Goal: Task Accomplishment & Management: Complete application form

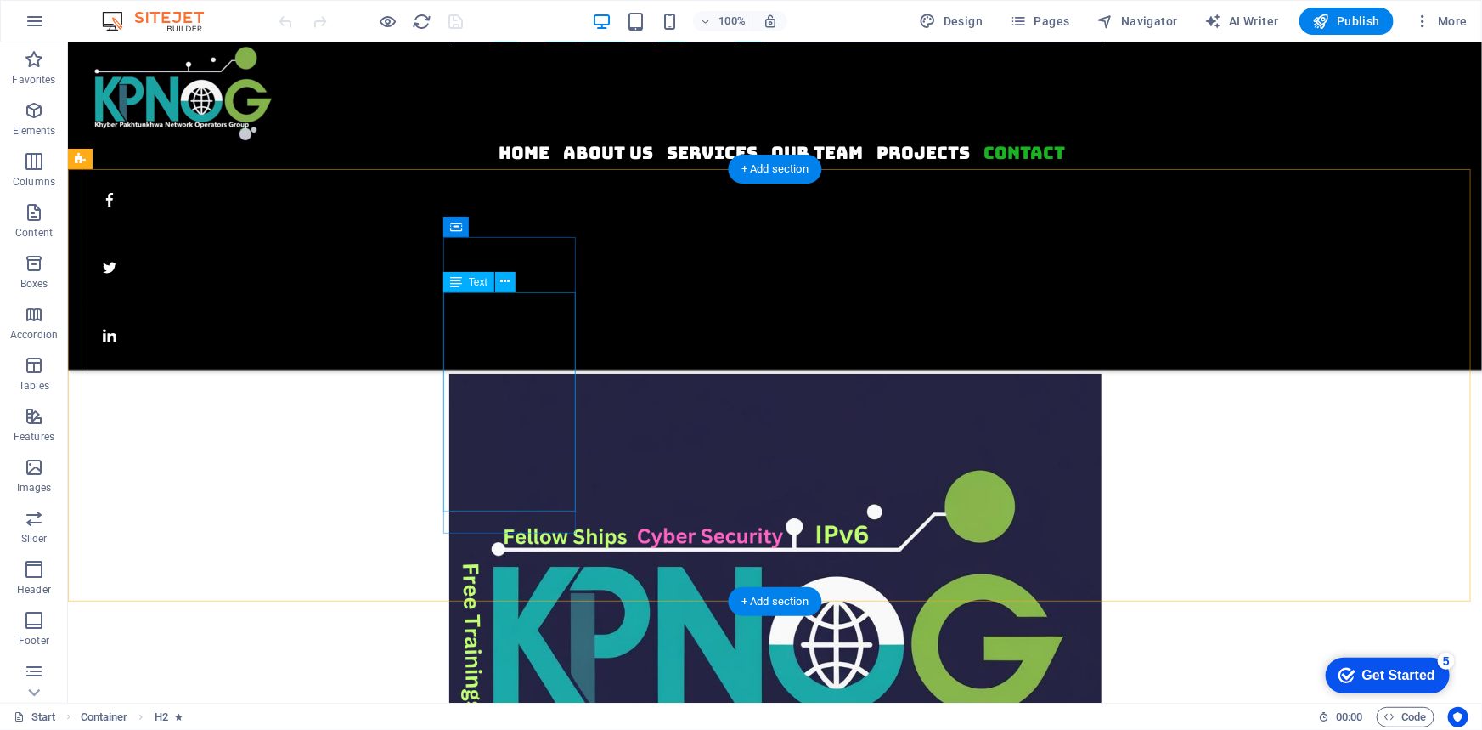
scroll to position [3207, 0]
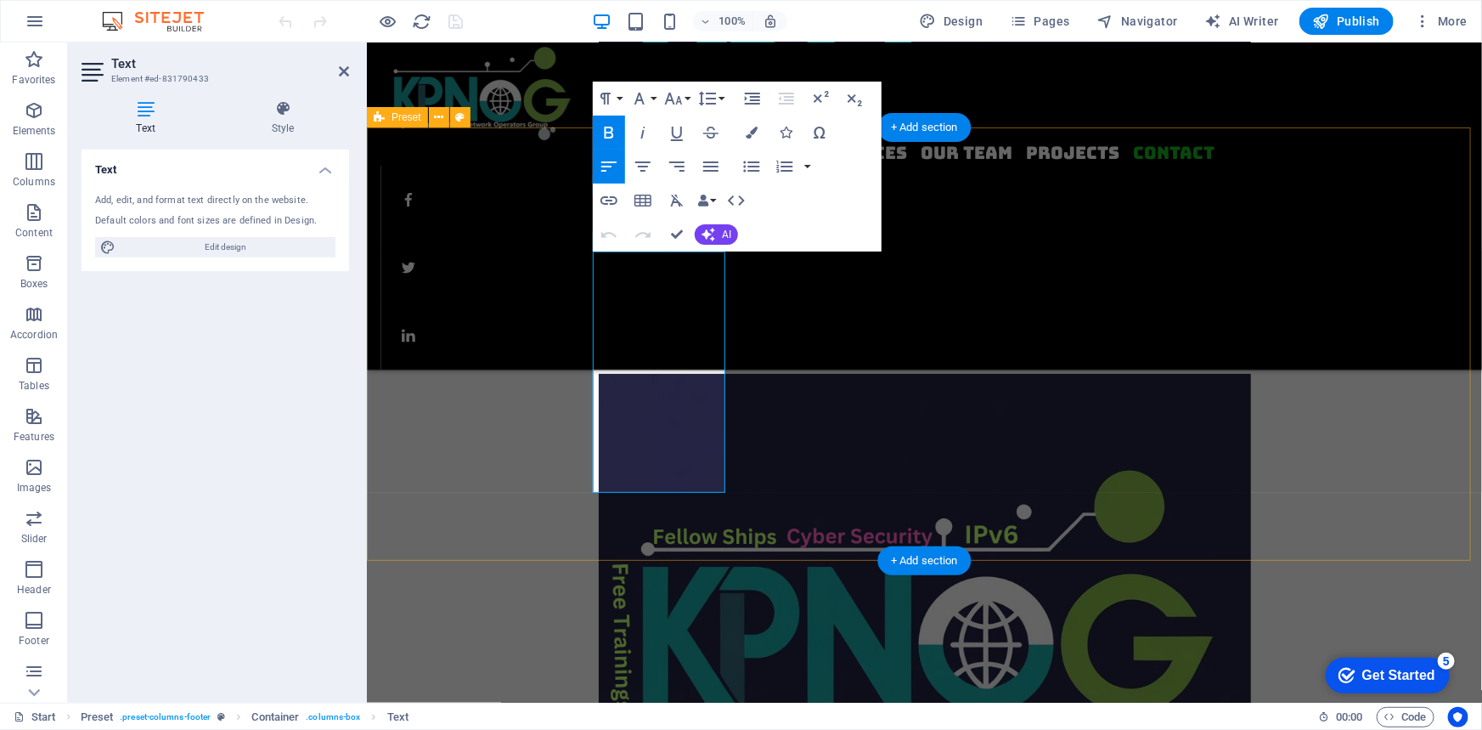
scroll to position [3248, 0]
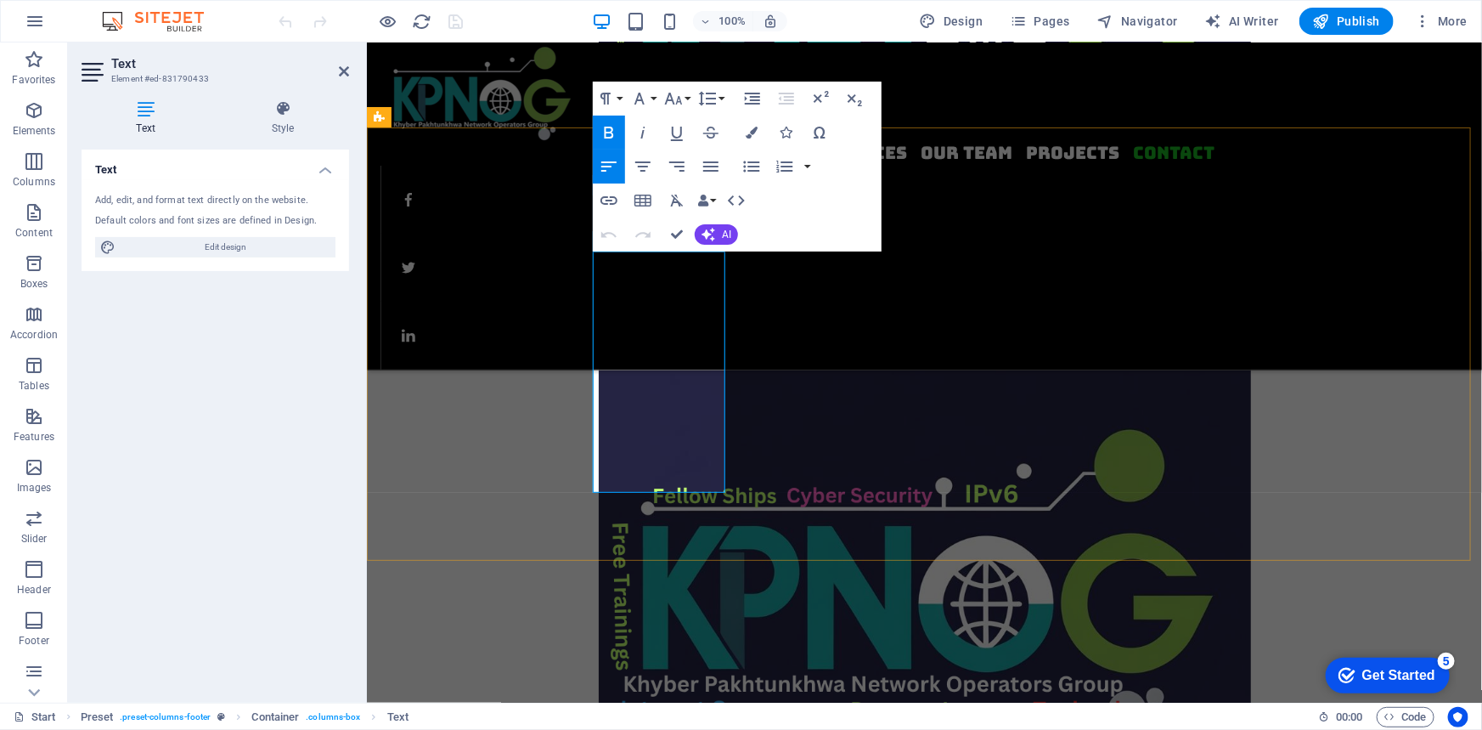
drag, startPoint x: 662, startPoint y: 460, endPoint x: 736, endPoint y: 564, distance: 127.8
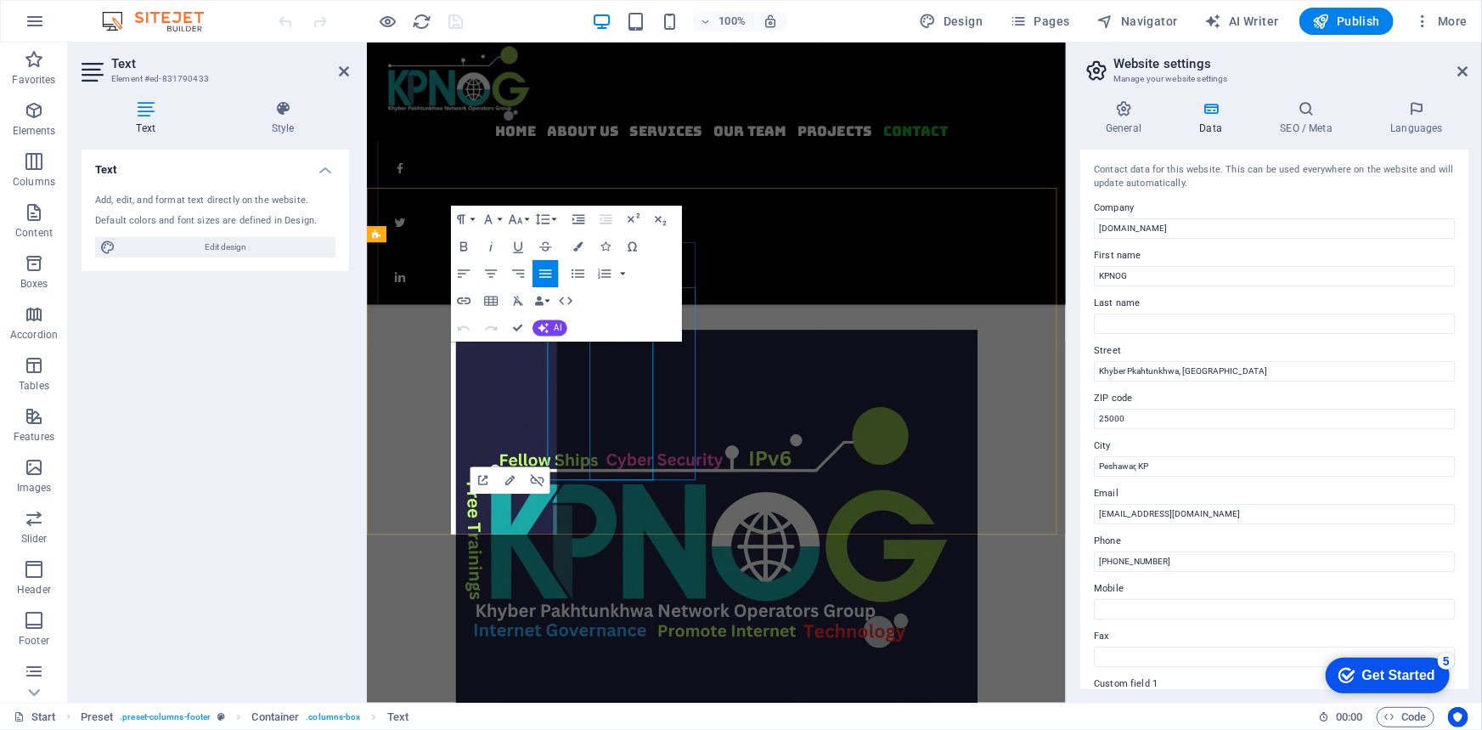
scroll to position [3151, 0]
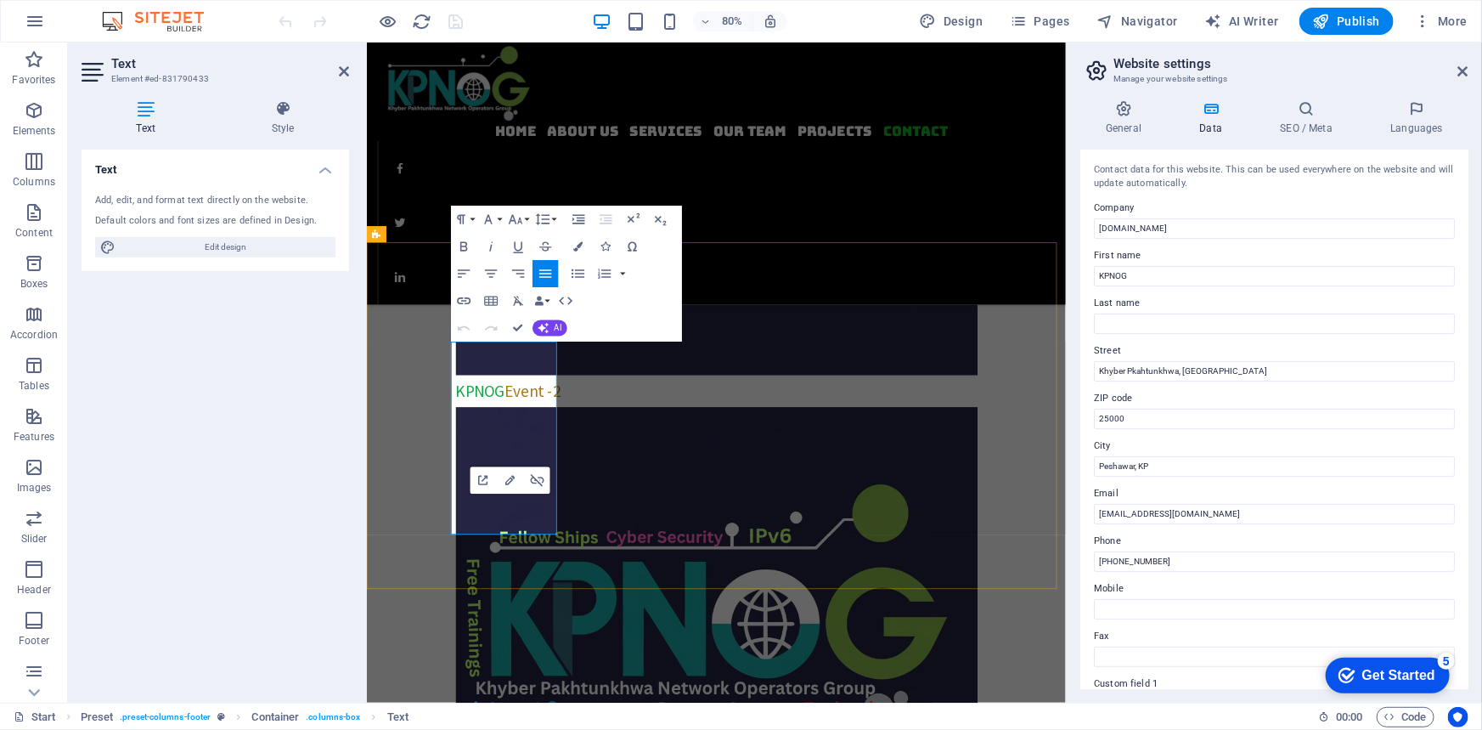
click at [510, 477] on icon "button" at bounding box center [509, 479] width 9 height 9
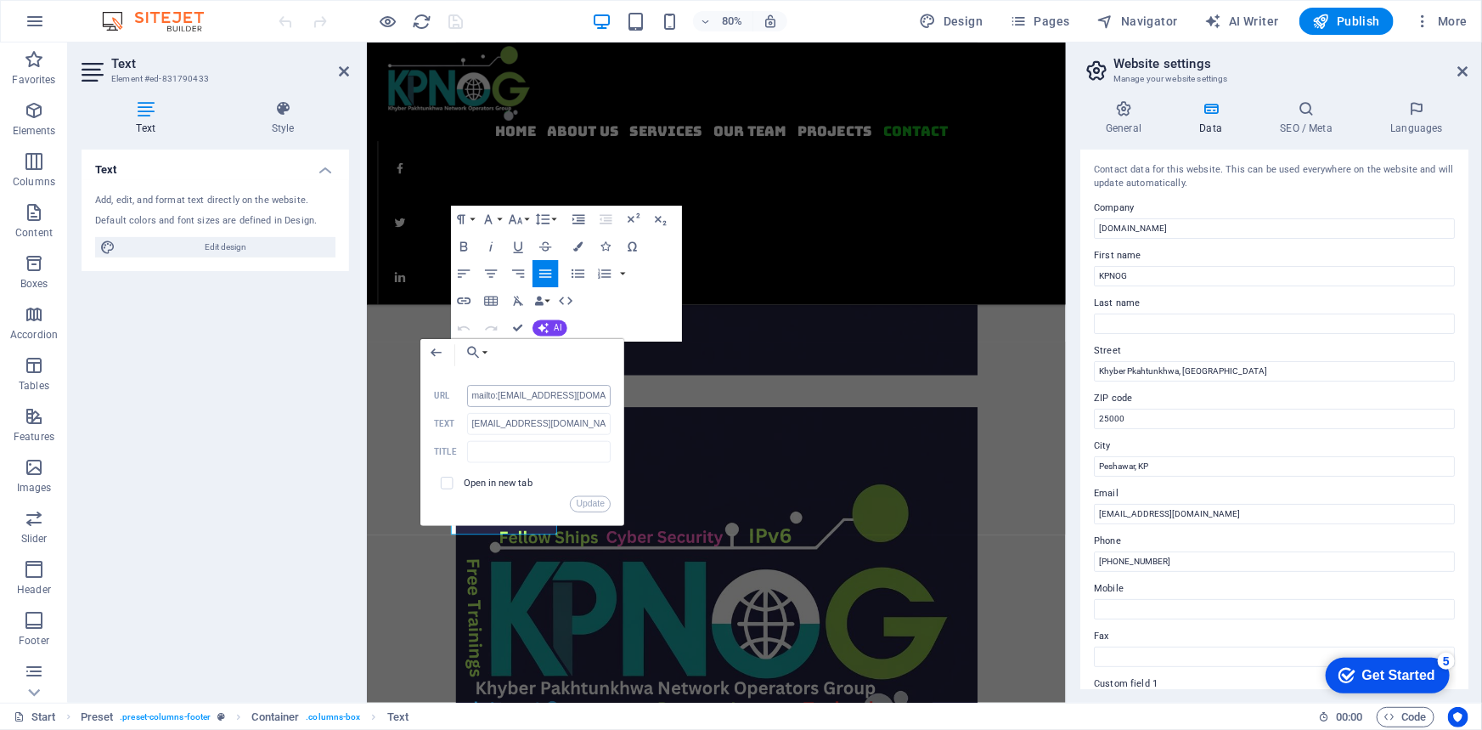
click at [551, 394] on input "mailto:[EMAIL_ADDRESS][DOMAIN_NAME]" at bounding box center [539, 396] width 144 height 22
type input "mailto:[EMAIL_ADDRESS][DOMAIN_NAME]"
click at [522, 424] on input "[EMAIL_ADDRESS][DOMAIN_NAME]" at bounding box center [539, 424] width 144 height 22
type input "[EMAIL_ADDRESS][DOMAIN_NAME]"
click at [585, 499] on button "Update" at bounding box center [591, 503] width 41 height 16
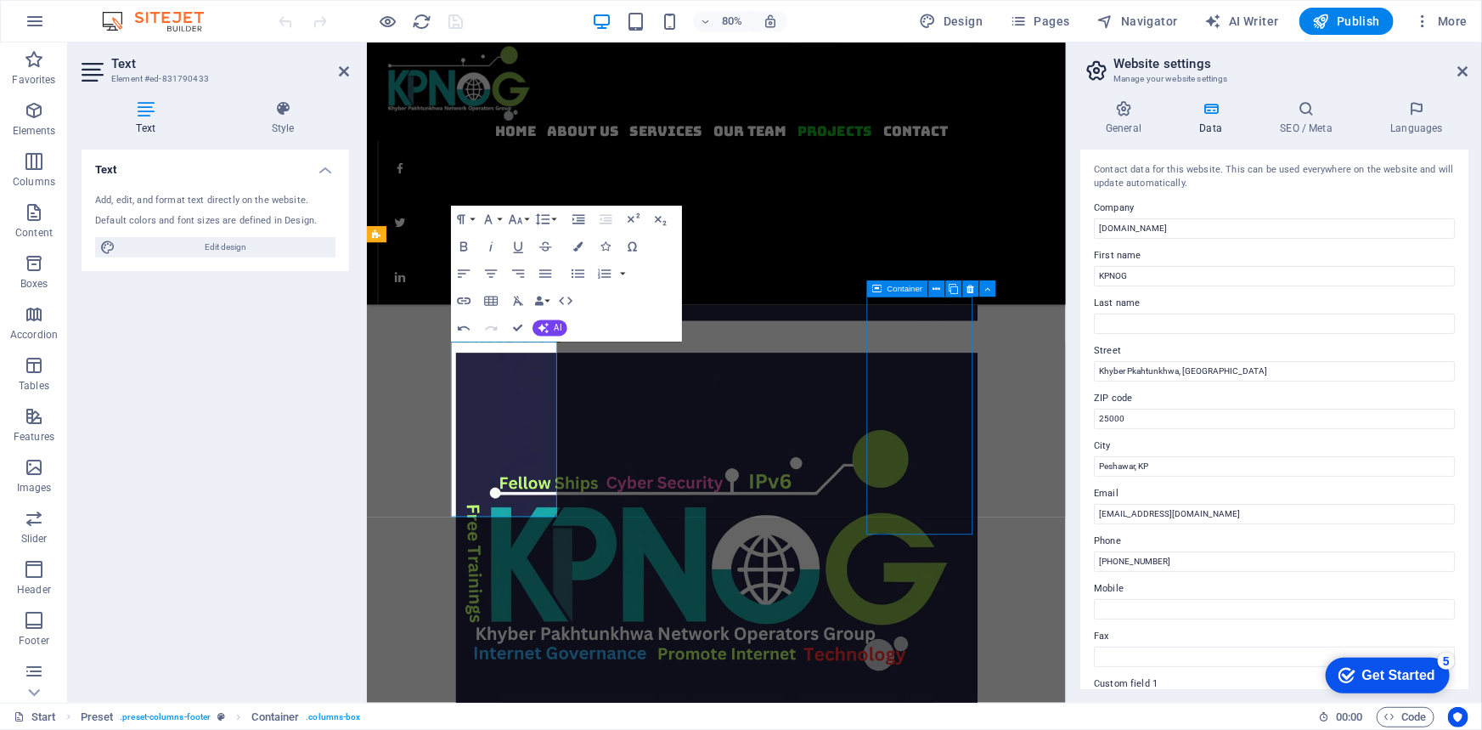
scroll to position [3083, 0]
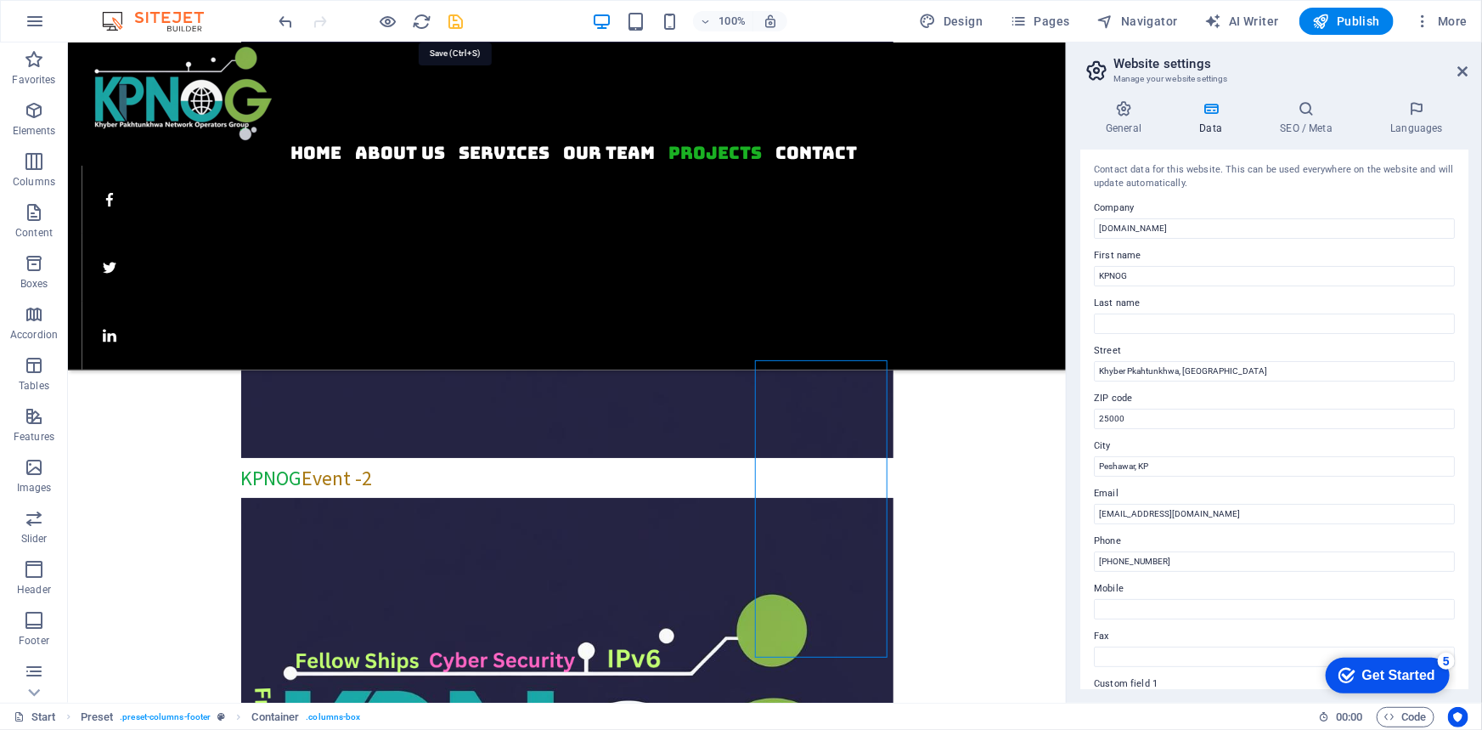
click at [458, 20] on icon "save" at bounding box center [457, 22] width 20 height 20
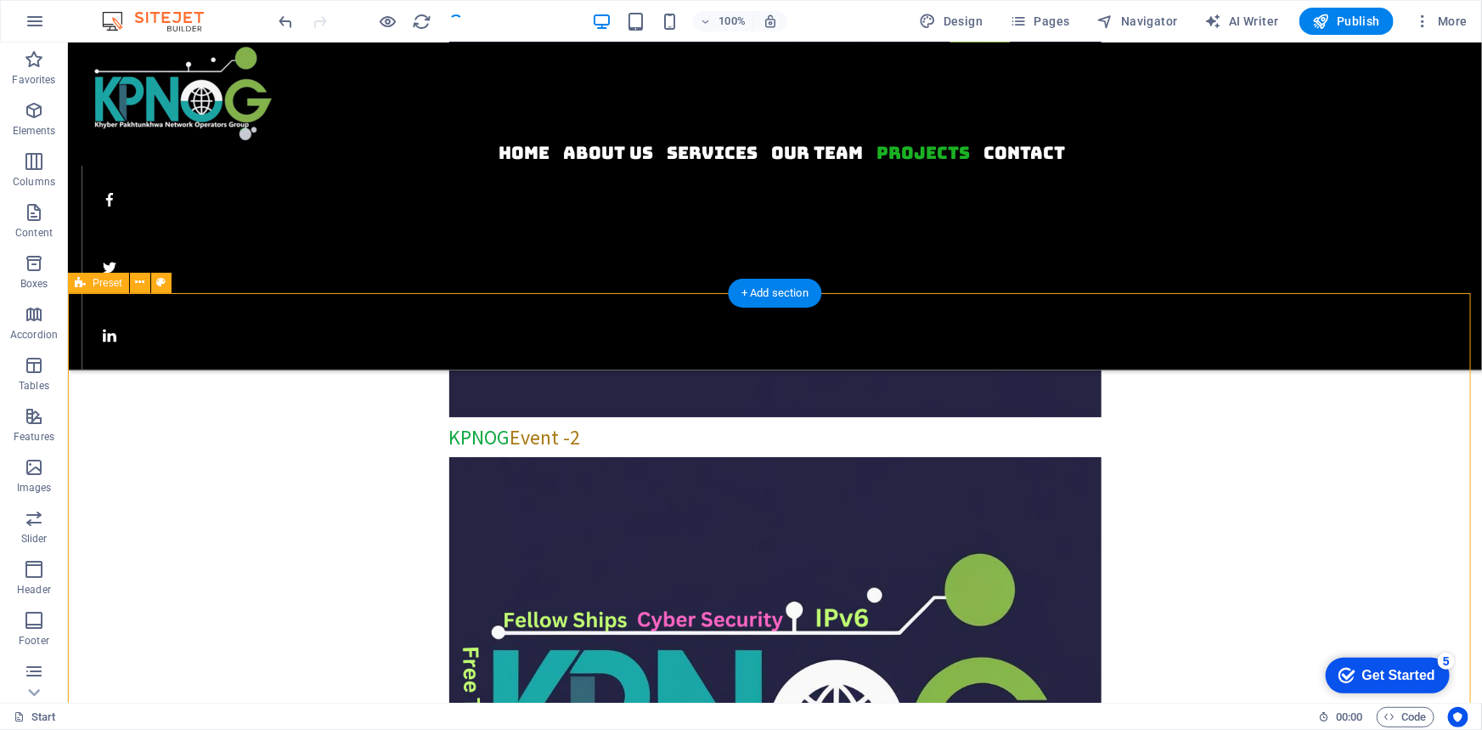
select select "footer"
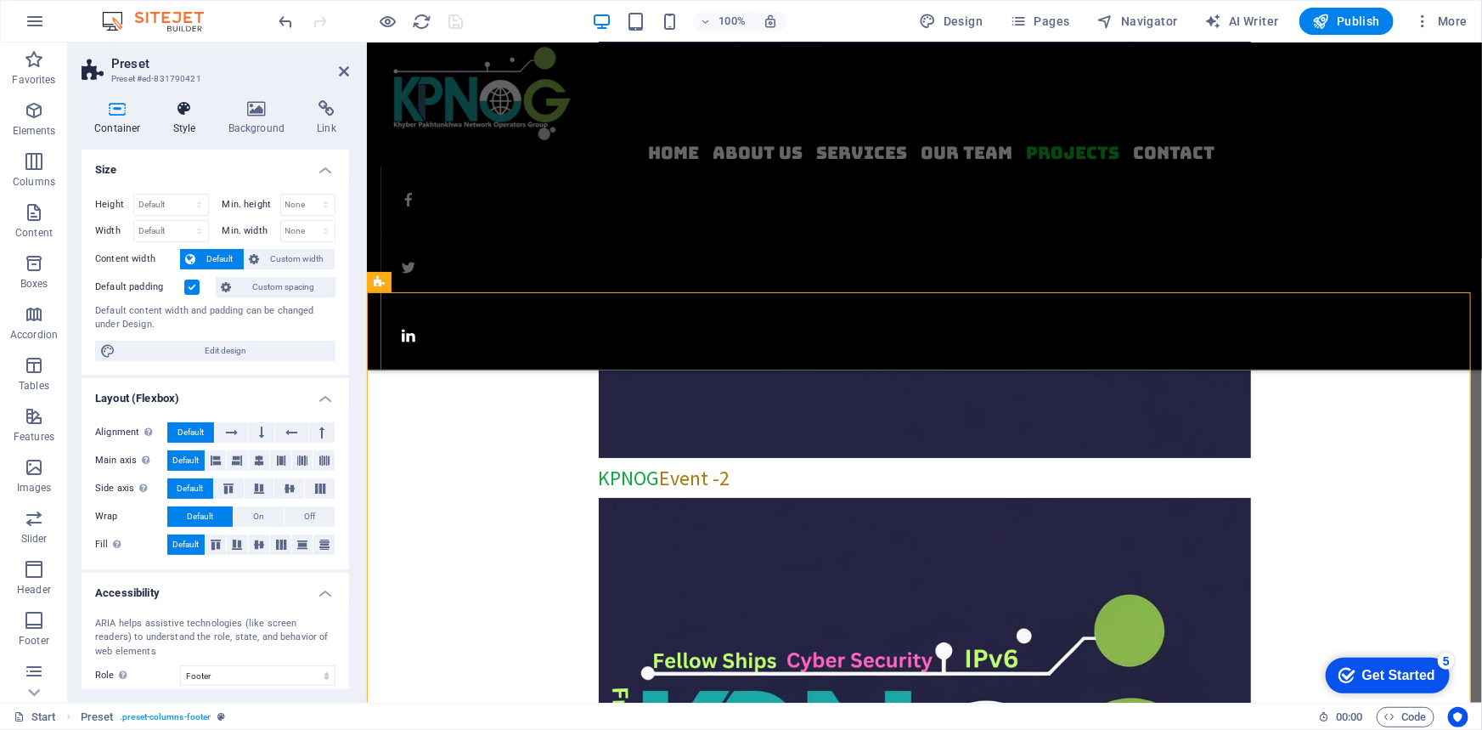
click at [189, 108] on icon at bounding box center [185, 108] width 48 height 17
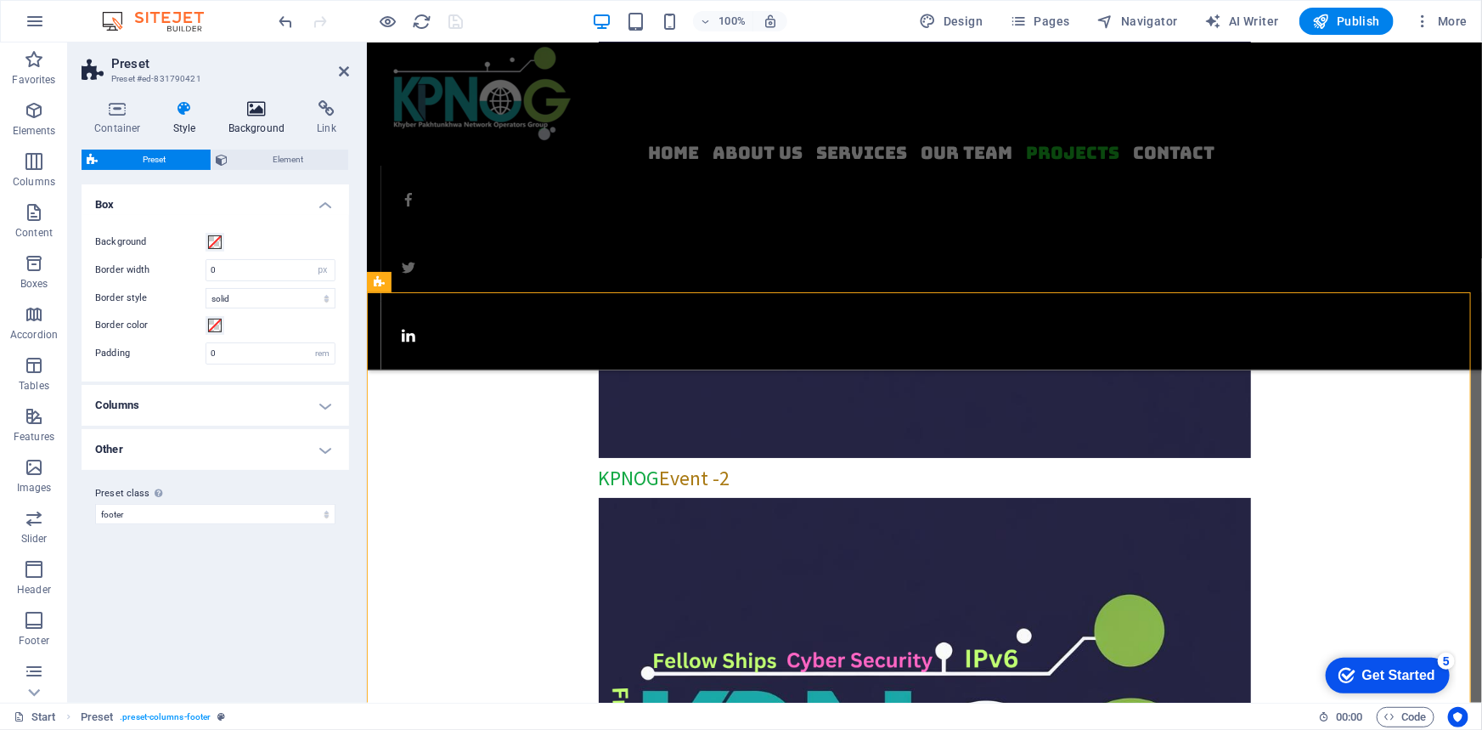
click at [257, 112] on icon at bounding box center [257, 108] width 82 height 17
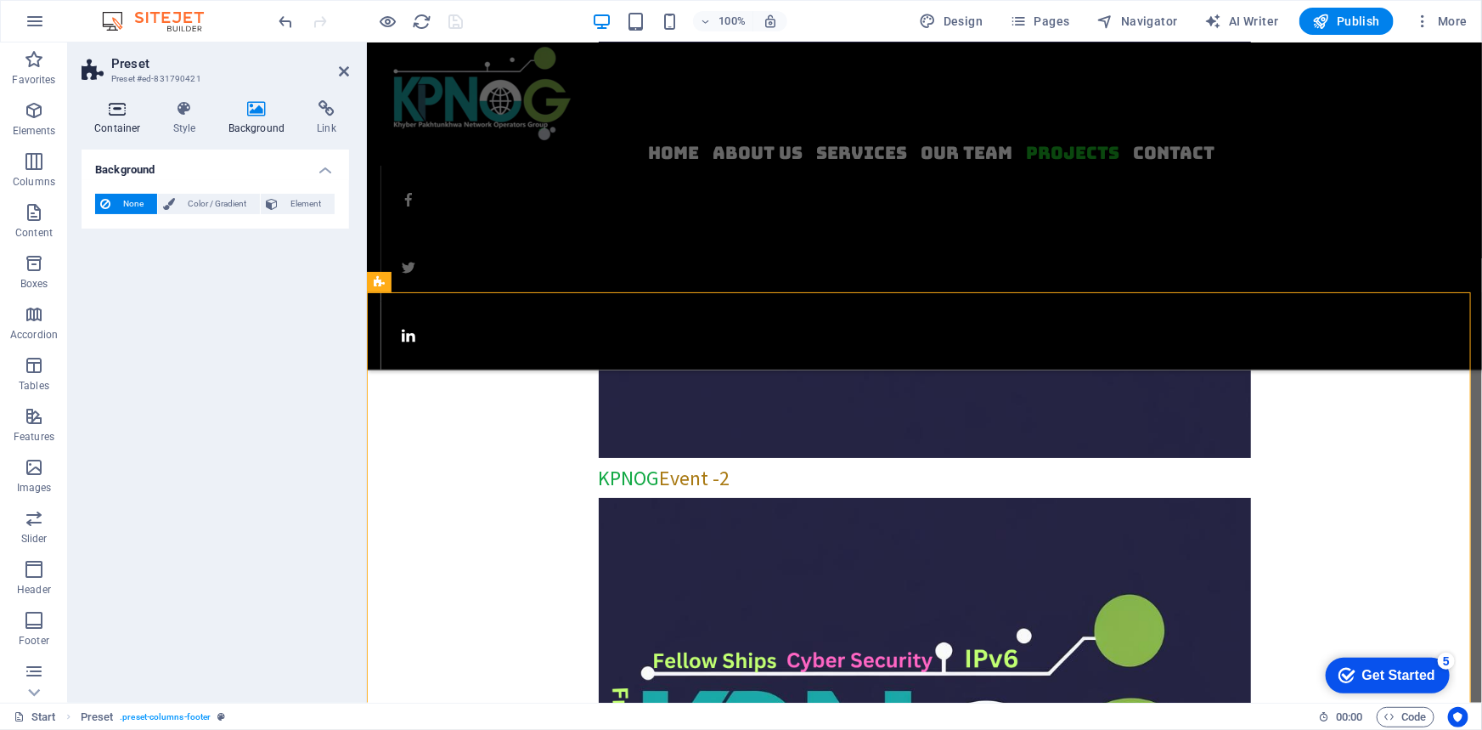
click at [125, 108] on icon at bounding box center [118, 108] width 72 height 17
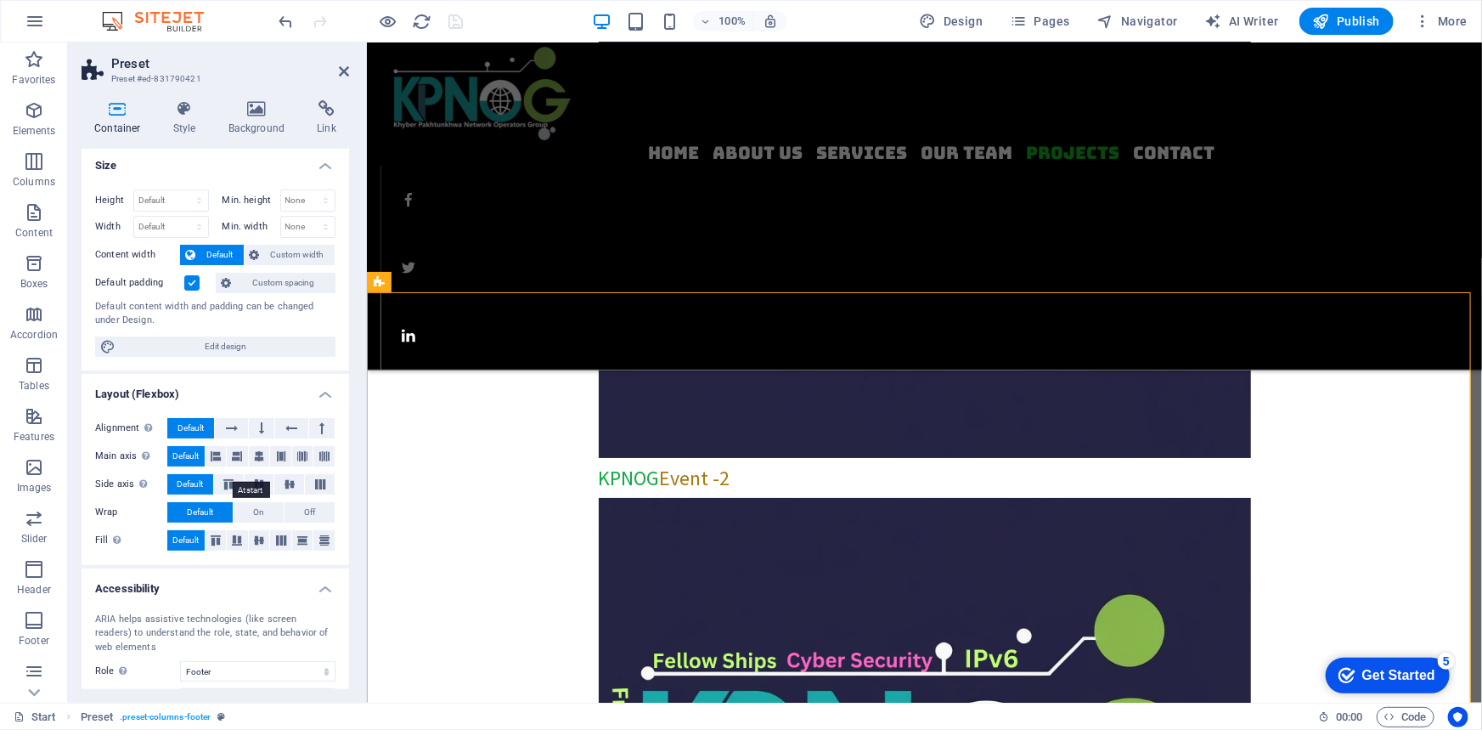
scroll to position [0, 0]
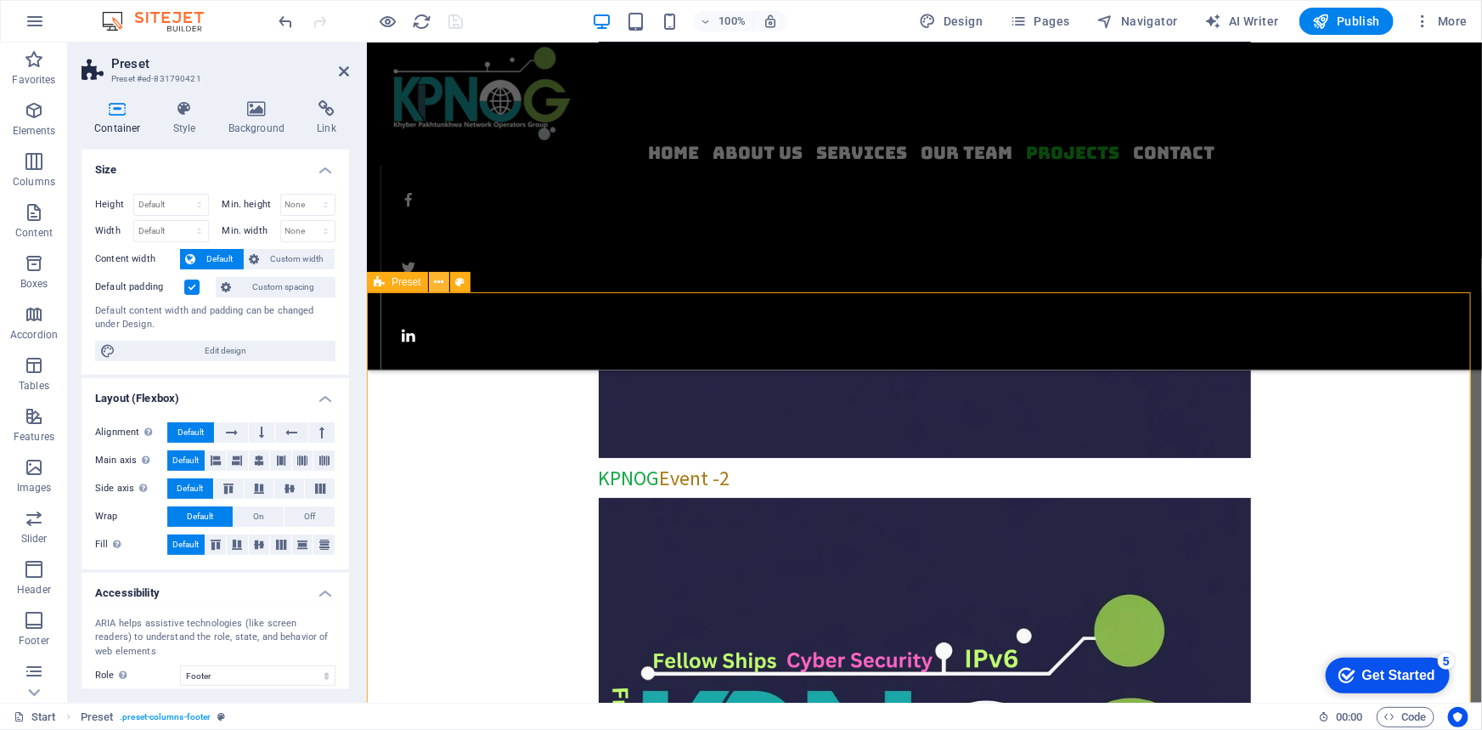
click at [438, 279] on icon at bounding box center [438, 283] width 9 height 18
click at [459, 281] on icon at bounding box center [459, 283] width 9 height 18
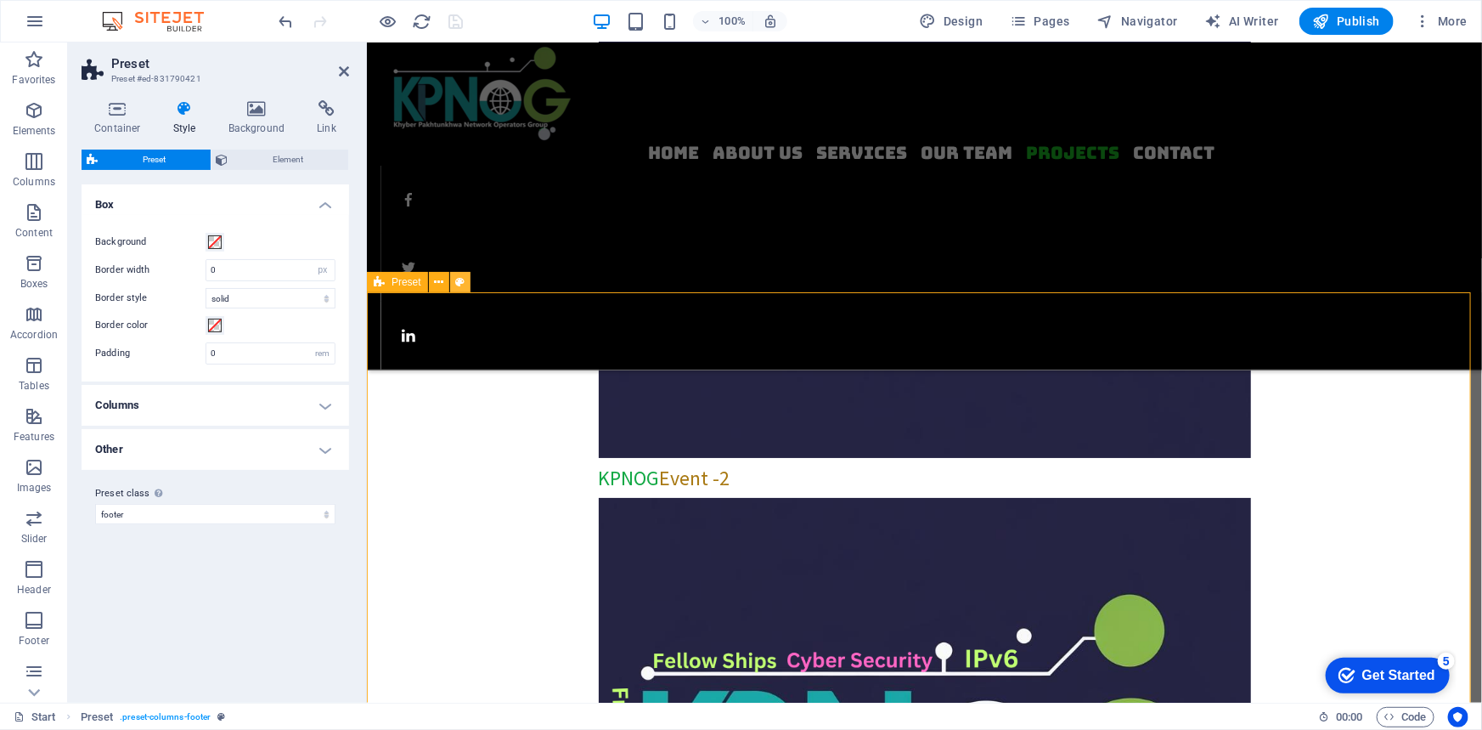
click at [459, 281] on icon at bounding box center [459, 283] width 9 height 18
click at [436, 281] on icon at bounding box center [438, 283] width 9 height 18
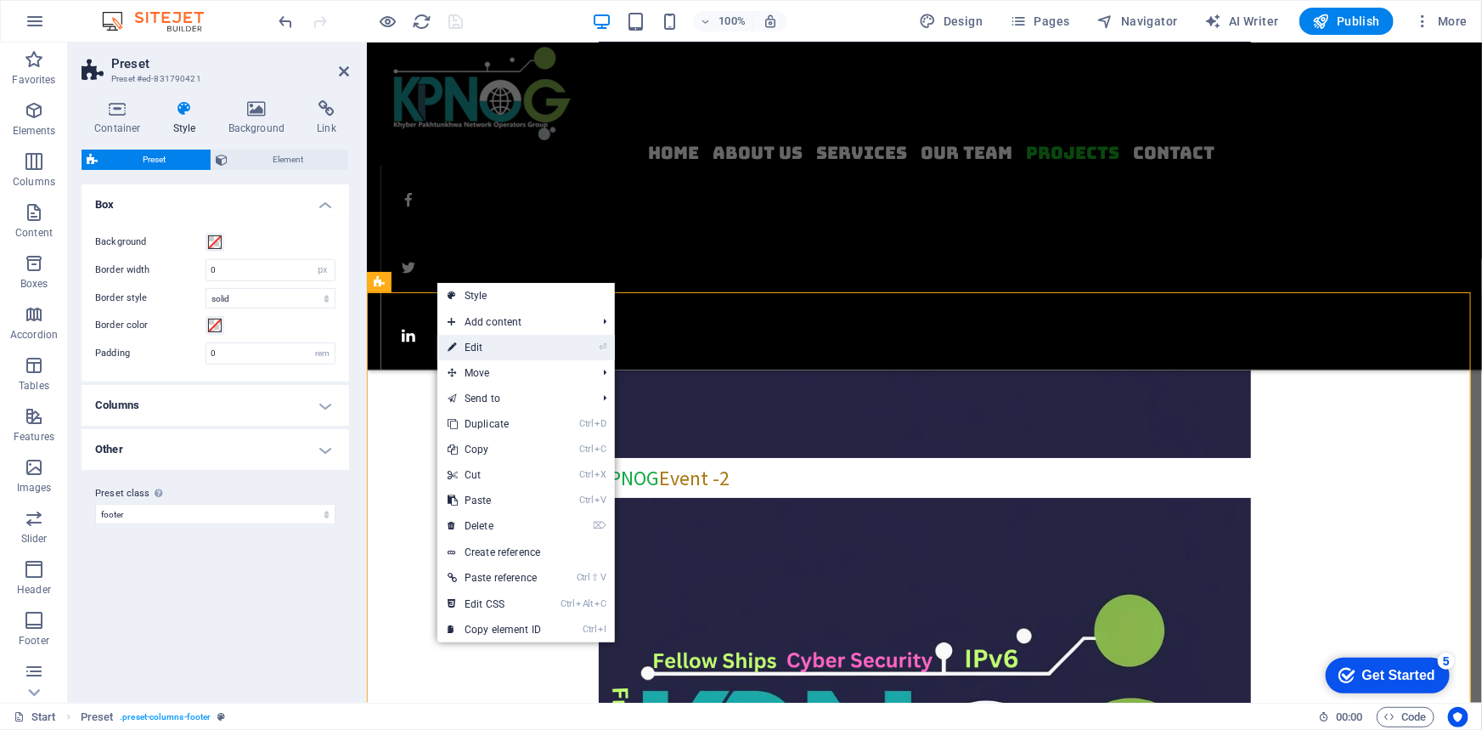
click at [471, 358] on link "⏎ Edit" at bounding box center [494, 347] width 114 height 25
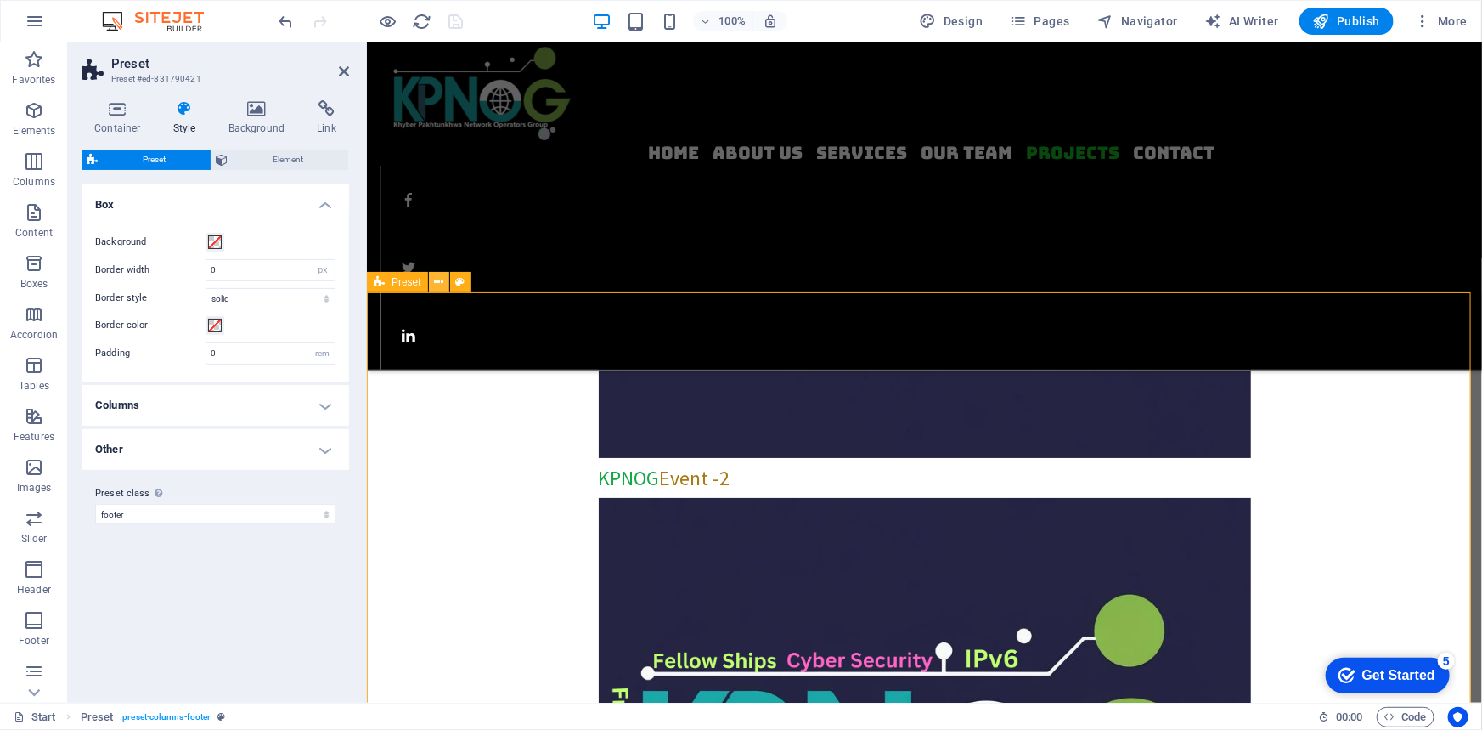
click at [437, 282] on icon at bounding box center [438, 283] width 9 height 18
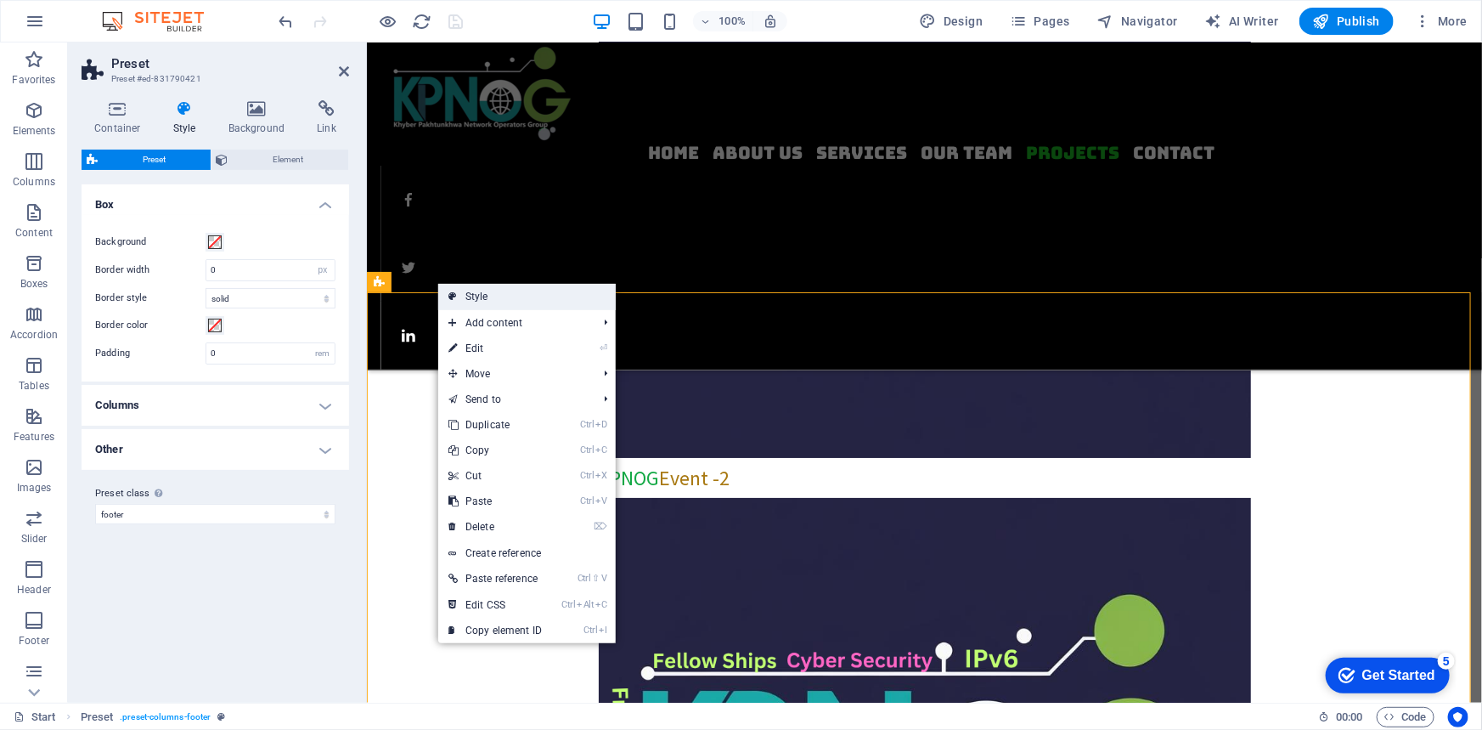
drag, startPoint x: 124, startPoint y: 251, endPoint x: 491, endPoint y: 294, distance: 369.4
click at [491, 294] on link "Style" at bounding box center [527, 296] width 178 height 25
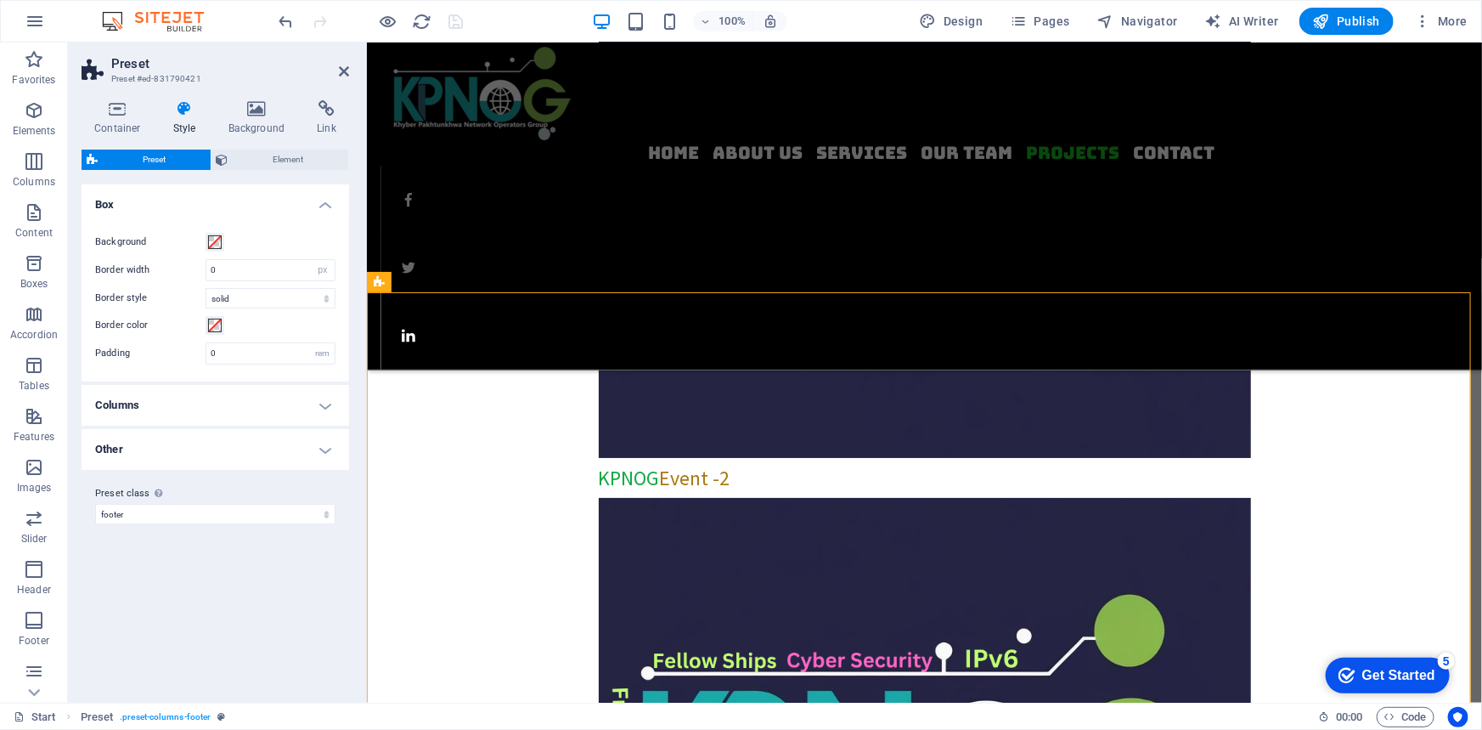
click at [186, 449] on h4 "Other" at bounding box center [216, 449] width 268 height 41
click at [205, 392] on h4 "Columns" at bounding box center [216, 405] width 268 height 41
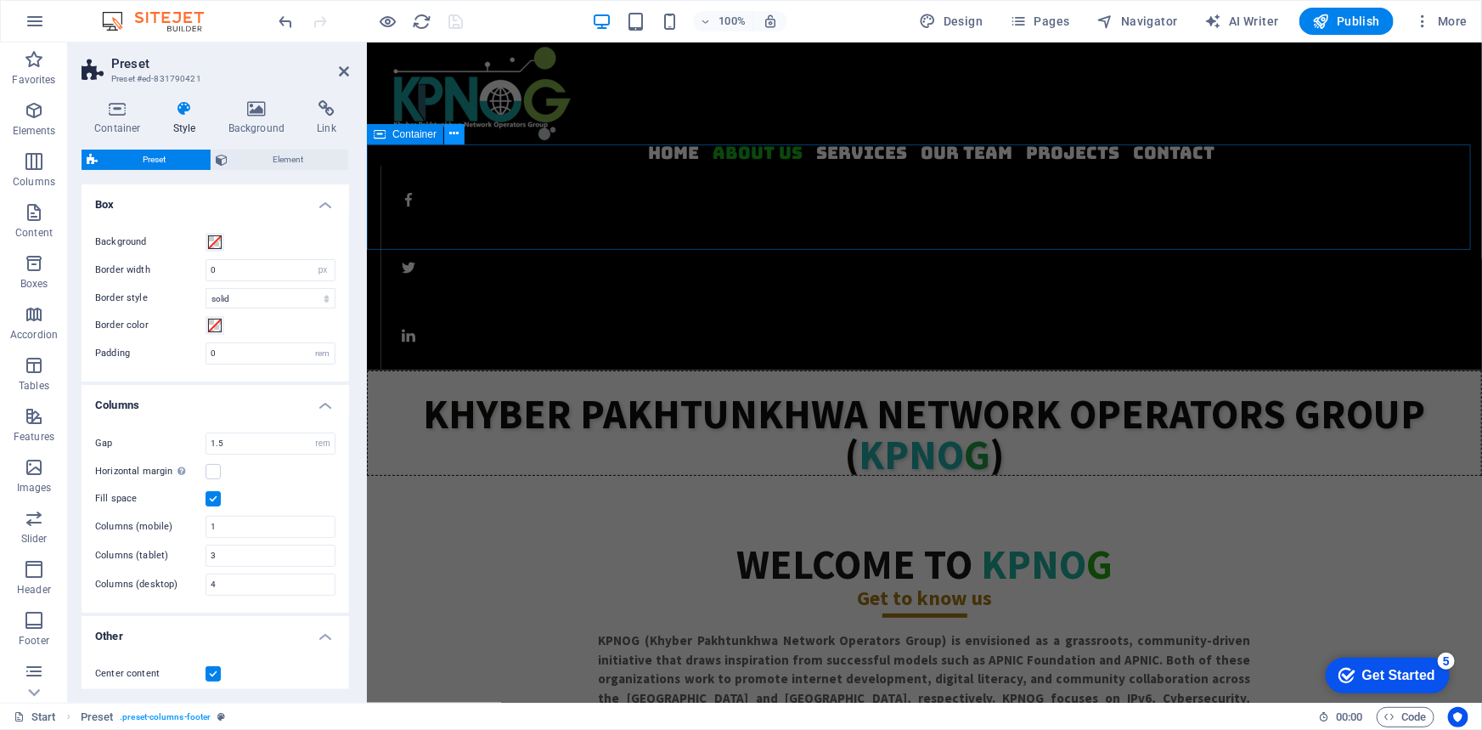
click at [460, 133] on button at bounding box center [454, 134] width 20 height 20
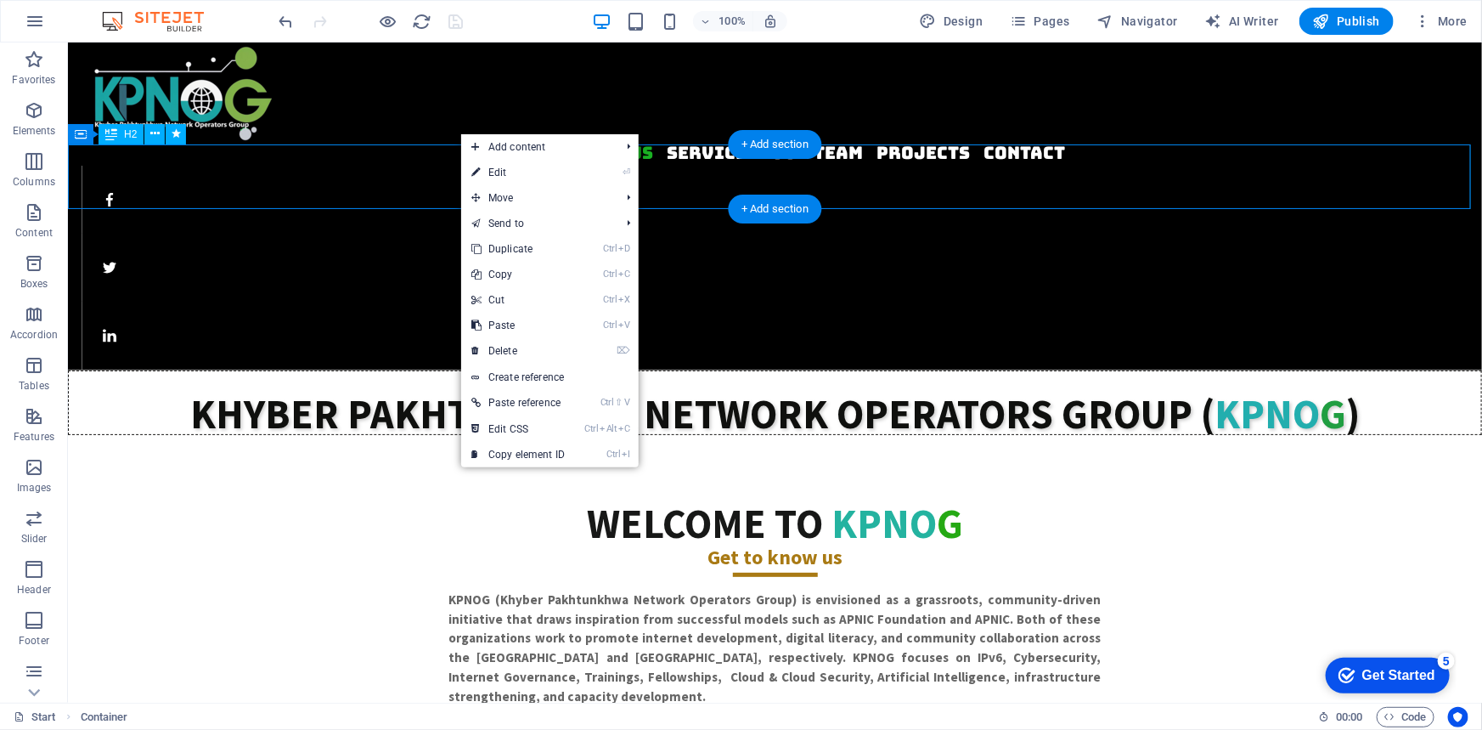
click at [94, 370] on div "​ Khyber Pakhtunkhwa Network Operators Group ( KPNO G )" at bounding box center [774, 402] width 1414 height 65
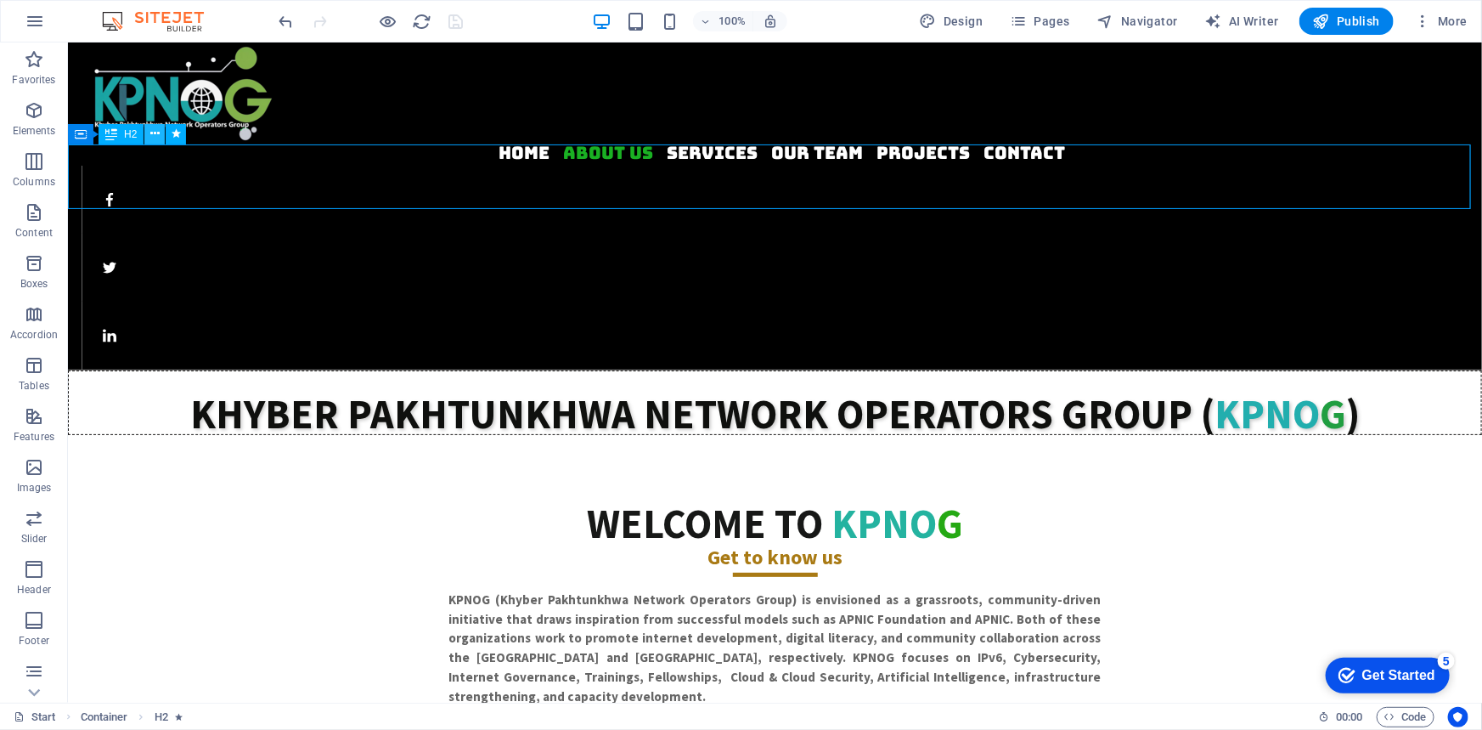
click at [161, 131] on button at bounding box center [154, 134] width 20 height 20
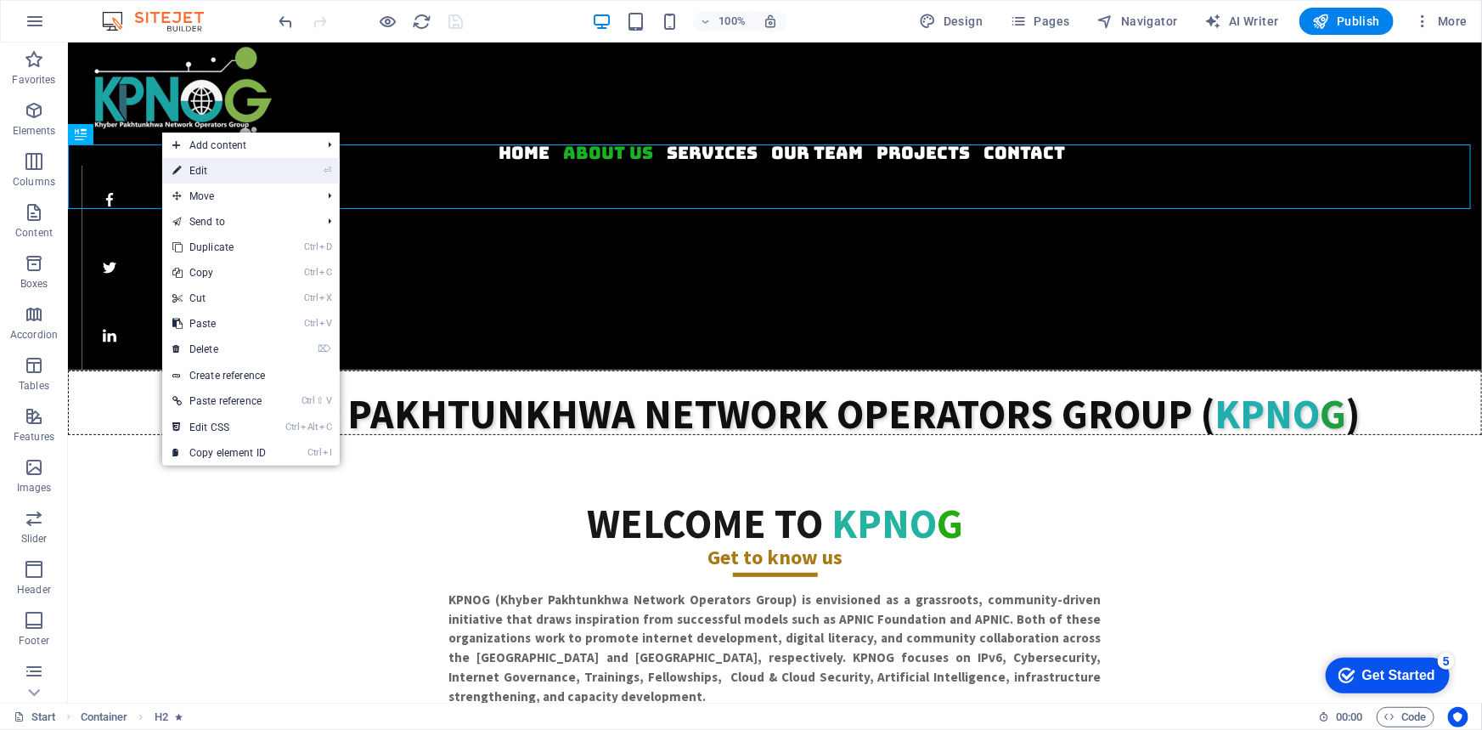
click at [207, 168] on link "⏎ Edit" at bounding box center [219, 170] width 114 height 25
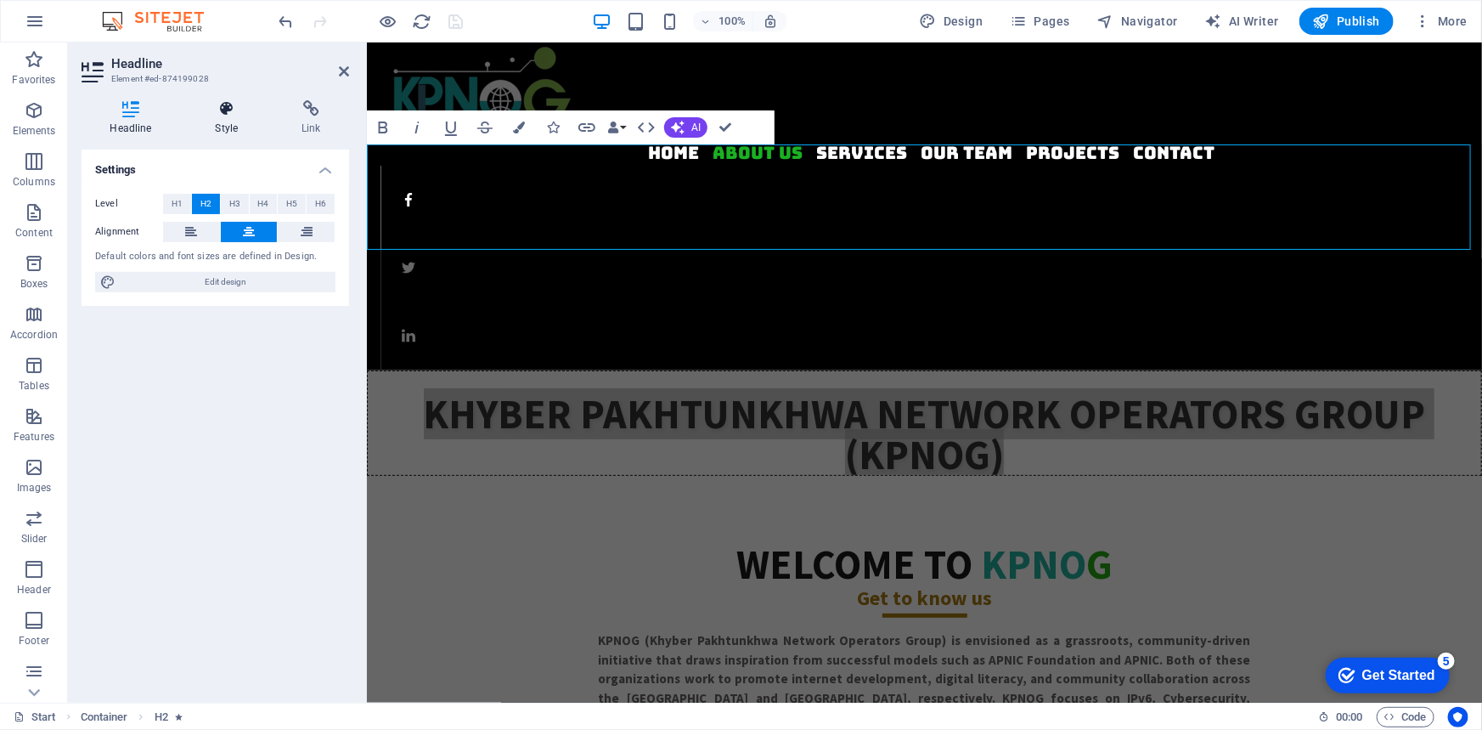
click at [221, 108] on icon at bounding box center [227, 108] width 80 height 17
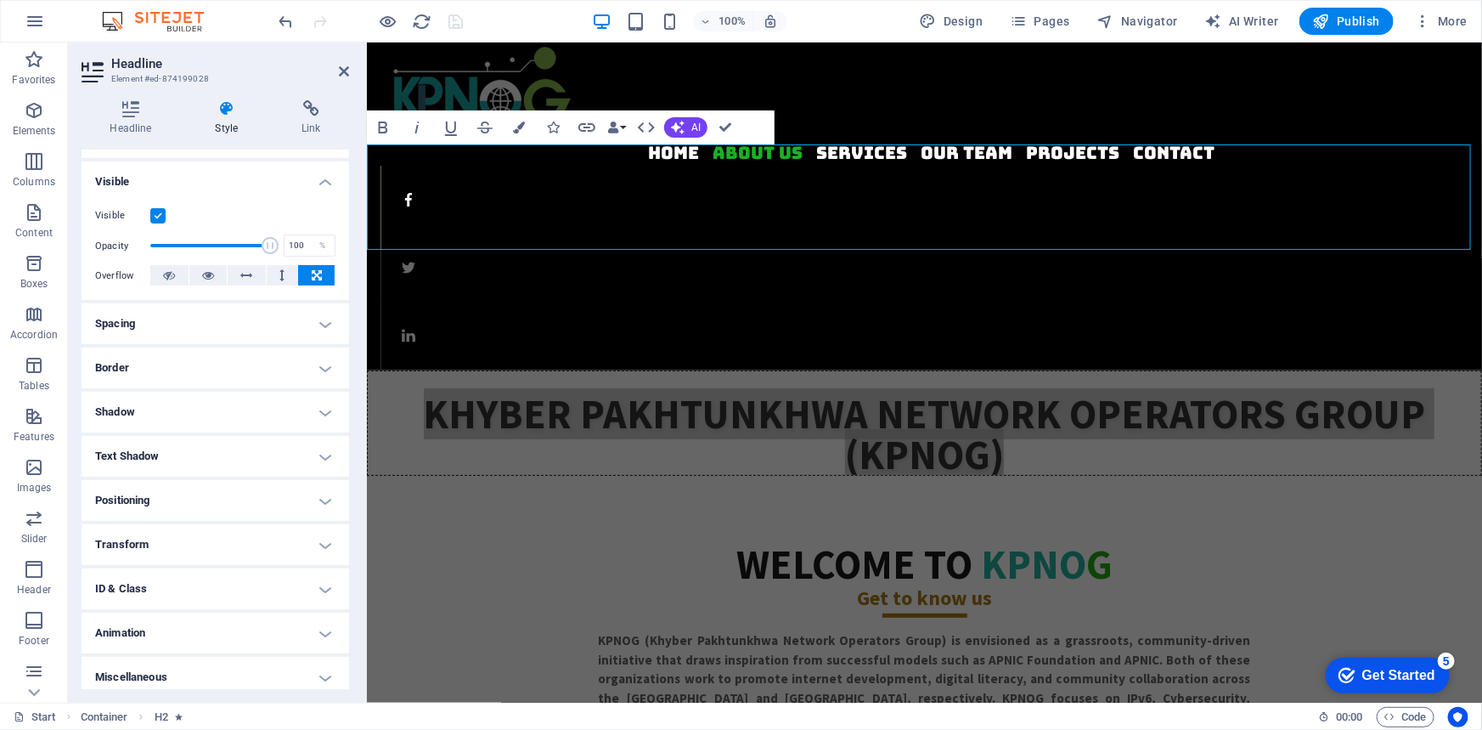
scroll to position [178, 0]
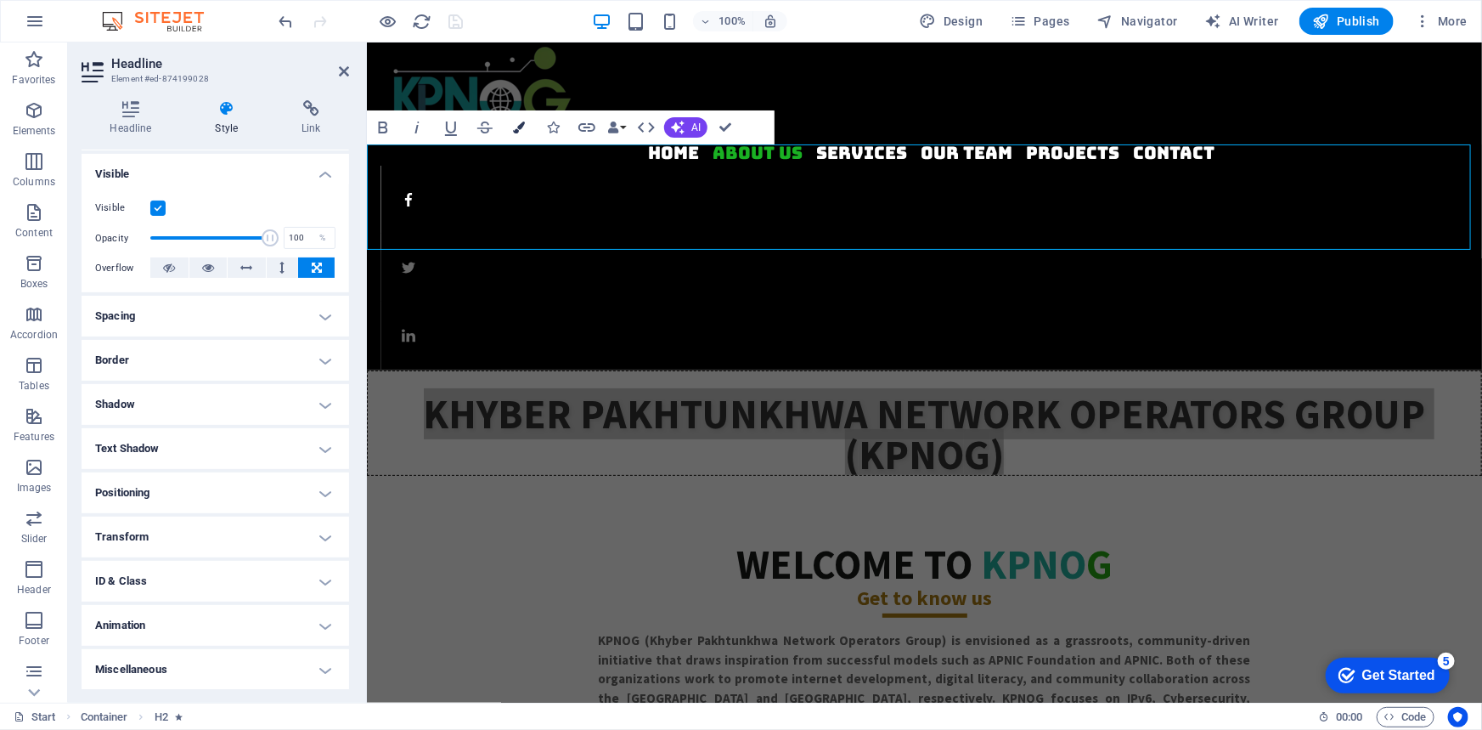
click at [521, 126] on icon "button" at bounding box center [519, 127] width 12 height 12
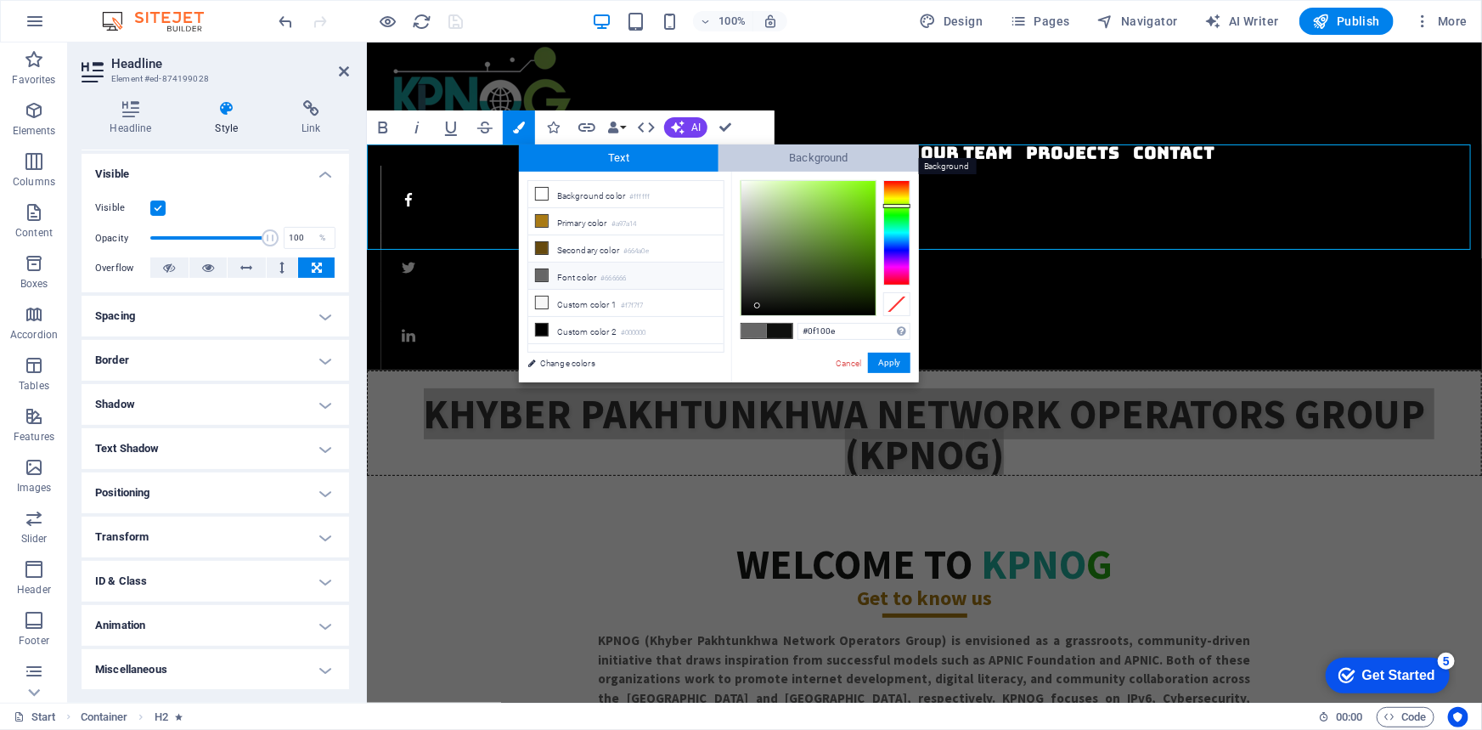
click at [789, 161] on span "Background" at bounding box center [819, 157] width 200 height 27
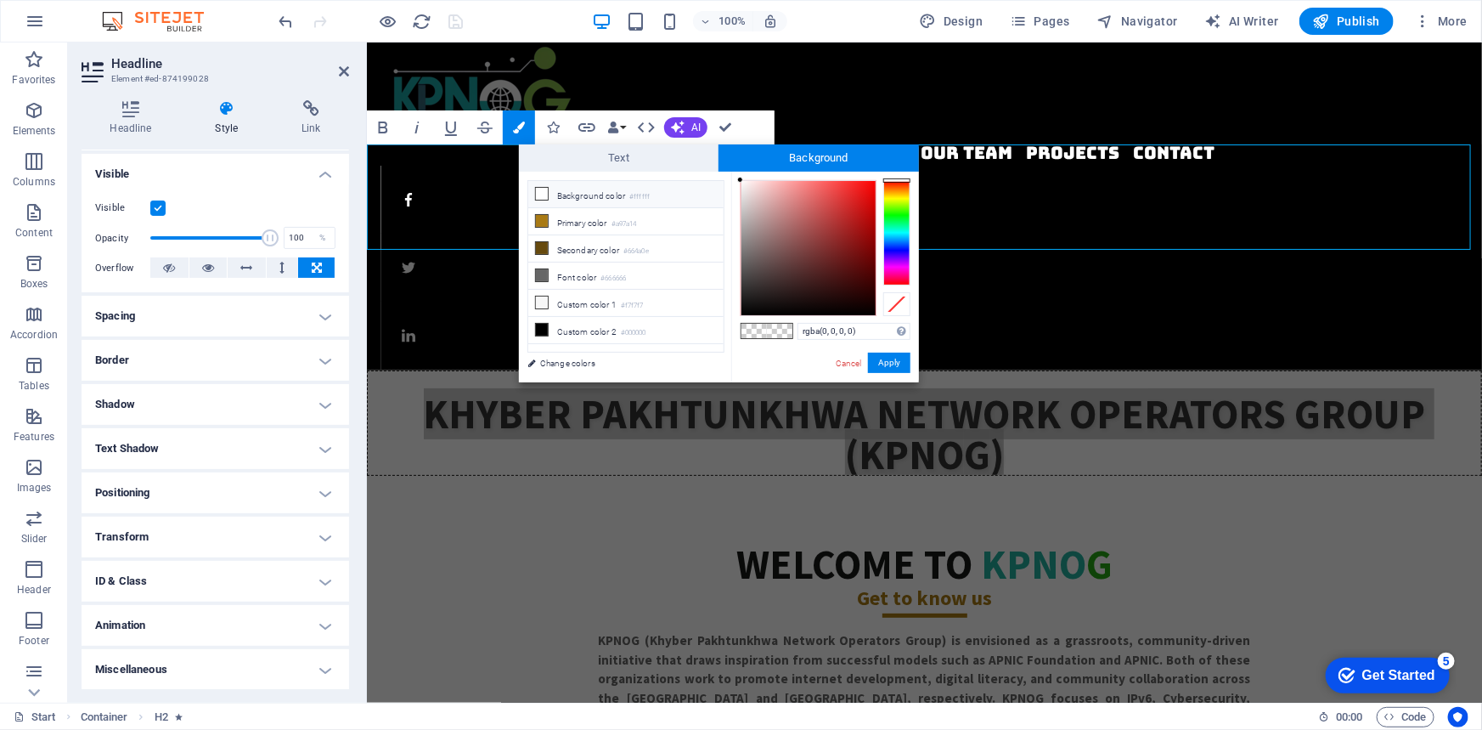
click at [582, 198] on li "Background color #ffffff" at bounding box center [625, 194] width 195 height 27
click at [582, 190] on li "Background color #ffffff" at bounding box center [625, 194] width 195 height 27
click at [539, 190] on icon at bounding box center [542, 194] width 12 height 12
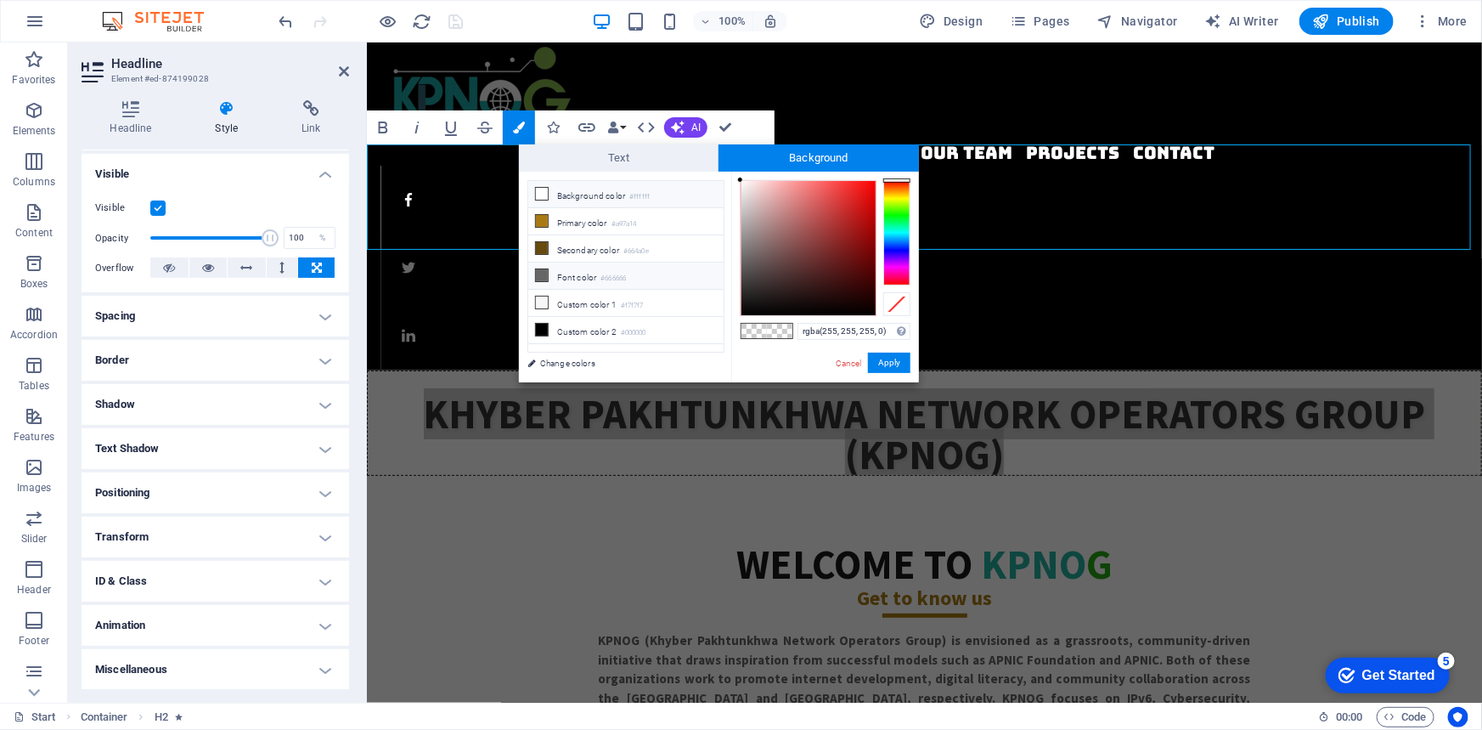
click at [571, 273] on li "Font color #666666" at bounding box center [625, 275] width 195 height 27
click at [558, 193] on li "Background color #ffffff" at bounding box center [625, 194] width 195 height 27
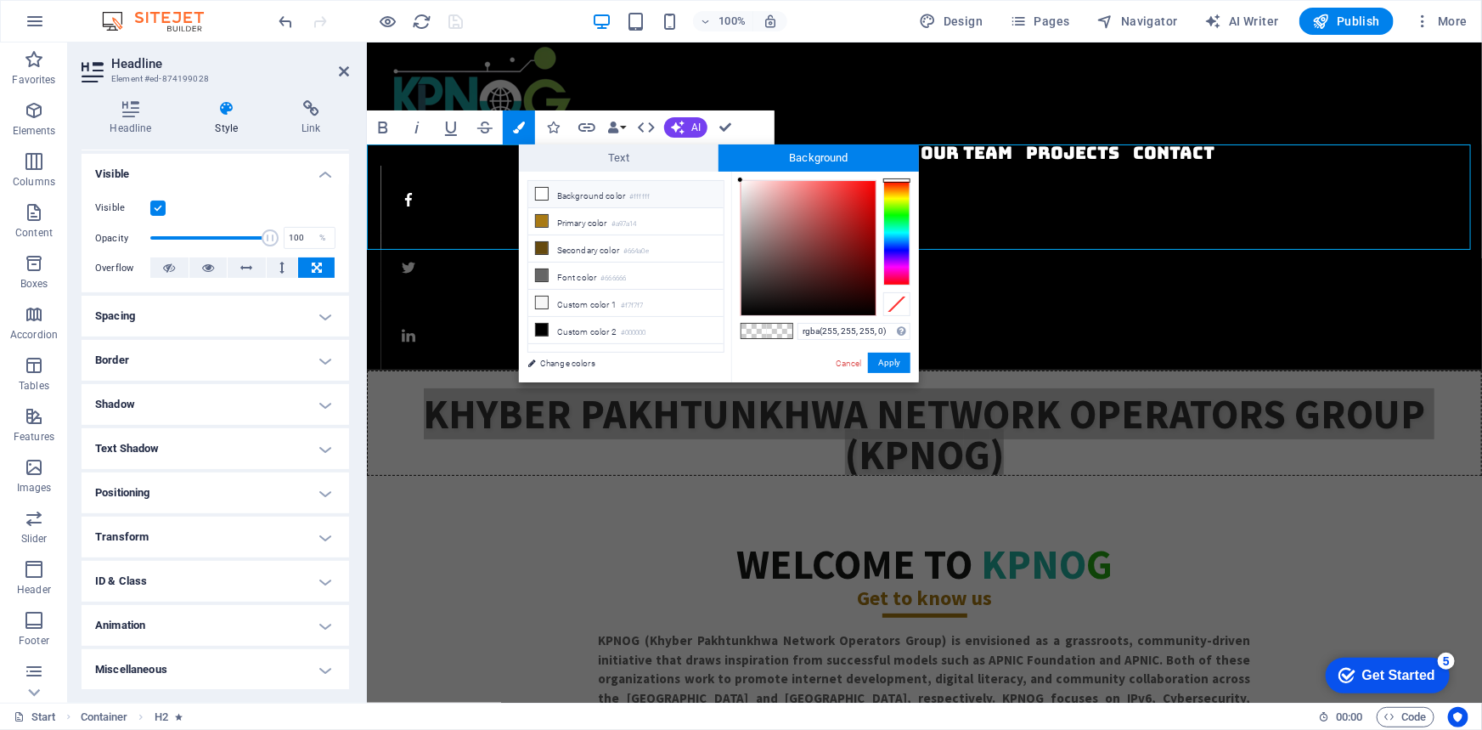
click at [558, 193] on li "Background color #ffffff" at bounding box center [625, 194] width 195 height 27
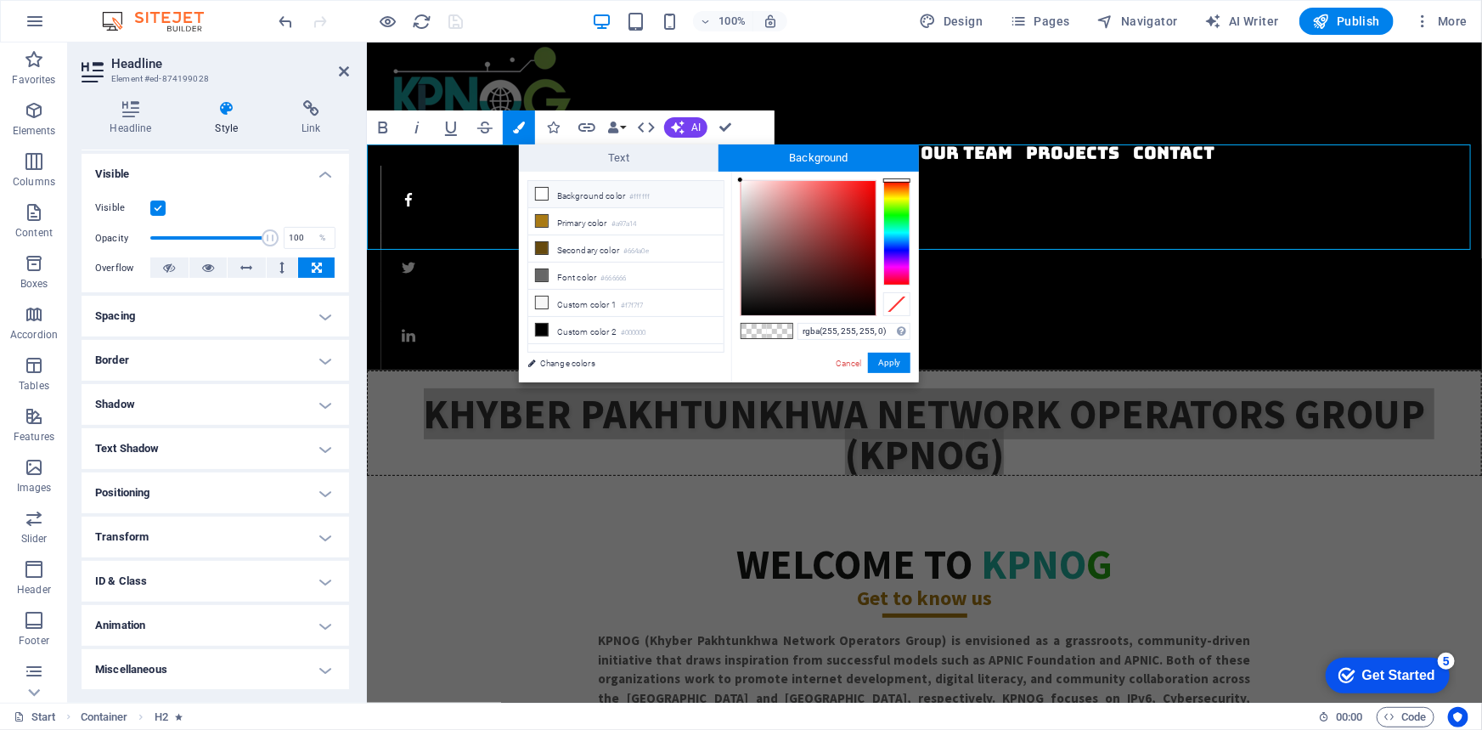
click at [558, 193] on li "Background color #ffffff" at bounding box center [625, 194] width 195 height 27
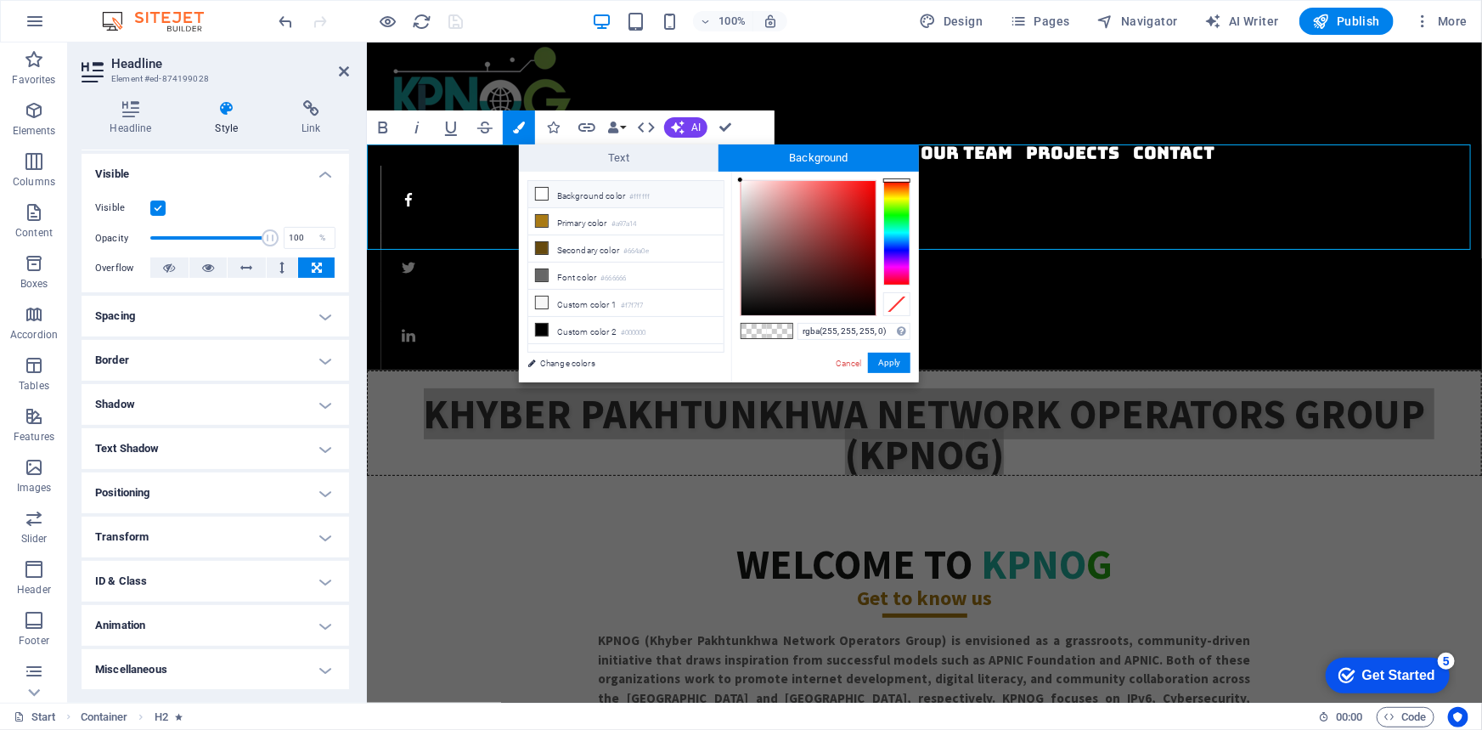
click at [558, 193] on li "Background color #ffffff" at bounding box center [625, 194] width 195 height 27
type input "#250c0c"
click at [832, 295] on div at bounding box center [809, 248] width 134 height 134
click at [889, 361] on button "Apply" at bounding box center [889, 363] width 42 height 20
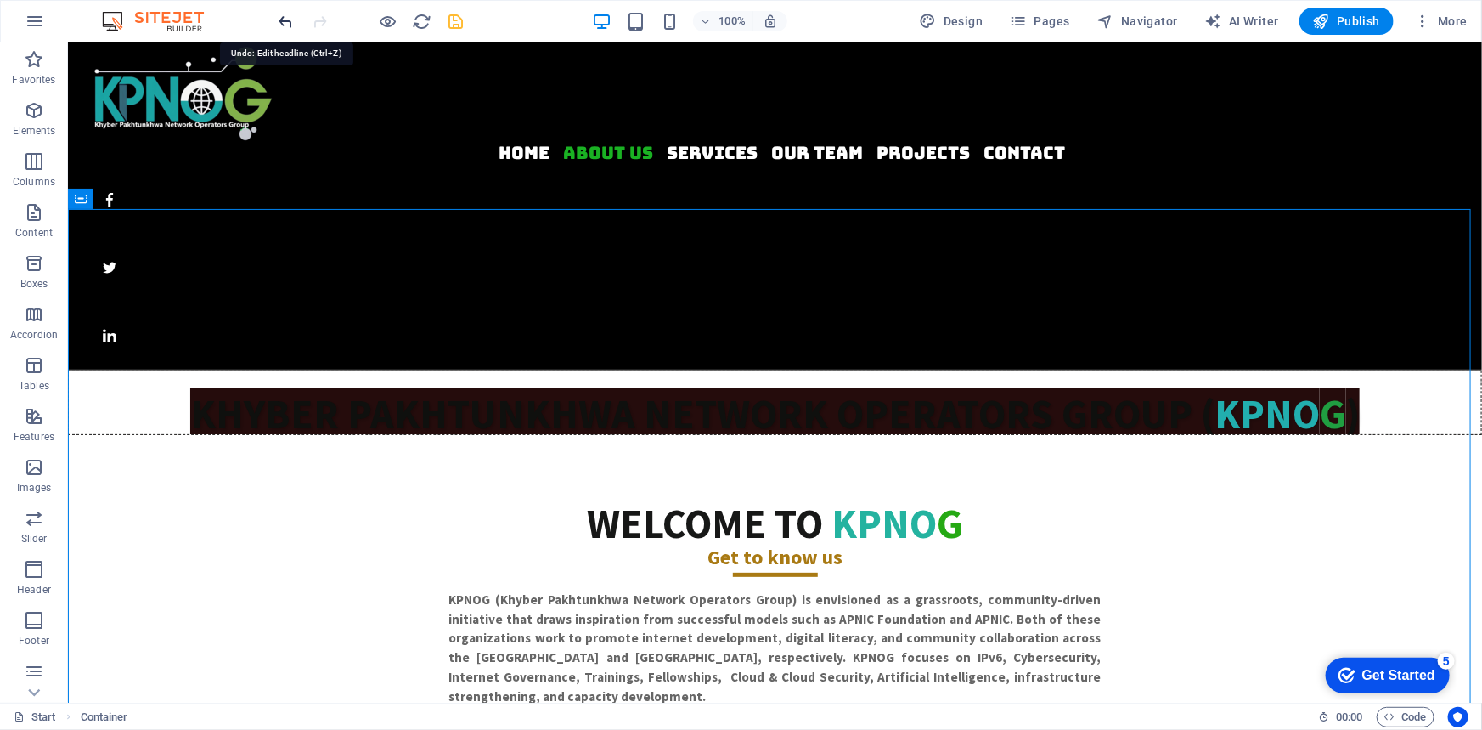
click at [280, 18] on icon "undo" at bounding box center [287, 22] width 20 height 20
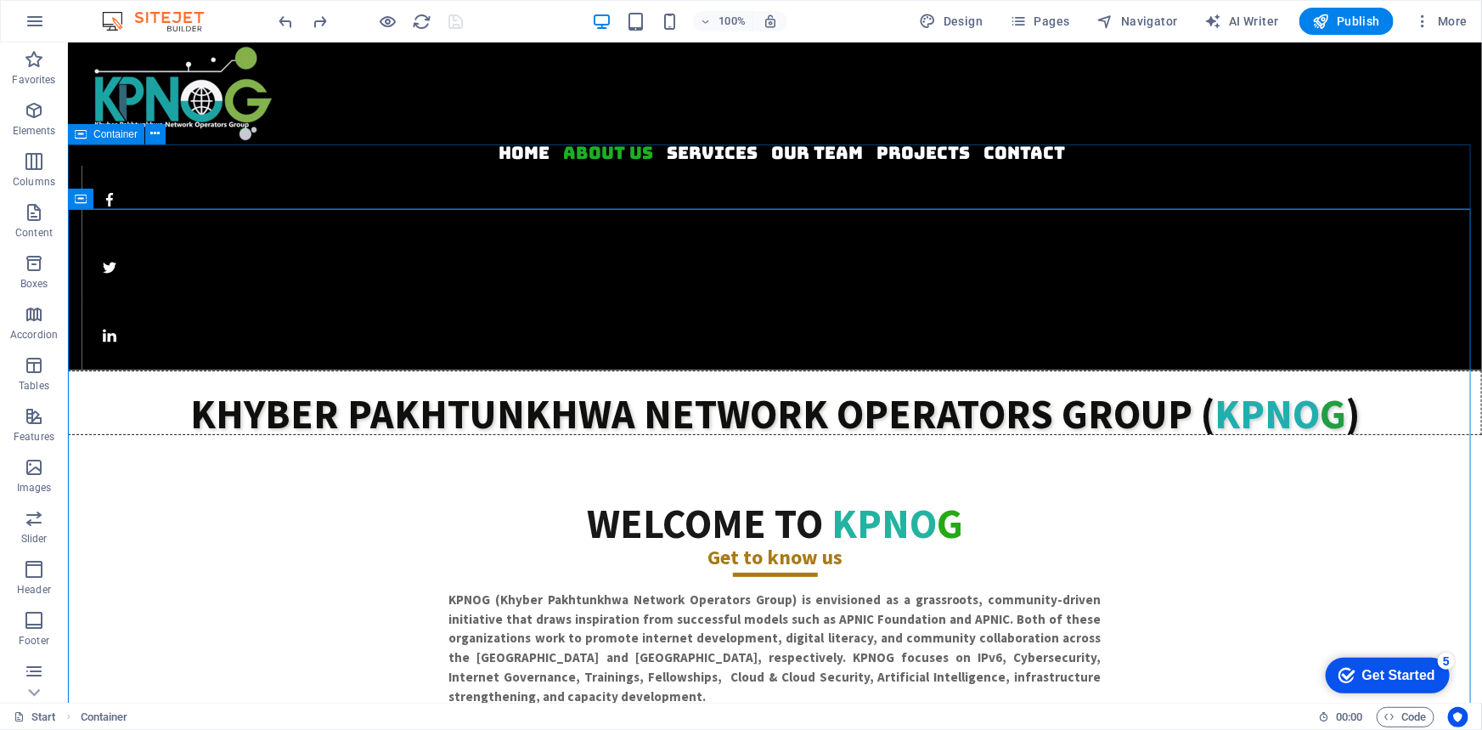
click at [80, 136] on icon at bounding box center [81, 134] width 12 height 20
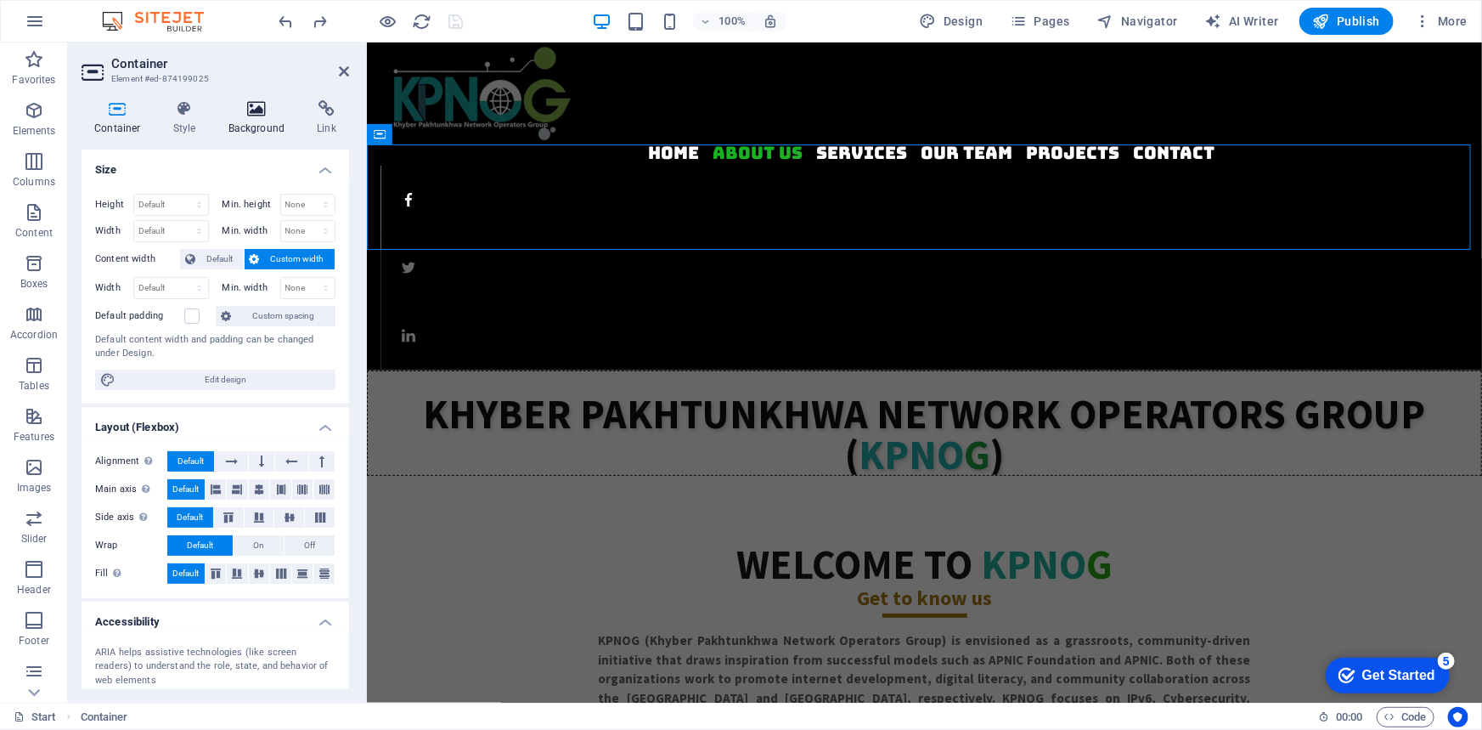
click at [264, 116] on h4 "Background" at bounding box center [260, 118] width 89 height 36
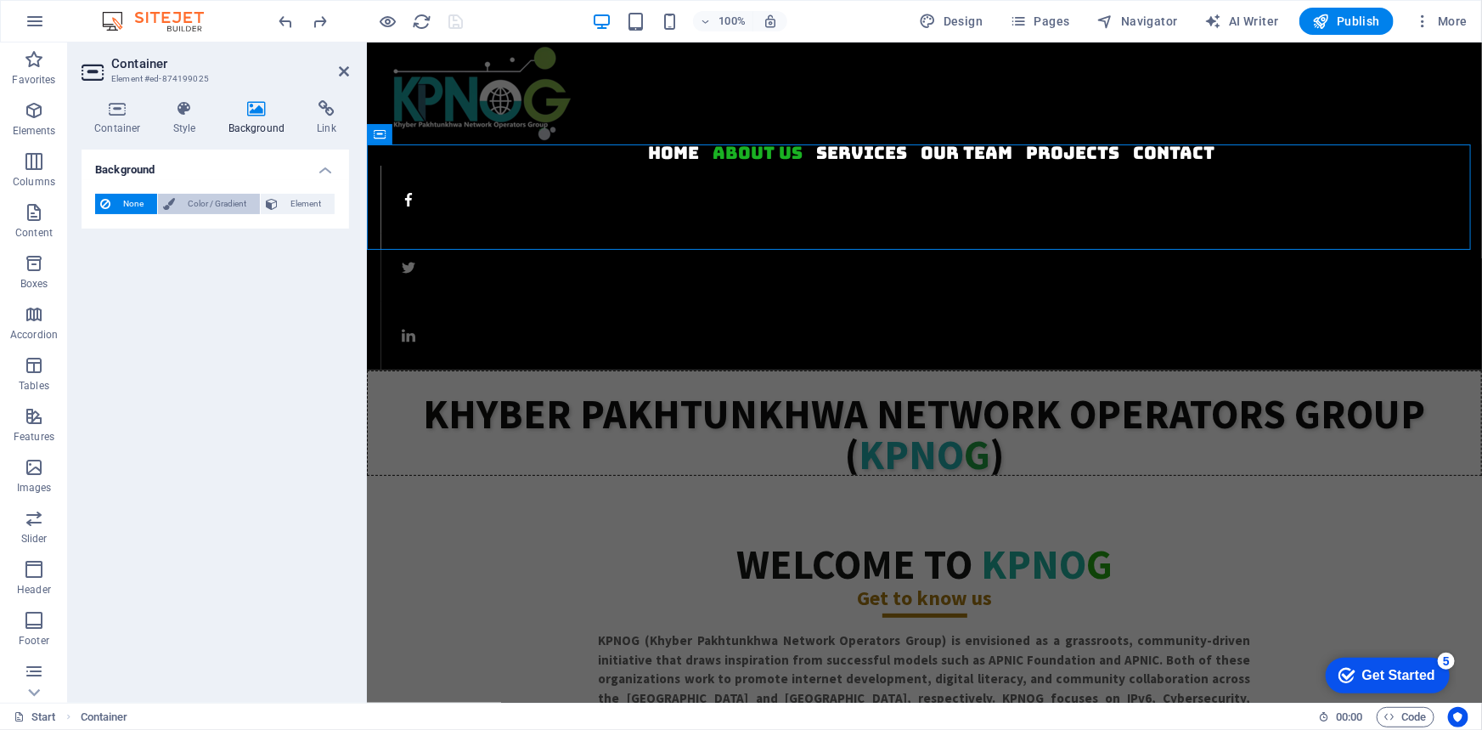
click at [199, 204] on span "Color / Gradient" at bounding box center [217, 204] width 75 height 20
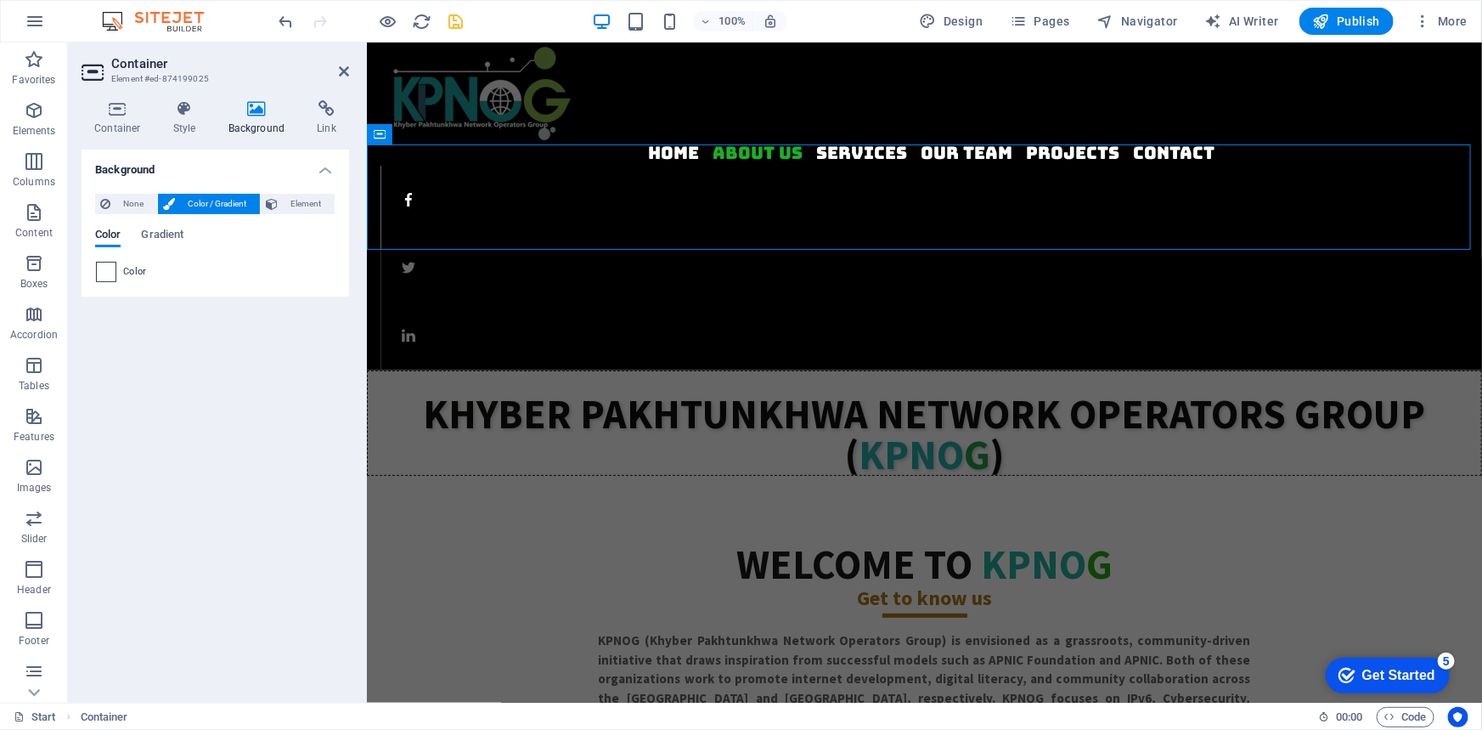
click at [106, 277] on span at bounding box center [106, 271] width 19 height 19
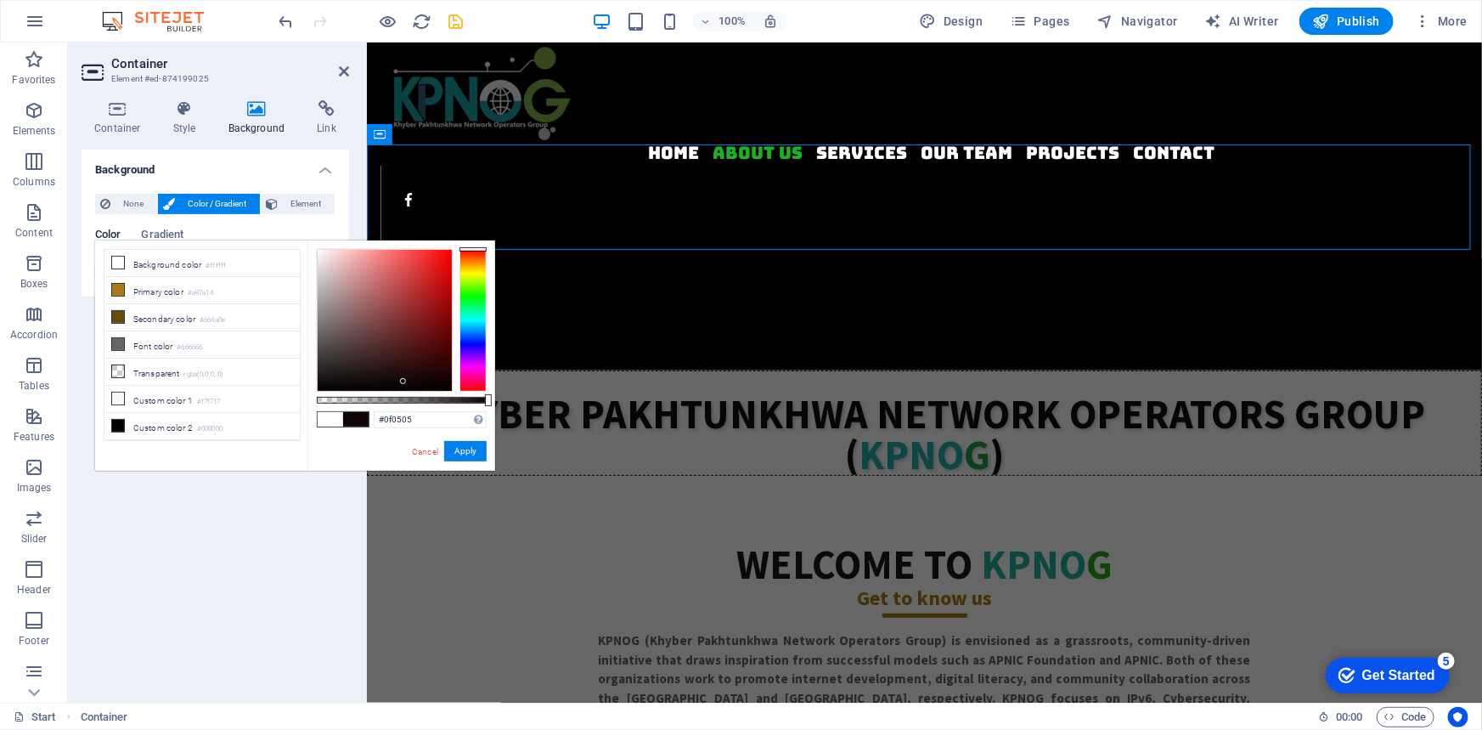
click at [404, 381] on div at bounding box center [385, 320] width 134 height 141
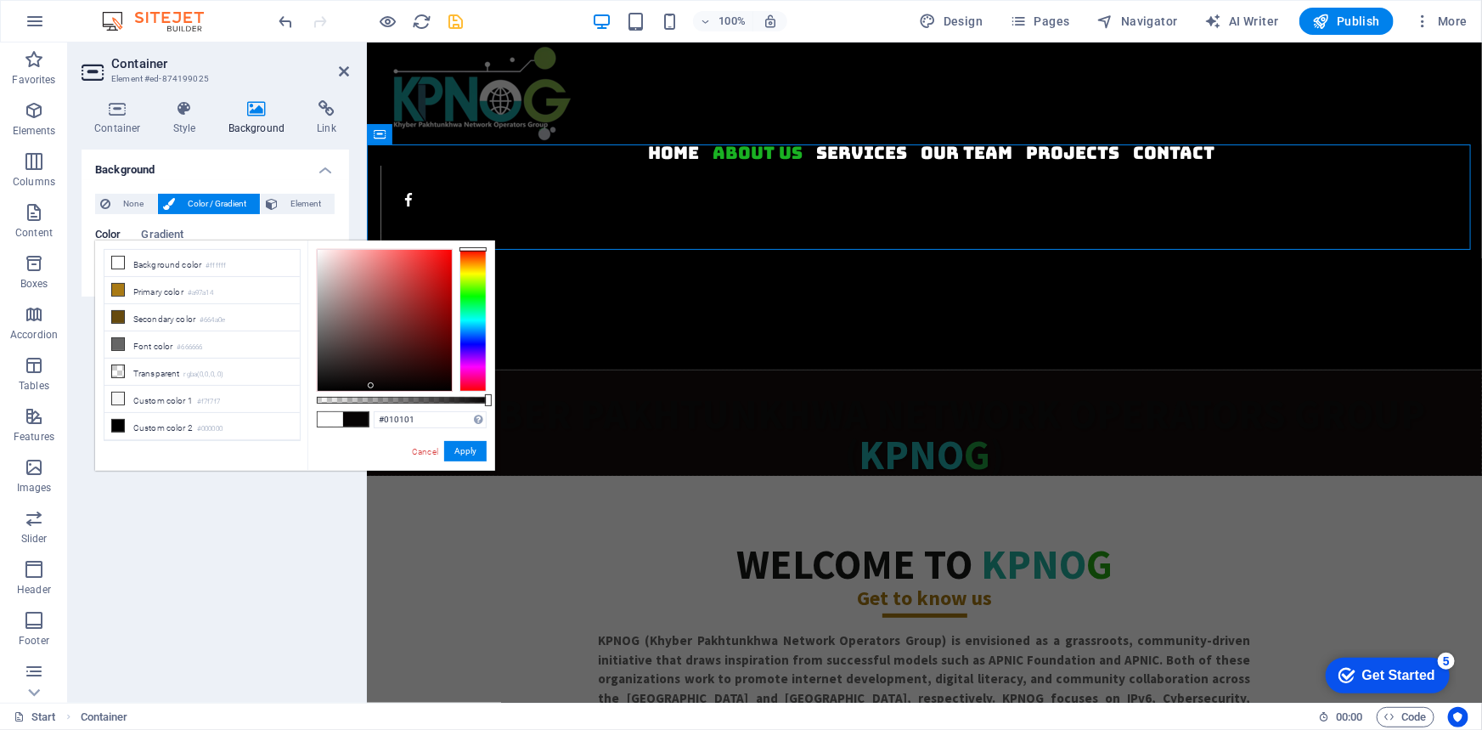
type input "#000000"
drag, startPoint x: 404, startPoint y: 381, endPoint x: 371, endPoint y: 390, distance: 33.4
click at [371, 390] on div at bounding box center [371, 390] width 6 height 6
click at [466, 452] on button "Apply" at bounding box center [465, 451] width 42 height 20
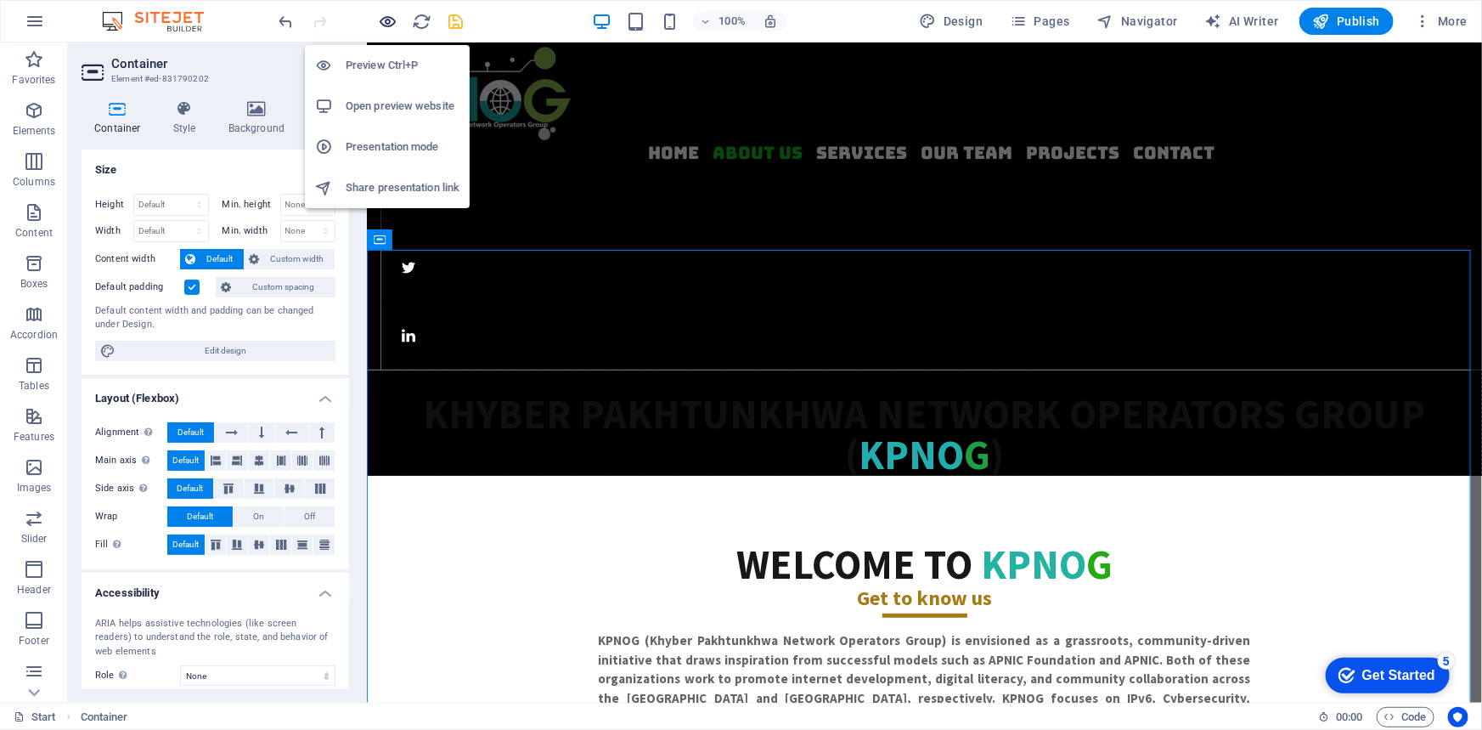
click at [386, 17] on icon "button" at bounding box center [389, 22] width 20 height 20
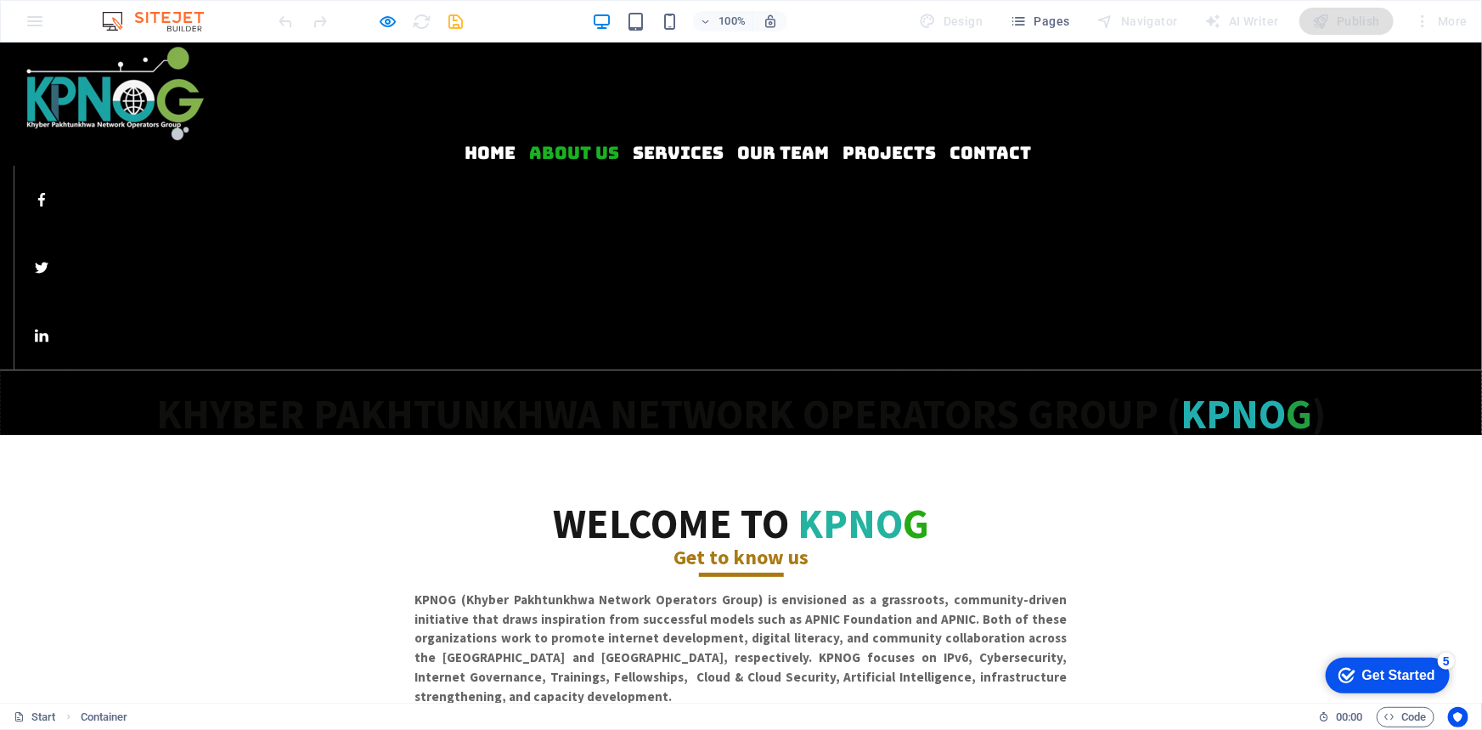
click at [234, 387] on span "Khyber Pakhtunkhwa Network Operators Group (" at bounding box center [668, 412] width 1024 height 51
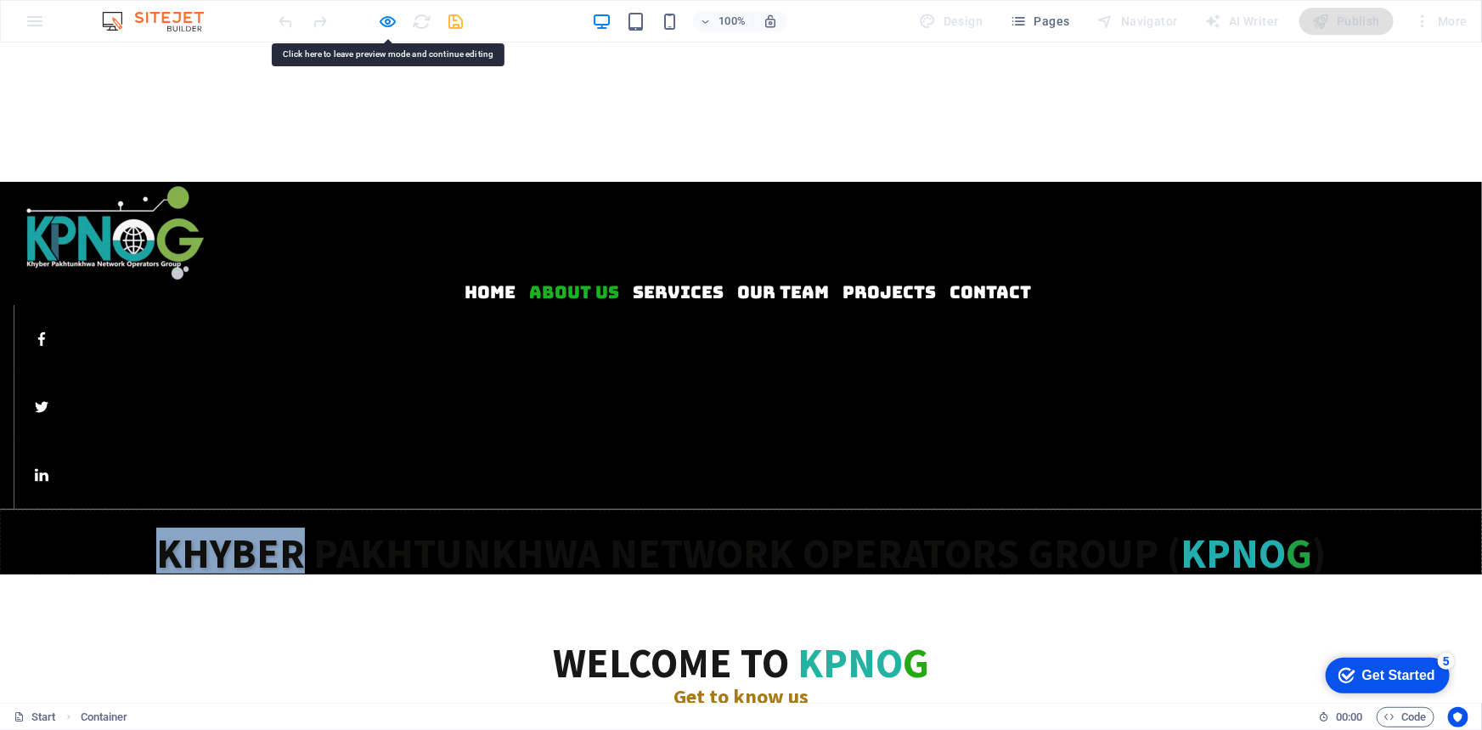
click at [234, 527] on span "Khyber Pakhtunkhwa Network Operators Group (" at bounding box center [668, 552] width 1024 height 51
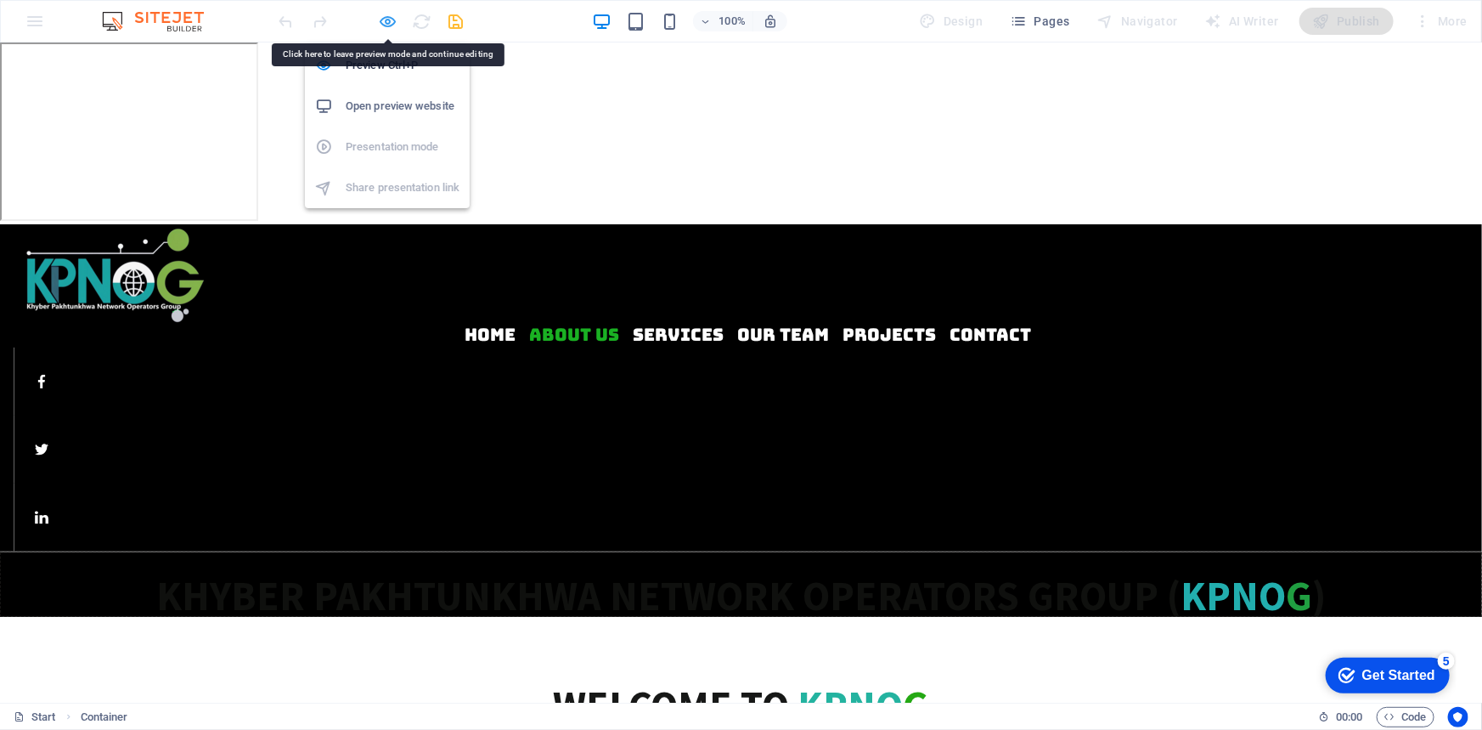
click at [388, 15] on icon "button" at bounding box center [389, 22] width 20 height 20
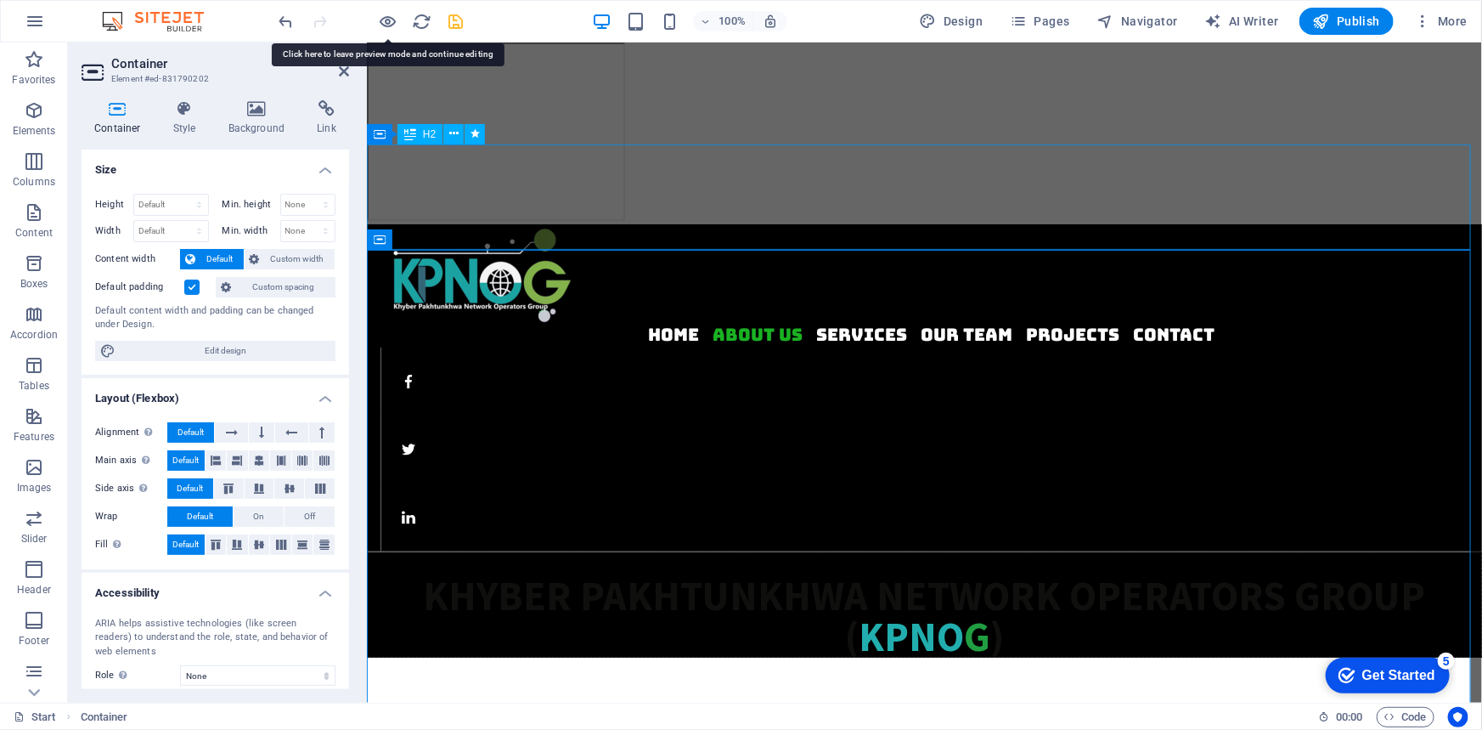
click at [1179, 551] on div "​ Khyber Pakhtunkhwa Network Operators Group ( KPNO G )" at bounding box center [923, 603] width 1115 height 105
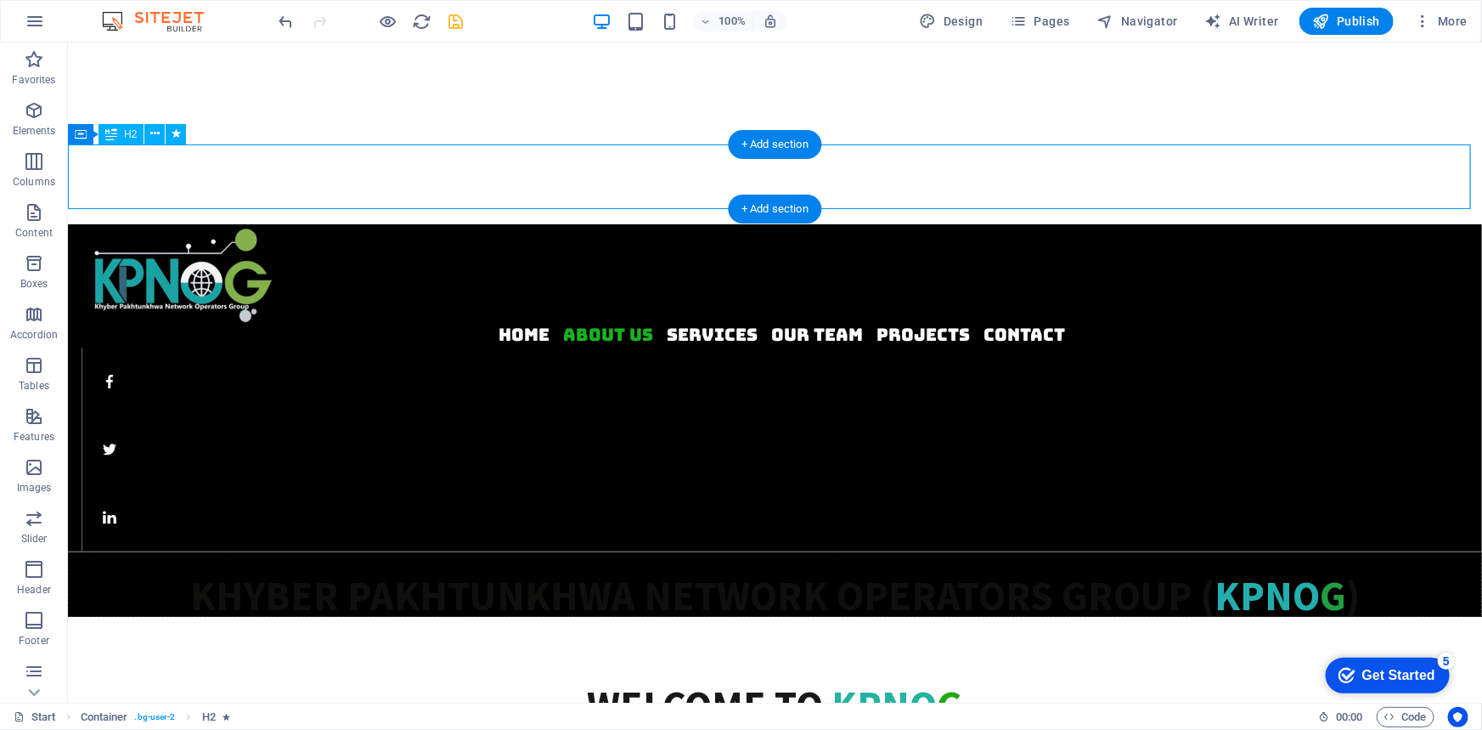
click at [202, 551] on div "​ Khyber Pakhtunkhwa Network Operators Group ( KPNO G )" at bounding box center [774, 583] width 1414 height 65
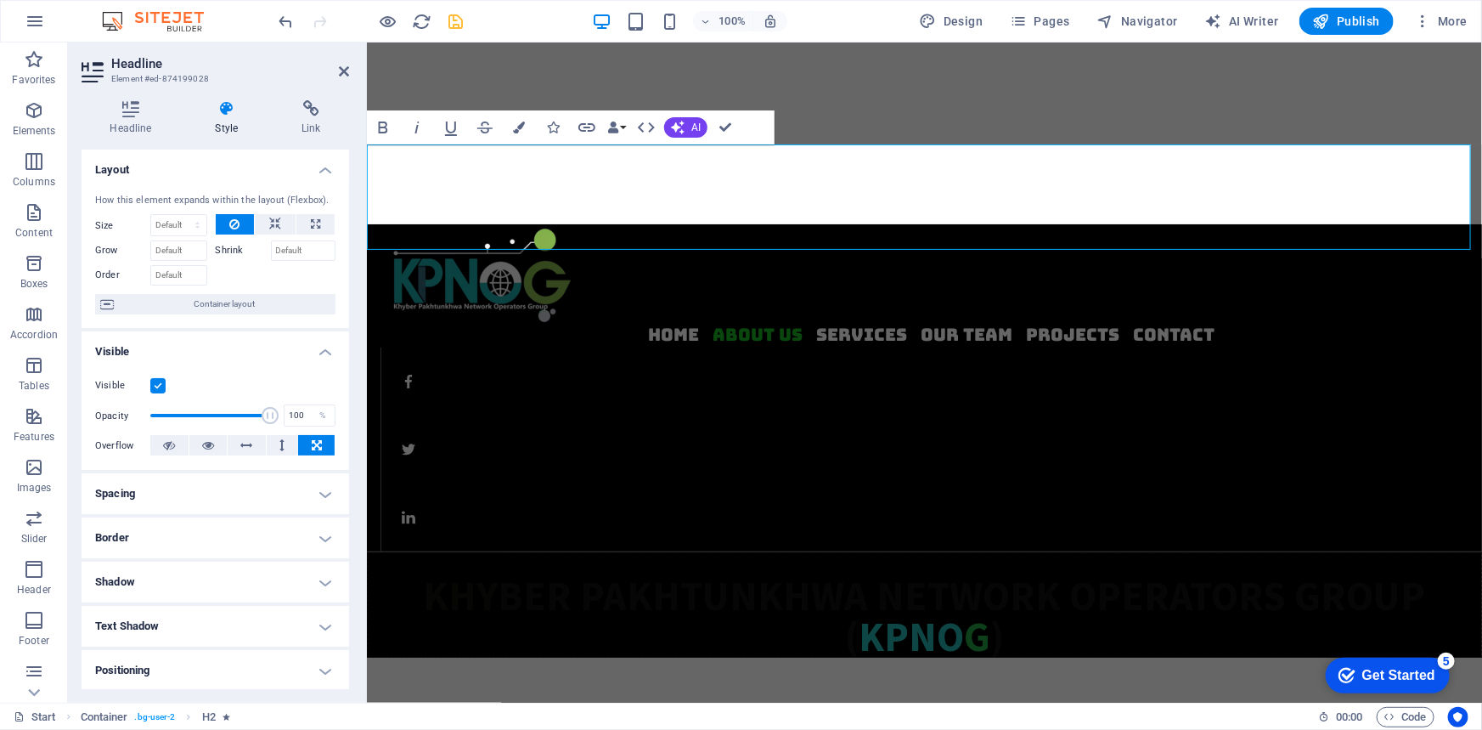
click at [203, 180] on div "How this element expands within the layout (Flexbox). Size Default auto px % 1/…" at bounding box center [216, 254] width 268 height 149
click at [1041, 569] on span "Khyber Pakhtunkhwa Network Operators Group (" at bounding box center [924, 615] width 1002 height 92
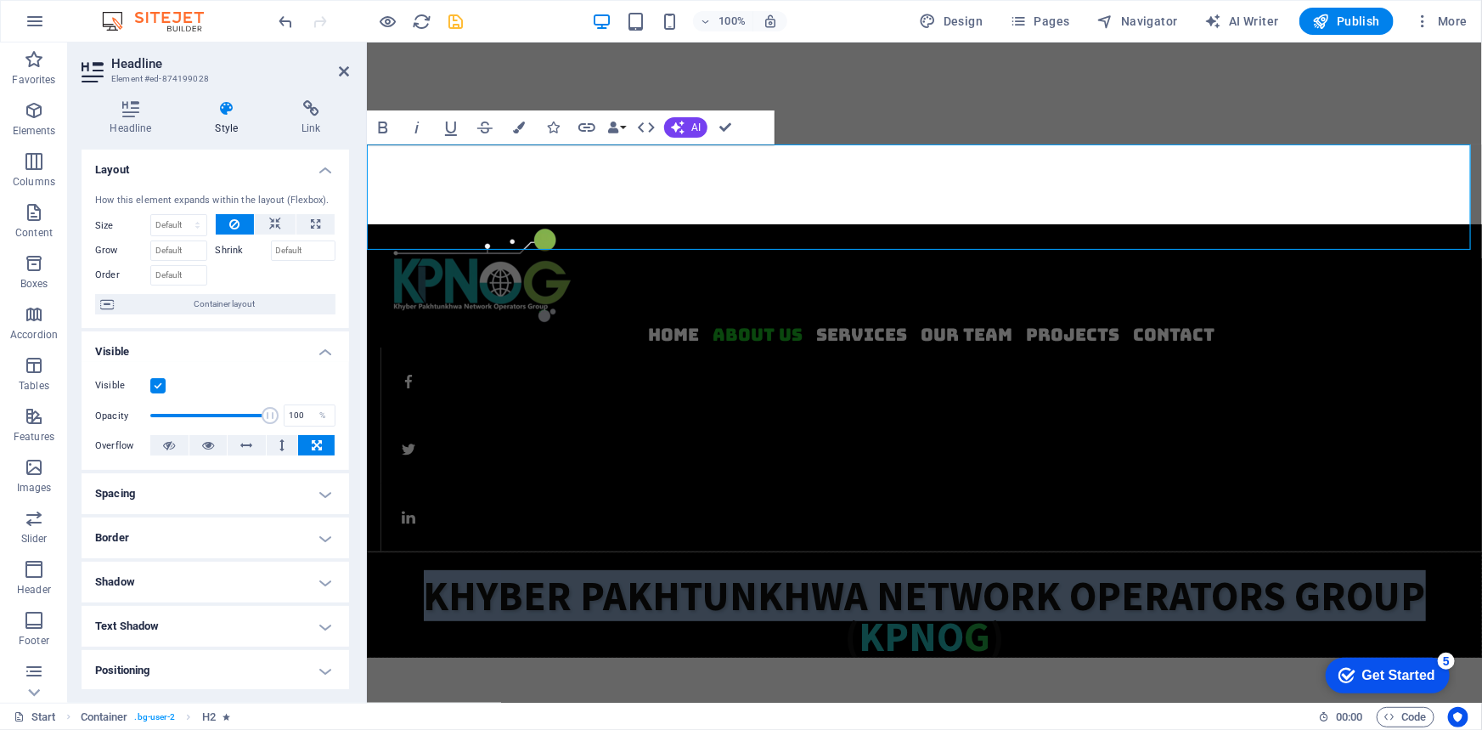
drag, startPoint x: 1416, startPoint y: 186, endPoint x: 403, endPoint y: 200, distance: 1013.5
click at [403, 574] on h2 "Khyber Pakhtunkhwa Network Operators Group ( KPNO G )" at bounding box center [924, 615] width 1114 height 82
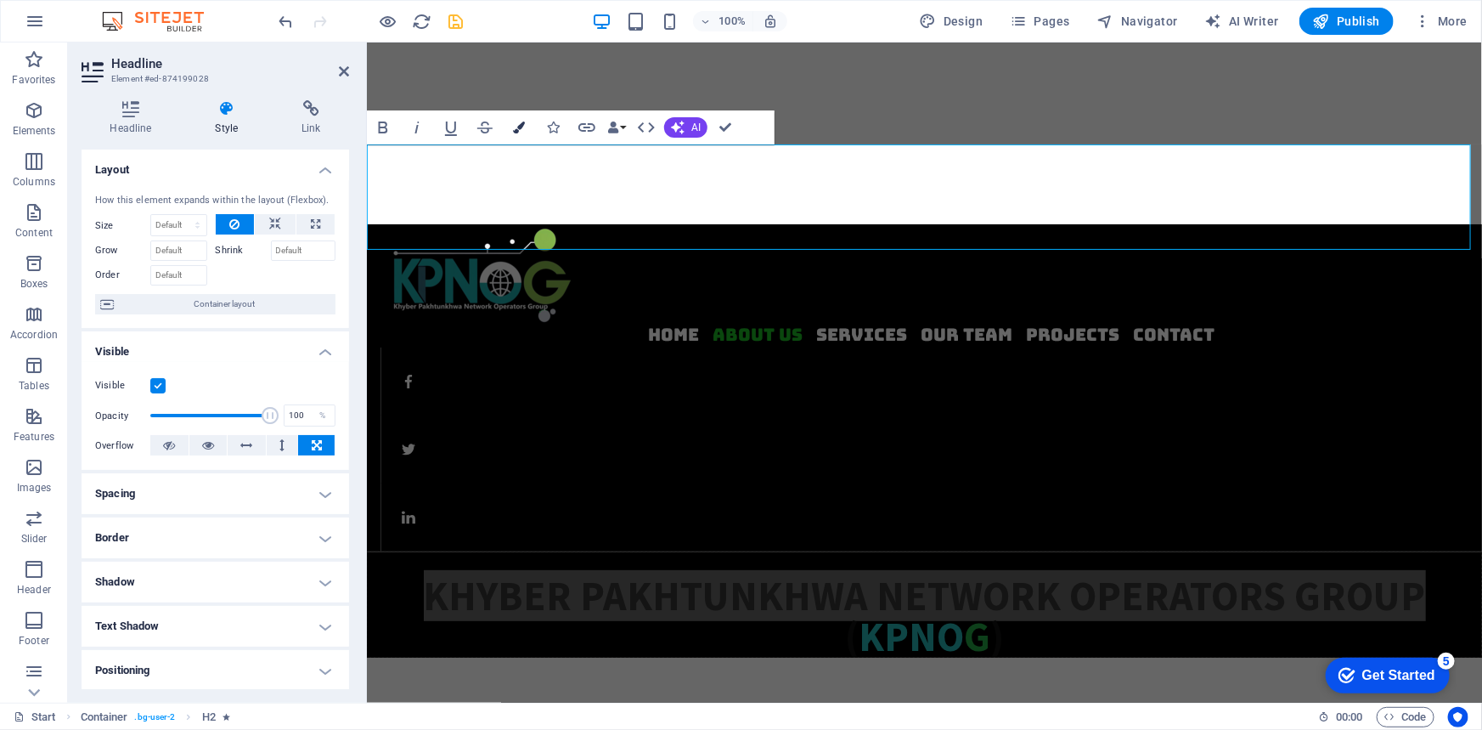
click at [516, 124] on icon "button" at bounding box center [519, 127] width 12 height 12
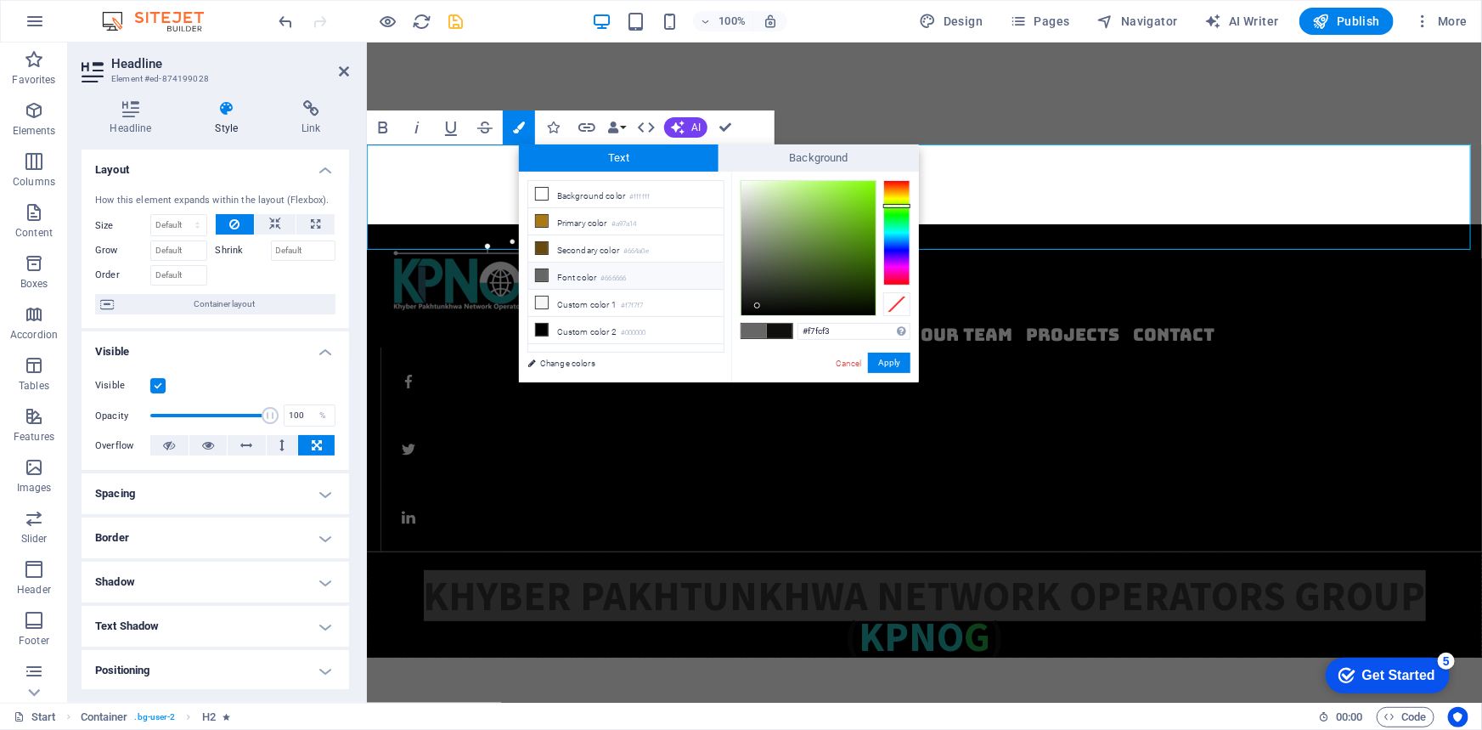
click at [745, 182] on div at bounding box center [809, 248] width 134 height 134
drag, startPoint x: 743, startPoint y: 179, endPoint x: 714, endPoint y: 175, distance: 30.0
click at [714, 175] on div "less Background color #ffffff Primary color #a97a14 Secondary color #664a0e Fon…" at bounding box center [719, 277] width 400 height 211
type input "#000000"
click at [889, 358] on button "Apply" at bounding box center [889, 363] width 42 height 20
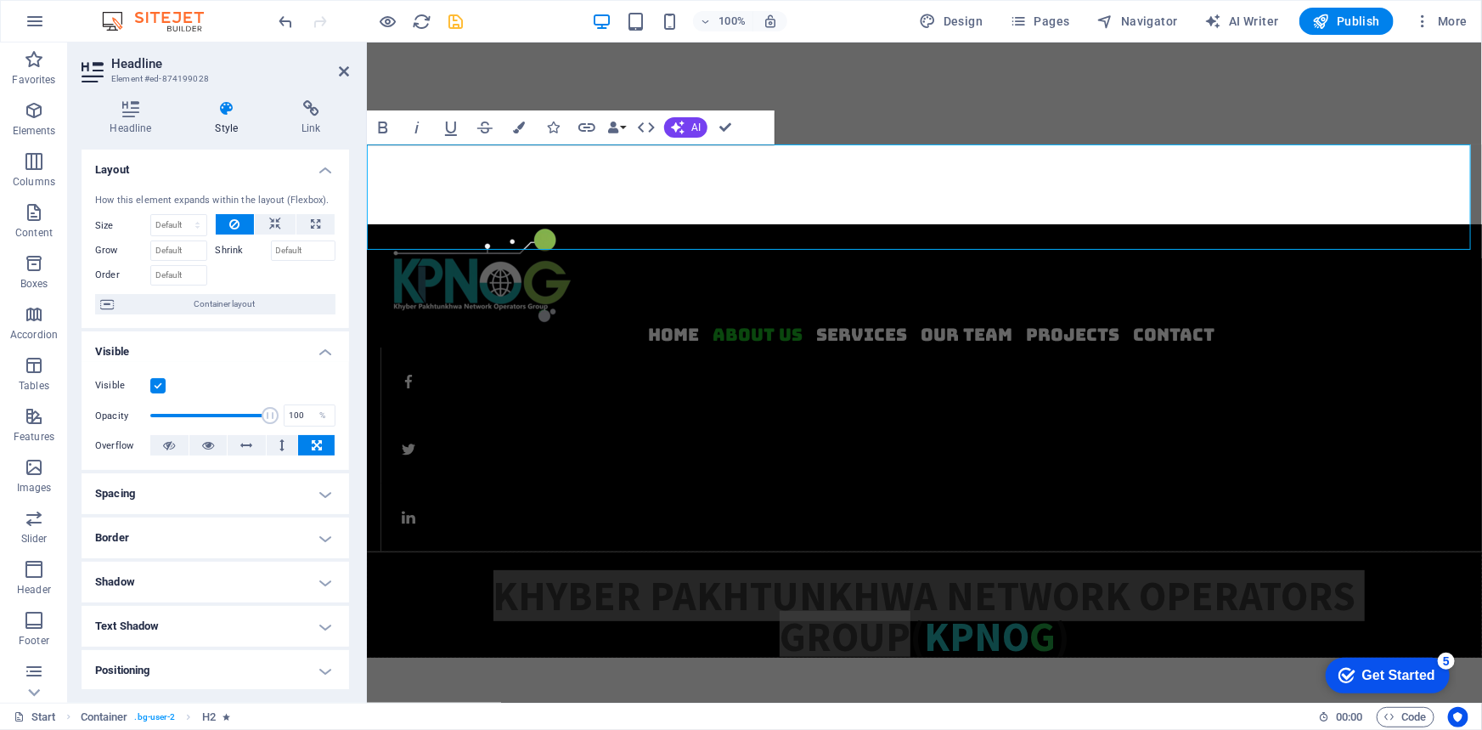
click at [511, 336] on div "Drag here to replace the existing content. Press “Ctrl” if you want to create a…" at bounding box center [924, 372] width 1115 height 660
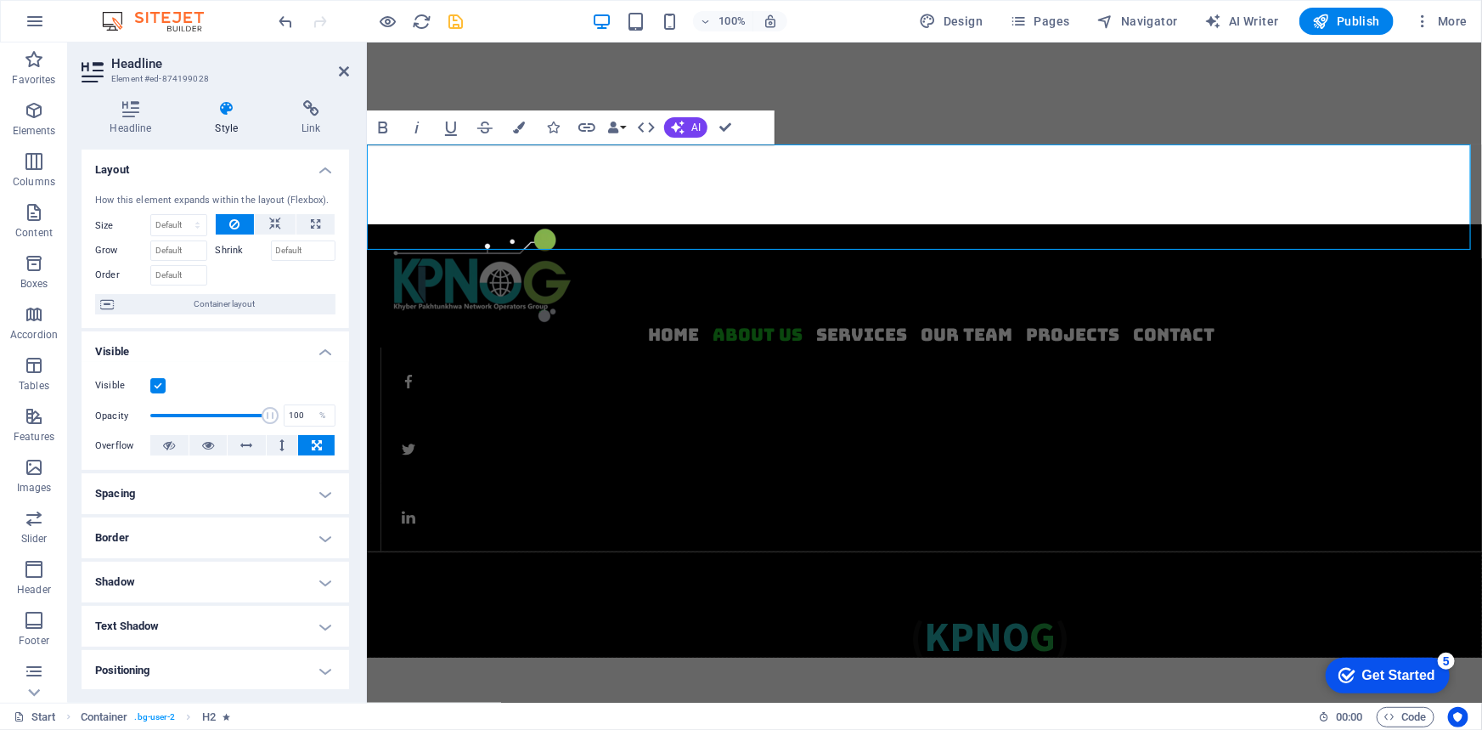
click at [518, 574] on h2 "Khyber Pakhtunkhwa Network Operators Group ( KPNO G )" at bounding box center [924, 615] width 1114 height 82
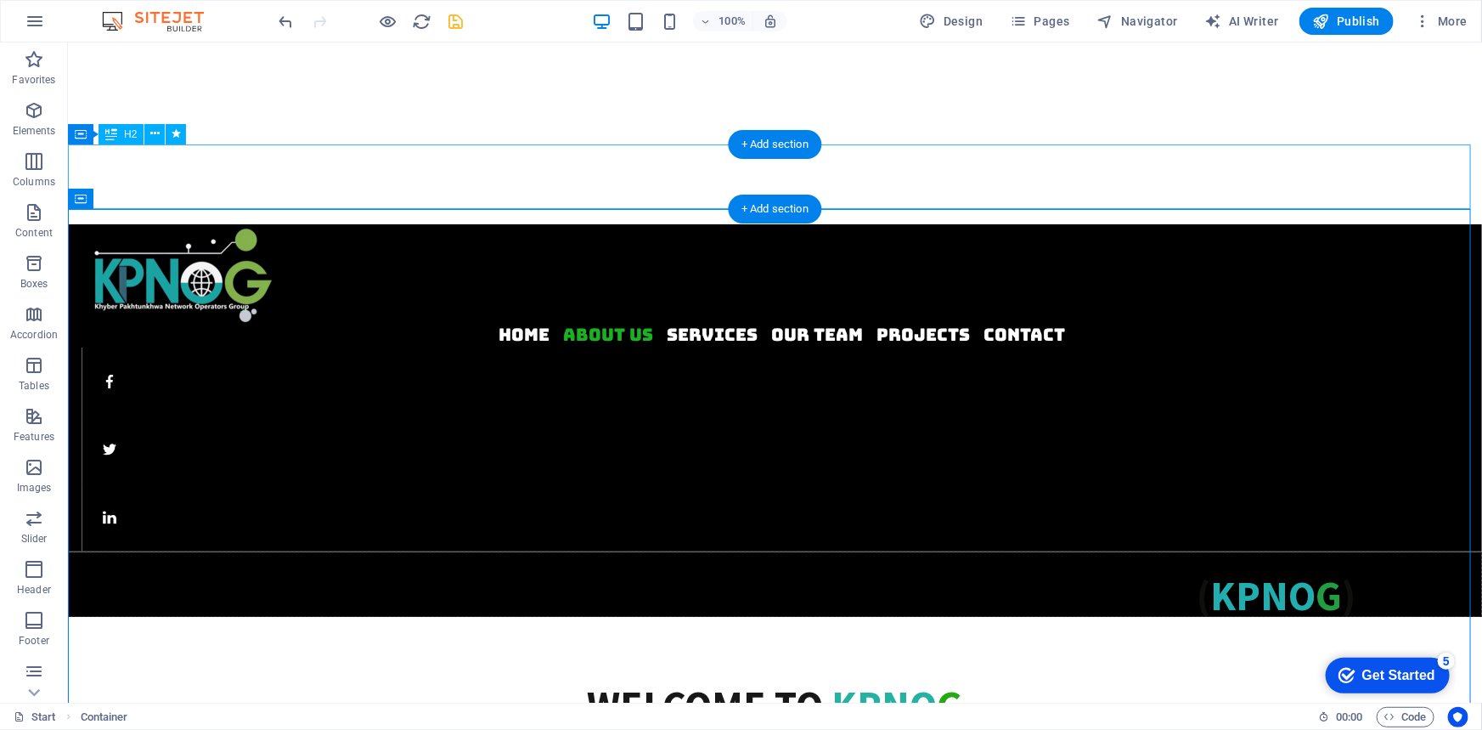
click at [525, 551] on div "​ Khyber Pakhtunkhwa Network Operators Group ( KPNO G )" at bounding box center [774, 583] width 1414 height 65
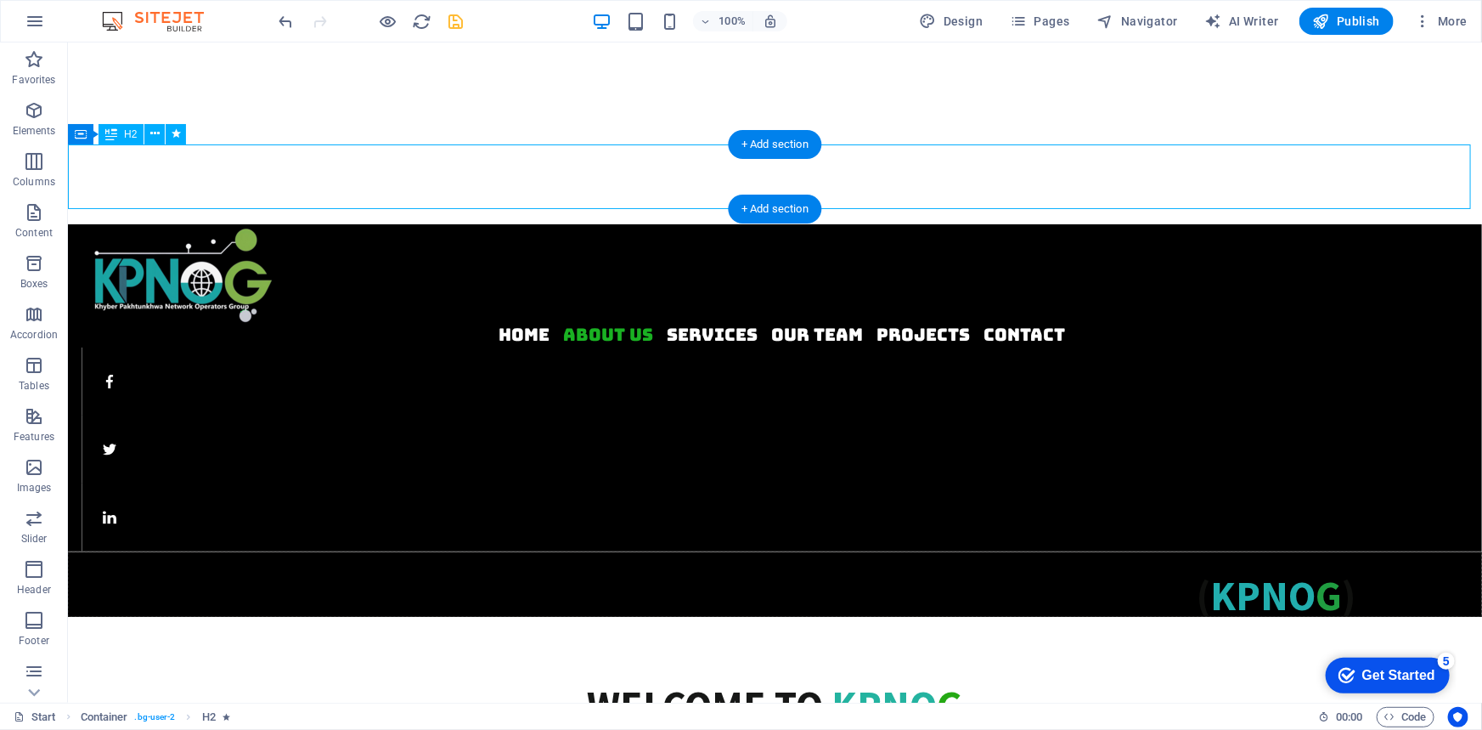
click at [525, 551] on div "​ Khyber Pakhtunkhwa Network Operators Group ( KPNO G )" at bounding box center [774, 583] width 1414 height 65
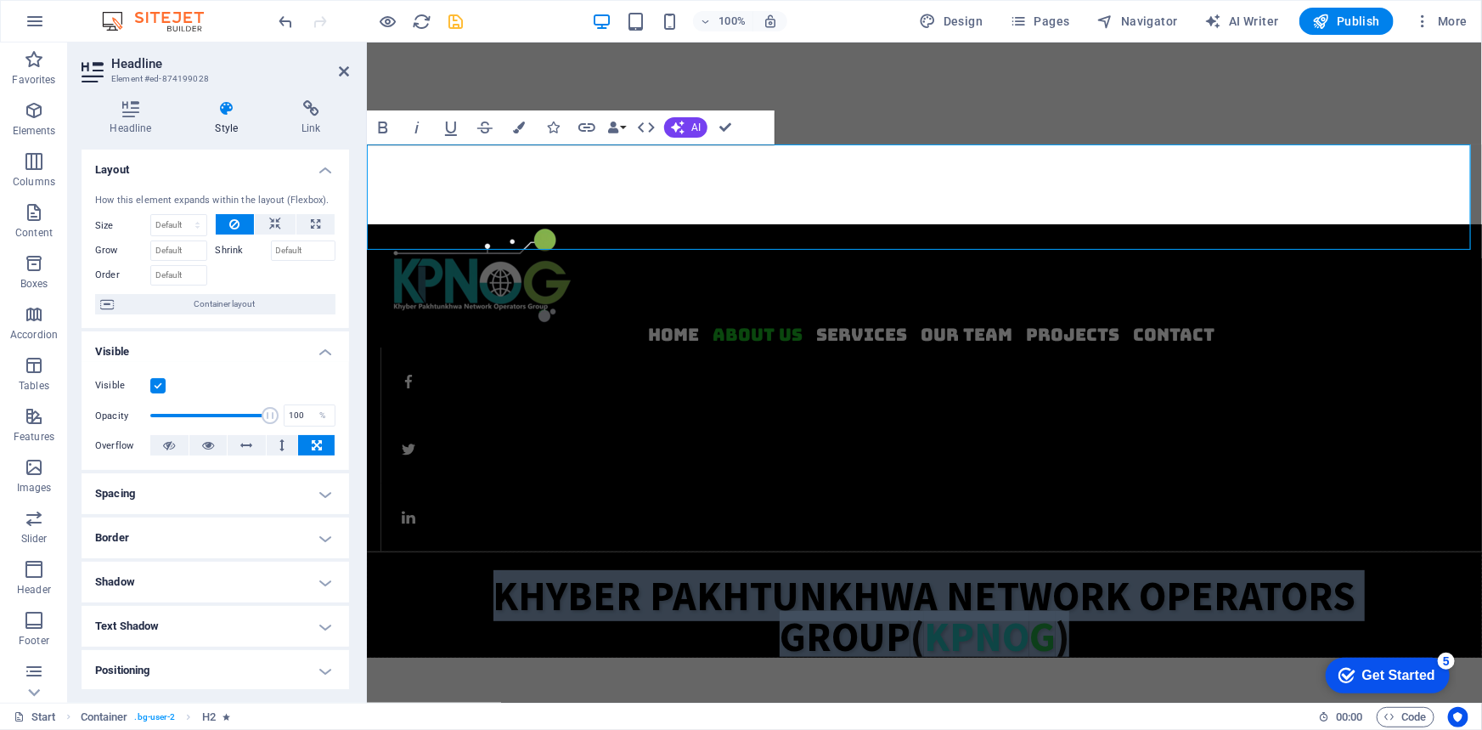
click at [813, 569] on span "Khyber Pakhtunkhwa Network Operators Group" at bounding box center [924, 615] width 863 height 92
drag, startPoint x: 909, startPoint y: 225, endPoint x: 714, endPoint y: 218, distance: 195.5
click at [570, 574] on h2 "Khyber Pakhtunkhwa Network Operators Group ( KPNO G )" at bounding box center [924, 615] width 1114 height 82
click at [881, 569] on span "Khyber Pakhtunkhwa Network Operators Group" at bounding box center [924, 615] width 863 height 92
click at [910, 610] on span "(" at bounding box center [917, 635] width 14 height 51
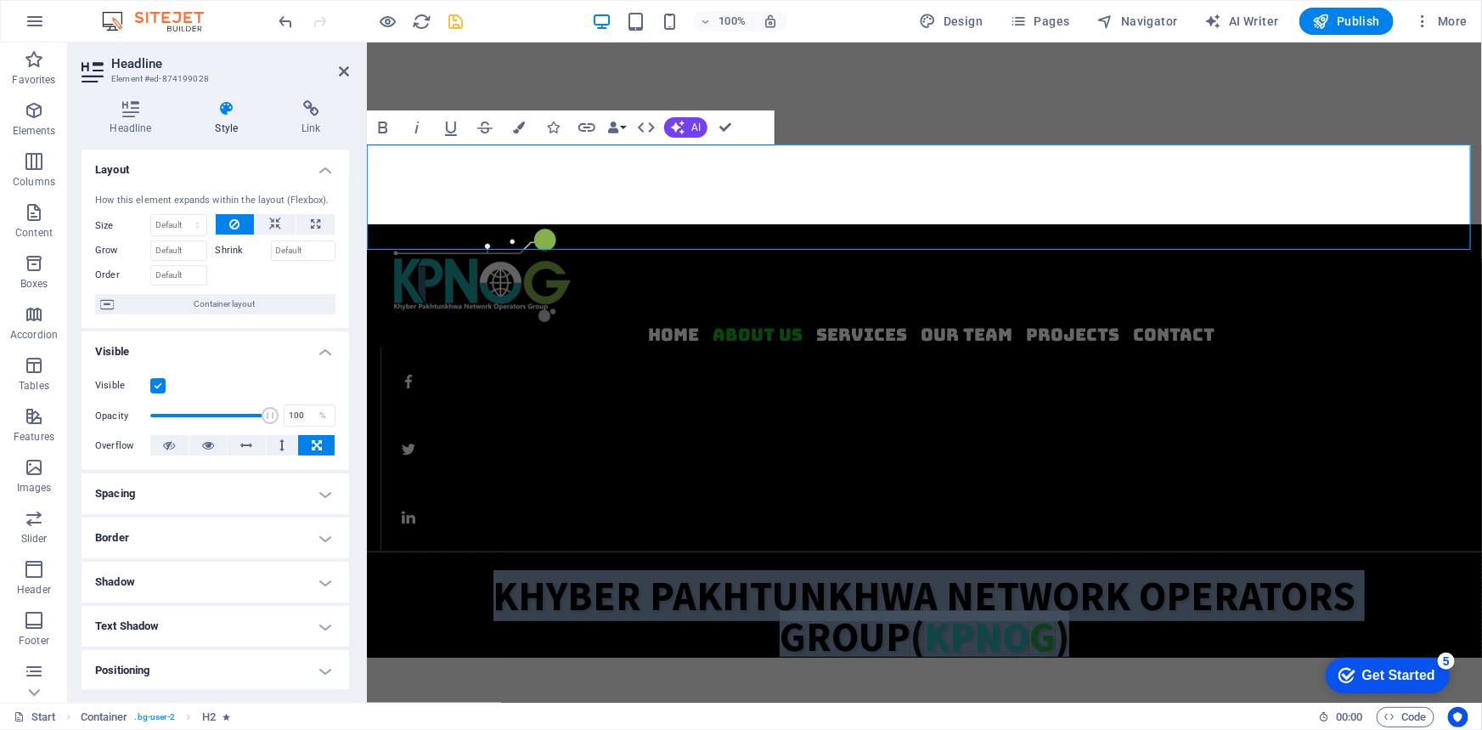
drag, startPoint x: 917, startPoint y: 228, endPoint x: 454, endPoint y: 185, distance: 464.9
click at [454, 574] on h2 "Khyber Pakhtunkhwa Network Operators Group ( KPNO G )" at bounding box center [924, 615] width 1114 height 82
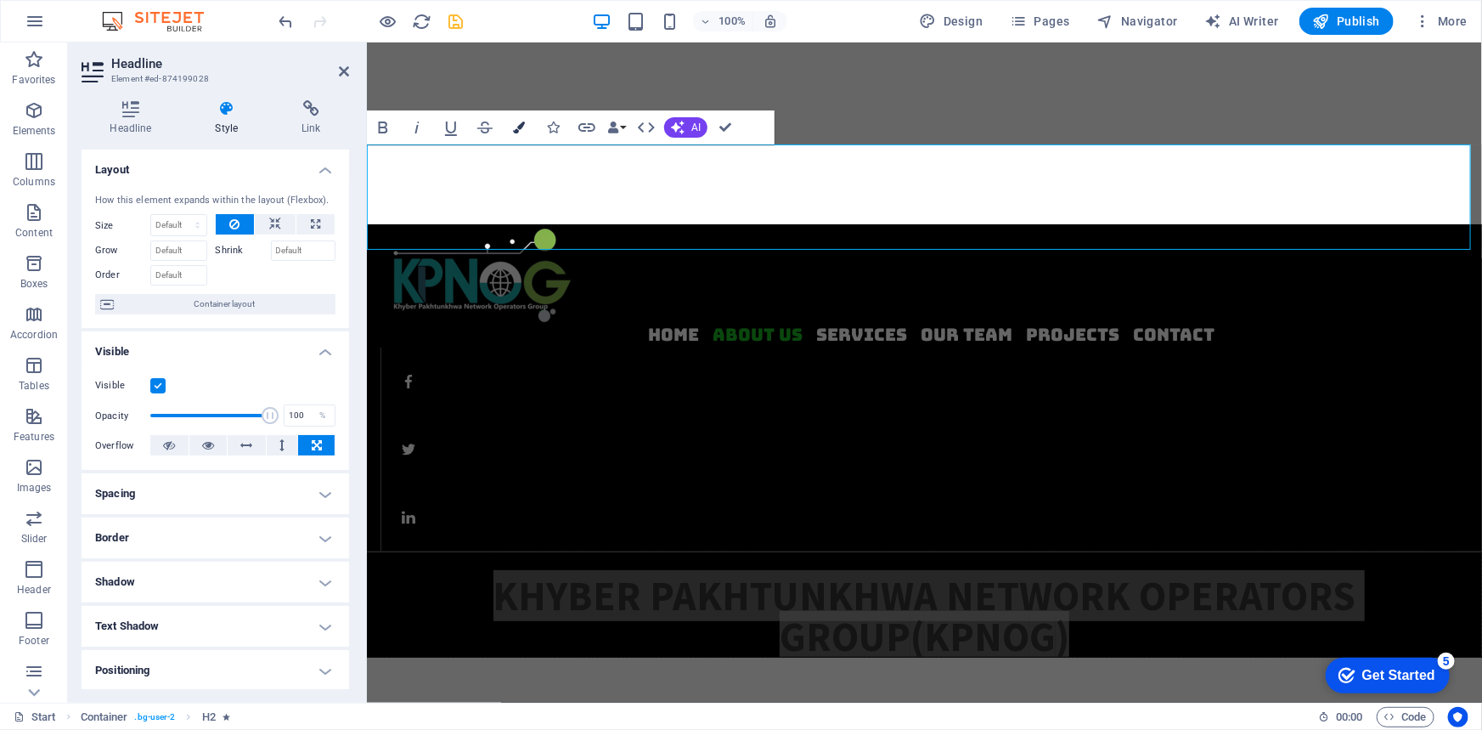
click at [516, 123] on icon "button" at bounding box center [519, 127] width 12 height 12
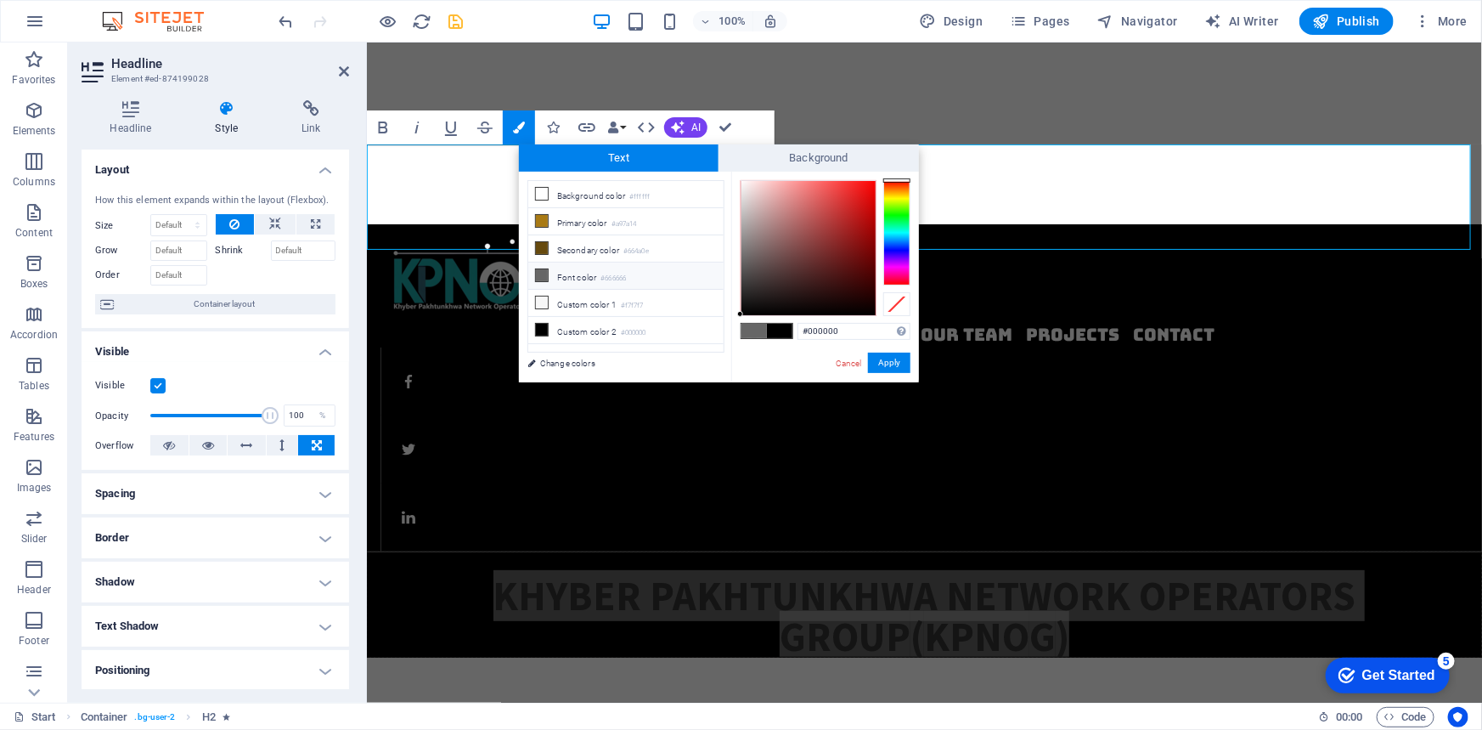
type input "#f8f8f8"
click at [741, 183] on div at bounding box center [809, 248] width 136 height 136
drag, startPoint x: 533, startPoint y: 317, endPoint x: 900, endPoint y: 359, distance: 369.4
click at [900, 359] on button "Apply" at bounding box center [889, 363] width 42 height 20
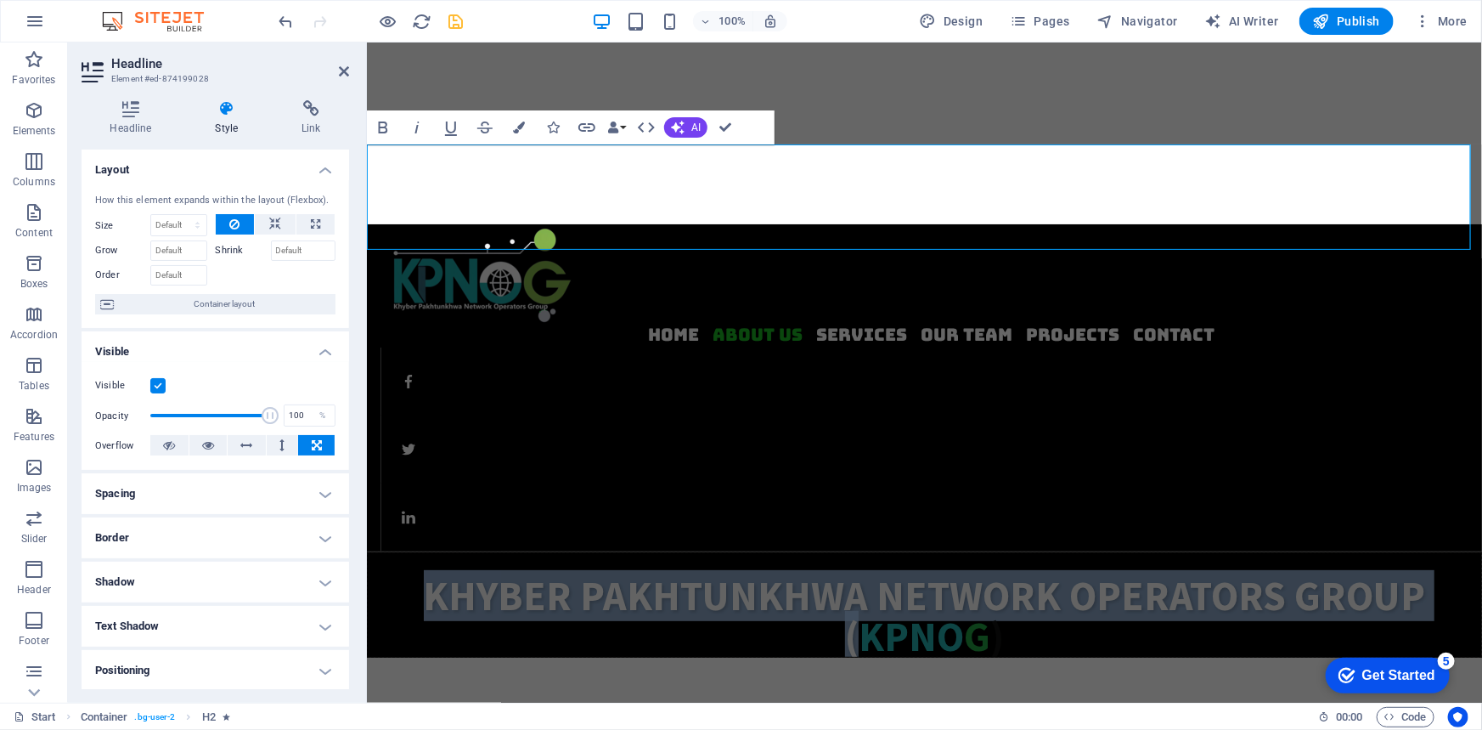
click at [735, 574] on h2 "Khyber Pakhtunkhwa Network Operators Group ( KPNO G )" at bounding box center [924, 615] width 1114 height 82
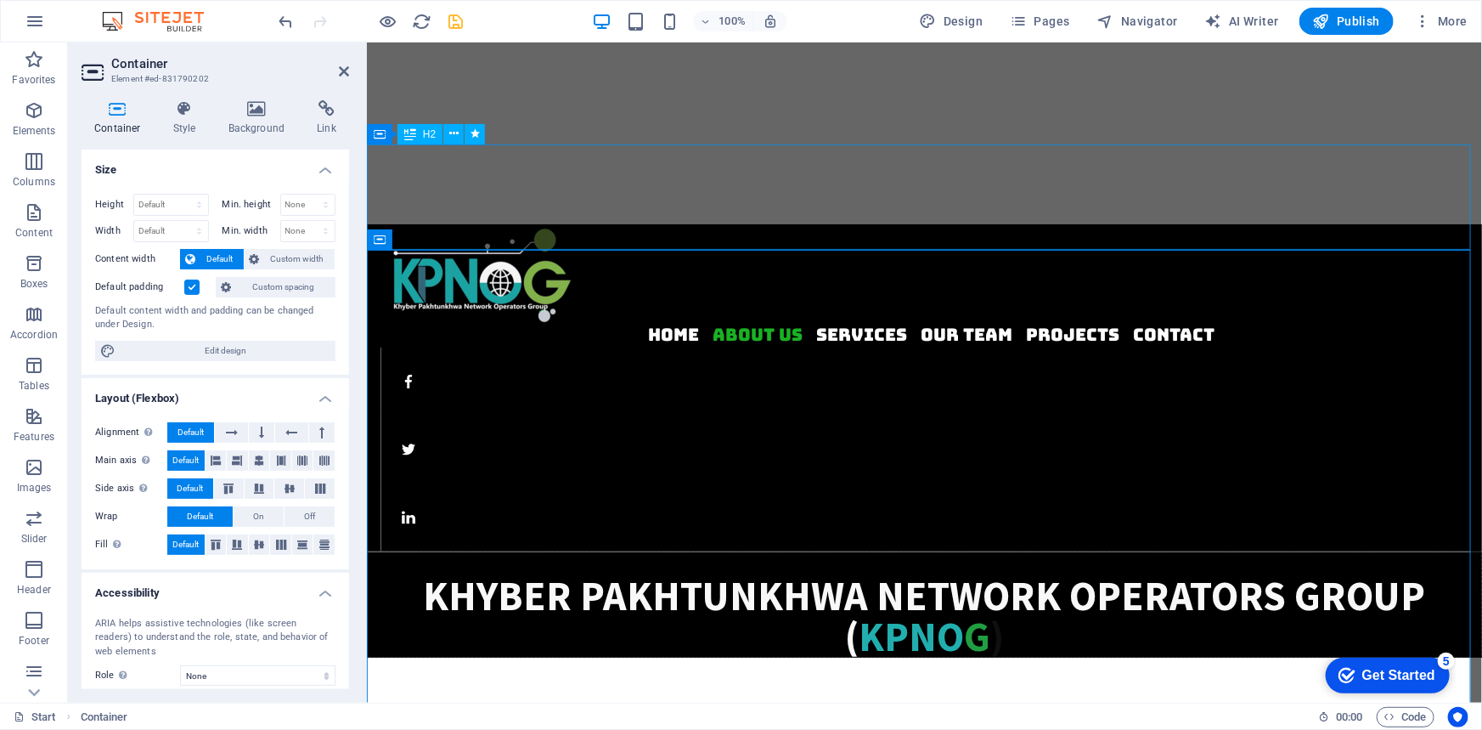
click at [986, 551] on div "​ Khyber Pakhtunkhwa Network Operators Group ( KPNO G )" at bounding box center [923, 603] width 1115 height 105
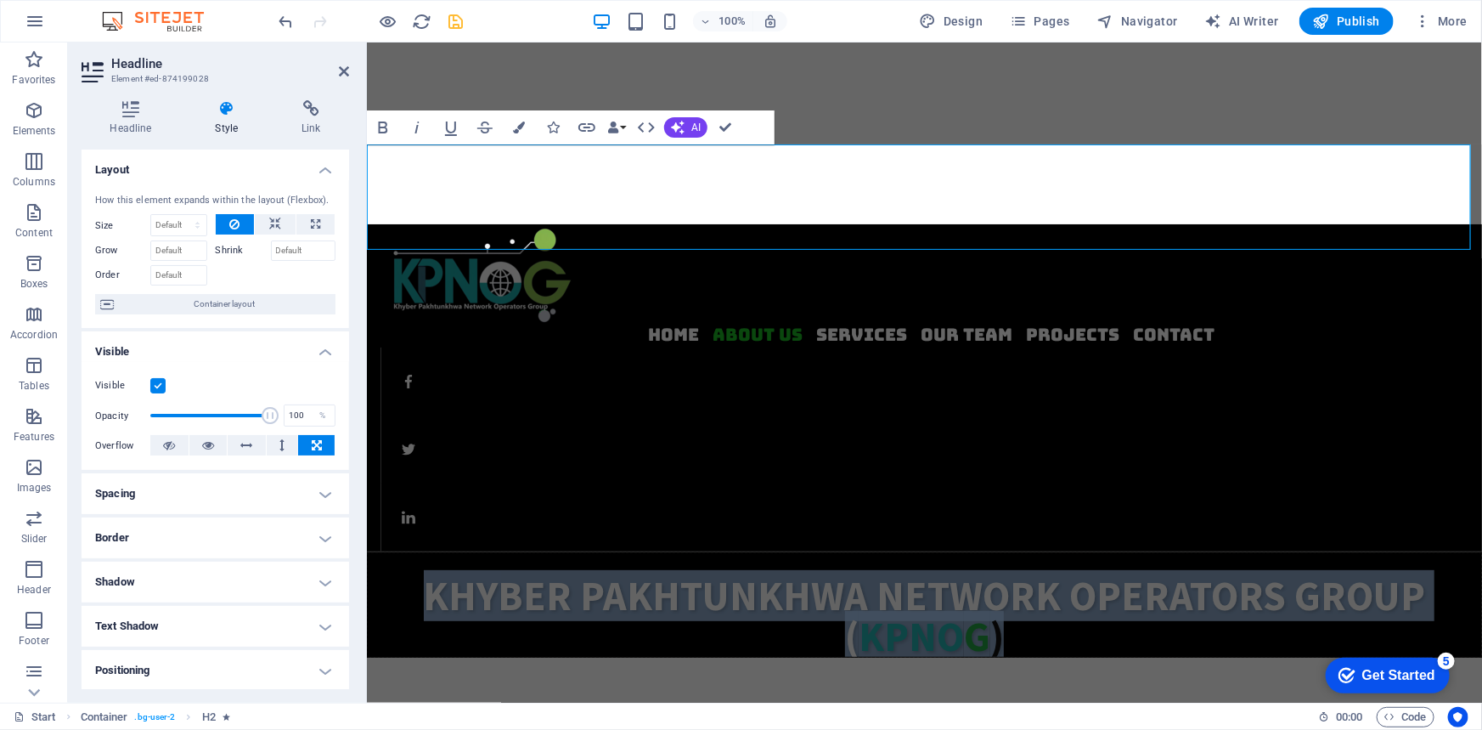
click at [990, 610] on span ")" at bounding box center [997, 635] width 14 height 51
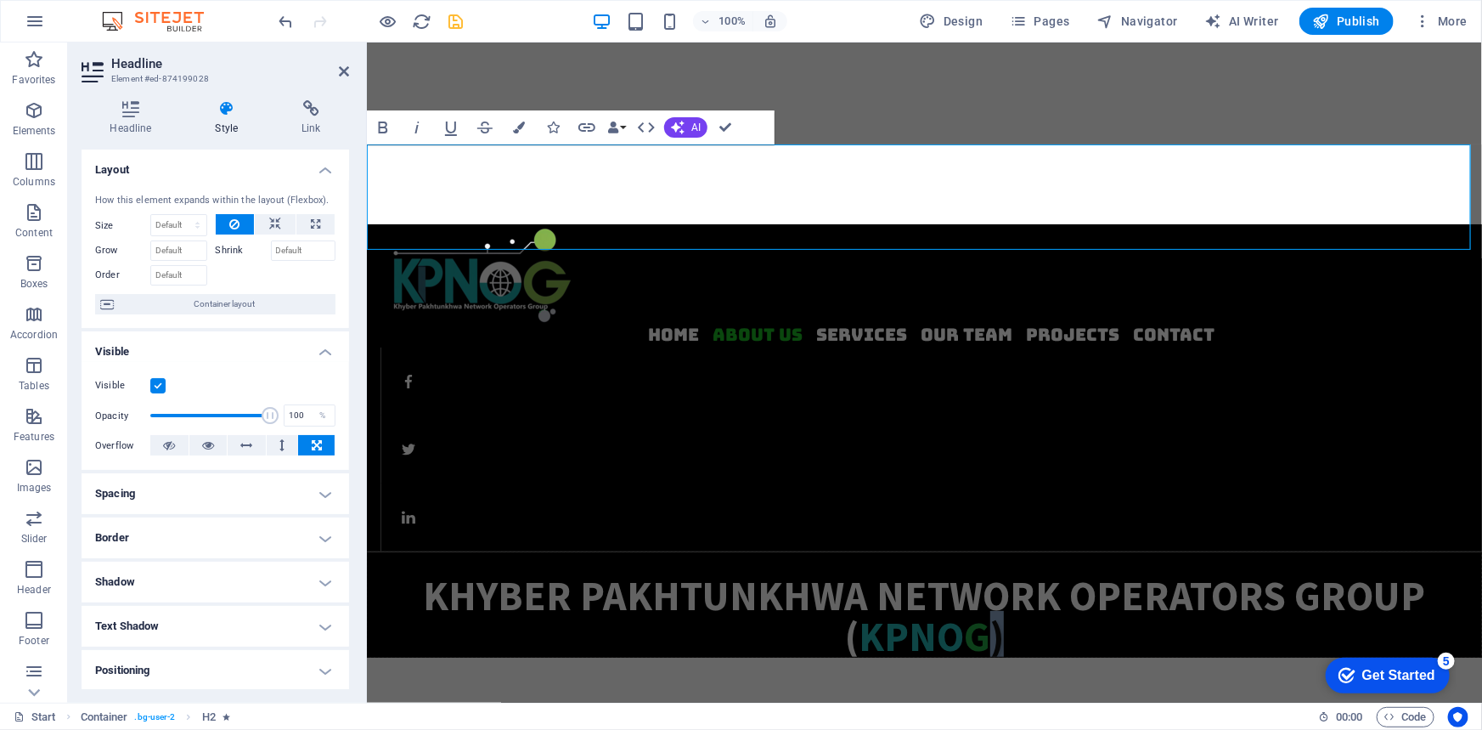
drag, startPoint x: 979, startPoint y: 225, endPoint x: 1006, endPoint y: 223, distance: 27.2
click at [1006, 574] on h2 "Khyber Pakhtunkhwa Network Operators Group ( KPNO G )" at bounding box center [924, 615] width 1114 height 82
click at [520, 123] on icon "button" at bounding box center [519, 127] width 12 height 12
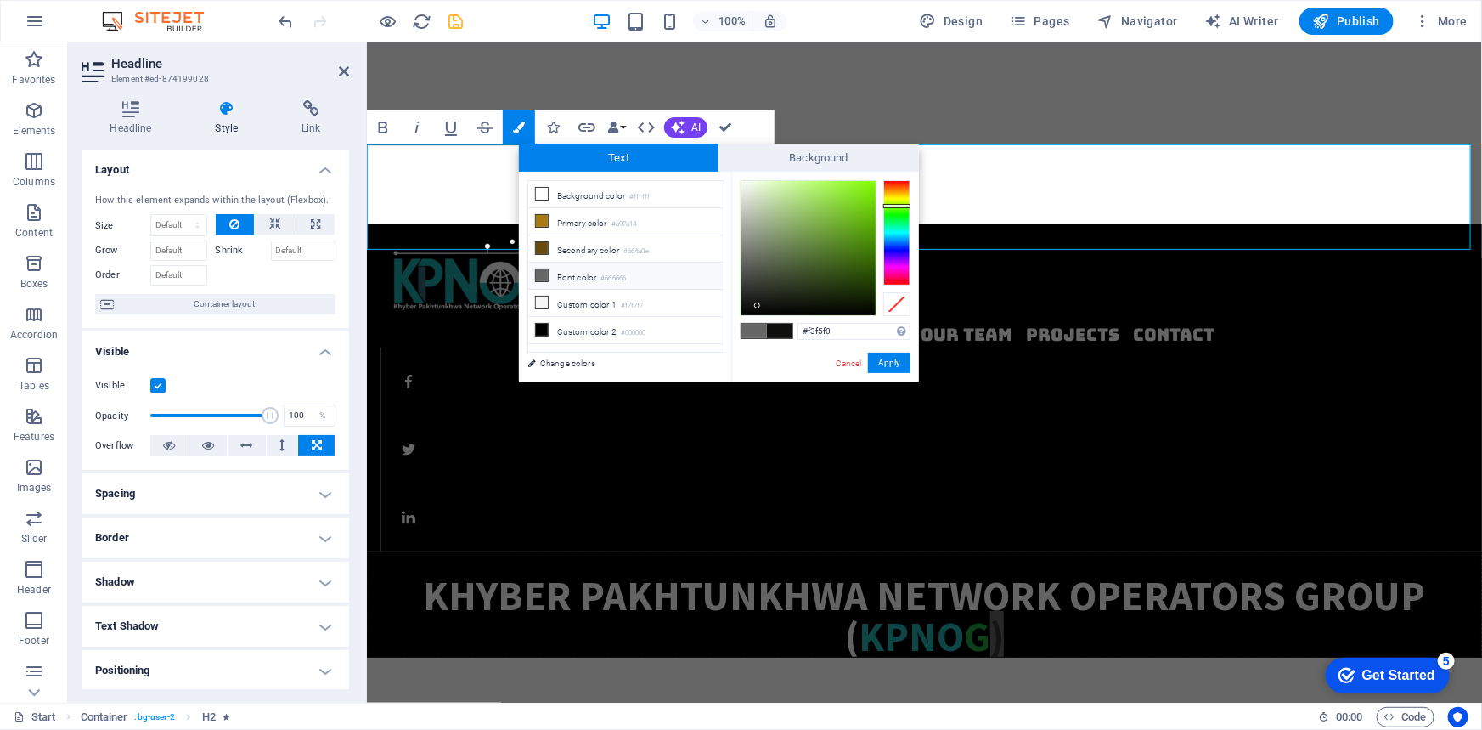
click at [743, 185] on div at bounding box center [809, 248] width 134 height 134
drag, startPoint x: 743, startPoint y: 183, endPoint x: 708, endPoint y: 158, distance: 43.8
click at [708, 158] on div "Text Background less Background color #ffffff Primary color #a97a14 Secondary c…" at bounding box center [719, 263] width 400 height 238
click at [892, 358] on button "Apply" at bounding box center [889, 363] width 42 height 20
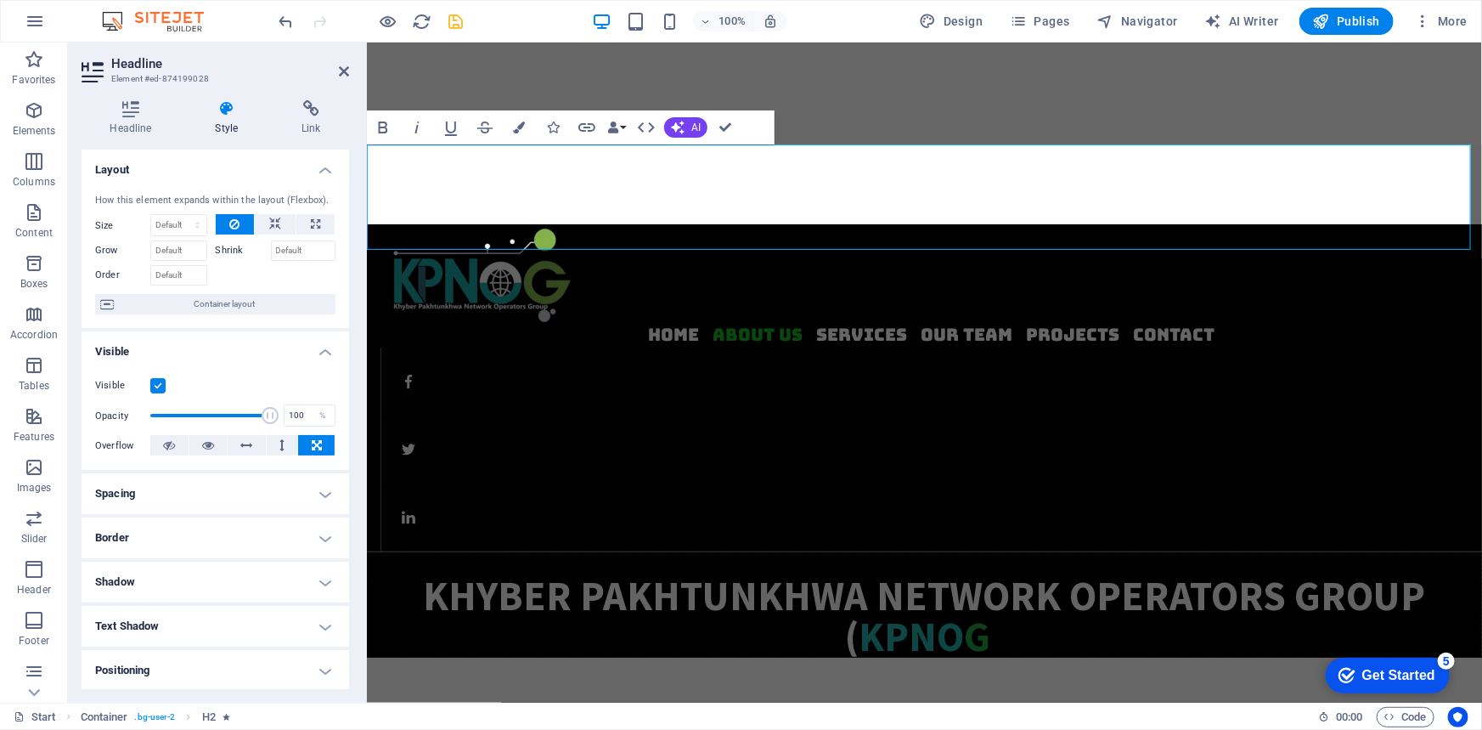
click at [1066, 197] on div "Drag here to replace the existing content. Press “Ctrl” if you want to create a…" at bounding box center [924, 372] width 1115 height 660
click at [1065, 569] on span "Khyber Pakhtunkhwa Network Operators Group (" at bounding box center [924, 615] width 1002 height 92
drag, startPoint x: 1006, startPoint y: 229, endPoint x: 981, endPoint y: 225, distance: 25.0
click at [981, 574] on h2 "Khyber Pakhtunkhwa Network Operators Group ( KPNO G )" at bounding box center [924, 615] width 1114 height 82
click at [525, 125] on button "Colors" at bounding box center [519, 127] width 32 height 34
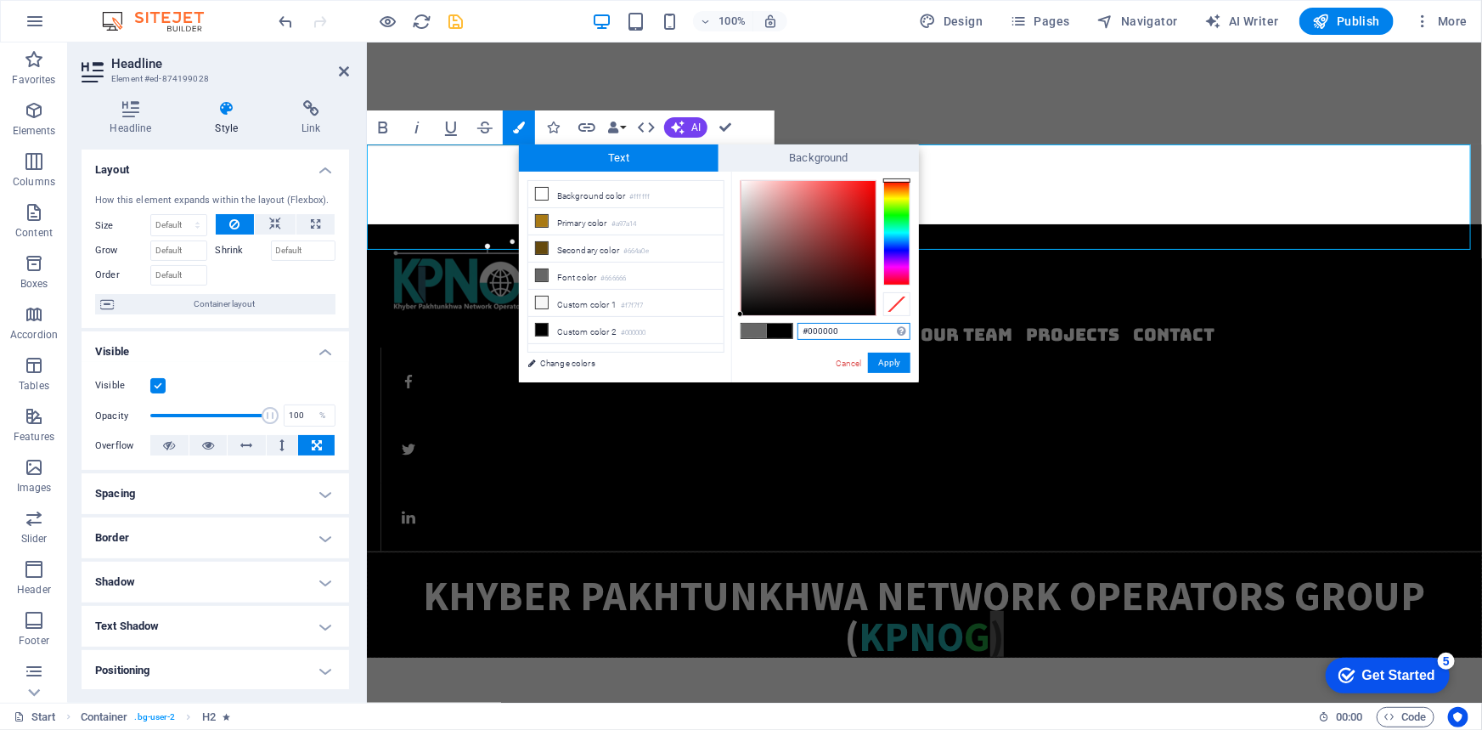
type input "#f7f7f7"
click at [741, 184] on div at bounding box center [809, 248] width 136 height 136
drag, startPoint x: 898, startPoint y: 356, endPoint x: 529, endPoint y: 314, distance: 371.0
click at [898, 356] on button "Apply" at bounding box center [889, 363] width 42 height 20
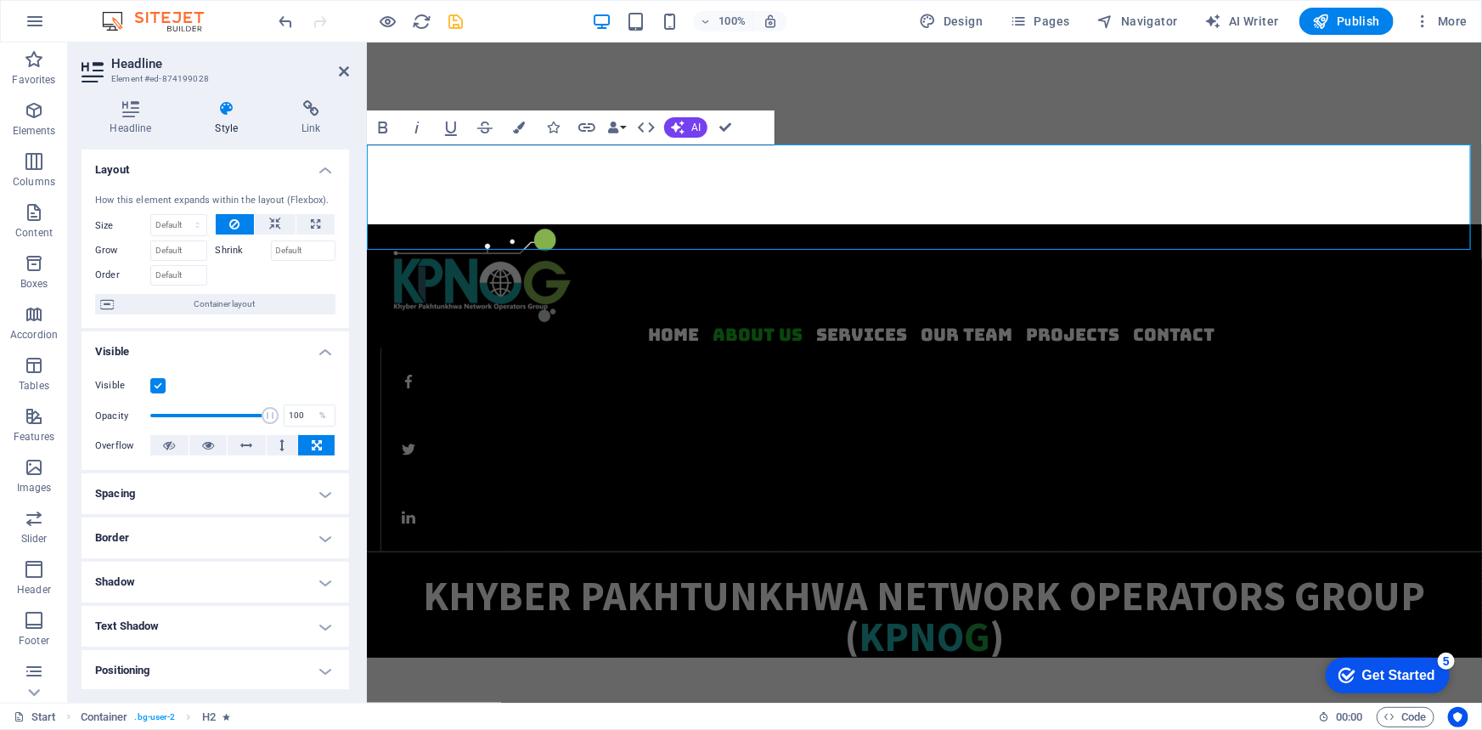
click at [1012, 569] on span "Khyber Pakhtunkhwa Network Operators Group (" at bounding box center [924, 615] width 1002 height 92
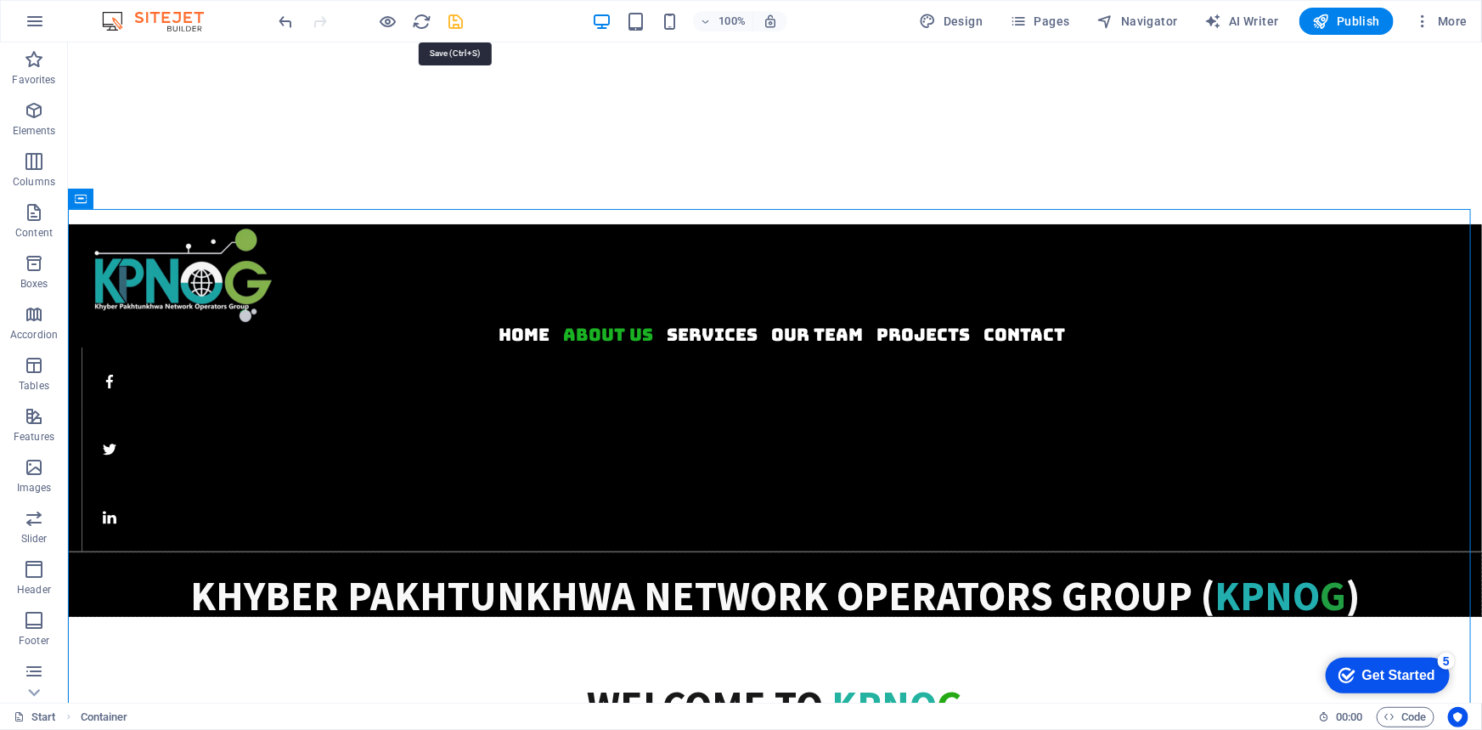
click at [454, 19] on icon "save" at bounding box center [457, 22] width 20 height 20
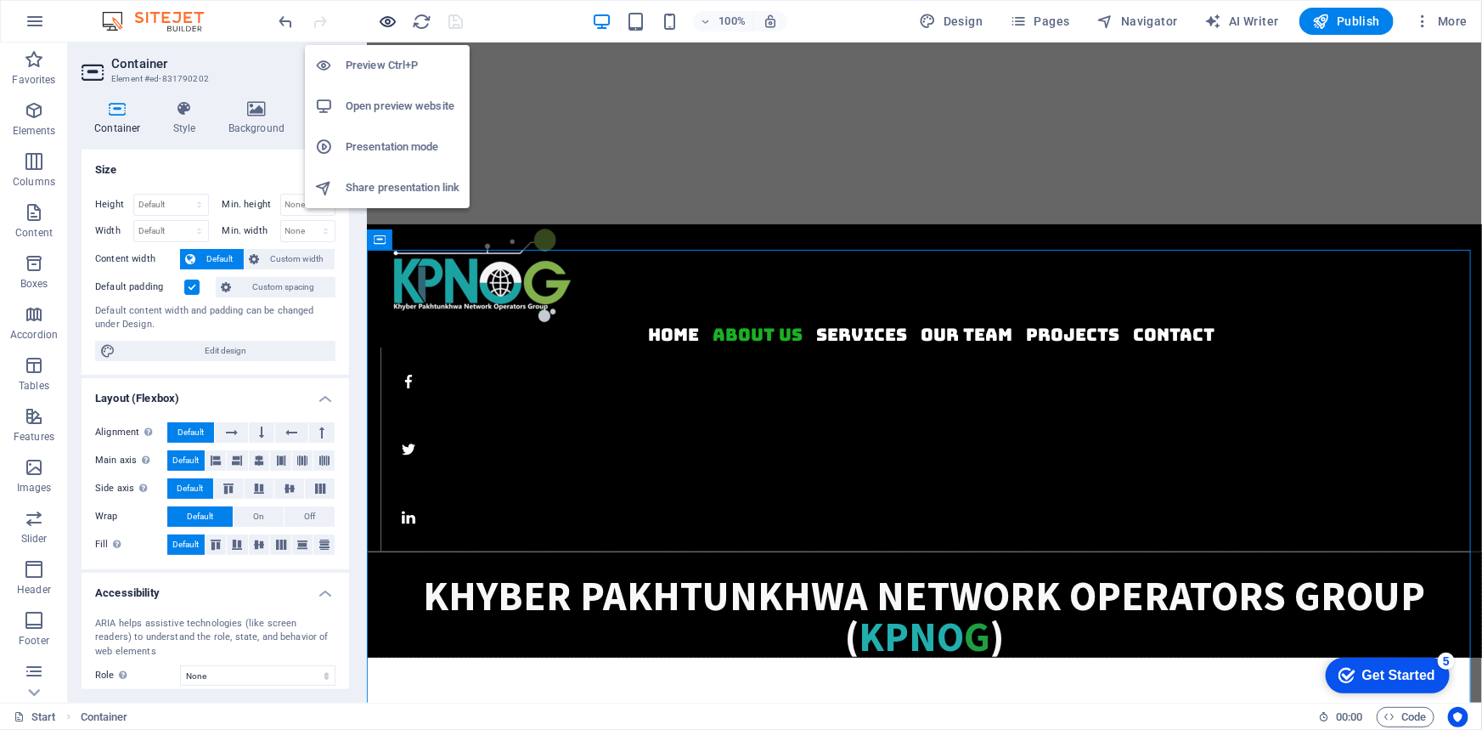
click at [384, 18] on icon "button" at bounding box center [389, 22] width 20 height 20
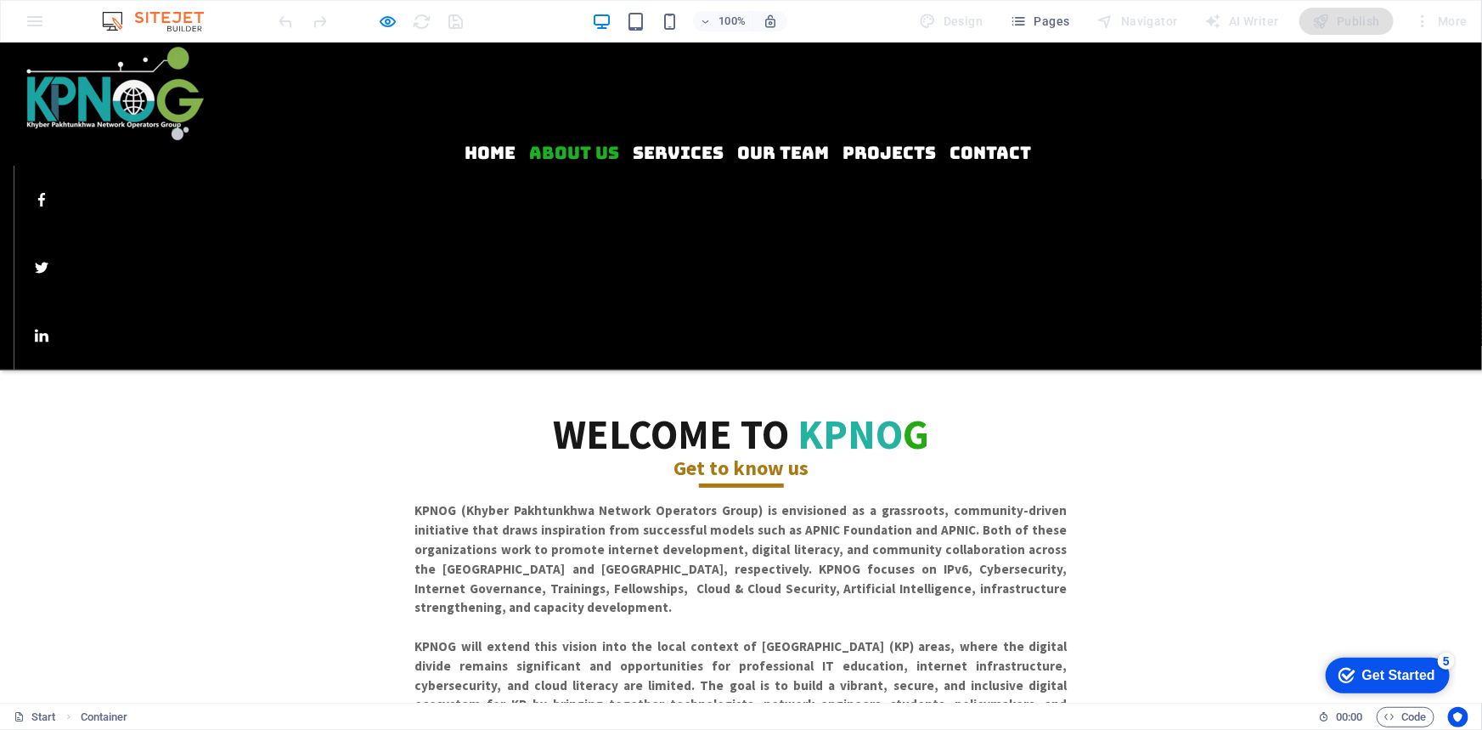
scroll to position [0, 0]
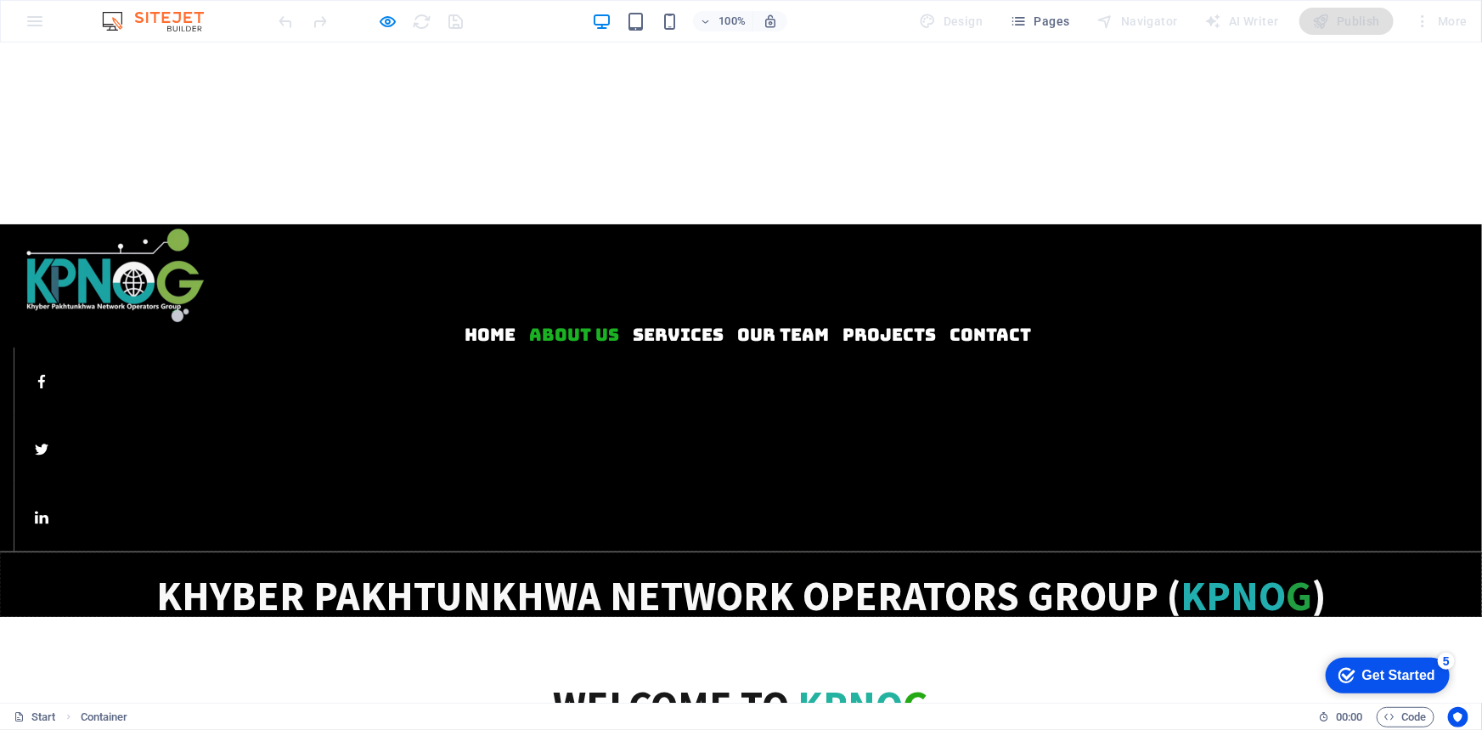
click at [285, 324] on ul "Home About us Services Our Team Projects Contact" at bounding box center [748, 335] width 1469 height 22
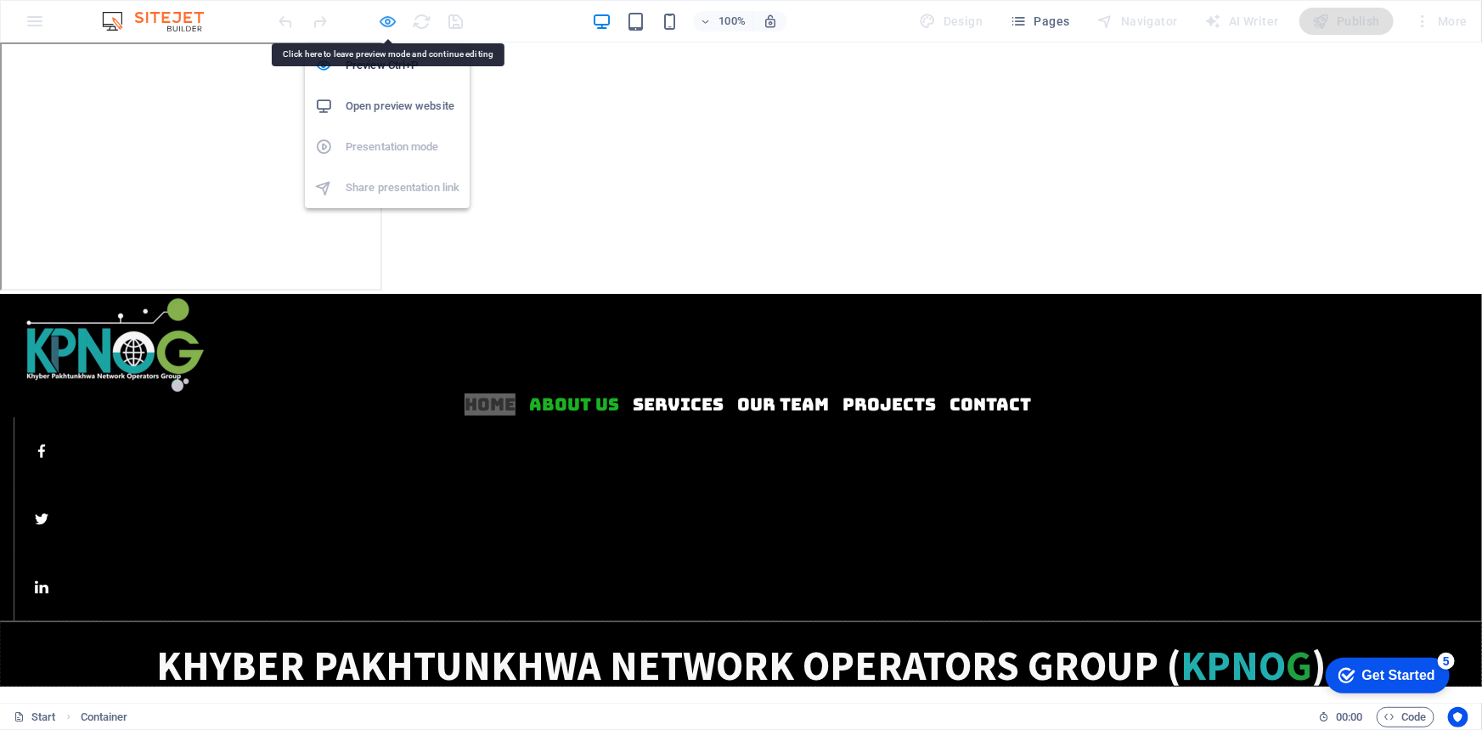
click at [389, 17] on icon "button" at bounding box center [389, 22] width 20 height 20
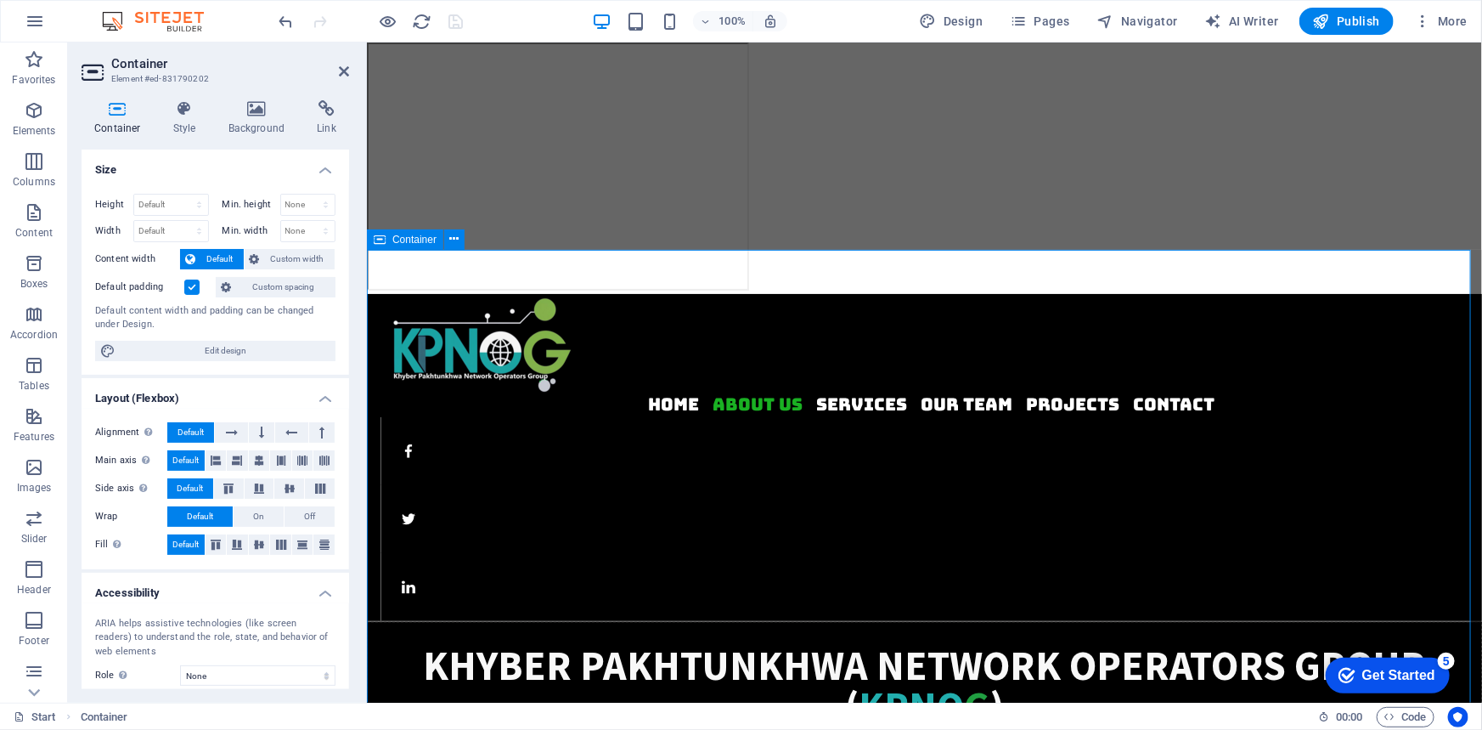
click at [633, 394] on nav "Home About us Services Our Team Projects Contact" at bounding box center [931, 405] width 1102 height 22
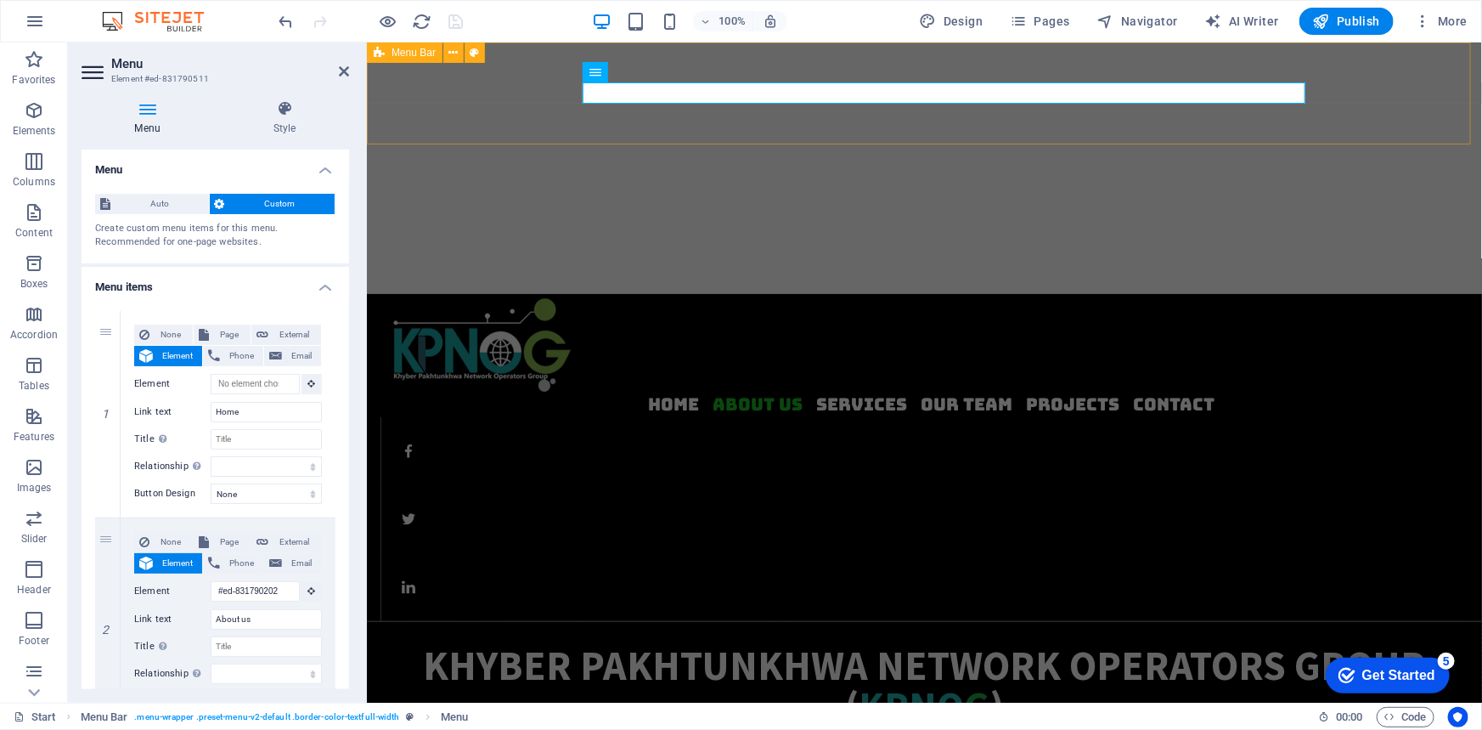
click at [600, 293] on div "Home About us Services Our Team Projects Contact" at bounding box center [923, 457] width 1115 height 328
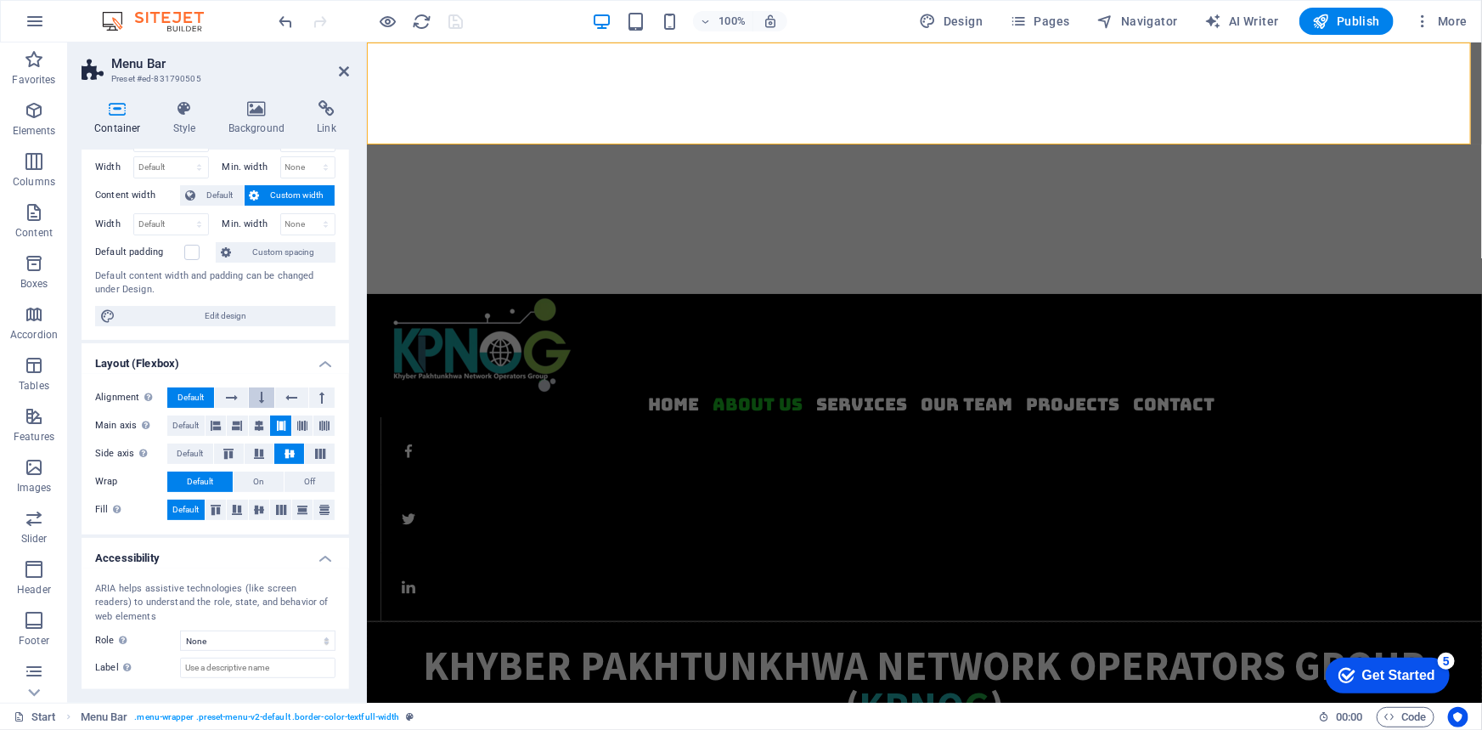
scroll to position [147, 0]
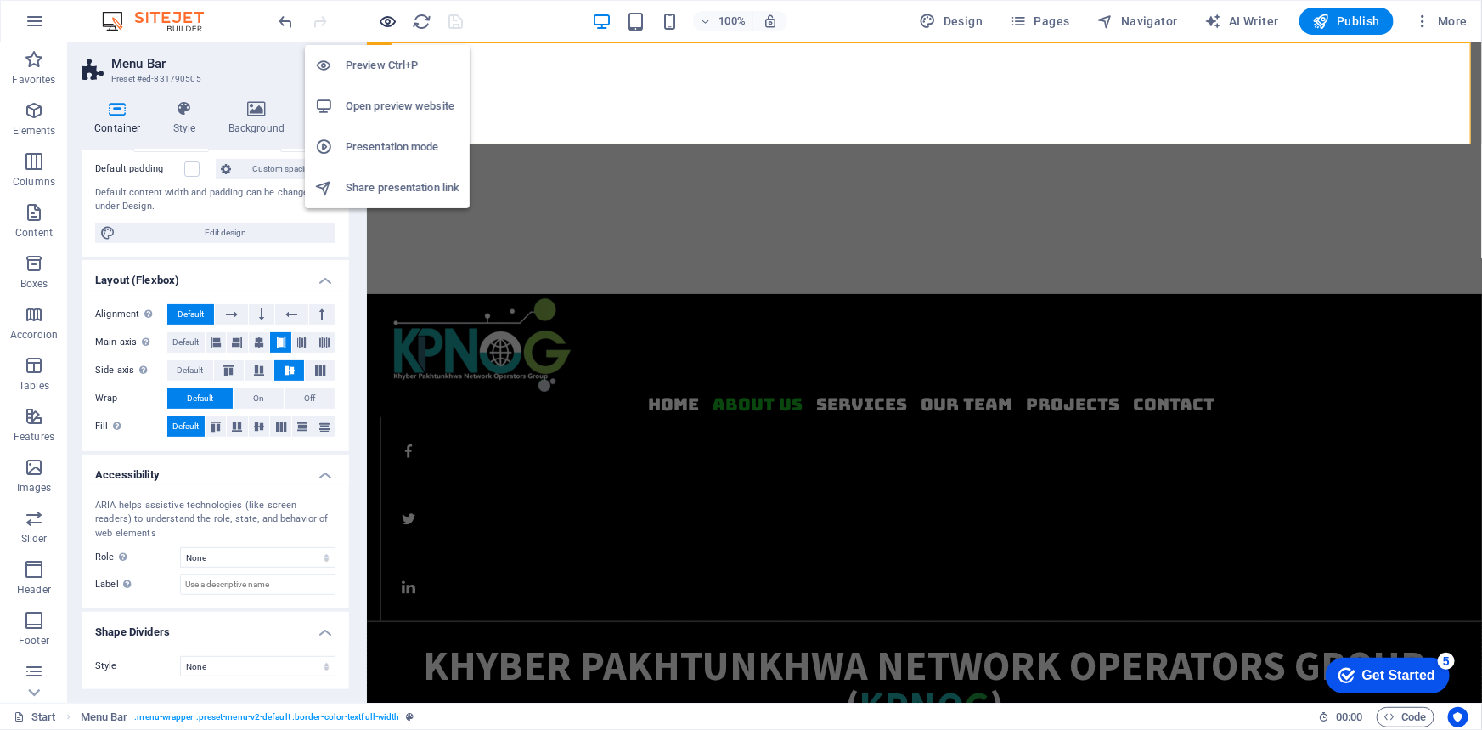
click at [386, 14] on icon "button" at bounding box center [389, 22] width 20 height 20
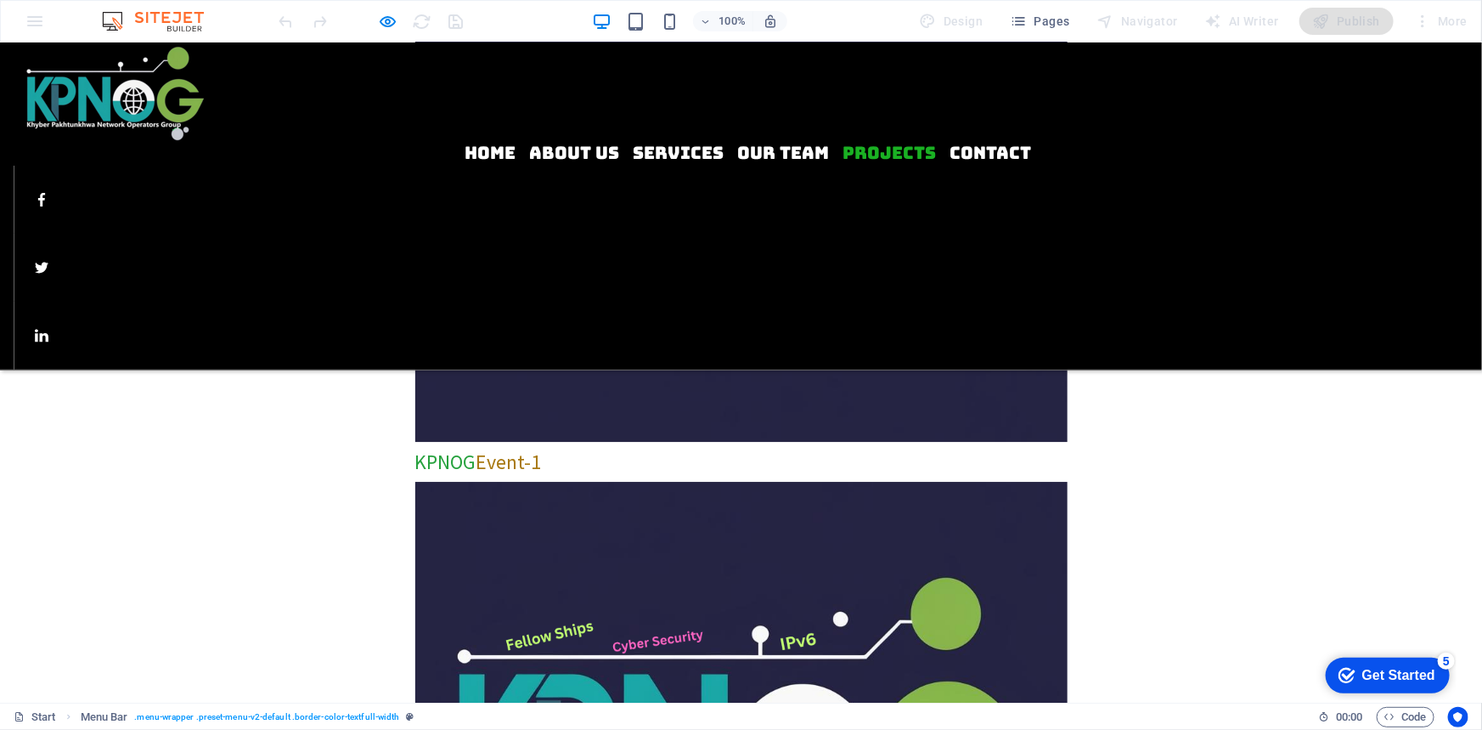
scroll to position [2912, 0]
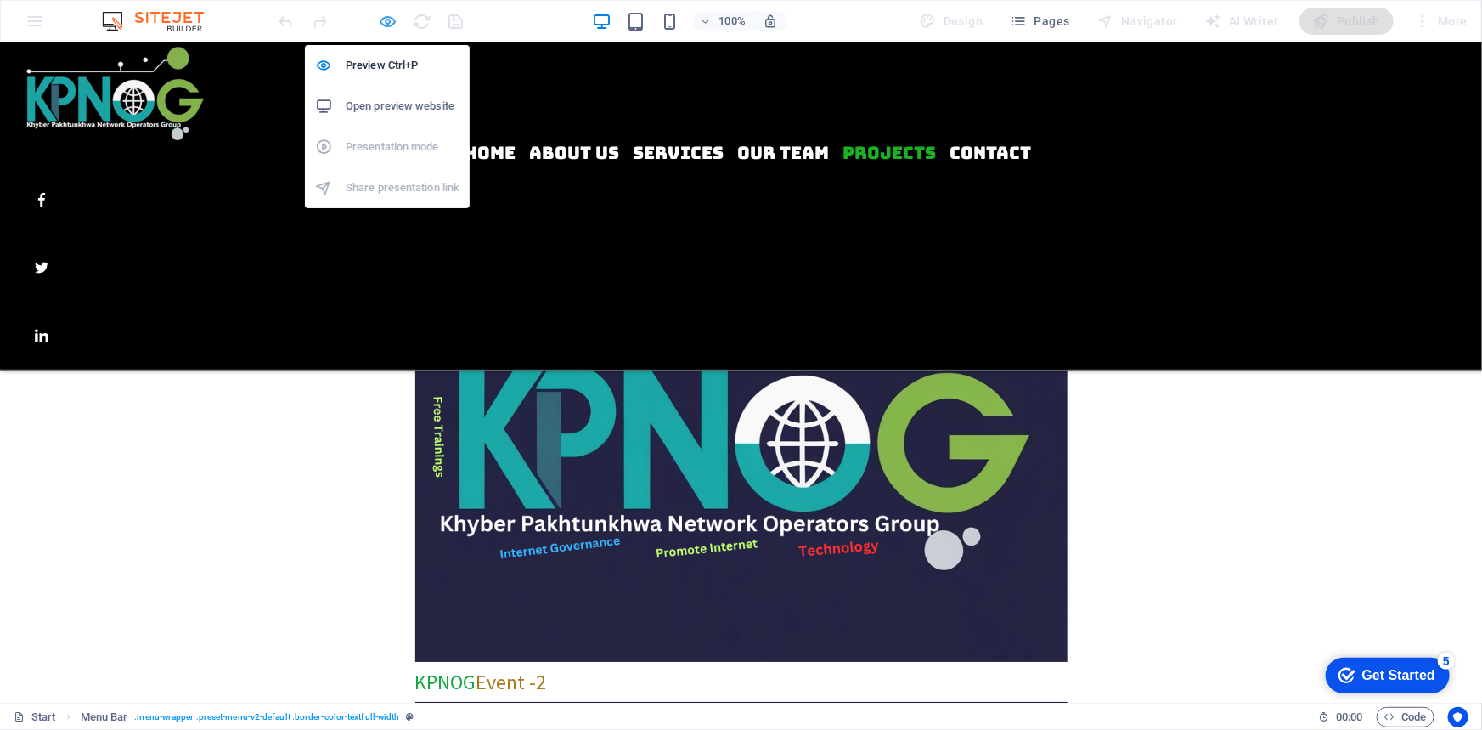
click at [384, 15] on icon "button" at bounding box center [389, 22] width 20 height 20
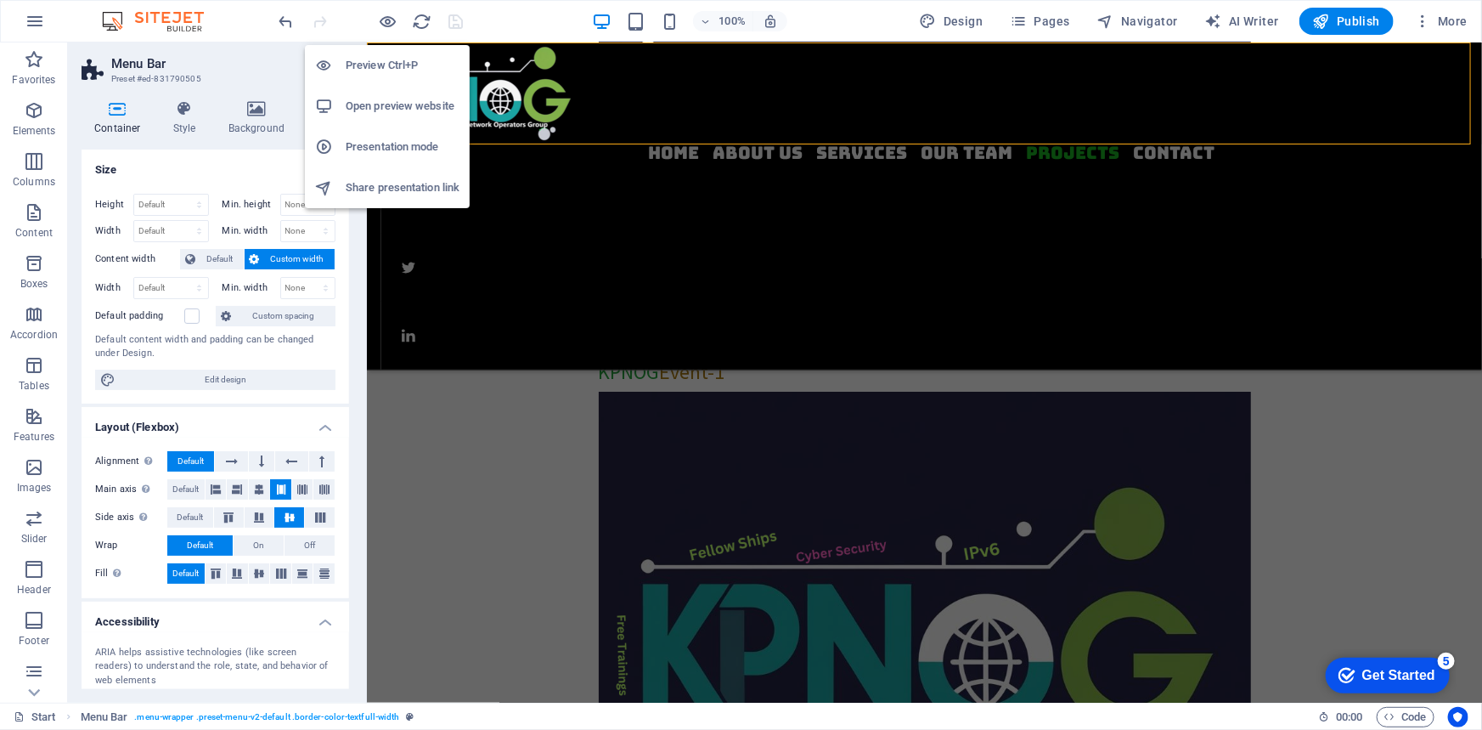
scroll to position [3093, 0]
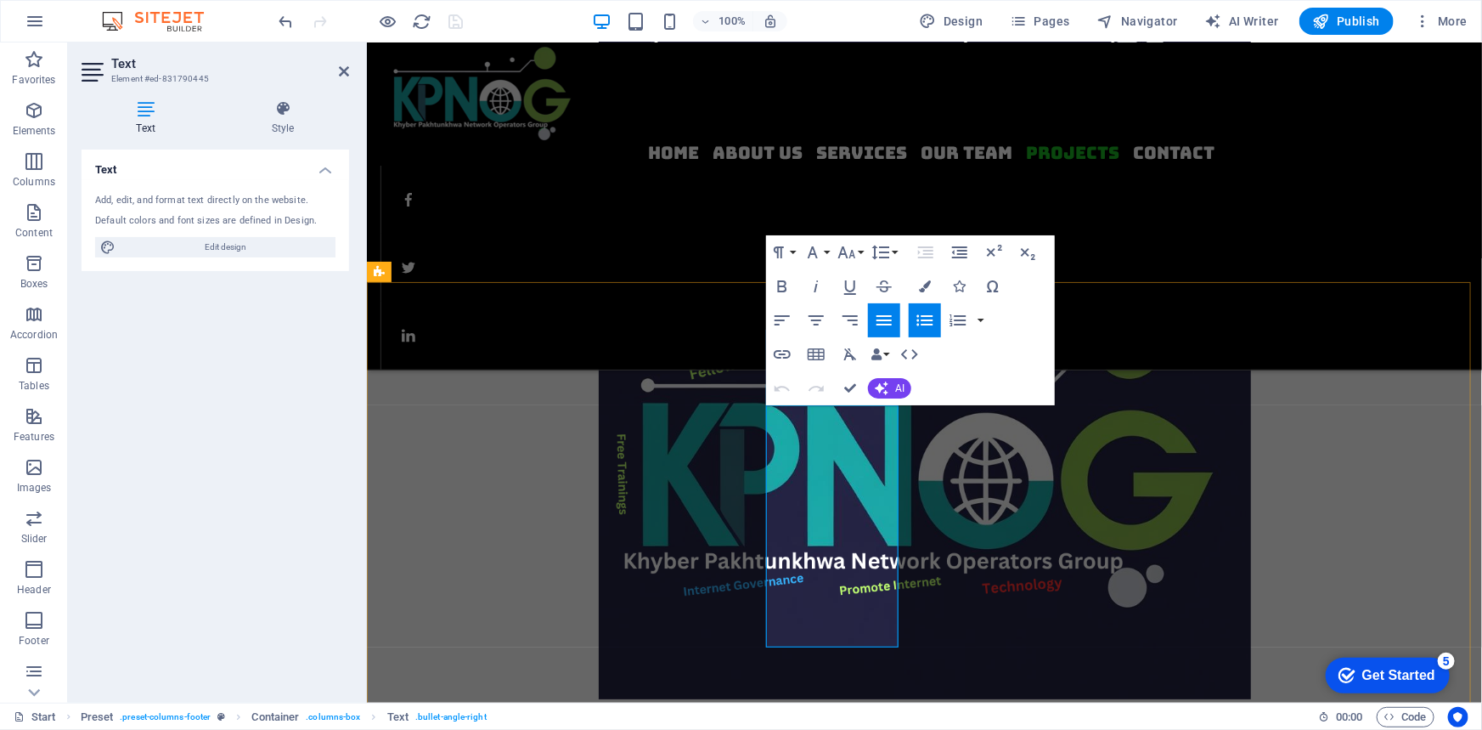
click at [883, 310] on icon "button" at bounding box center [884, 320] width 20 height 20
click at [783, 314] on icon "button" at bounding box center [782, 320] width 20 height 20
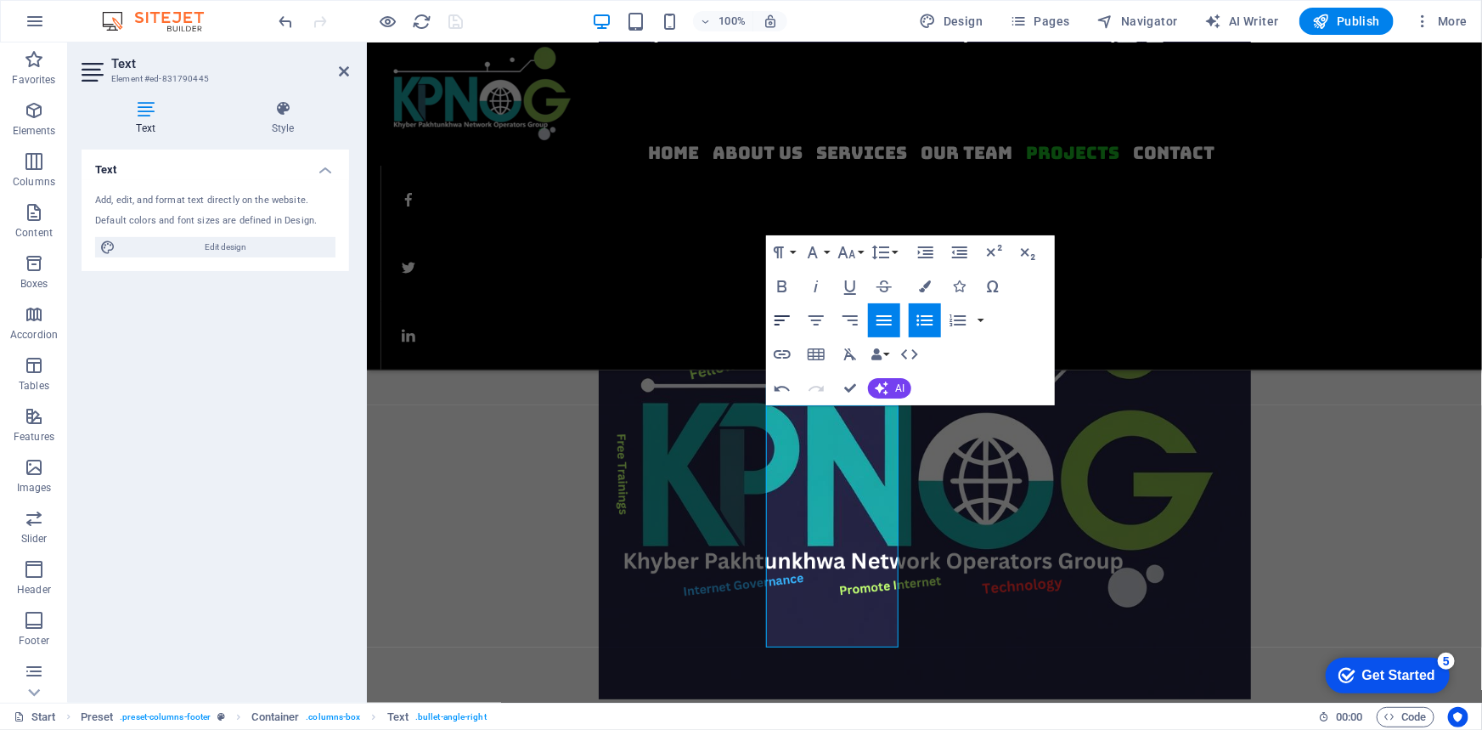
click at [777, 318] on icon "button" at bounding box center [782, 320] width 20 height 20
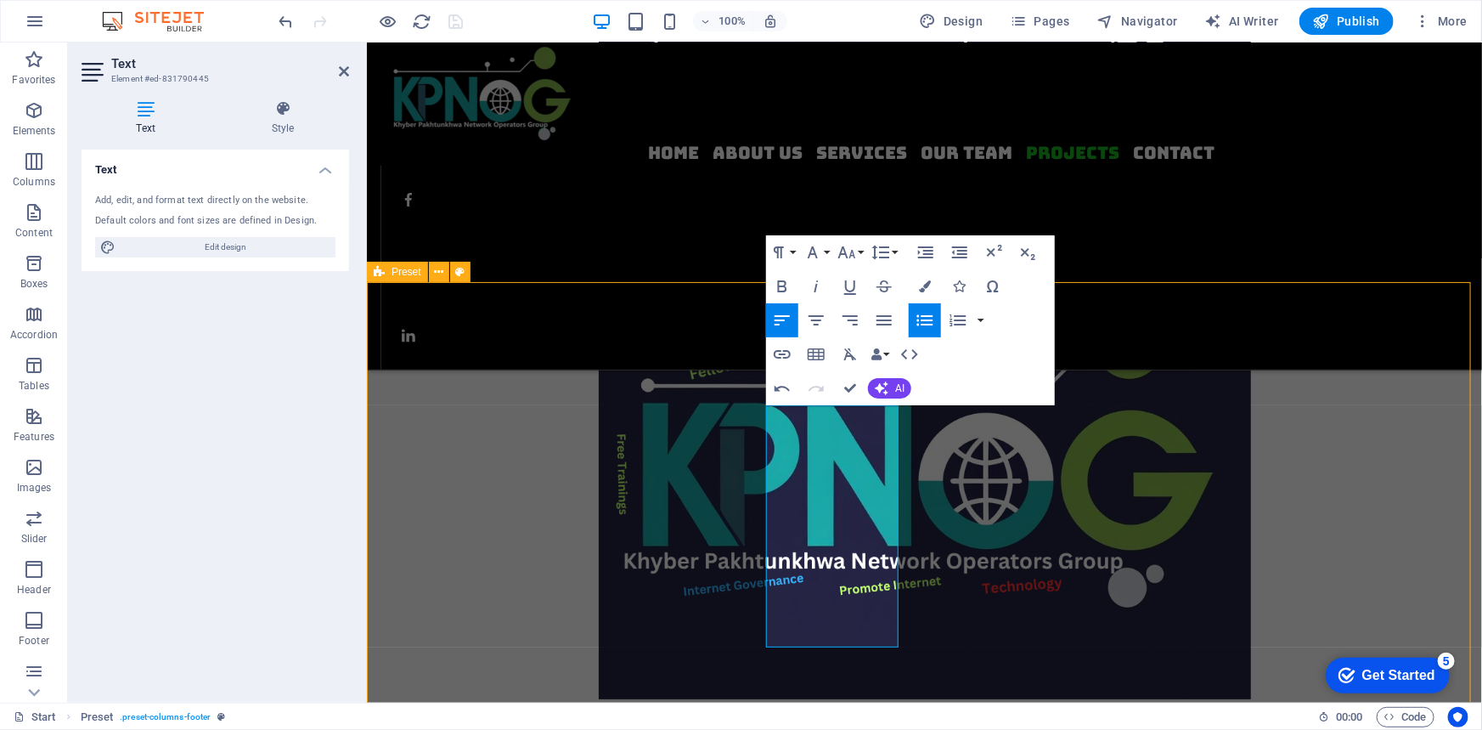
scroll to position [3052, 0]
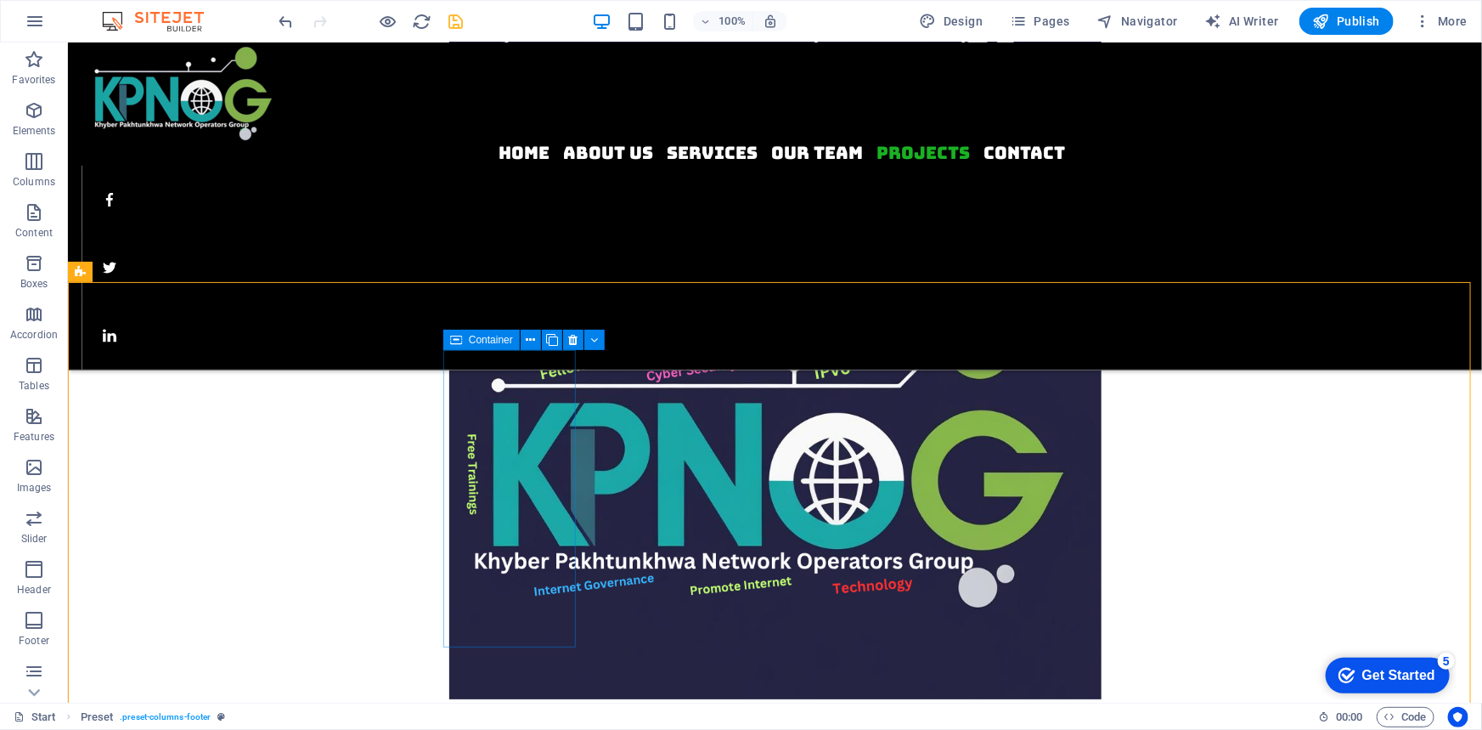
click at [458, 337] on icon at bounding box center [456, 340] width 12 height 20
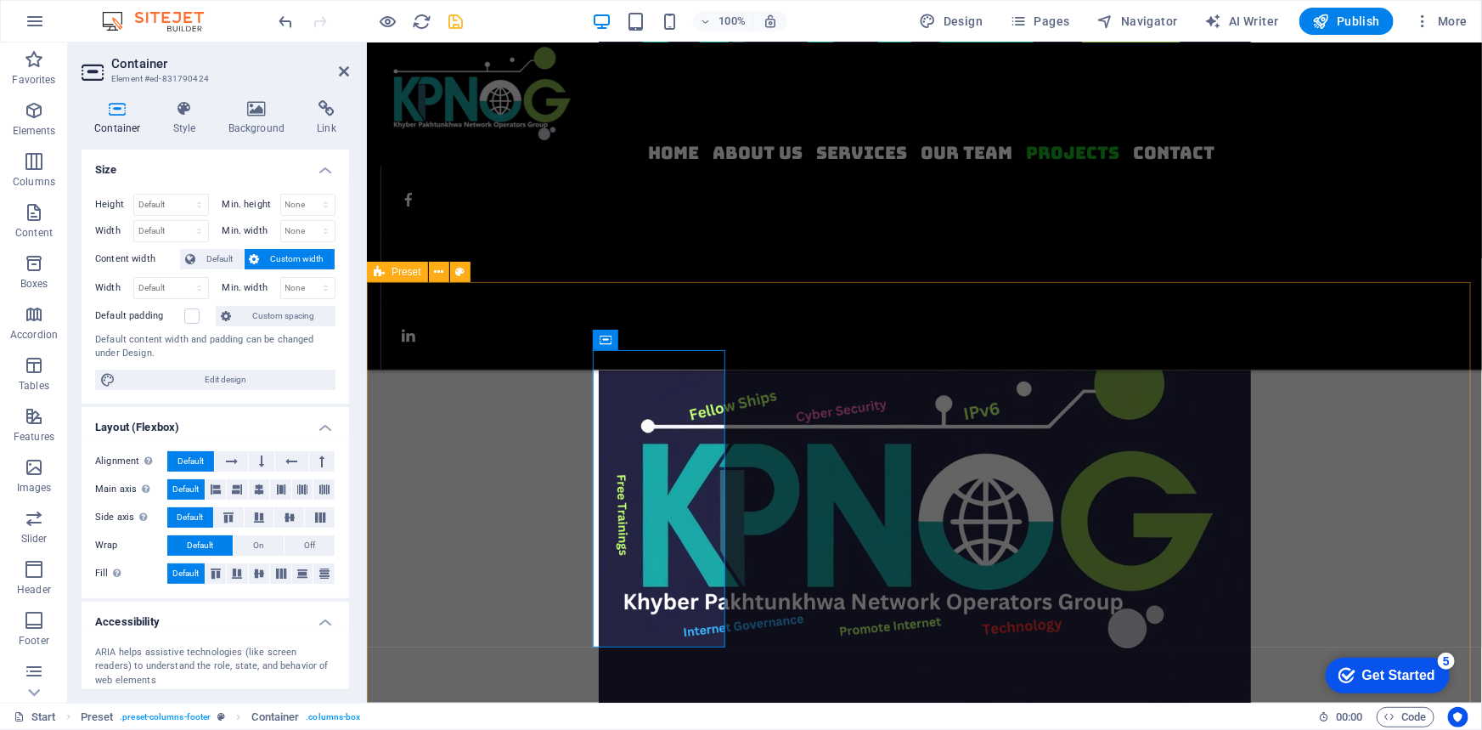
scroll to position [3093, 0]
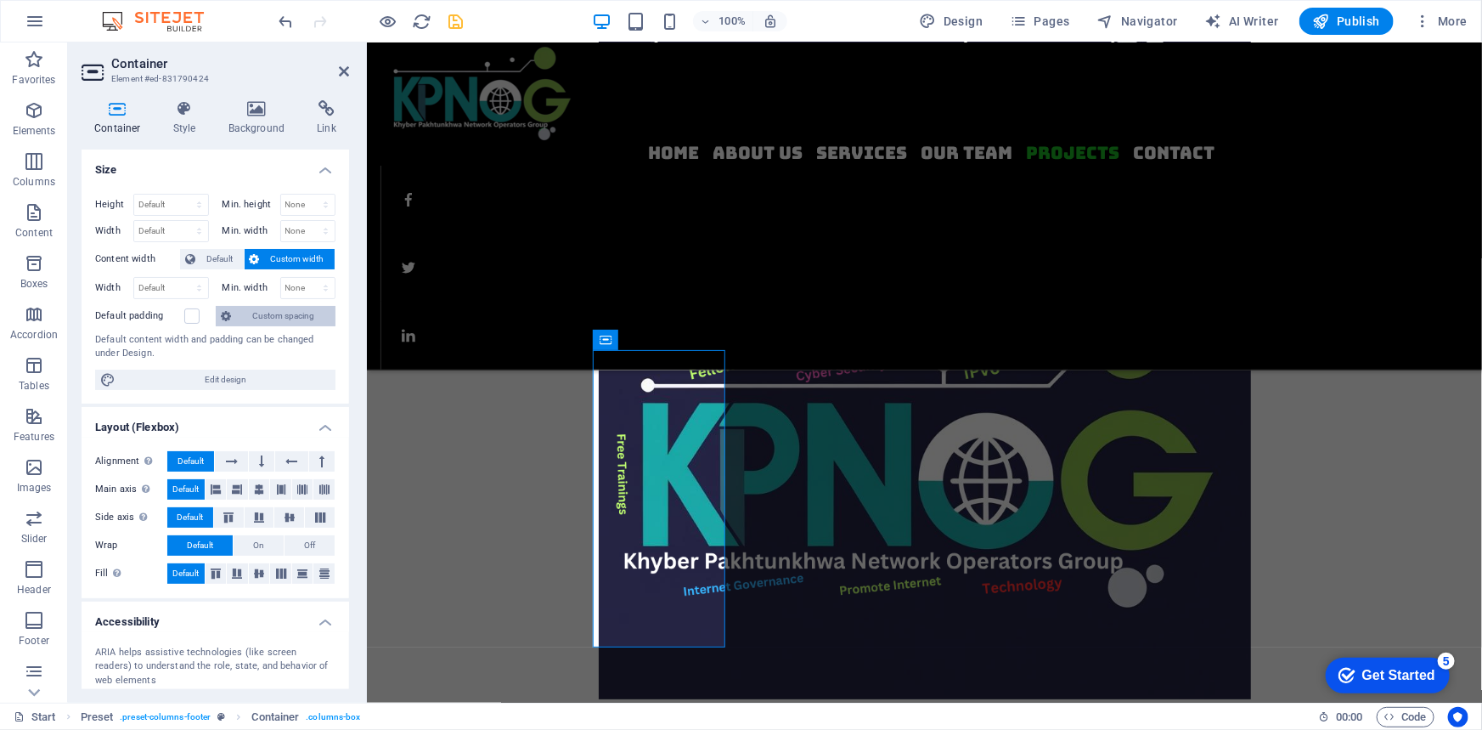
click at [274, 312] on span "Custom spacing" at bounding box center [283, 316] width 94 height 20
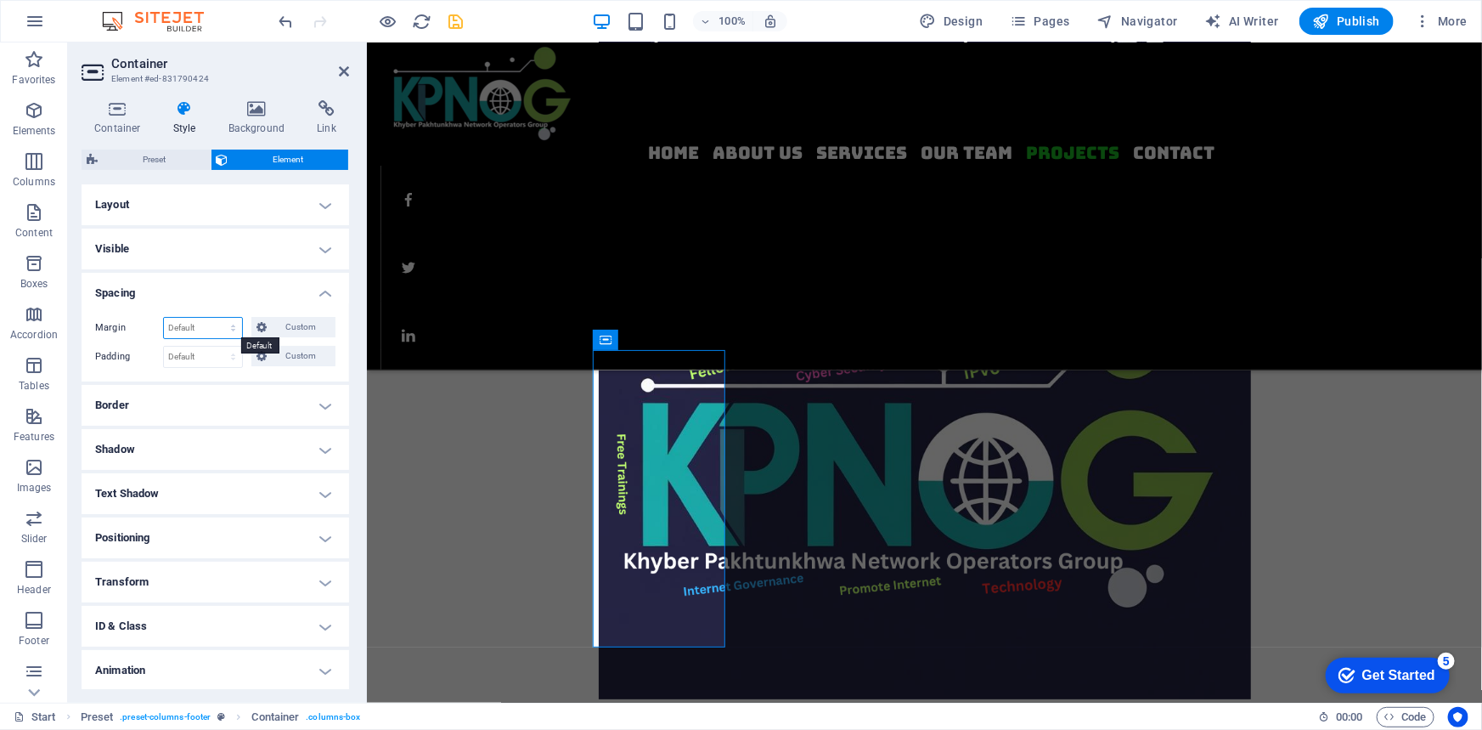
click at [232, 330] on select "Default auto px % rem vw vh Custom" at bounding box center [203, 328] width 78 height 20
click at [237, 254] on h4 "Visible" at bounding box center [216, 249] width 268 height 41
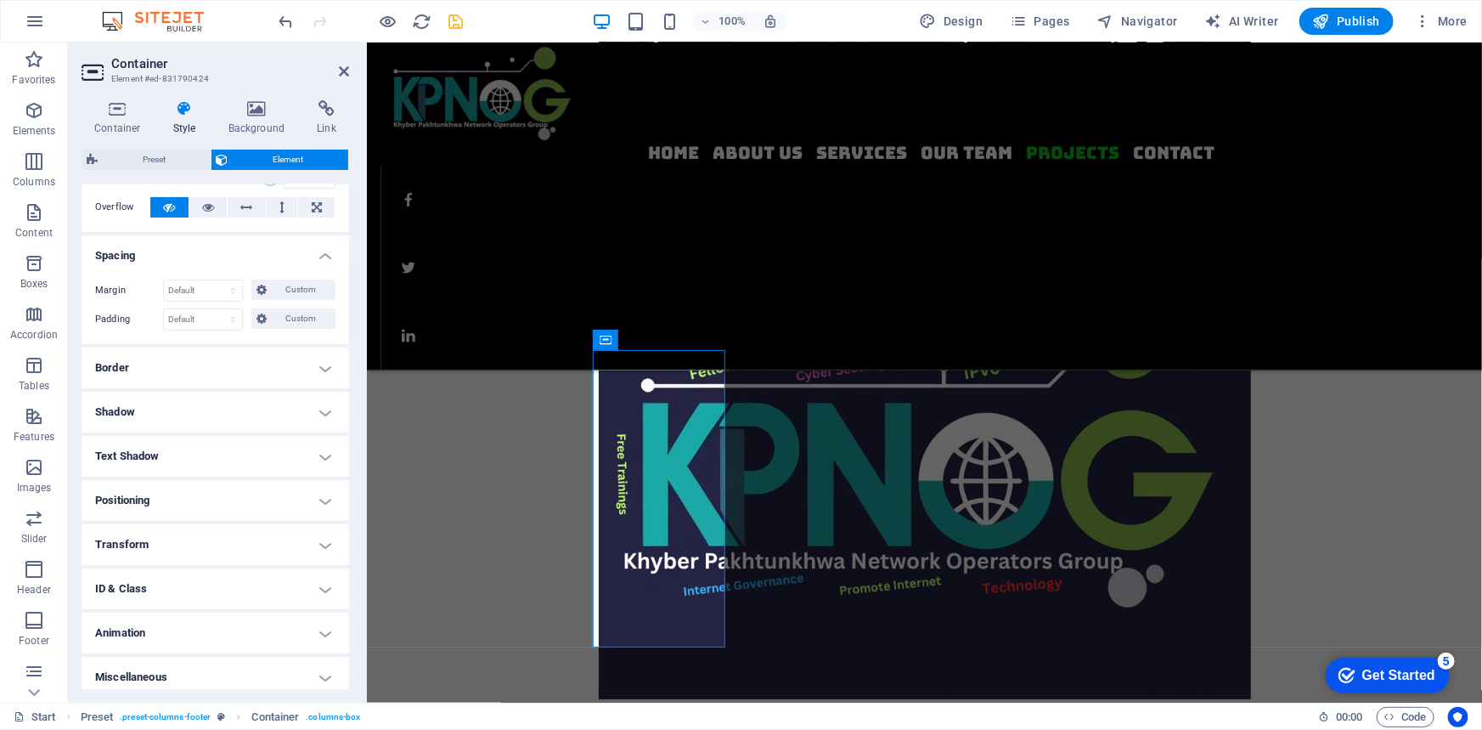
scroll to position [142, 0]
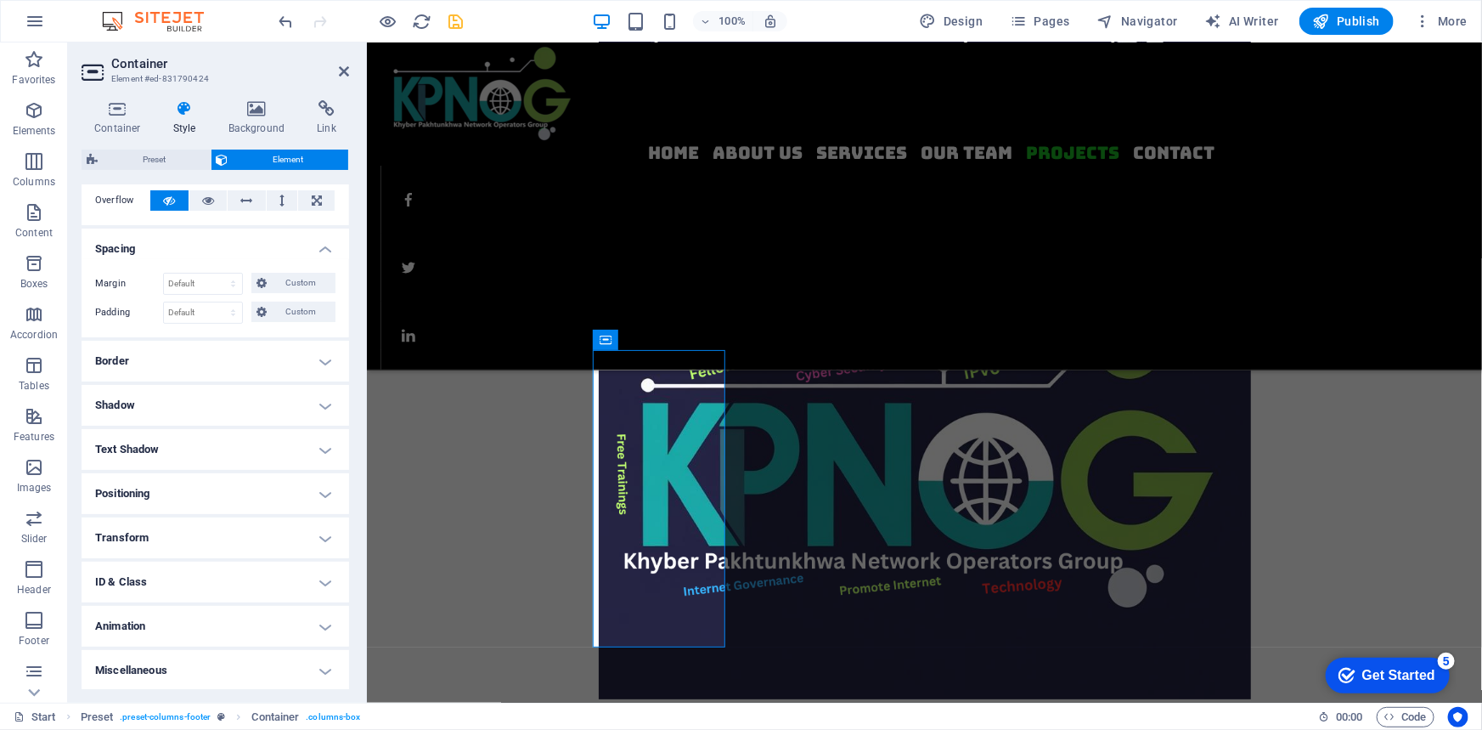
click at [146, 483] on h4 "Positioning" at bounding box center [216, 493] width 268 height 41
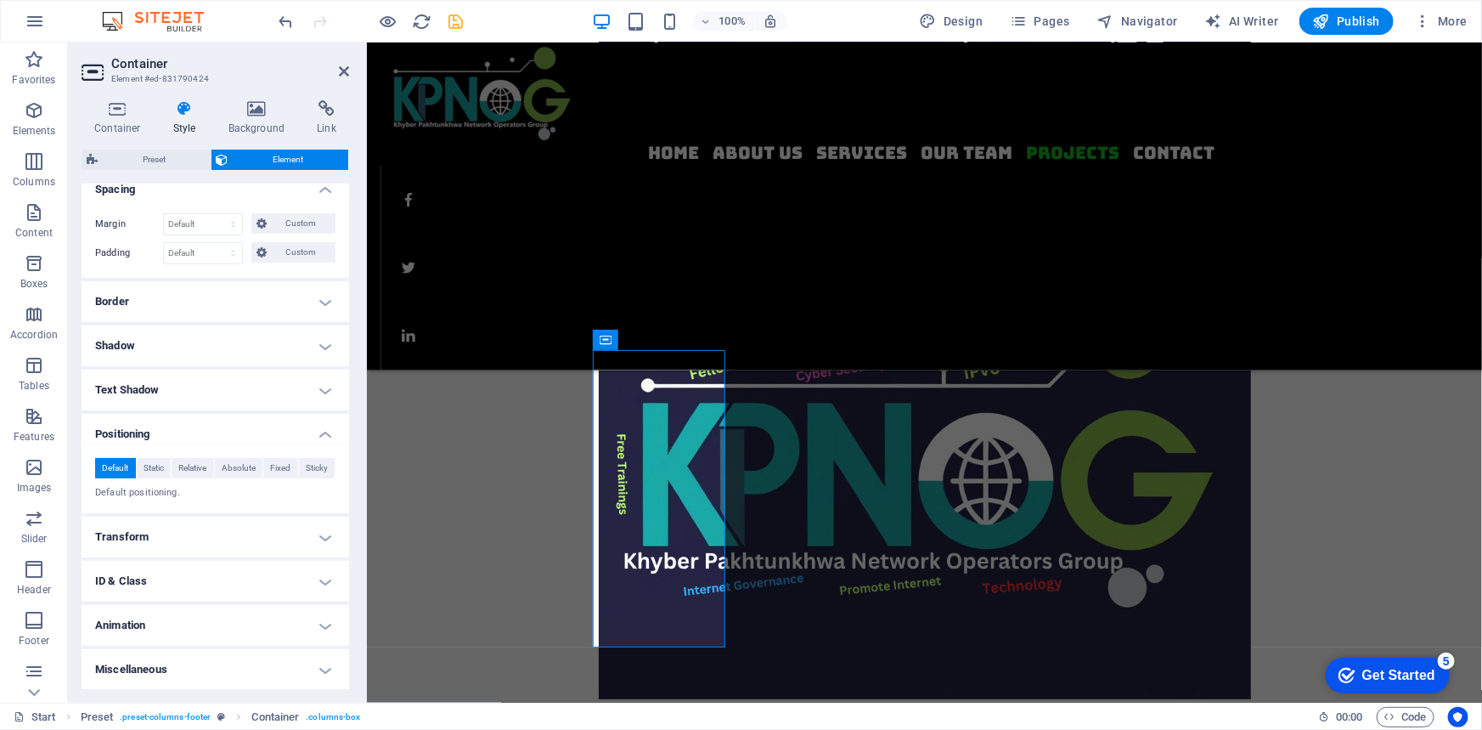
click at [146, 536] on h4 "Transform" at bounding box center [216, 536] width 268 height 41
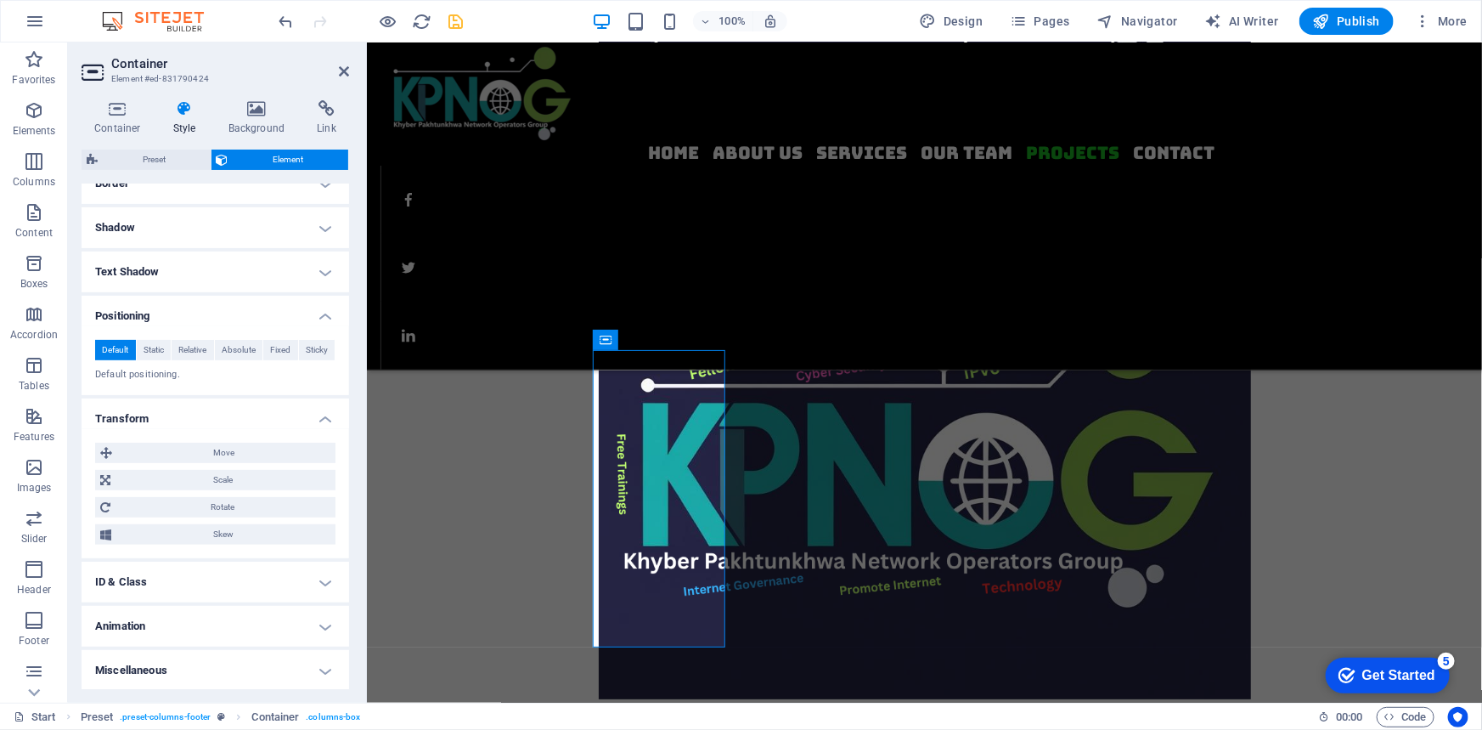
scroll to position [320, 0]
click at [156, 667] on h4 "Miscellaneous" at bounding box center [216, 669] width 268 height 41
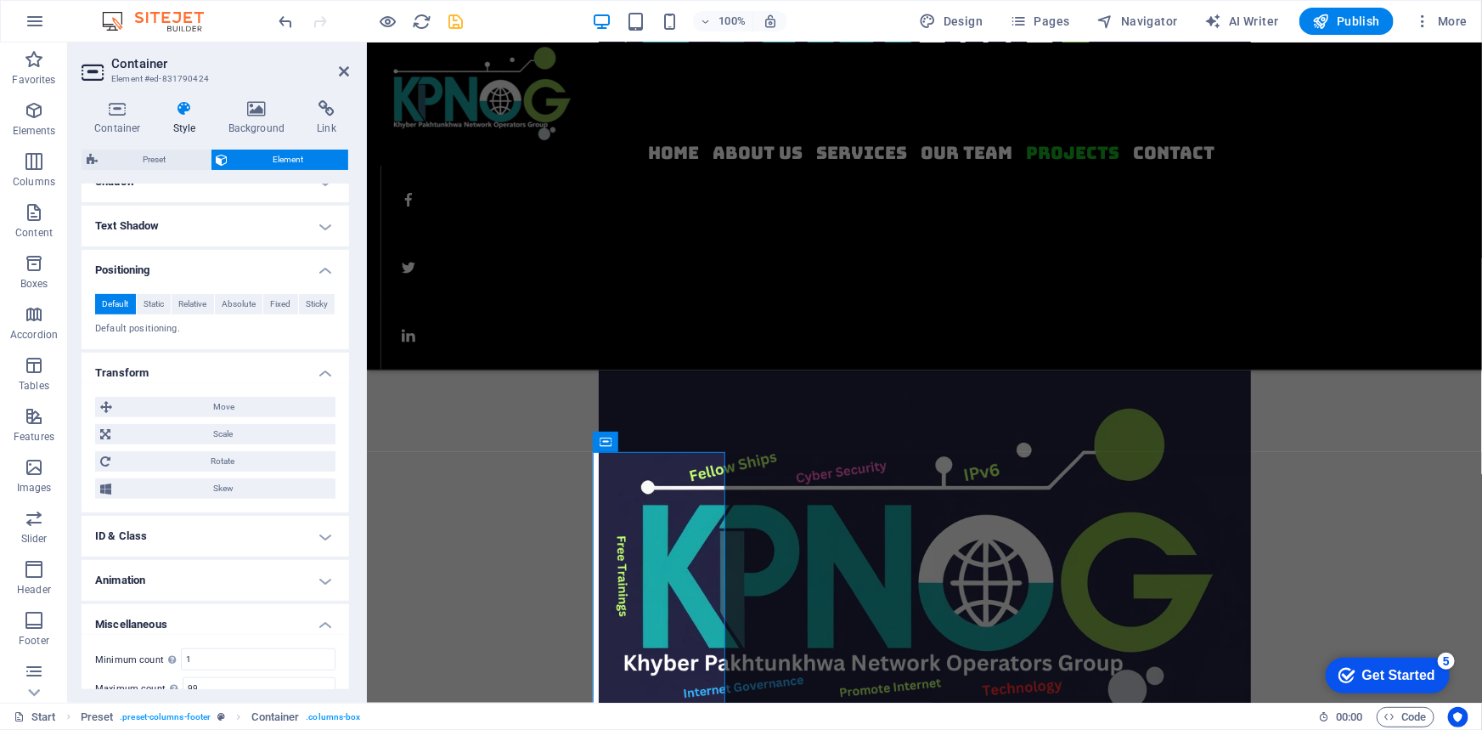
scroll to position [348, 0]
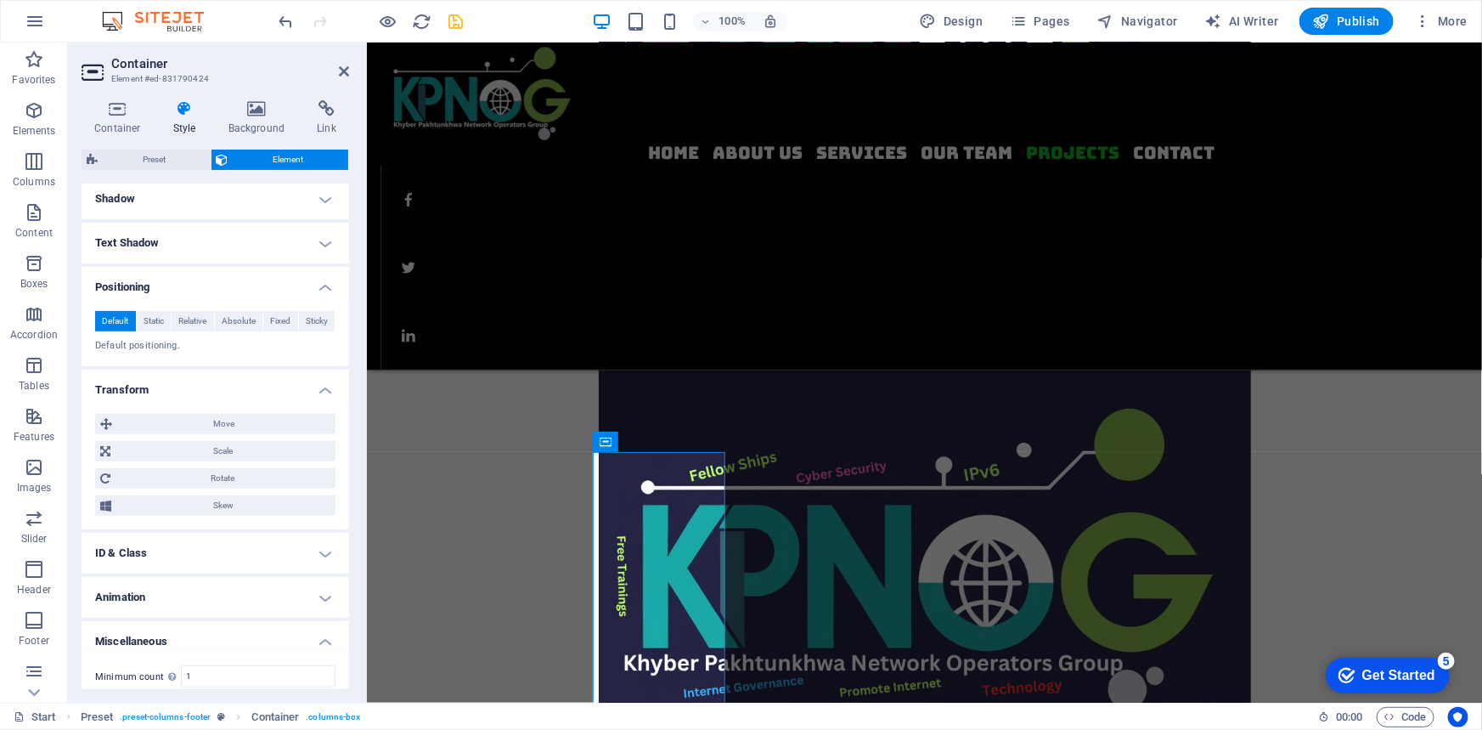
click at [129, 240] on h4 "Text Shadow" at bounding box center [216, 243] width 268 height 41
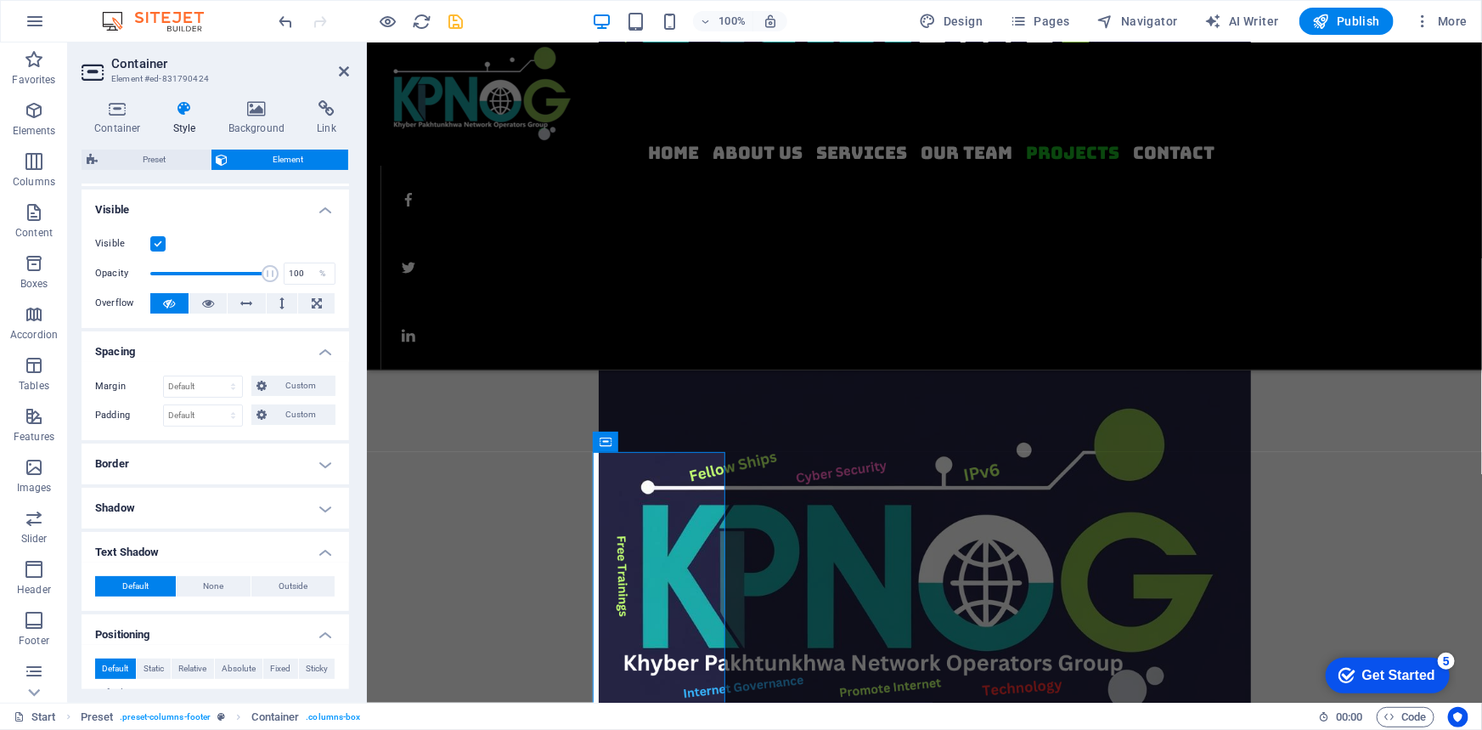
scroll to position [0, 0]
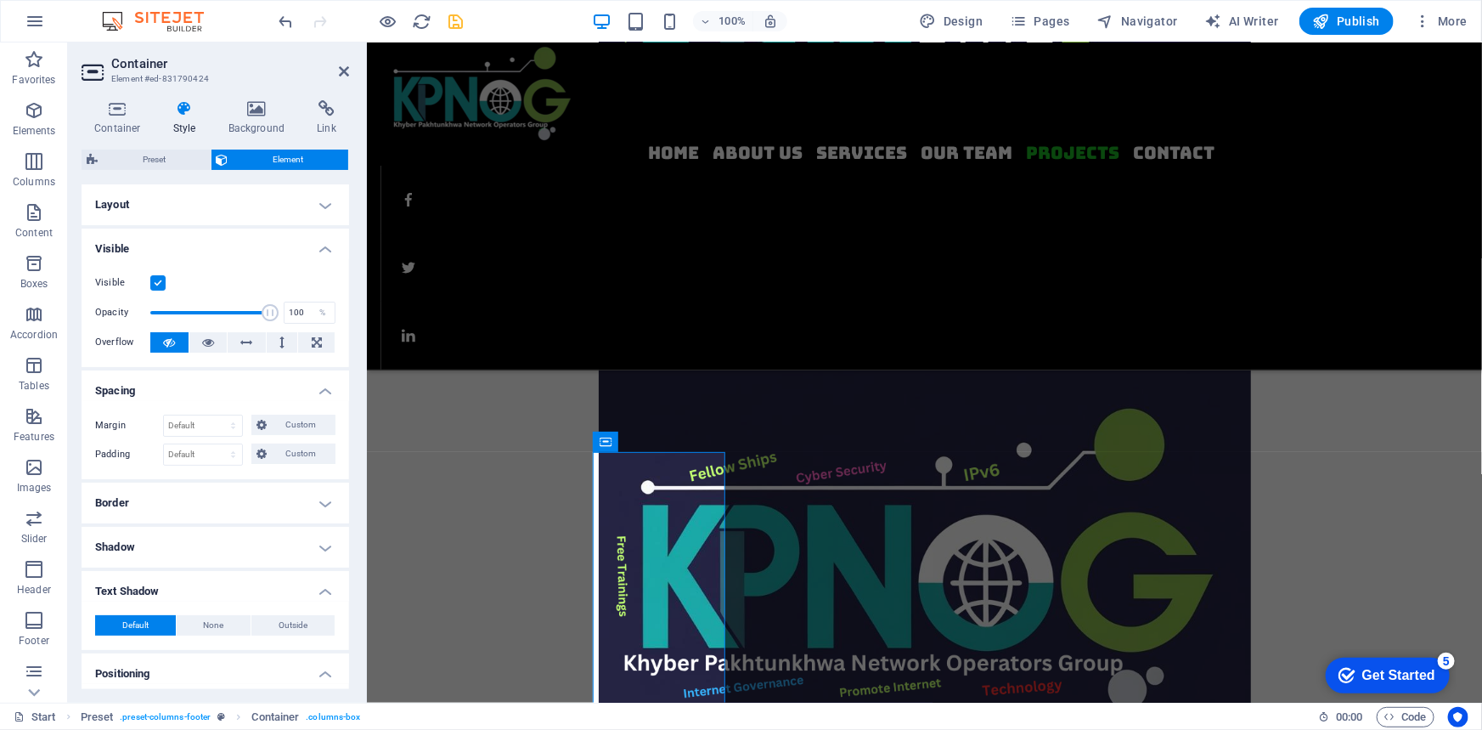
click at [138, 545] on h4 "Shadow" at bounding box center [216, 547] width 268 height 41
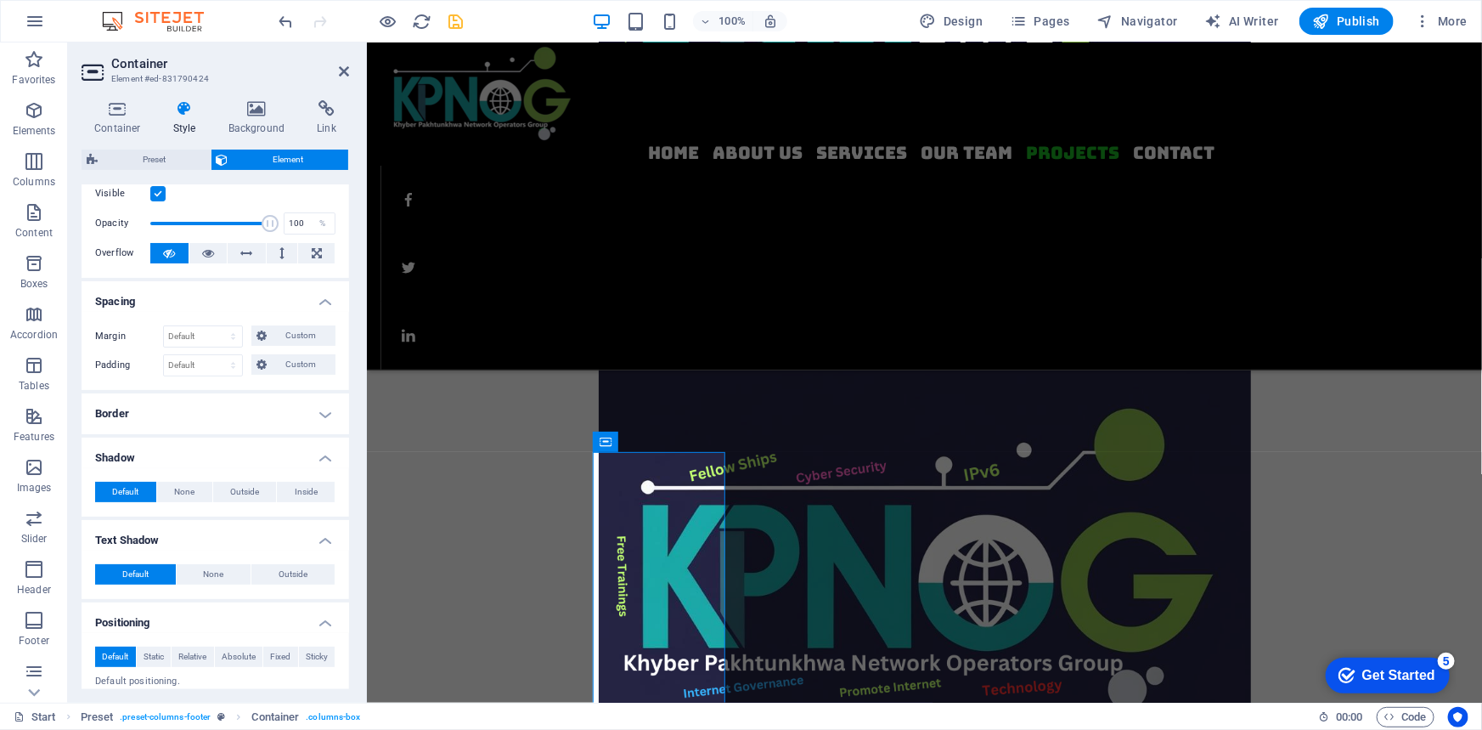
scroll to position [154, 0]
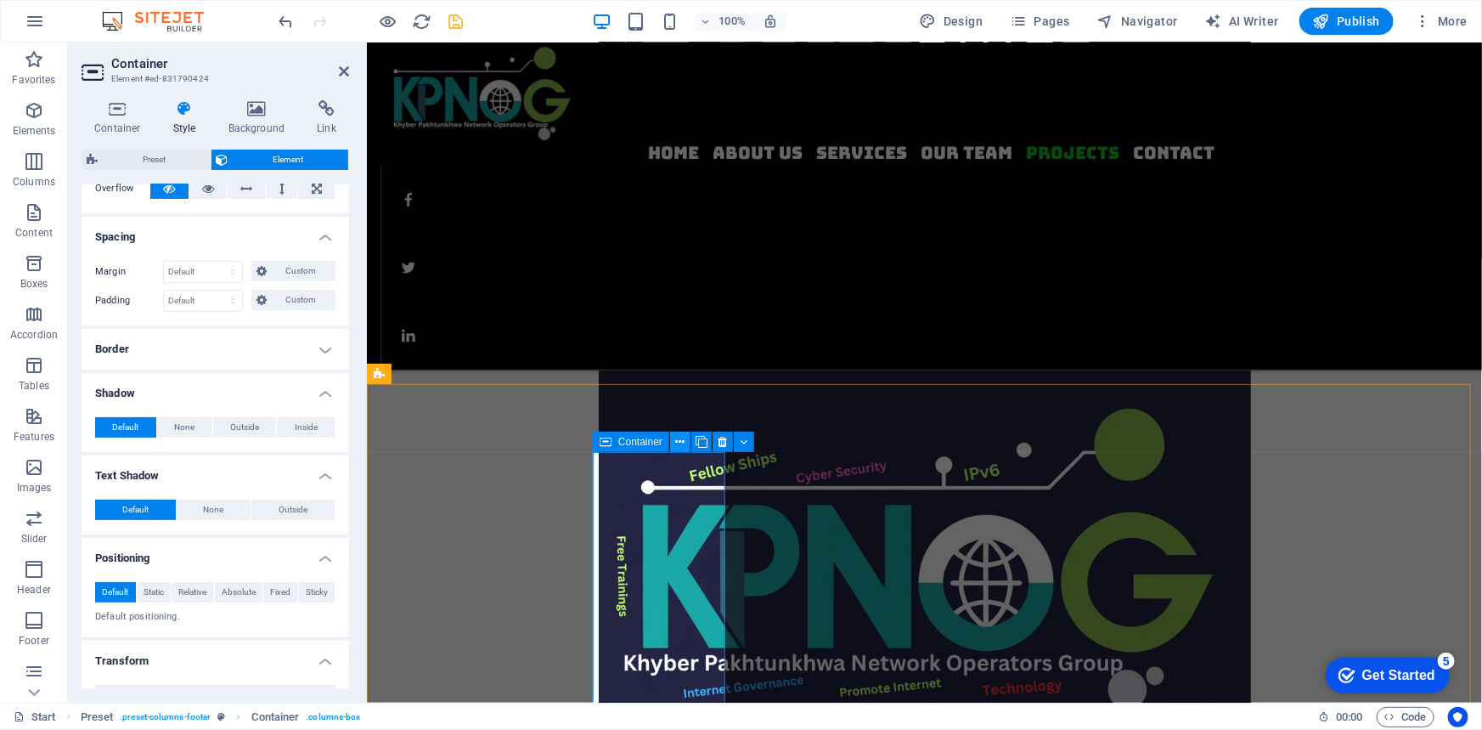
click at [677, 444] on icon at bounding box center [680, 442] width 9 height 18
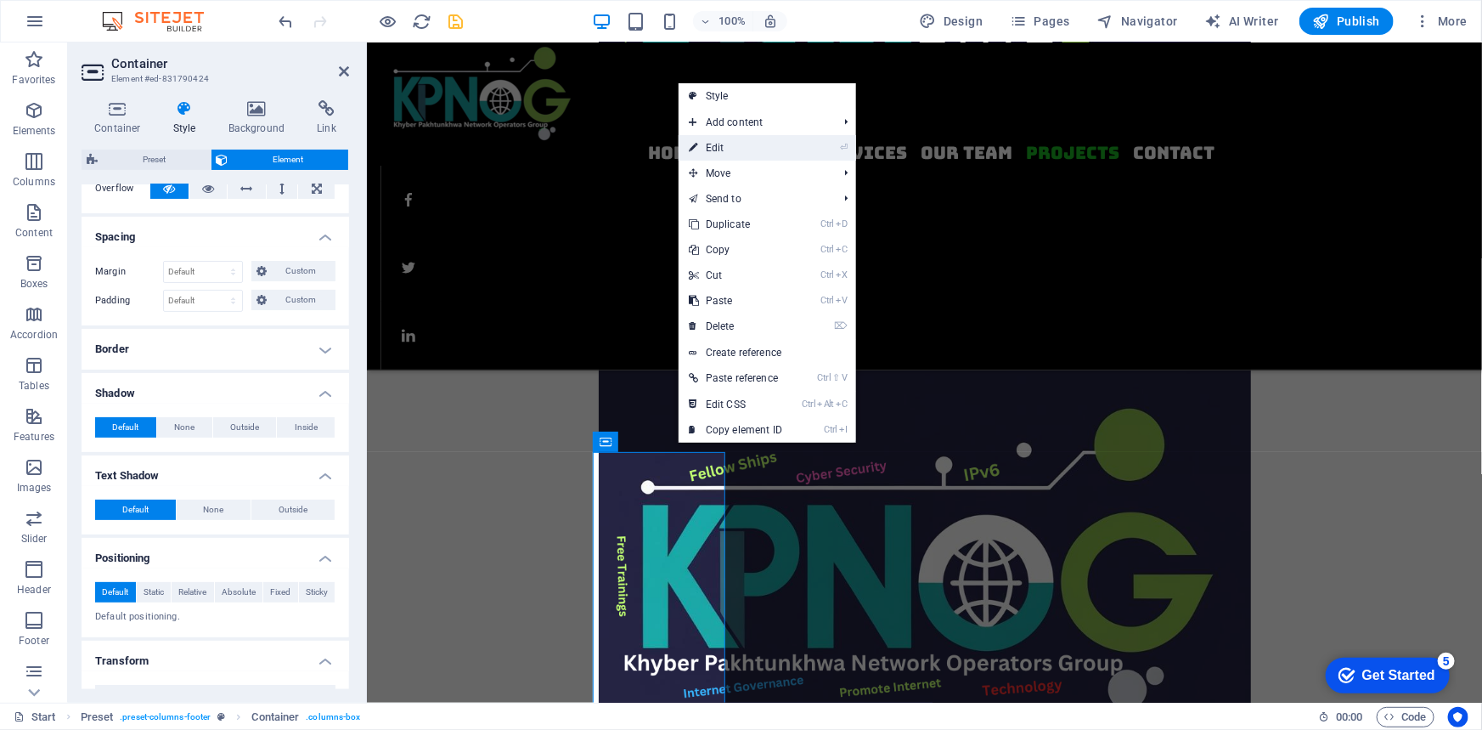
click at [730, 144] on link "⏎ Edit" at bounding box center [736, 147] width 114 height 25
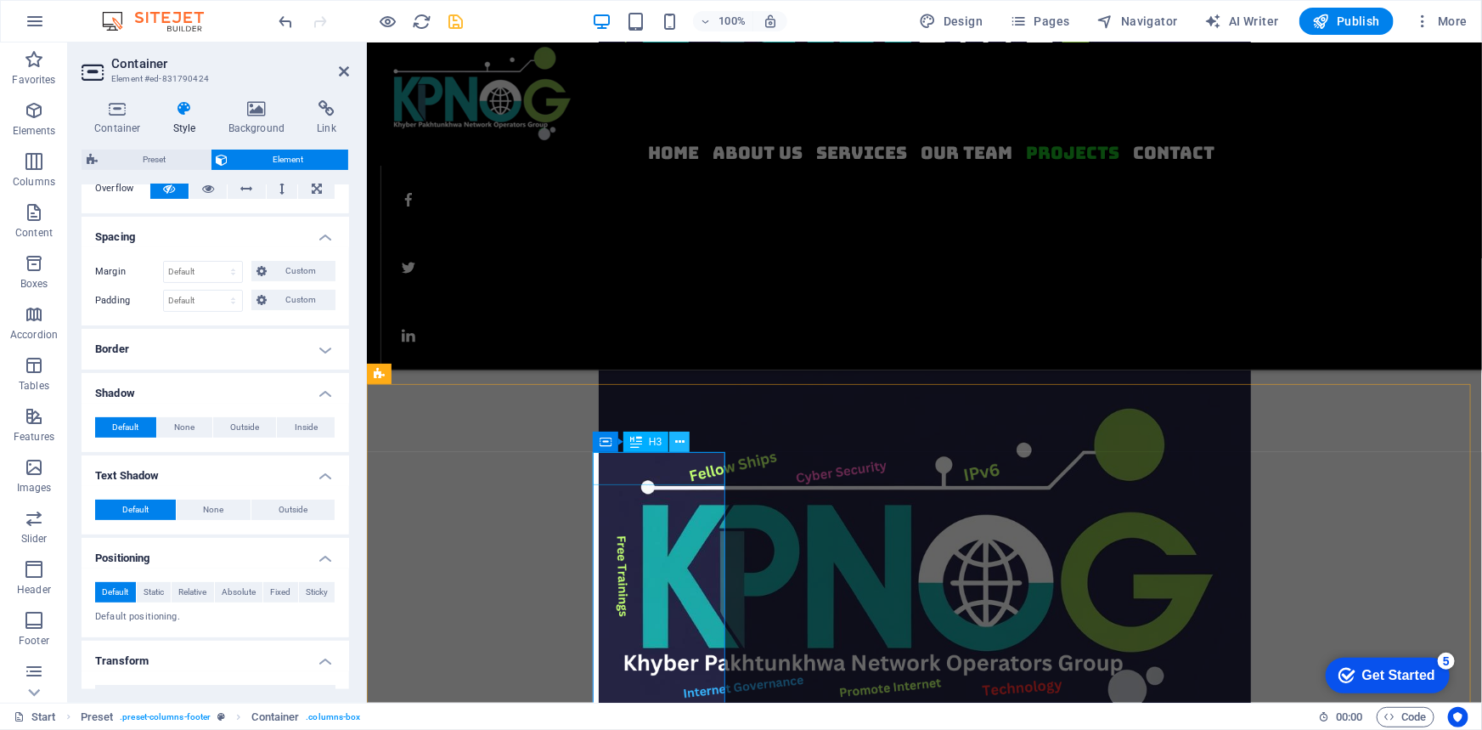
click at [680, 445] on icon at bounding box center [679, 442] width 9 height 18
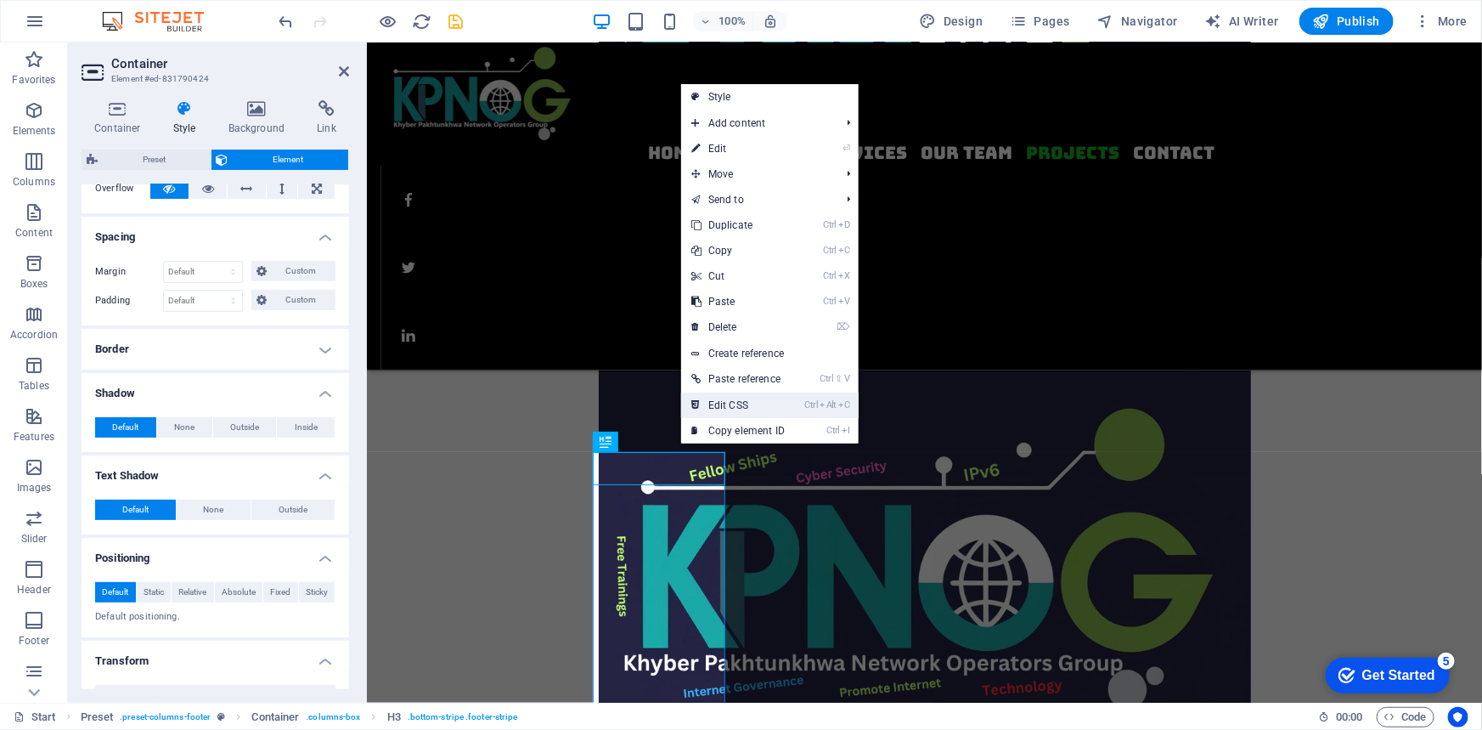
click at [725, 400] on link "Ctrl Alt C Edit CSS" at bounding box center [738, 404] width 114 height 25
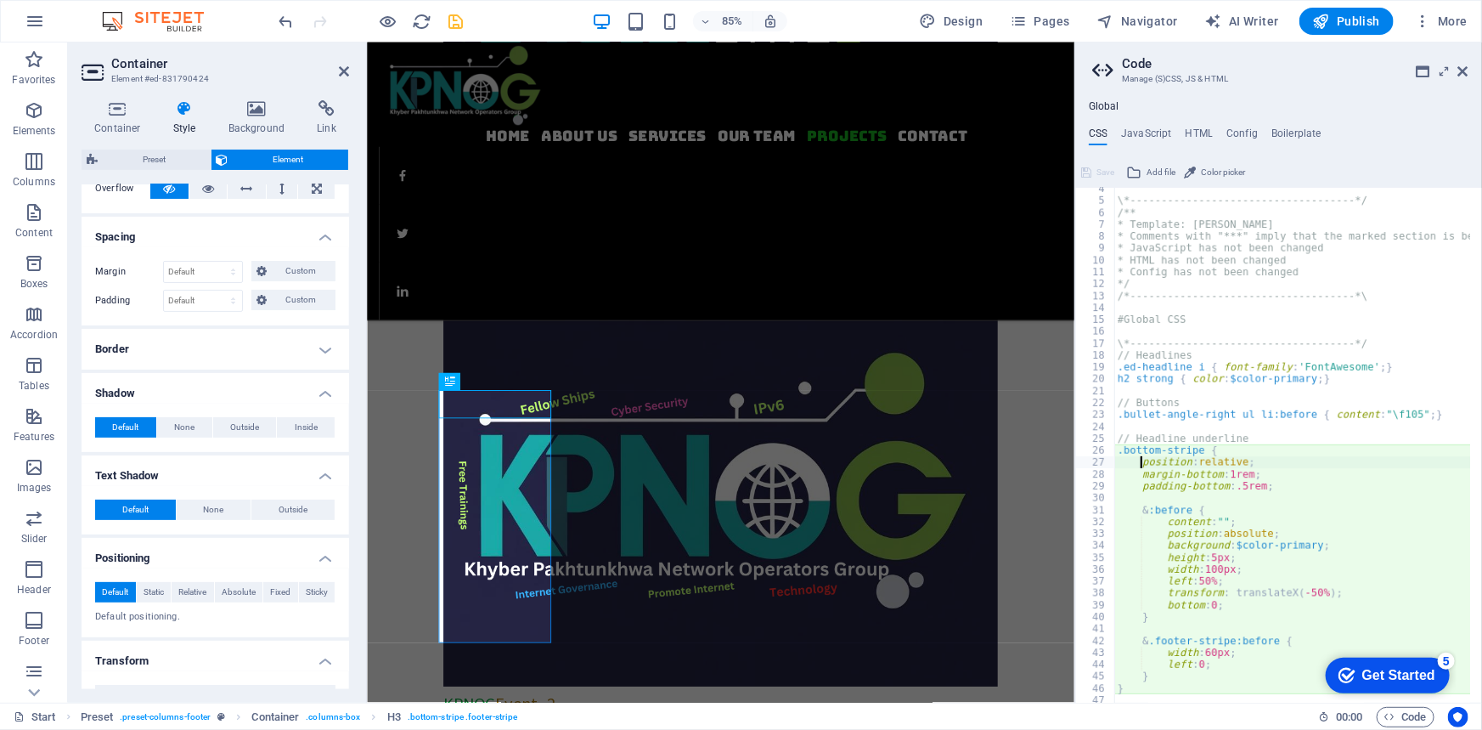
scroll to position [0, 0]
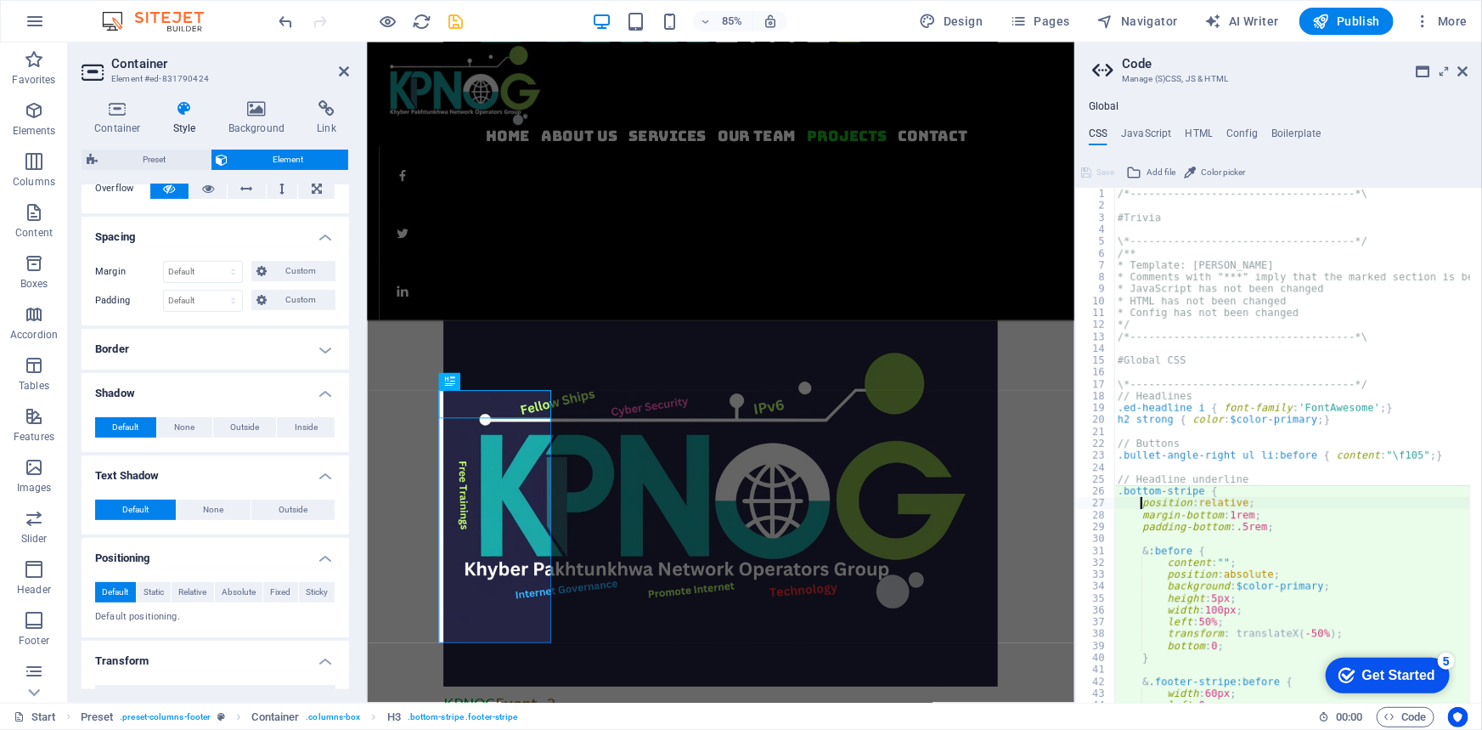
click at [1235, 127] on div "Global CSS JavaScript HTML Config Boilerplate position: relative; 1 2 3 4 5 6 7…" at bounding box center [1278, 401] width 407 height 602
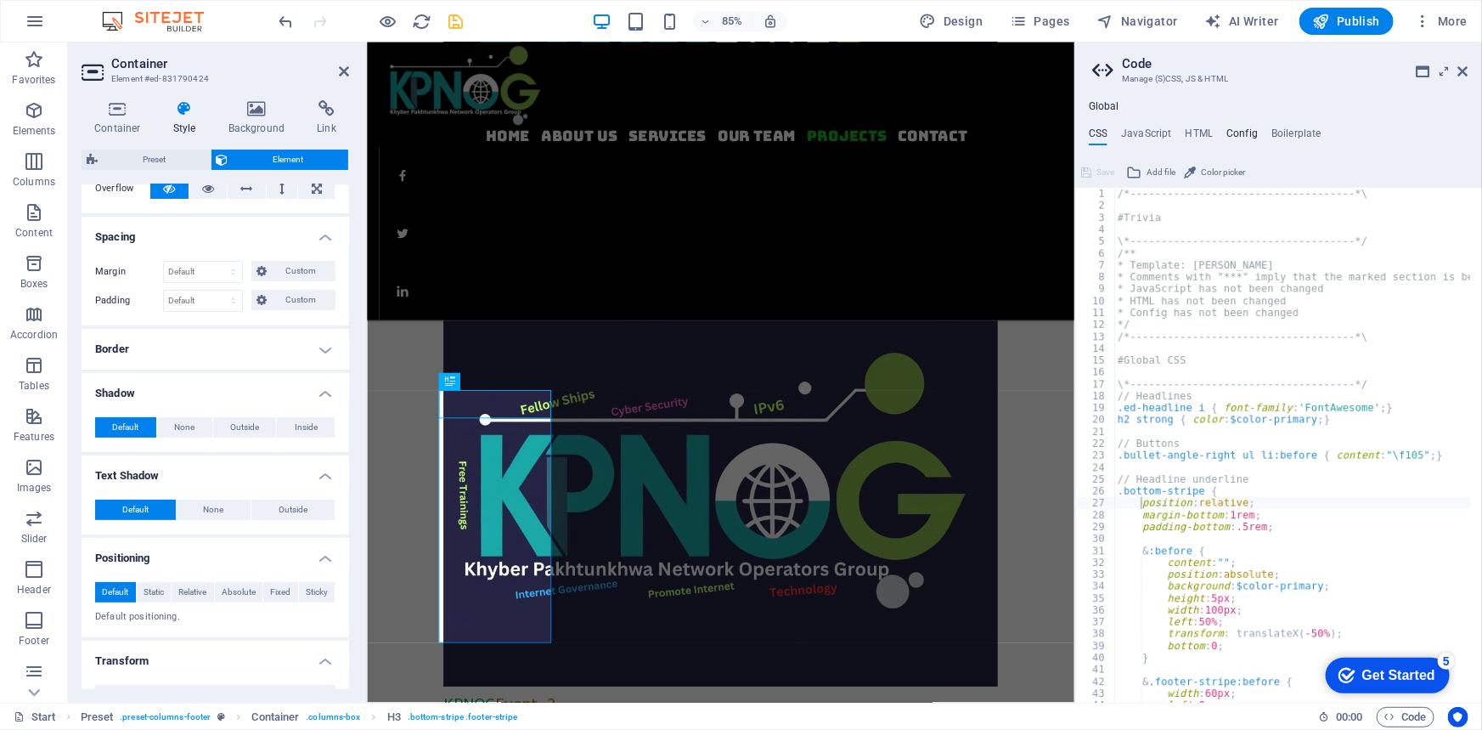
click at [1235, 133] on h4 "Config" at bounding box center [1242, 136] width 31 height 19
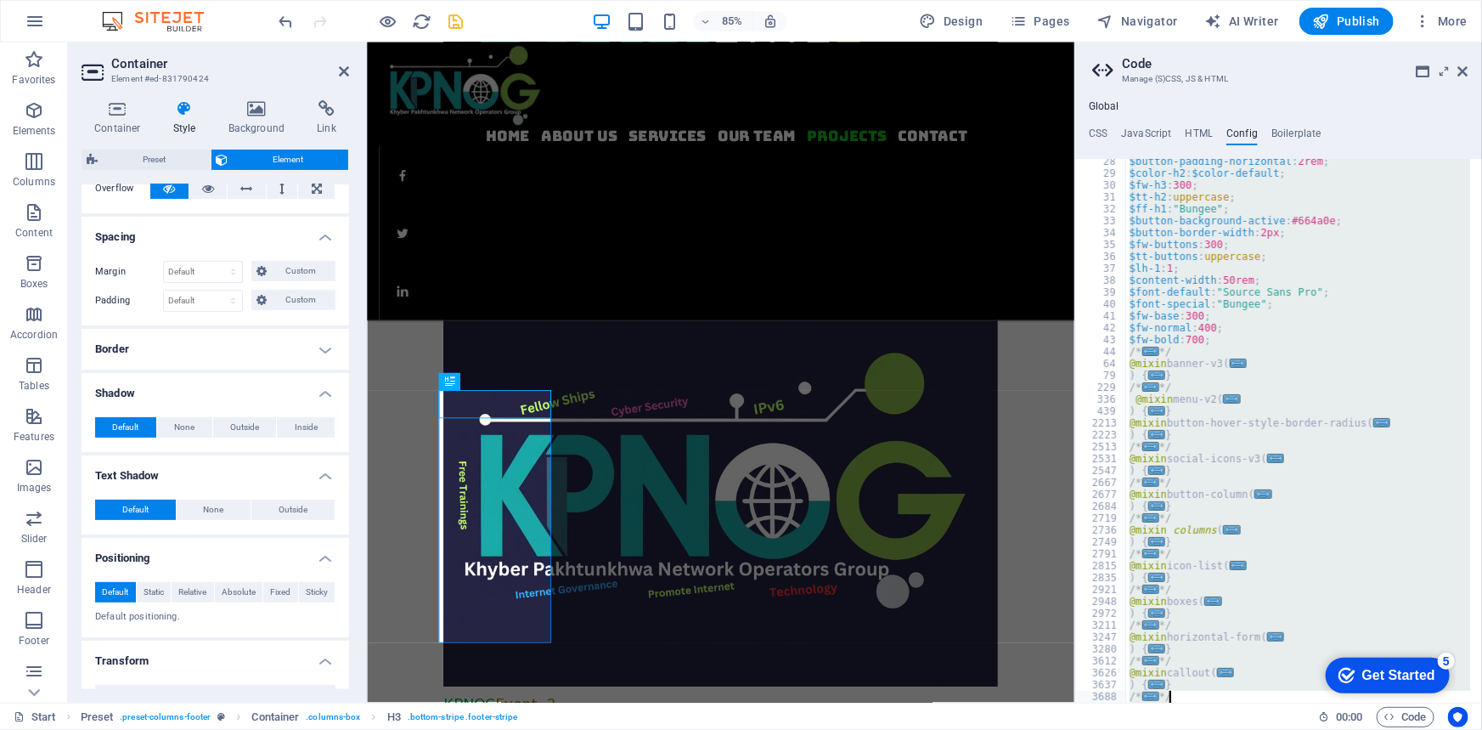
scroll to position [454, 0]
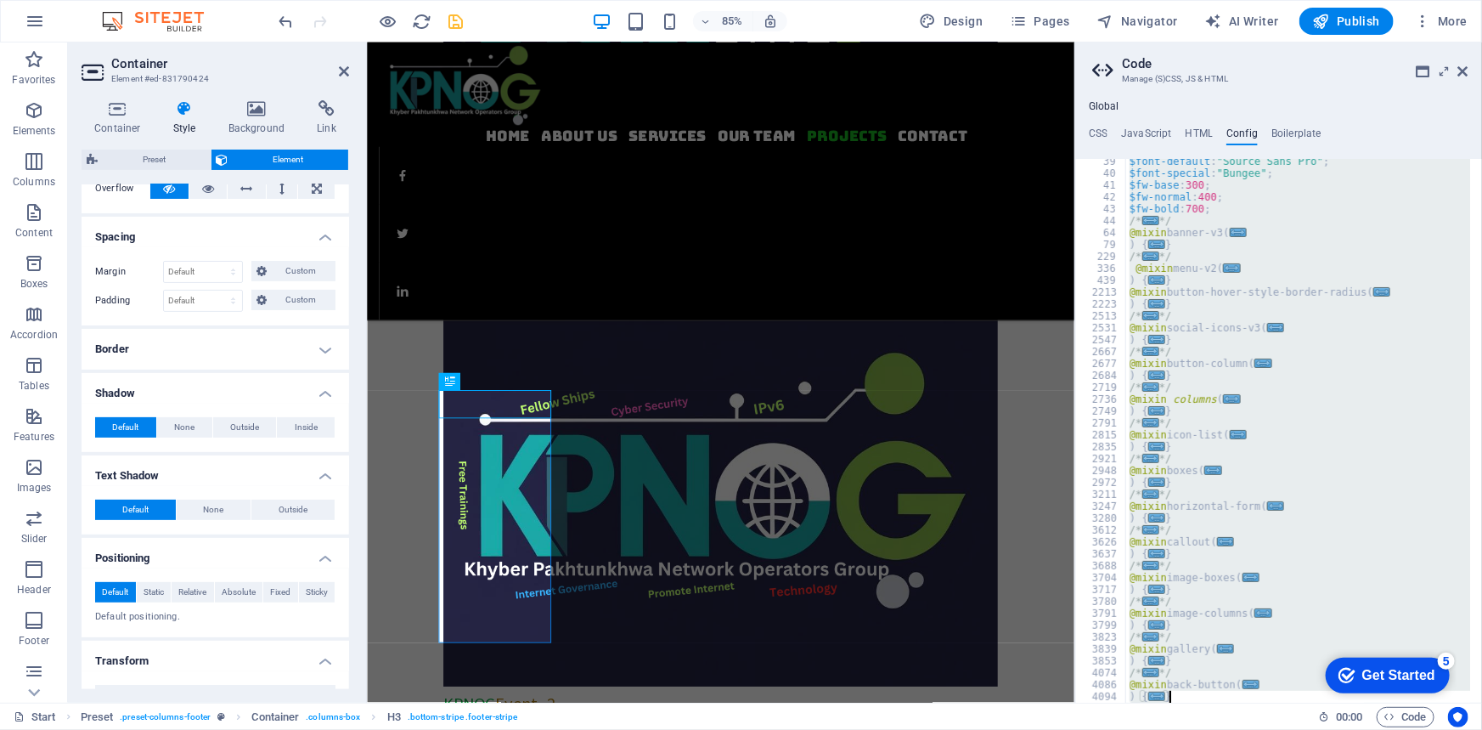
drag, startPoint x: 1136, startPoint y: 172, endPoint x: 1254, endPoint y: 697, distance: 538.1
click at [1254, 697] on div "$font-default : "Source Sans Pro" ; $font-special : "Bungee" ; $fw-base : 300 ;…" at bounding box center [1298, 438] width 344 height 567
type textarea "} }"
click at [1463, 71] on icon at bounding box center [1464, 72] width 10 height 14
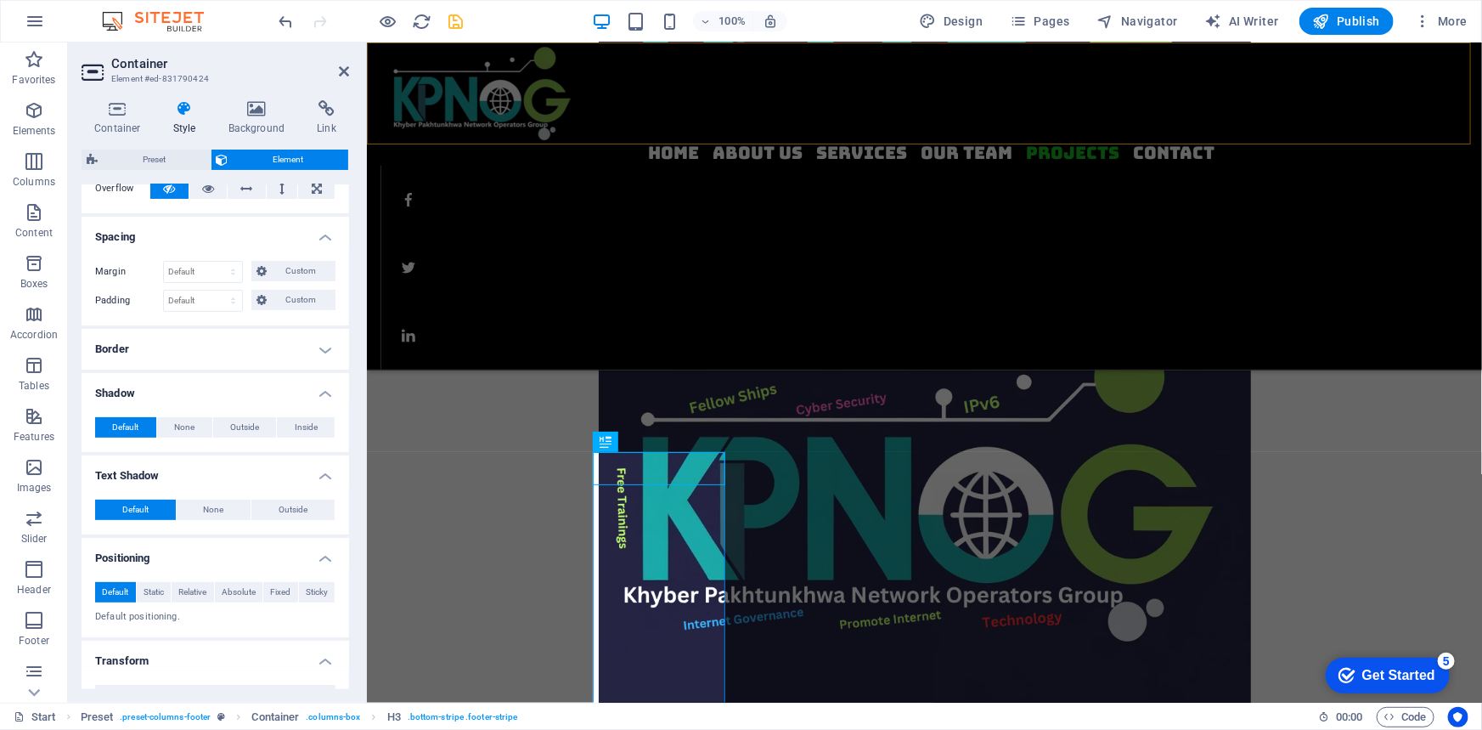
scroll to position [2991, 0]
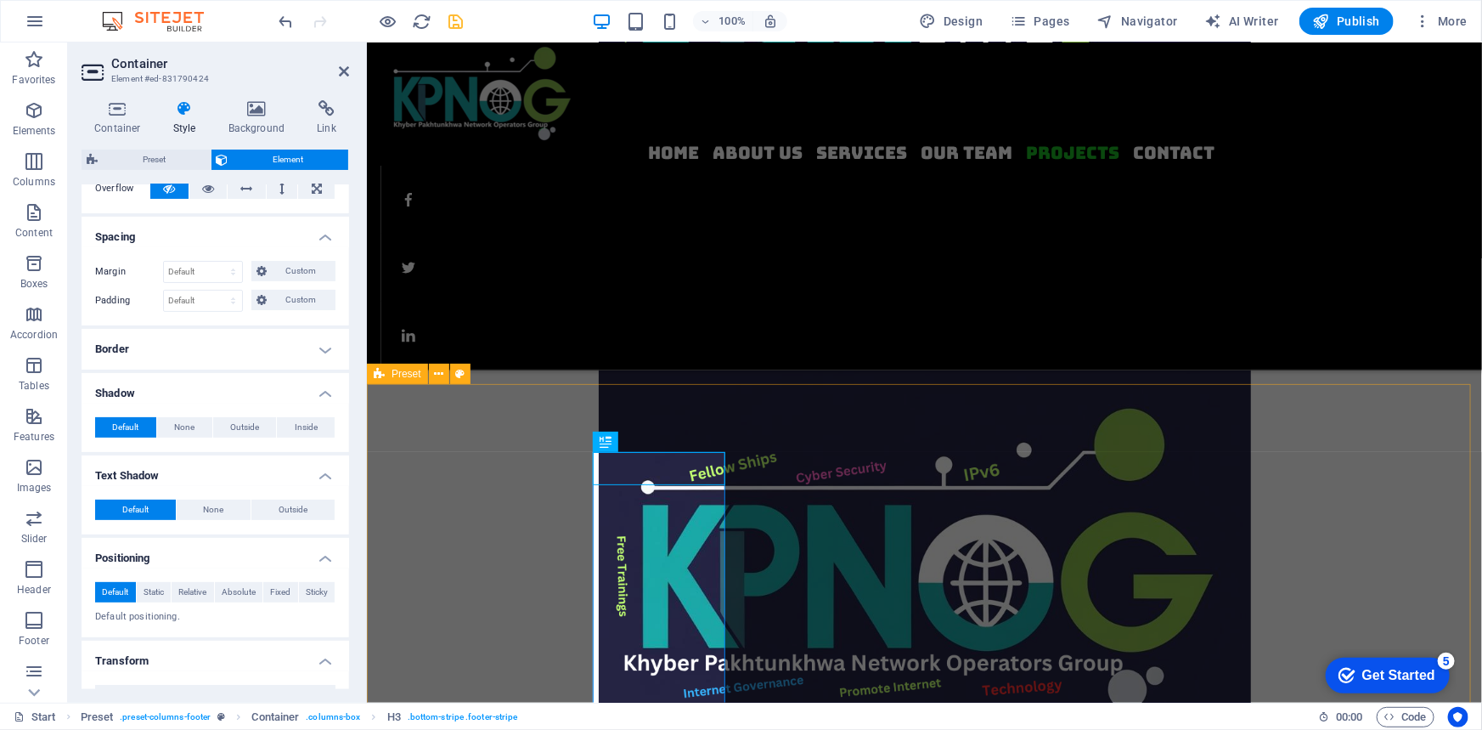
drag, startPoint x: 959, startPoint y: 541, endPoint x: 581, endPoint y: 499, distance: 380.4
click at [746, 441] on icon at bounding box center [745, 442] width 8 height 18
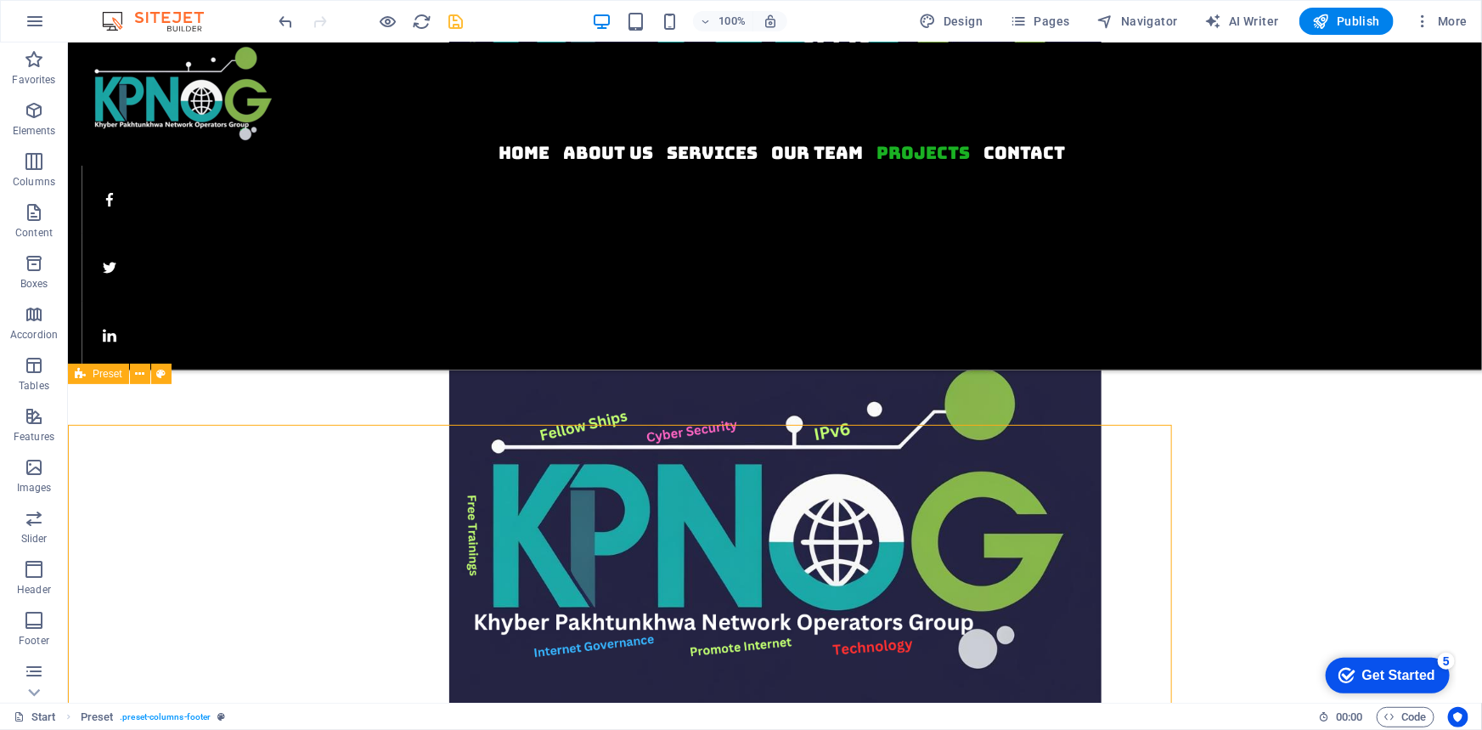
select select "px"
select select "rem"
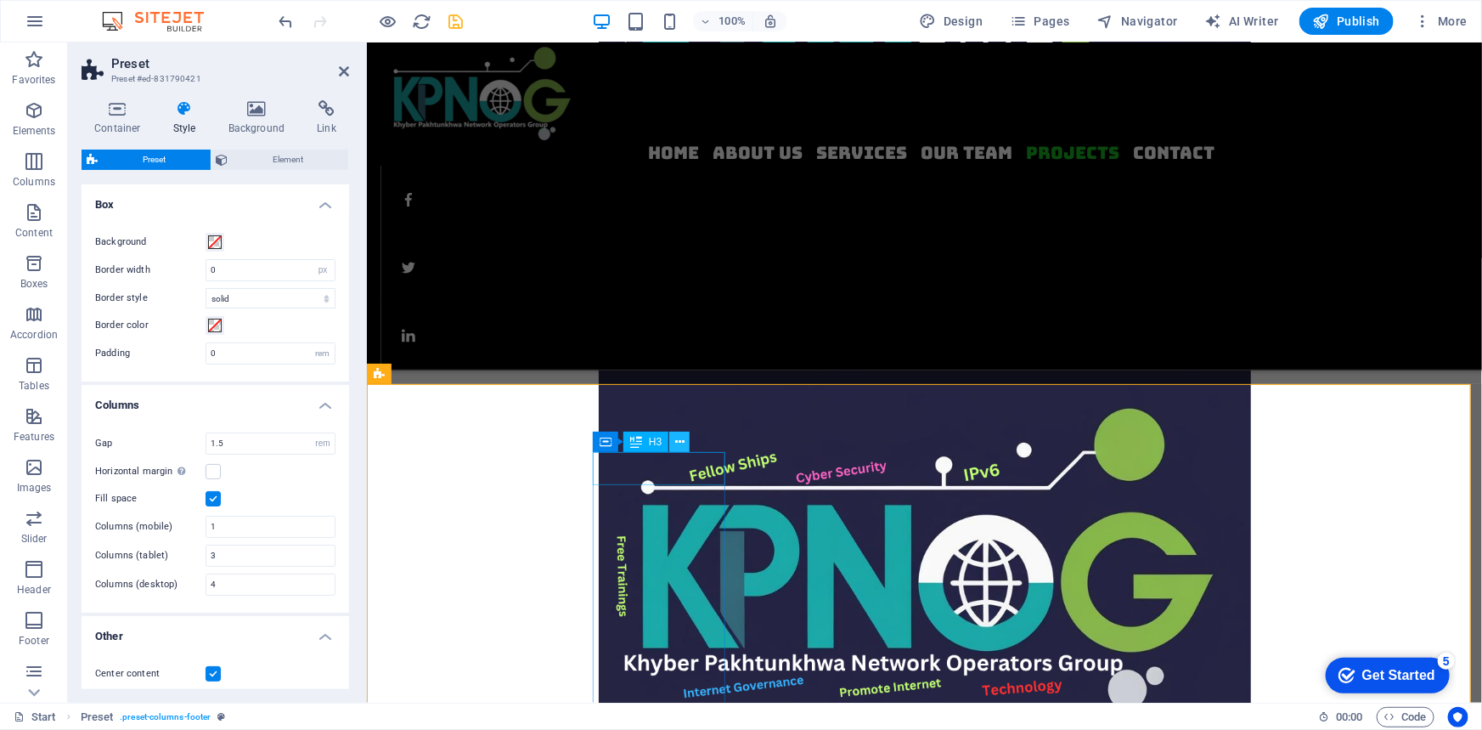
click at [680, 441] on icon at bounding box center [679, 442] width 9 height 18
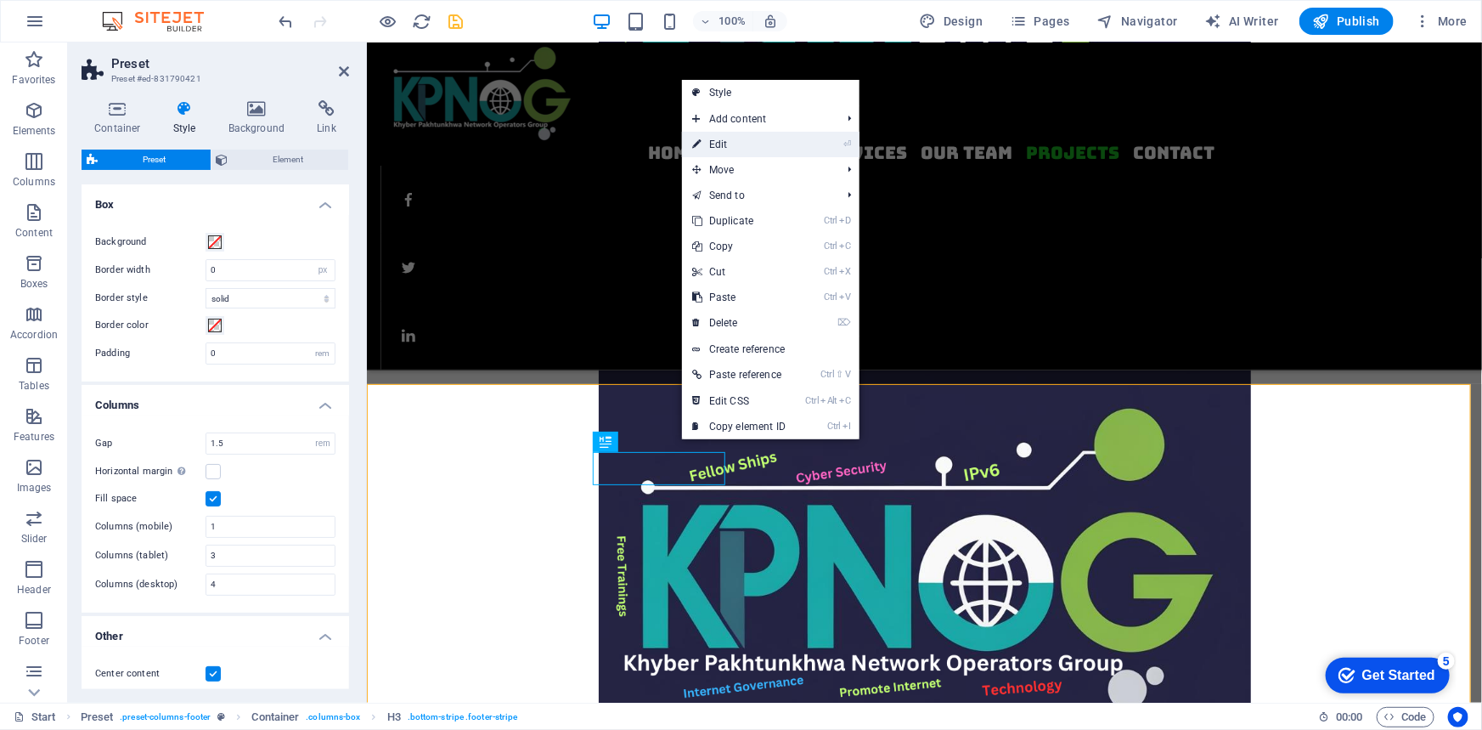
click at [735, 142] on link "⏎ Edit" at bounding box center [739, 144] width 114 height 25
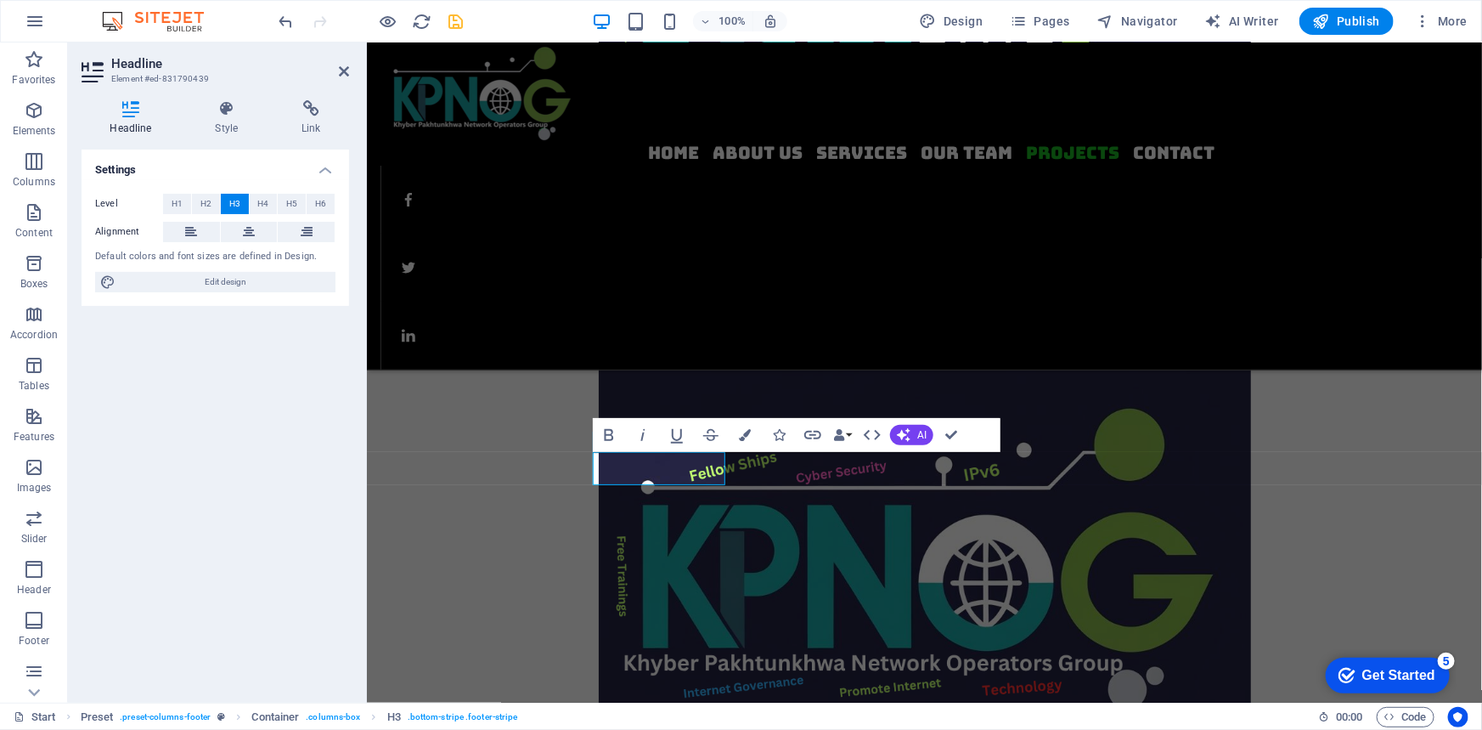
click at [242, 266] on div "Level H1 H2 H3 H4 H5 H6 Alignment Default colors and font sizes are defined in …" at bounding box center [216, 243] width 268 height 127
click at [242, 282] on span "Edit design" at bounding box center [226, 282] width 210 height 20
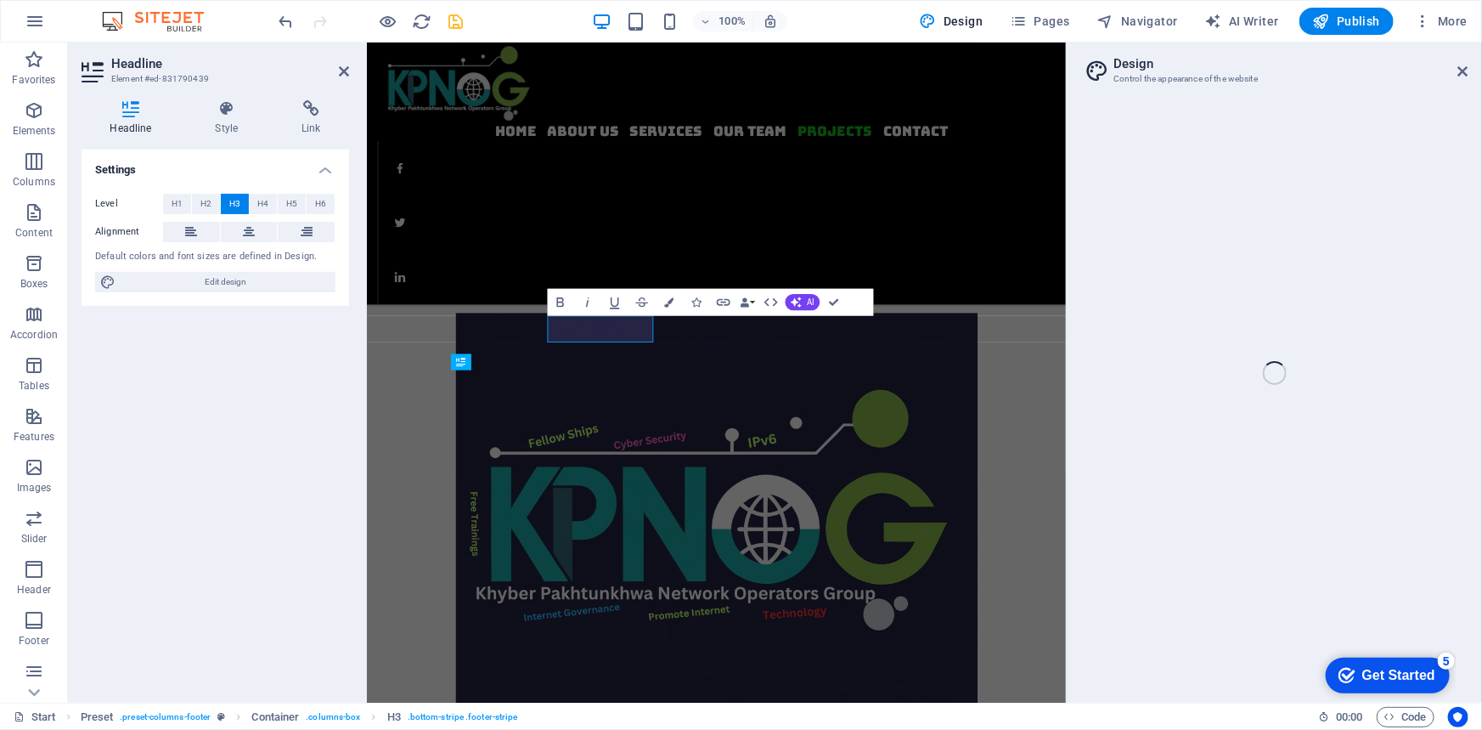
select select "rem"
select select "300"
select select "px"
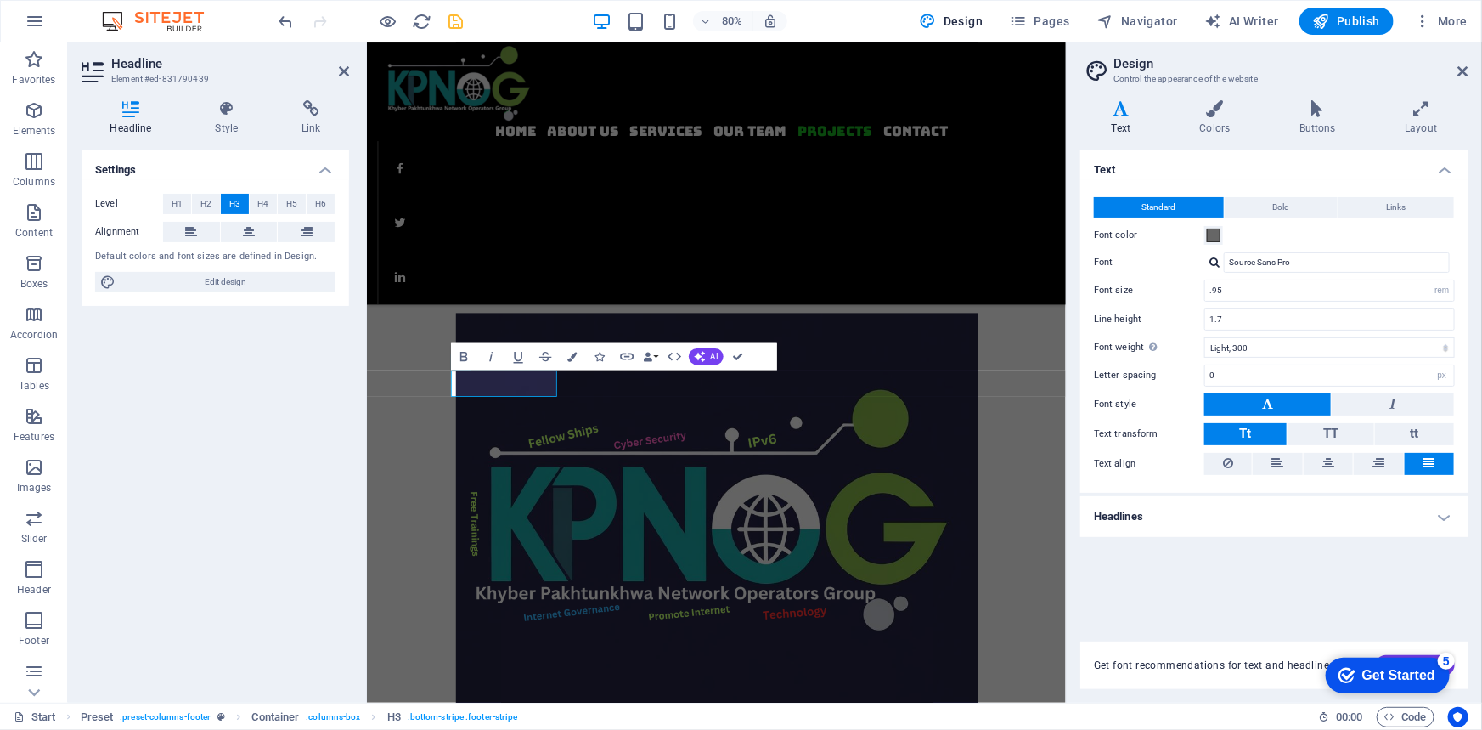
scroll to position [3059, 0]
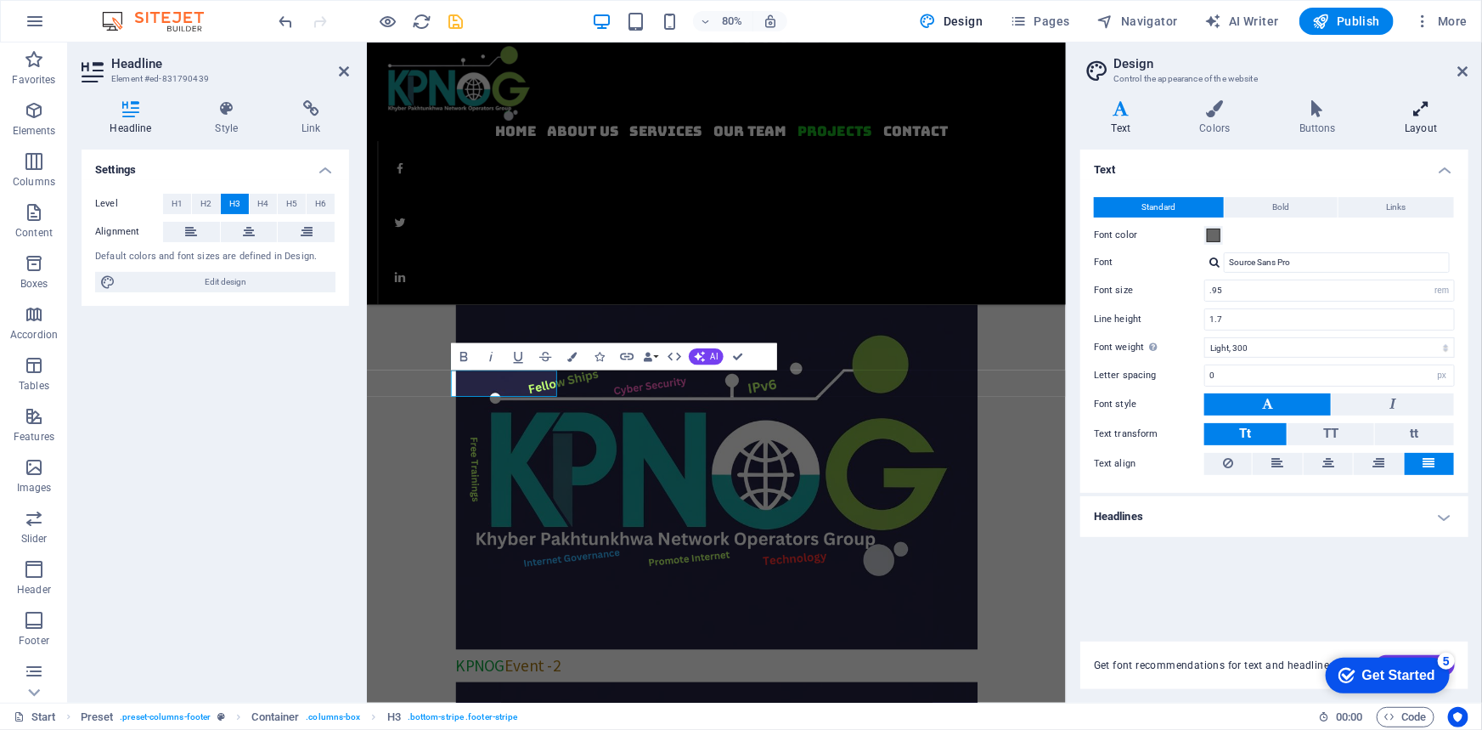
click at [1427, 115] on icon at bounding box center [1421, 108] width 94 height 17
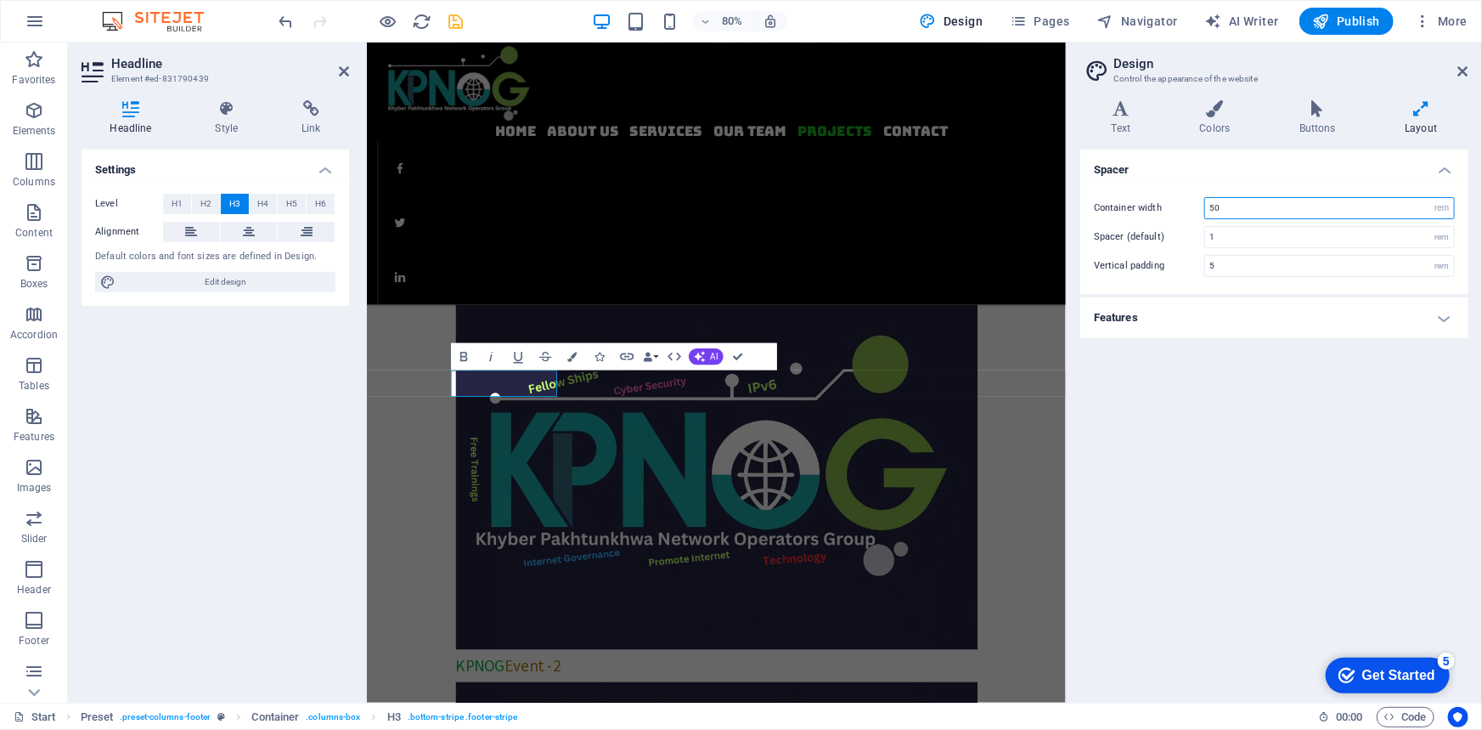
drag, startPoint x: 1226, startPoint y: 207, endPoint x: 1201, endPoint y: 209, distance: 24.7
click at [1201, 209] on div "Container width 50 rem px" at bounding box center [1274, 208] width 361 height 22
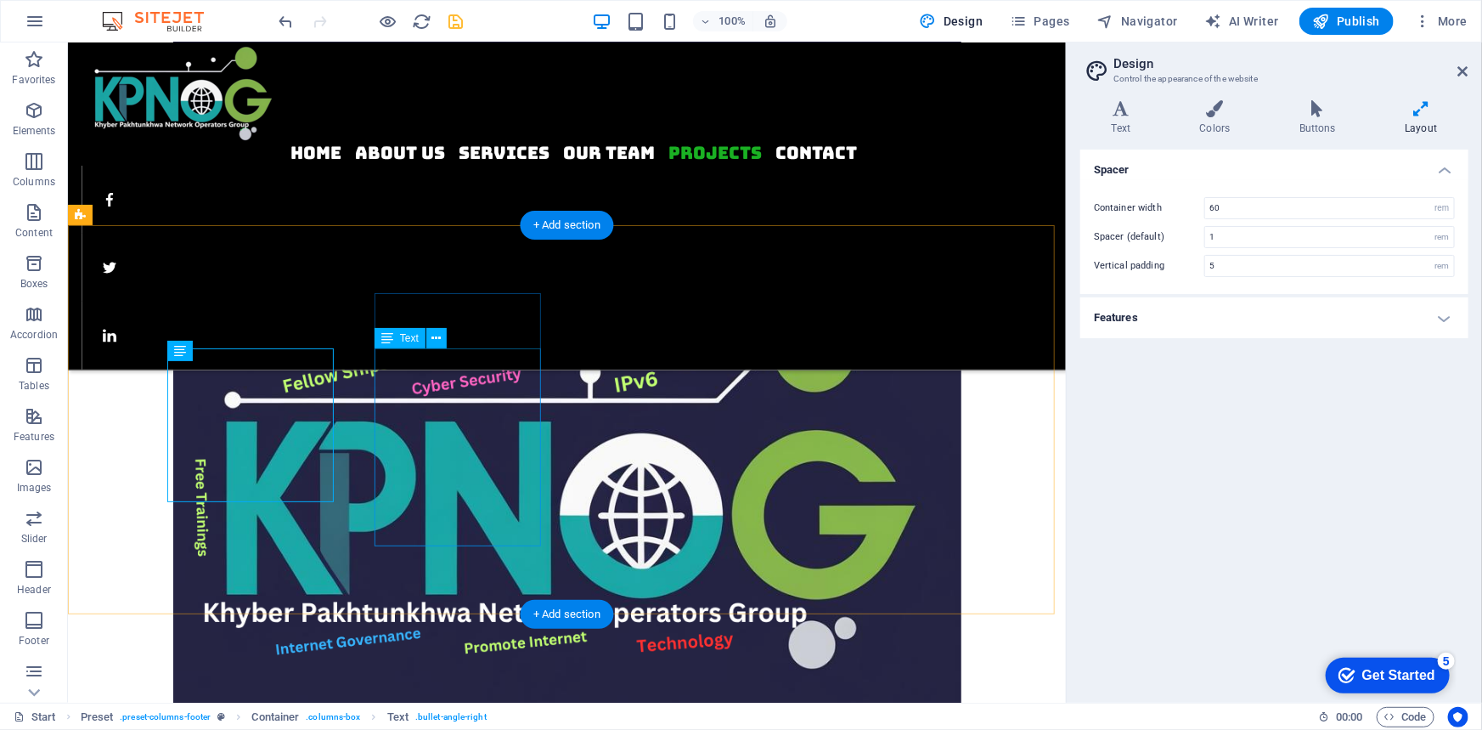
scroll to position [3223, 0]
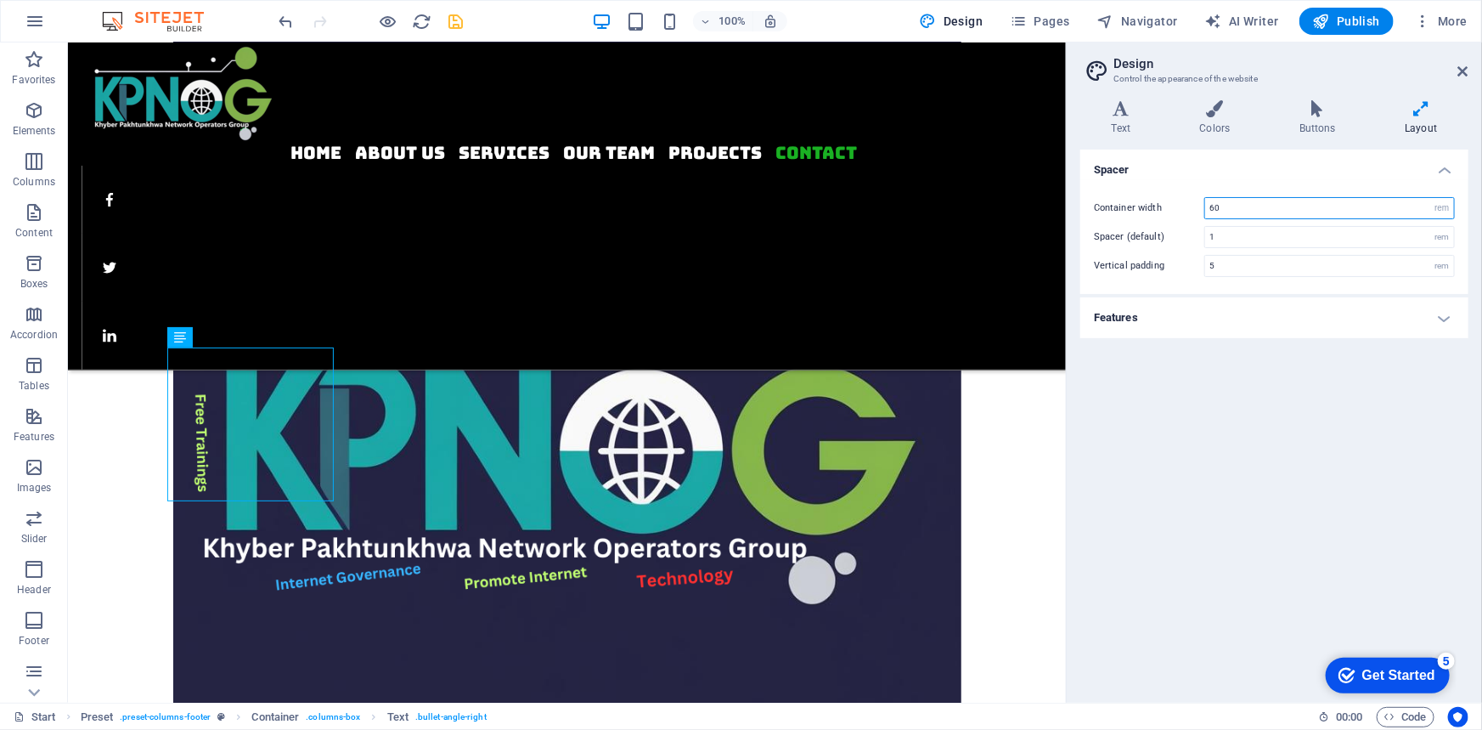
drag, startPoint x: 1239, startPoint y: 206, endPoint x: 1183, endPoint y: 204, distance: 55.3
click at [1183, 204] on div "Container width 60 rem px" at bounding box center [1274, 208] width 361 height 22
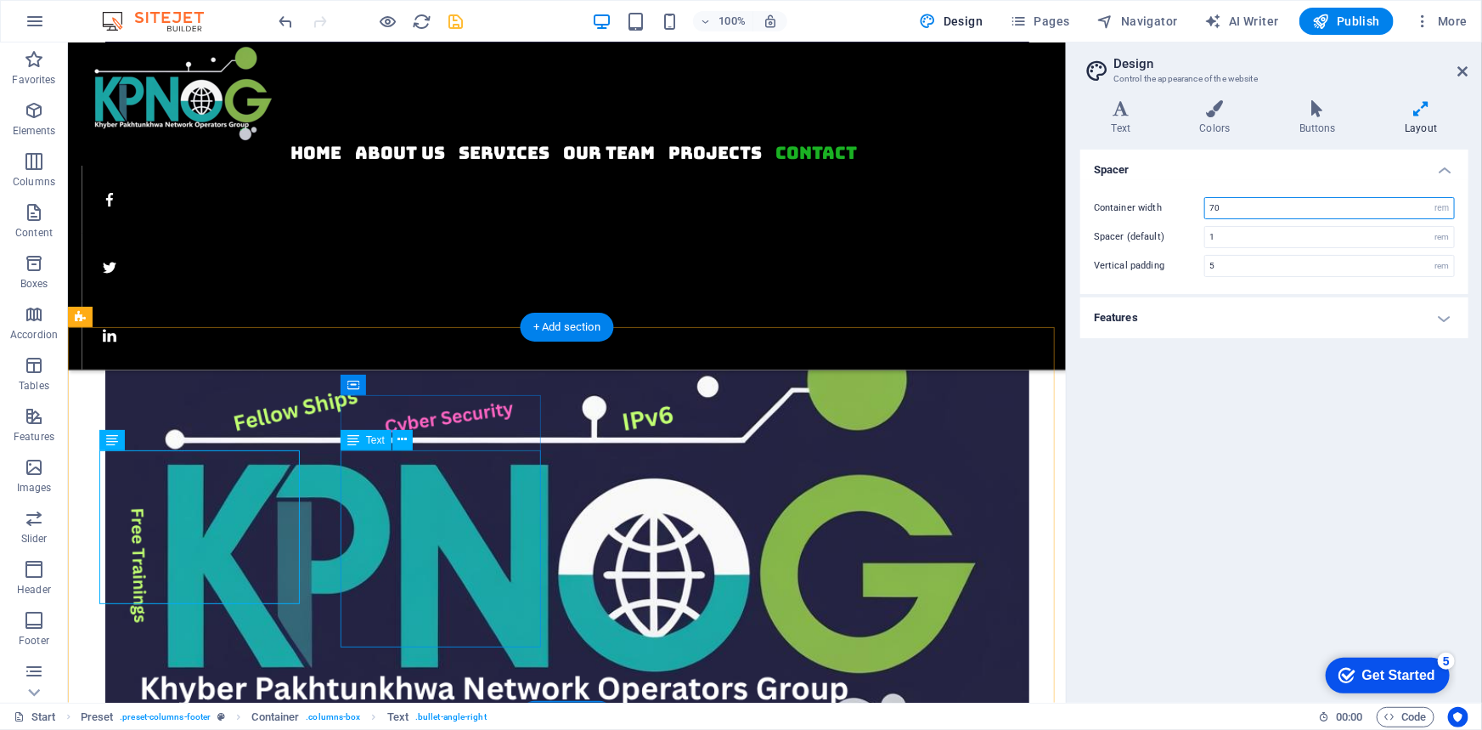
type input "70"
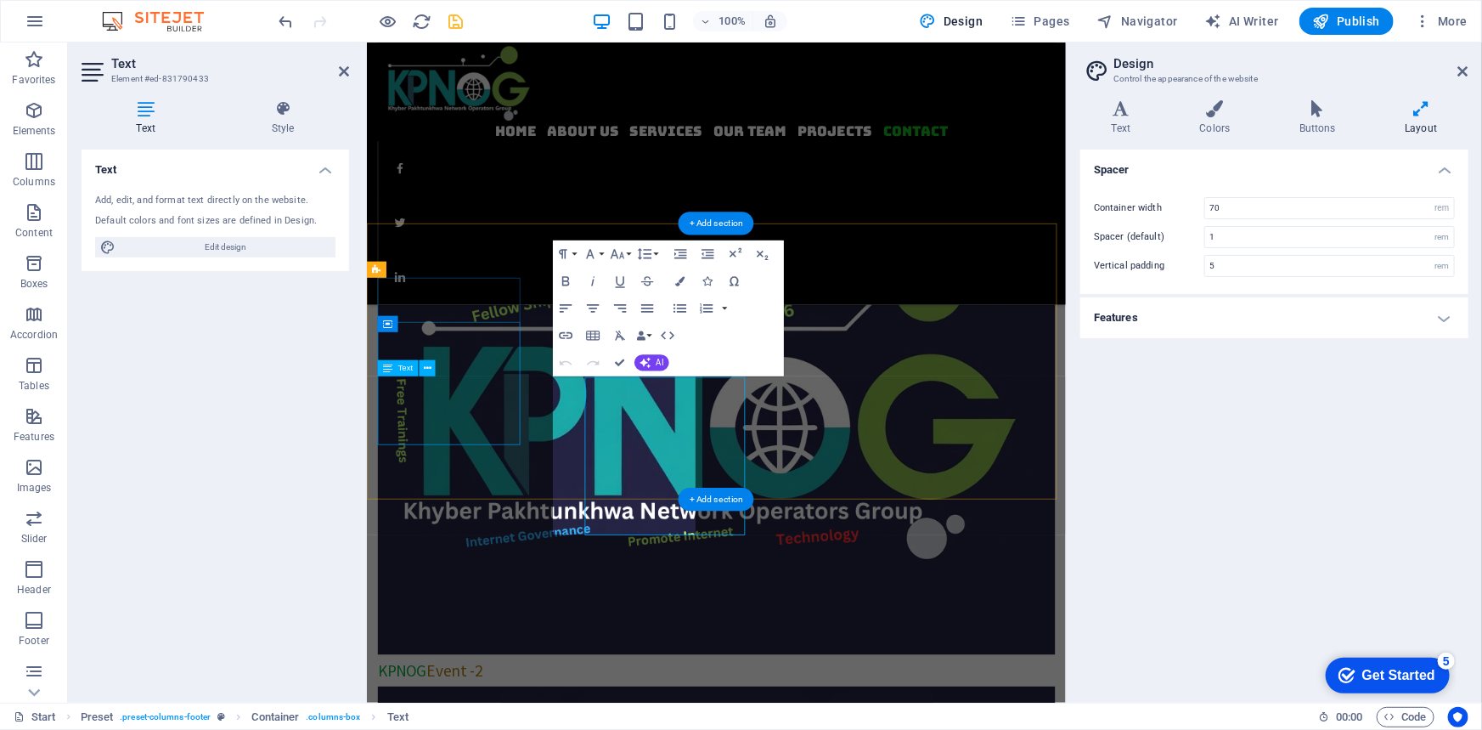
scroll to position [3212, 0]
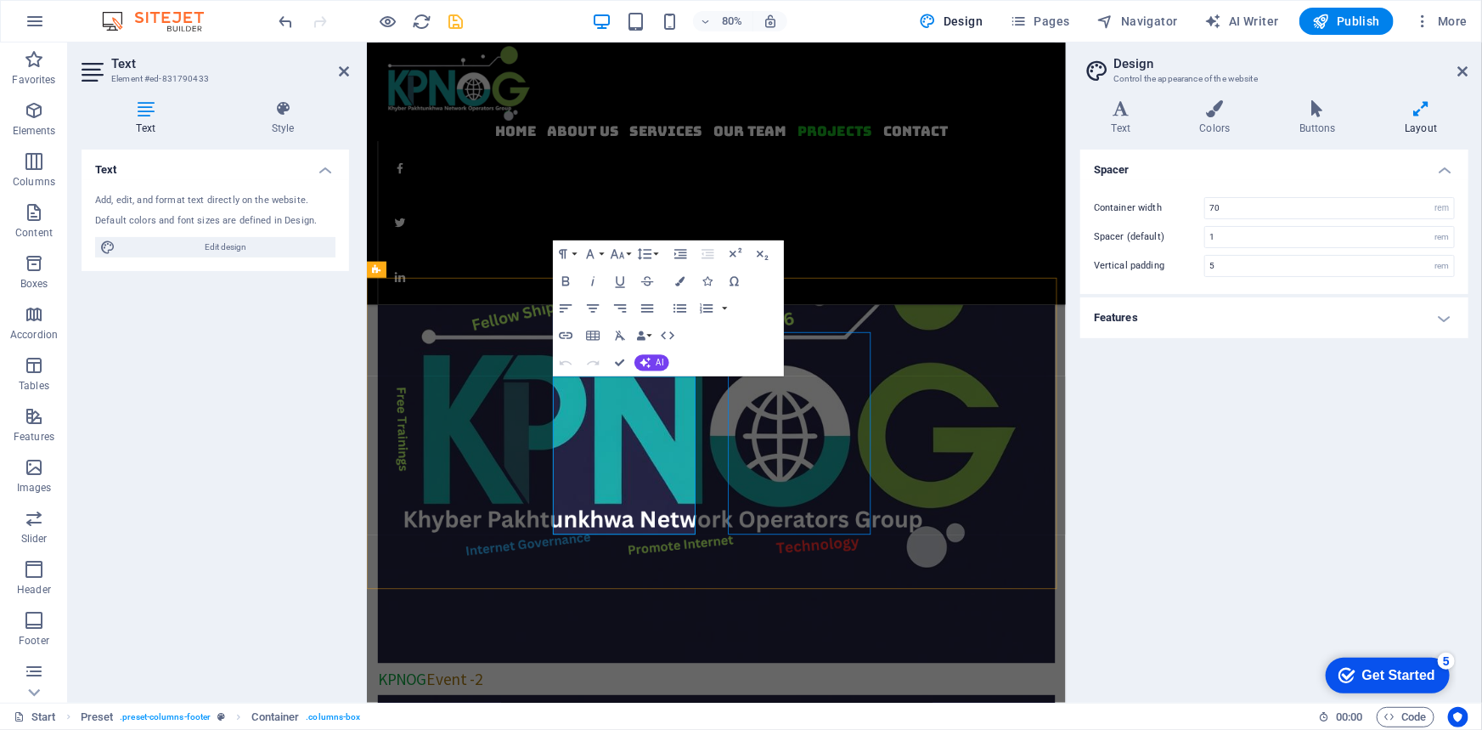
scroll to position [3196, 0]
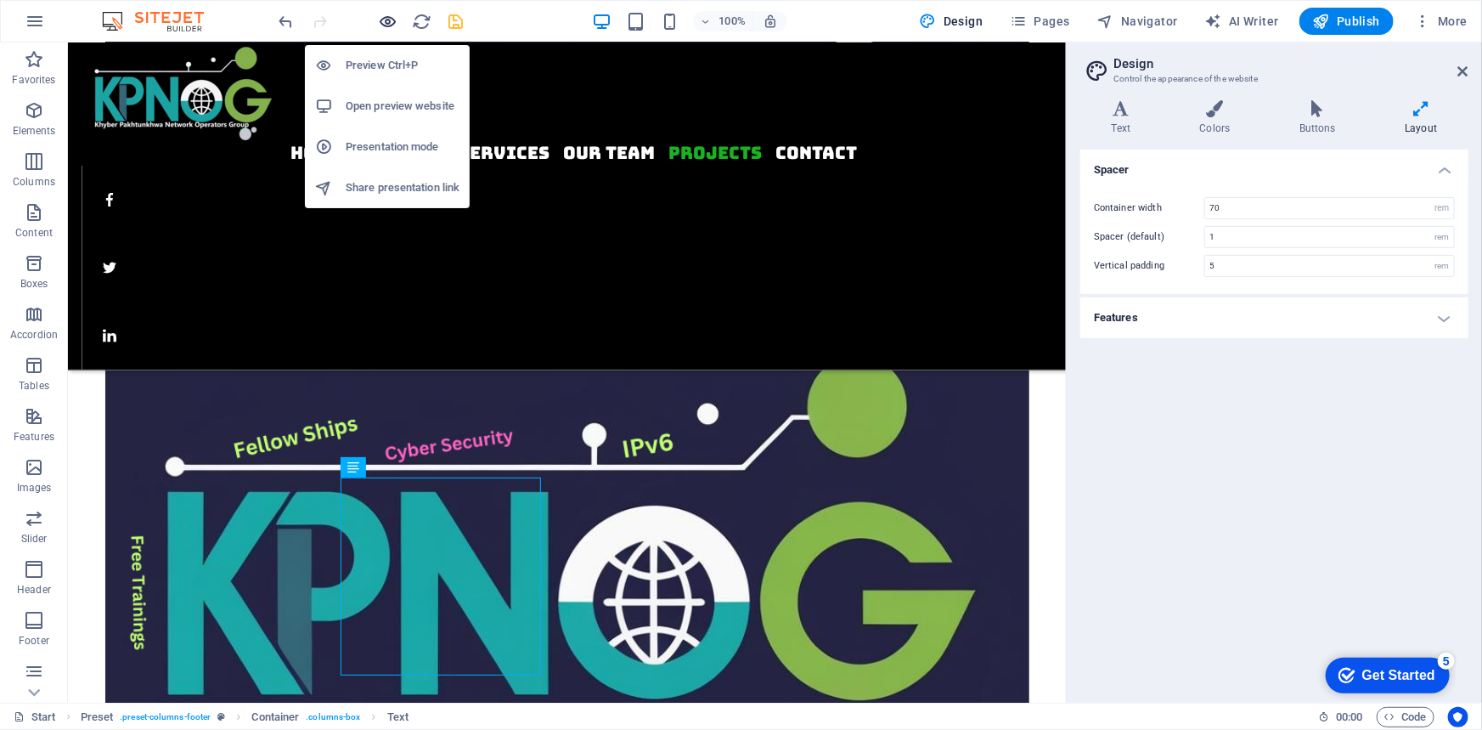
click at [389, 14] on icon "button" at bounding box center [389, 22] width 20 height 20
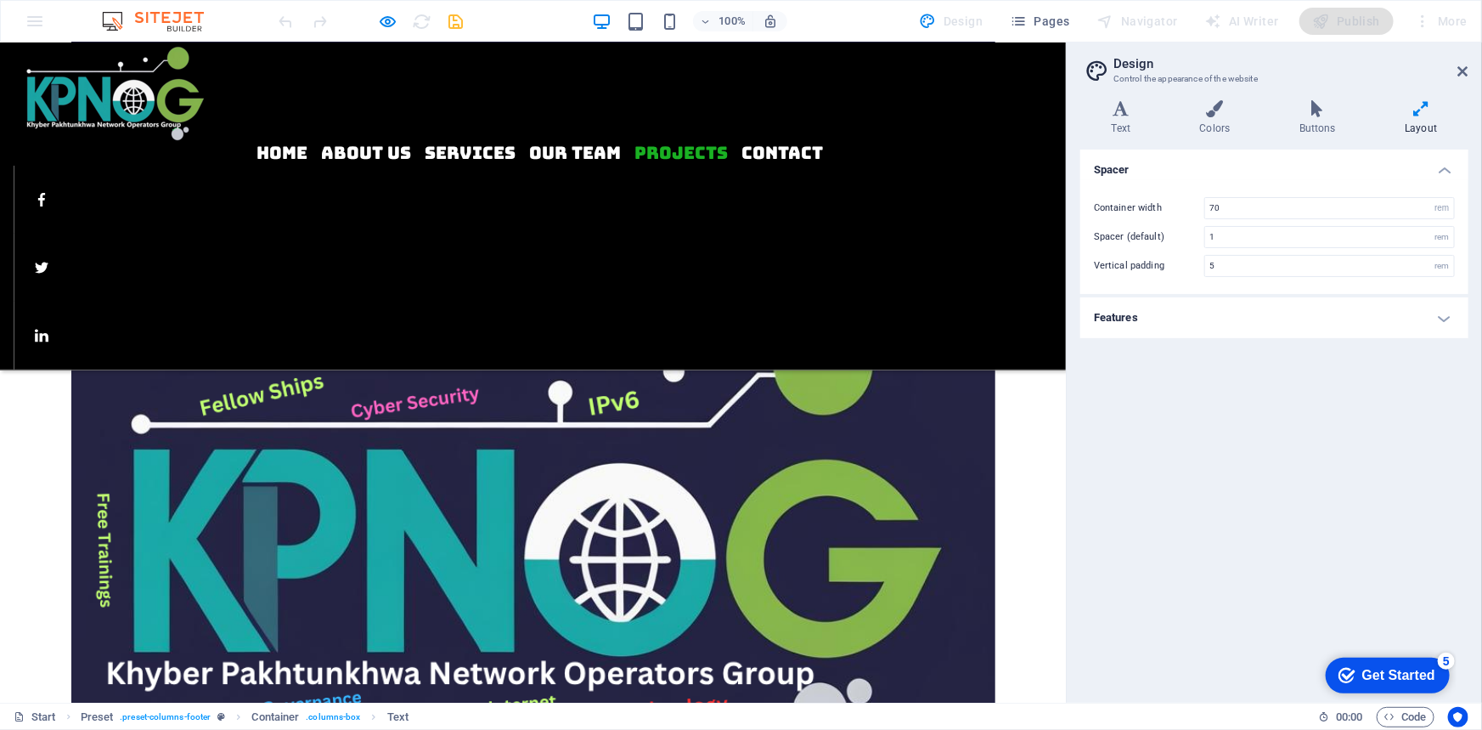
scroll to position [3056, 0]
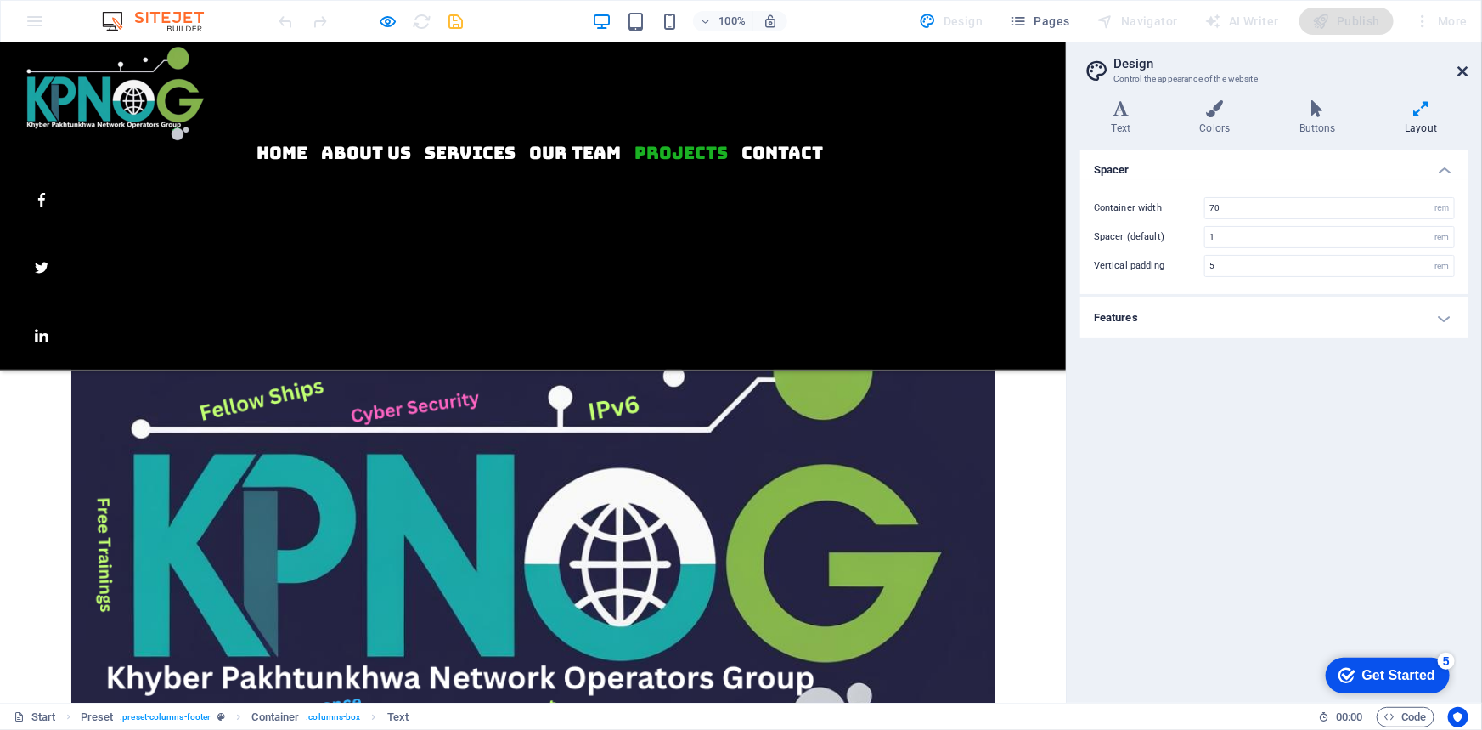
click at [1464, 72] on icon at bounding box center [1464, 72] width 10 height 14
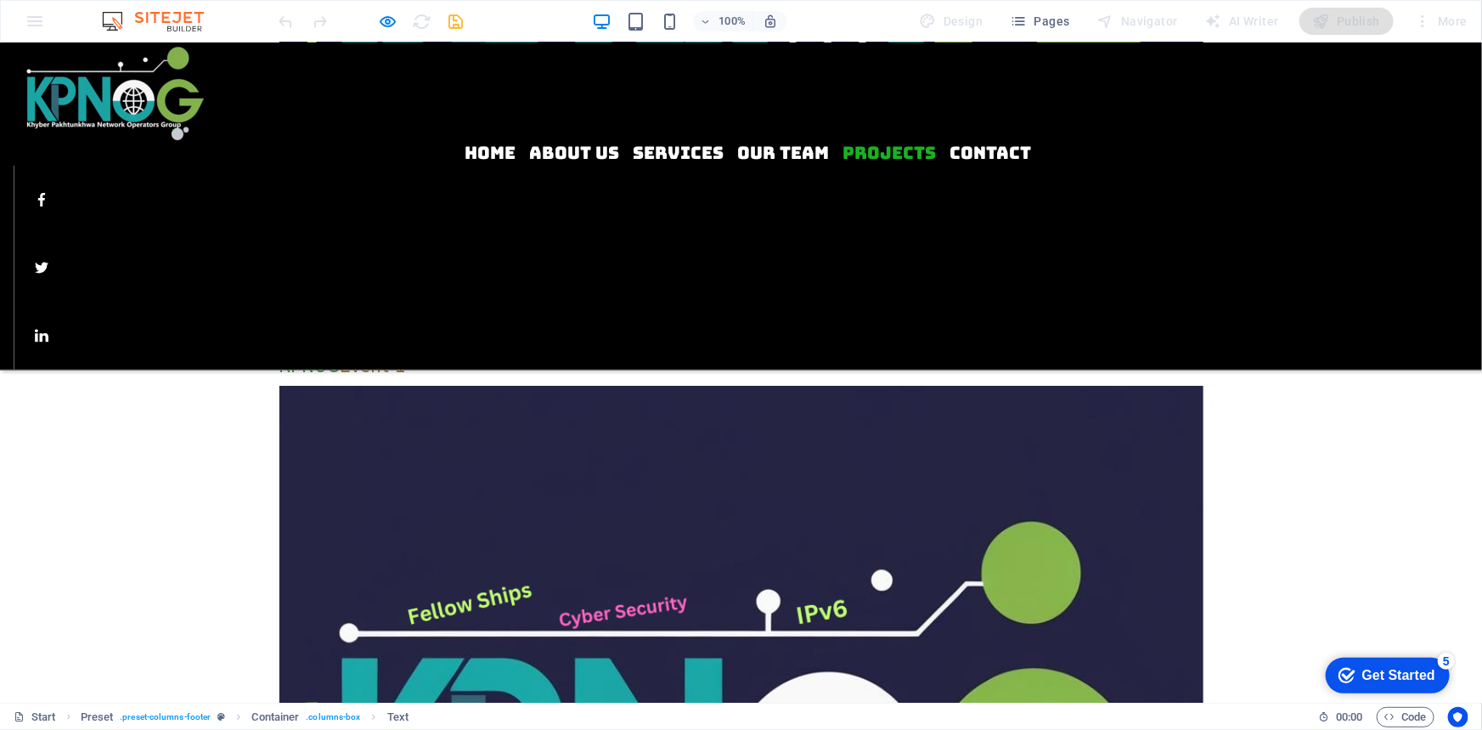
scroll to position [3197, 0]
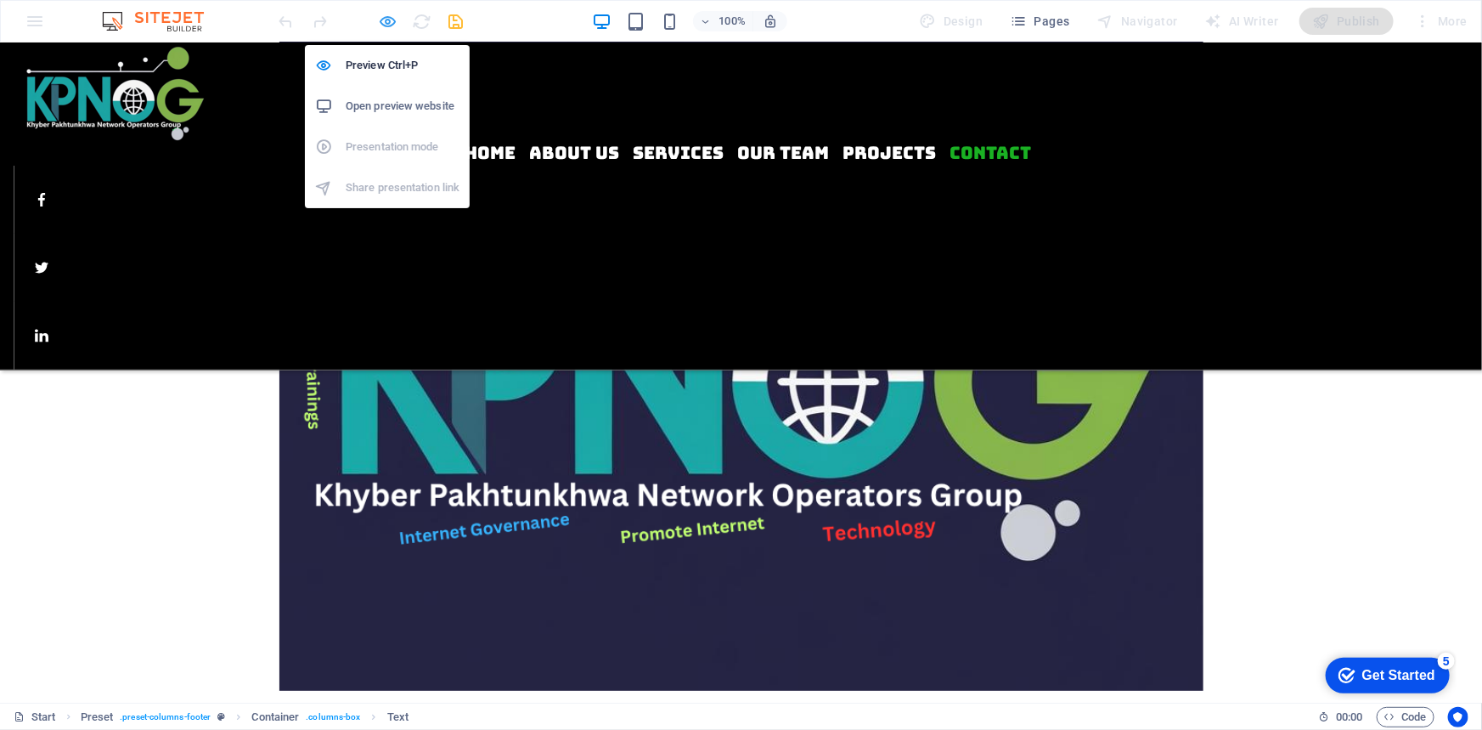
click at [390, 21] on icon "button" at bounding box center [389, 22] width 20 height 20
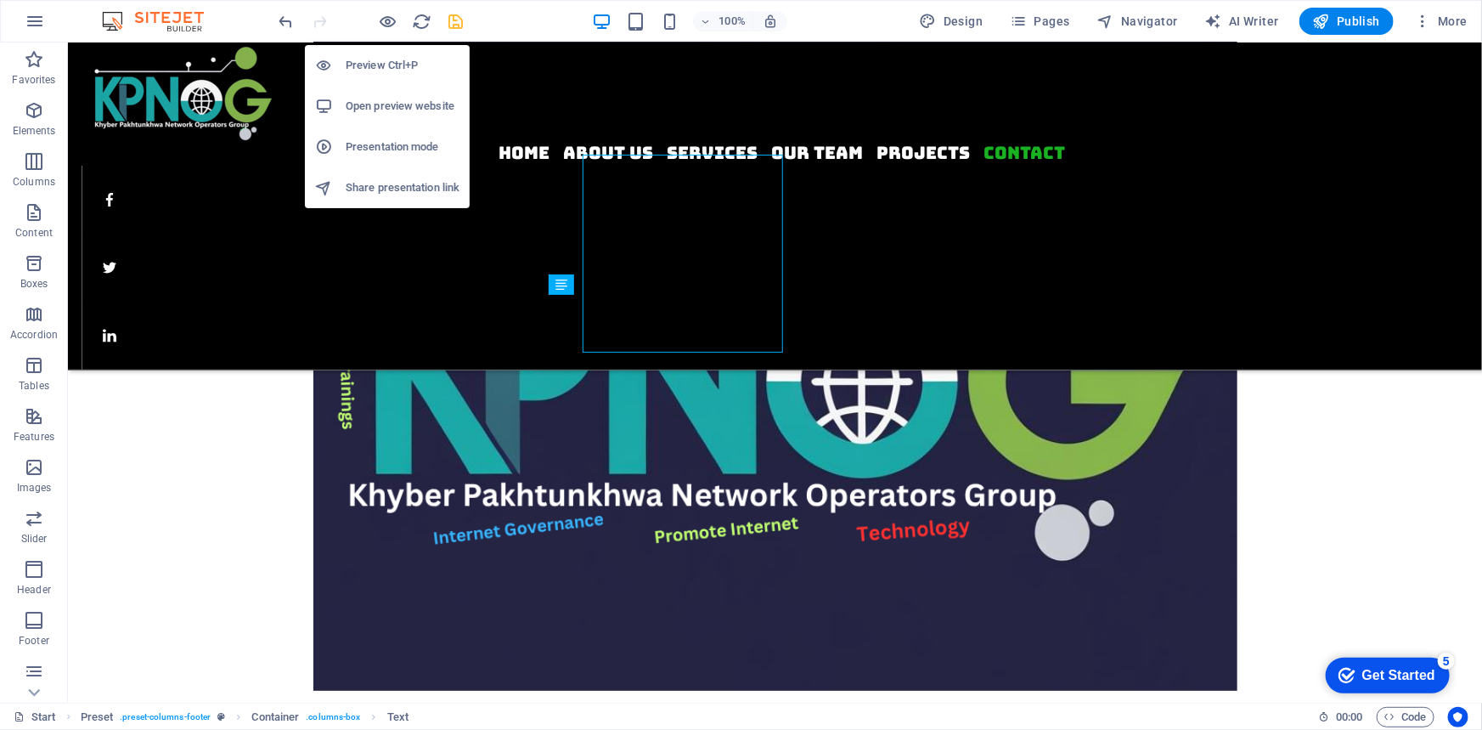
scroll to position [3338, 0]
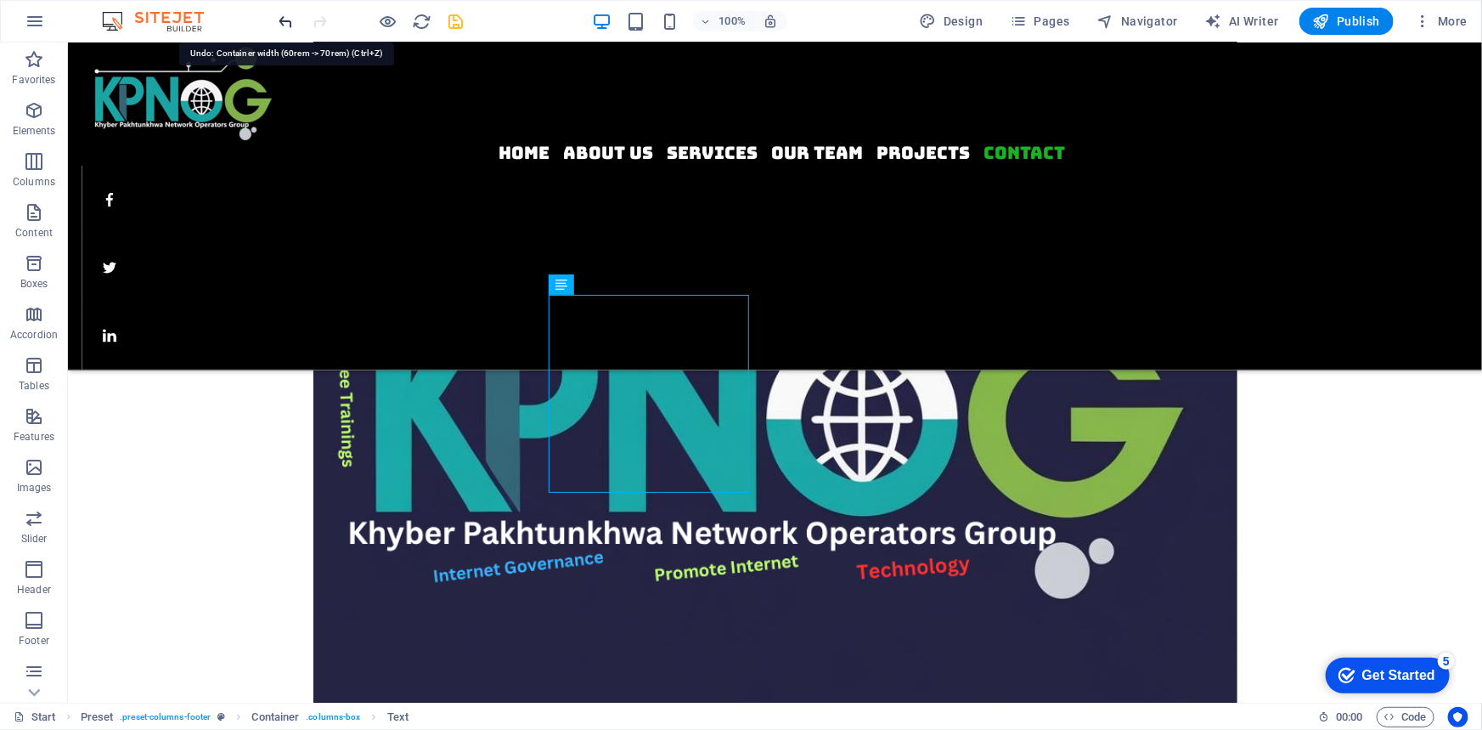
click at [285, 17] on icon "undo" at bounding box center [287, 22] width 20 height 20
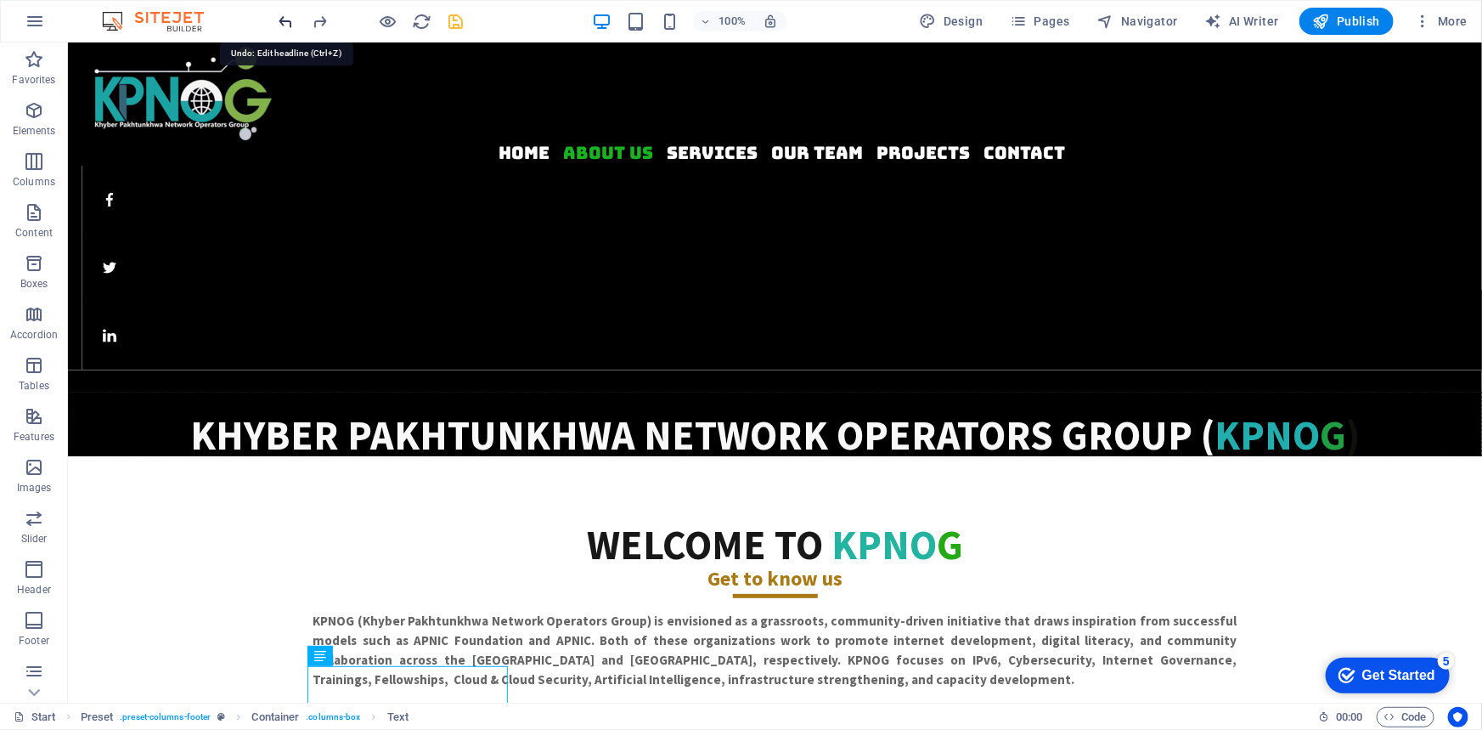
scroll to position [0, 0]
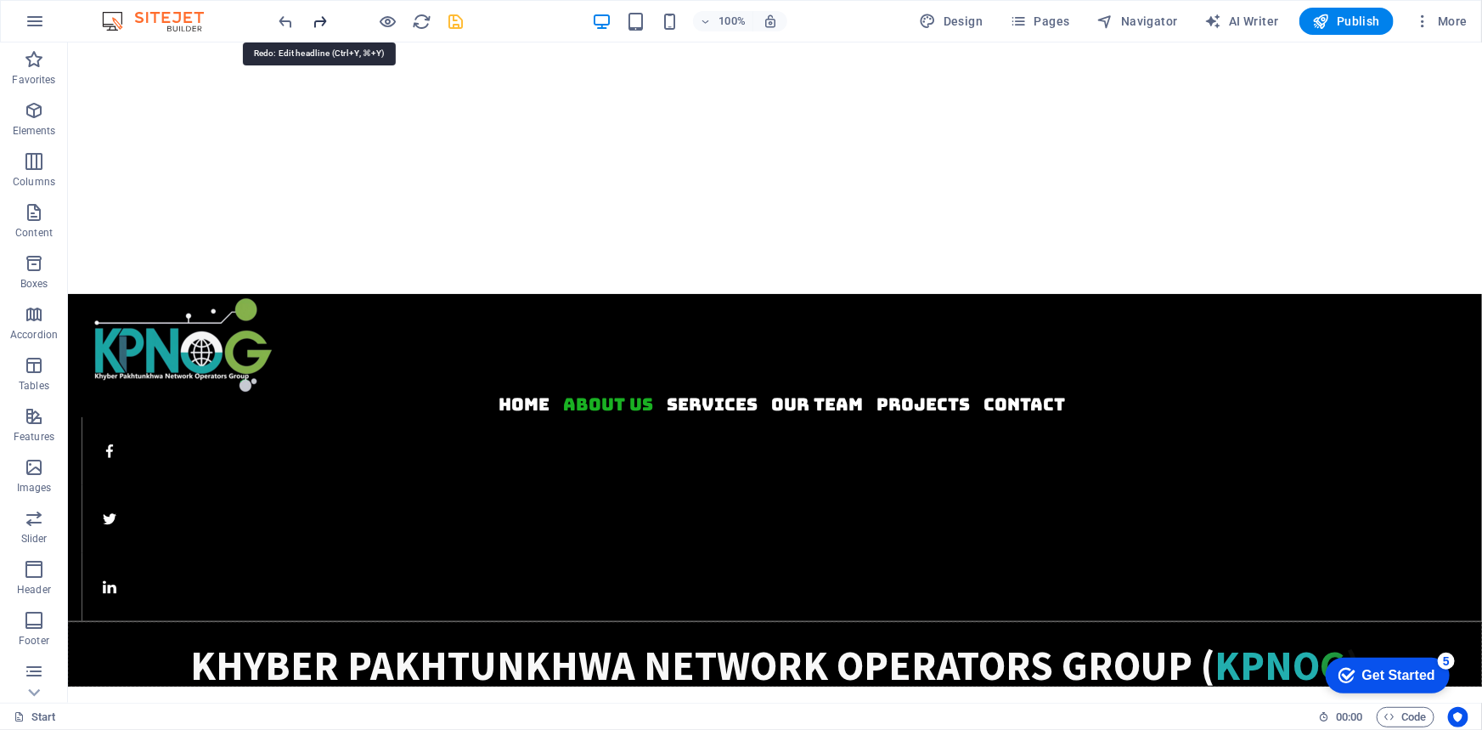
click at [319, 20] on icon "redo" at bounding box center [321, 22] width 20 height 20
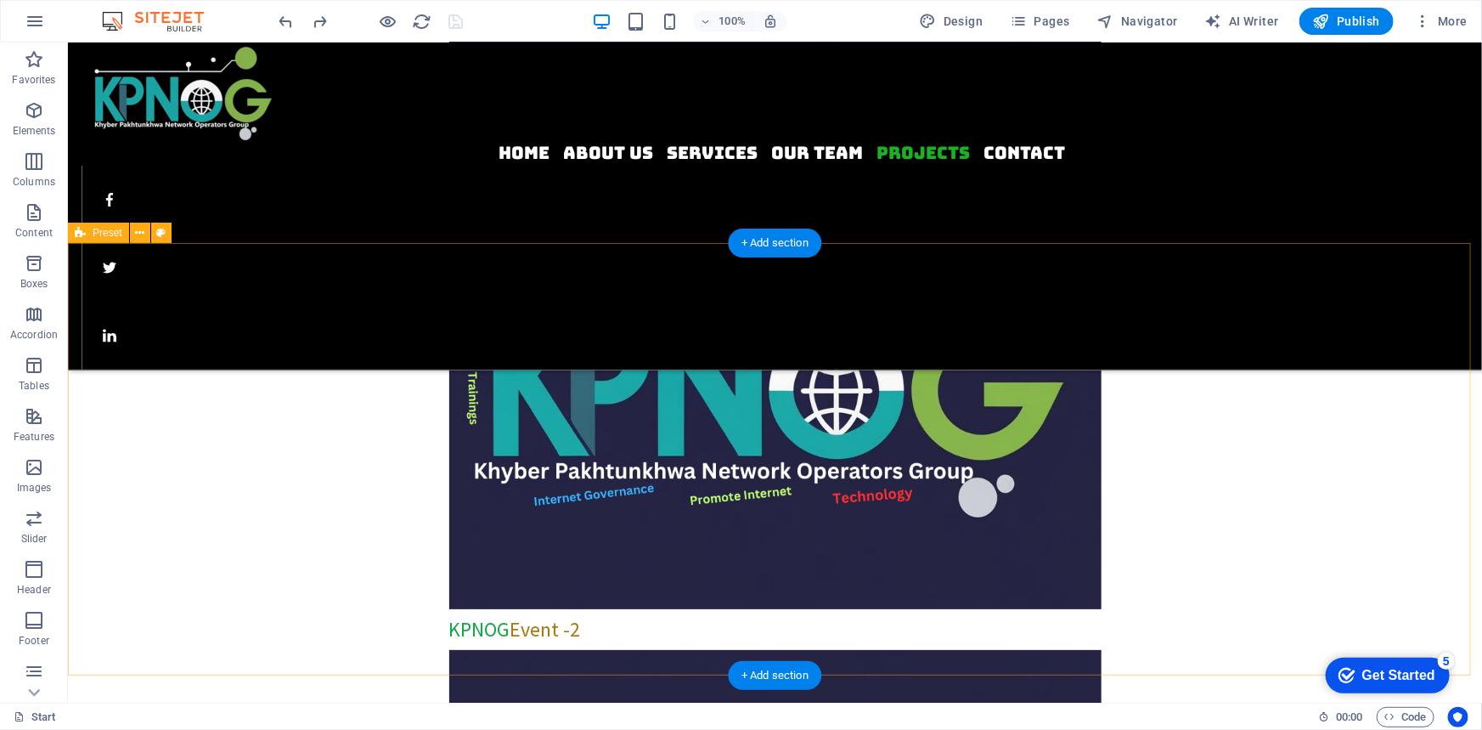
scroll to position [3207, 0]
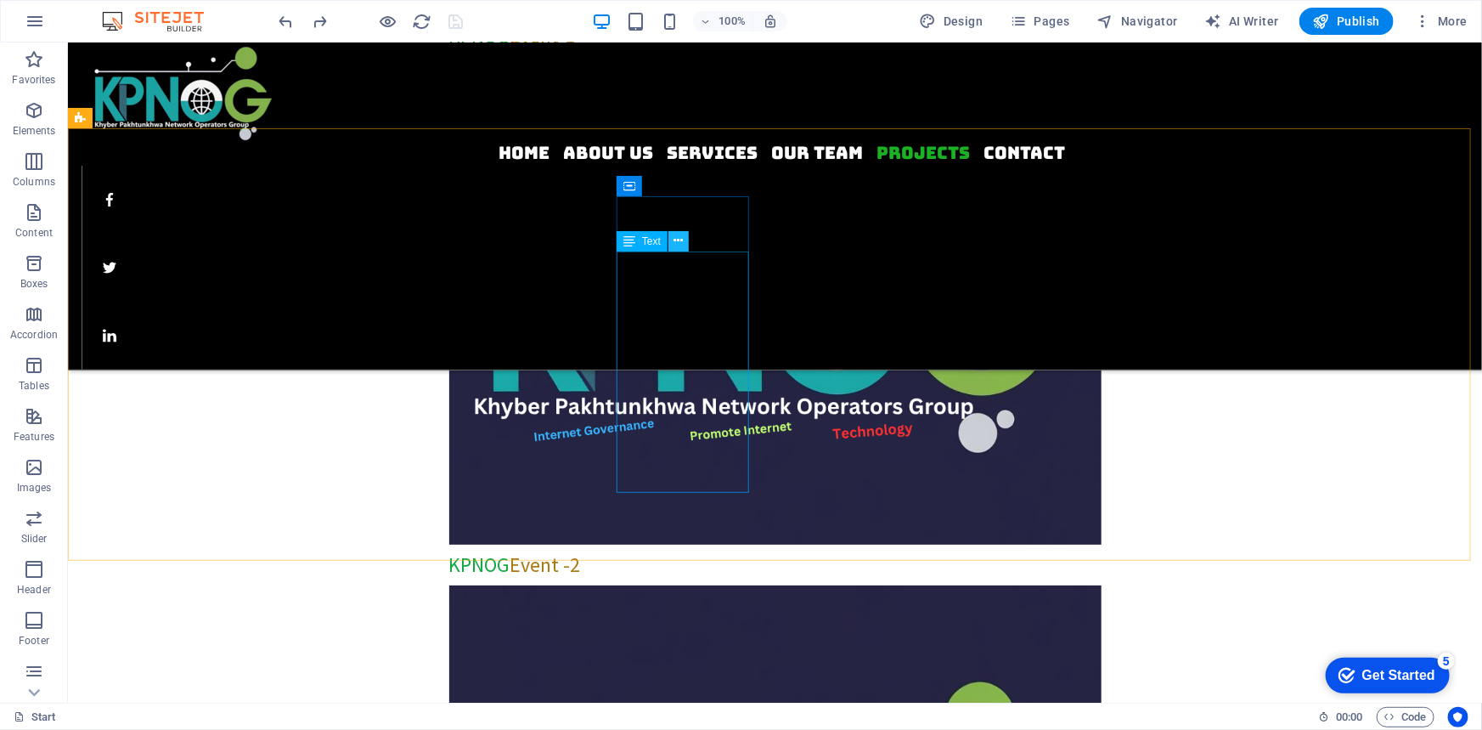
click at [681, 238] on icon at bounding box center [678, 241] width 9 height 18
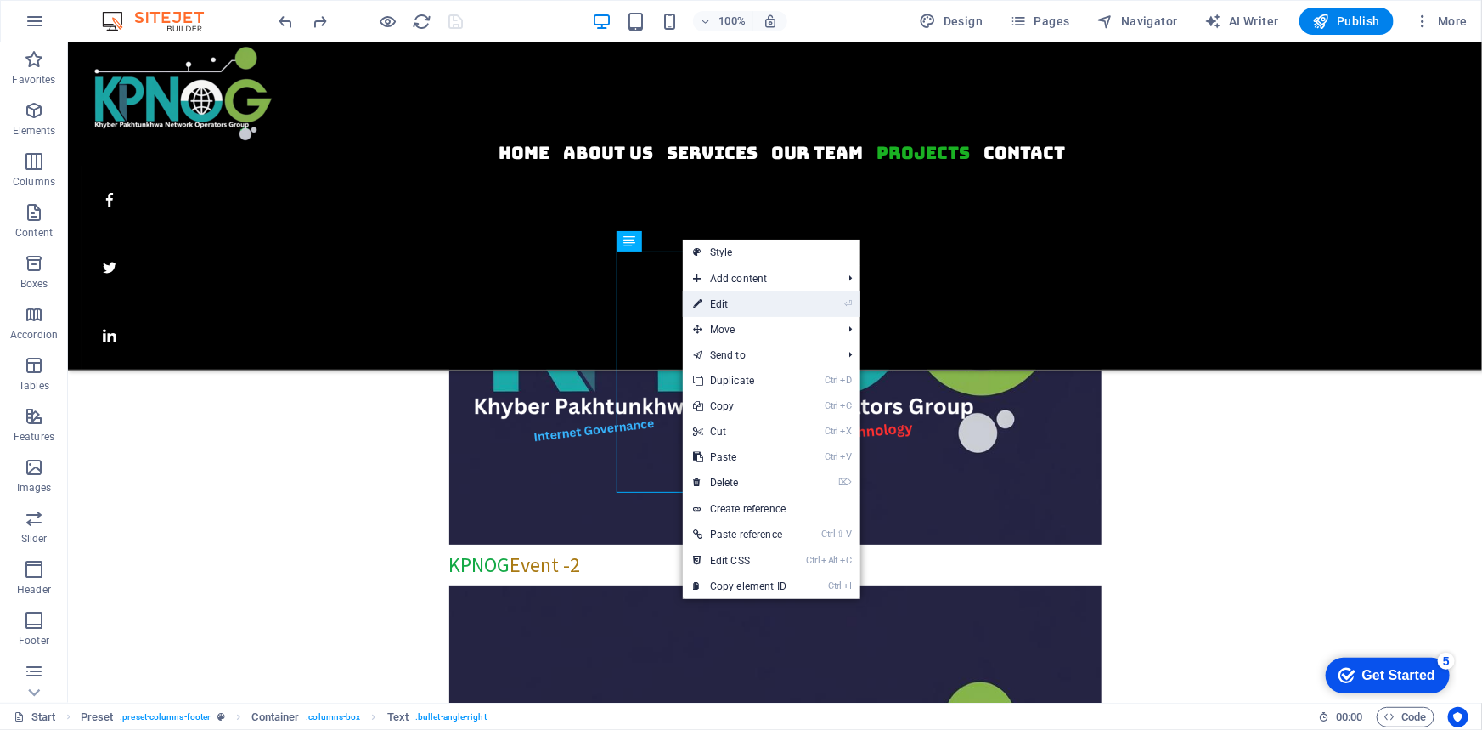
click at [740, 303] on link "⏎ Edit" at bounding box center [740, 303] width 114 height 25
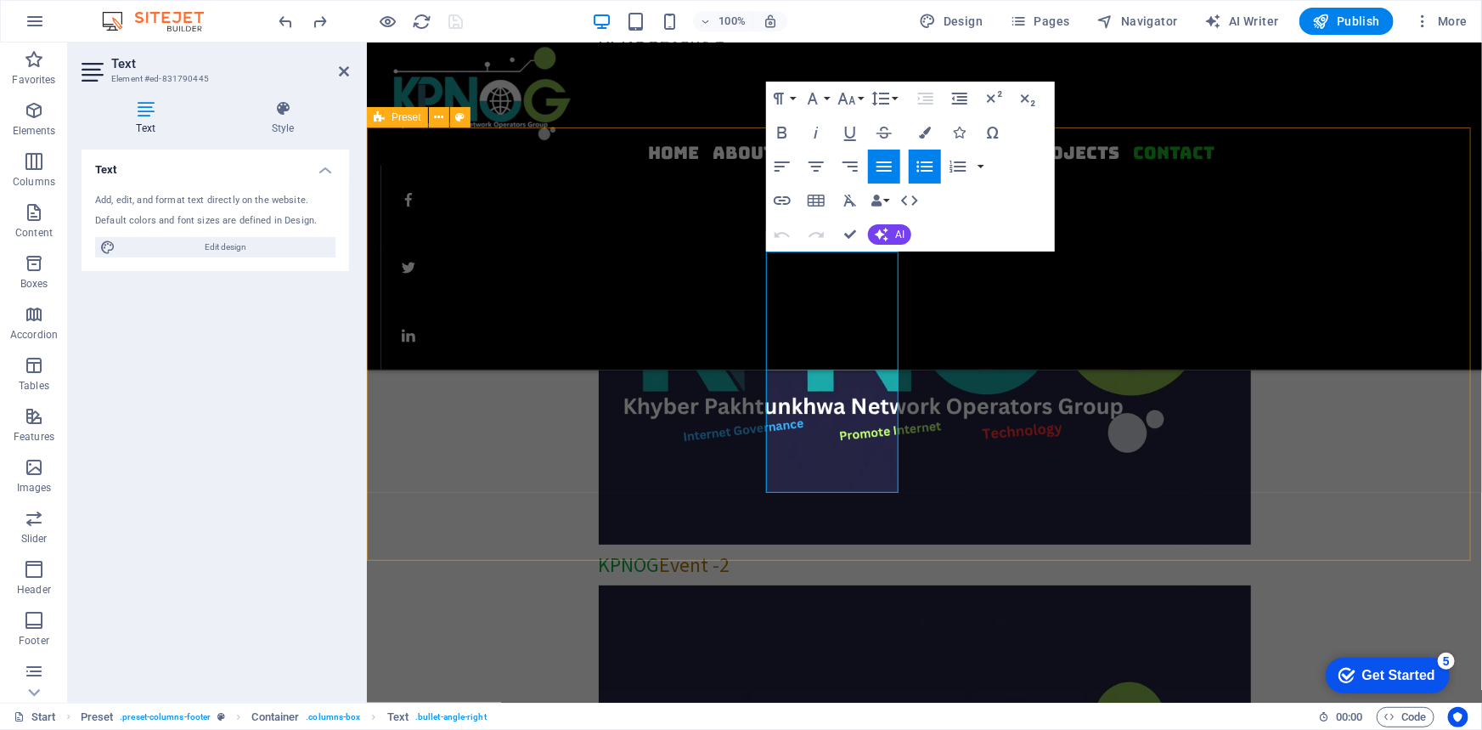
select select "px"
select select "rem"
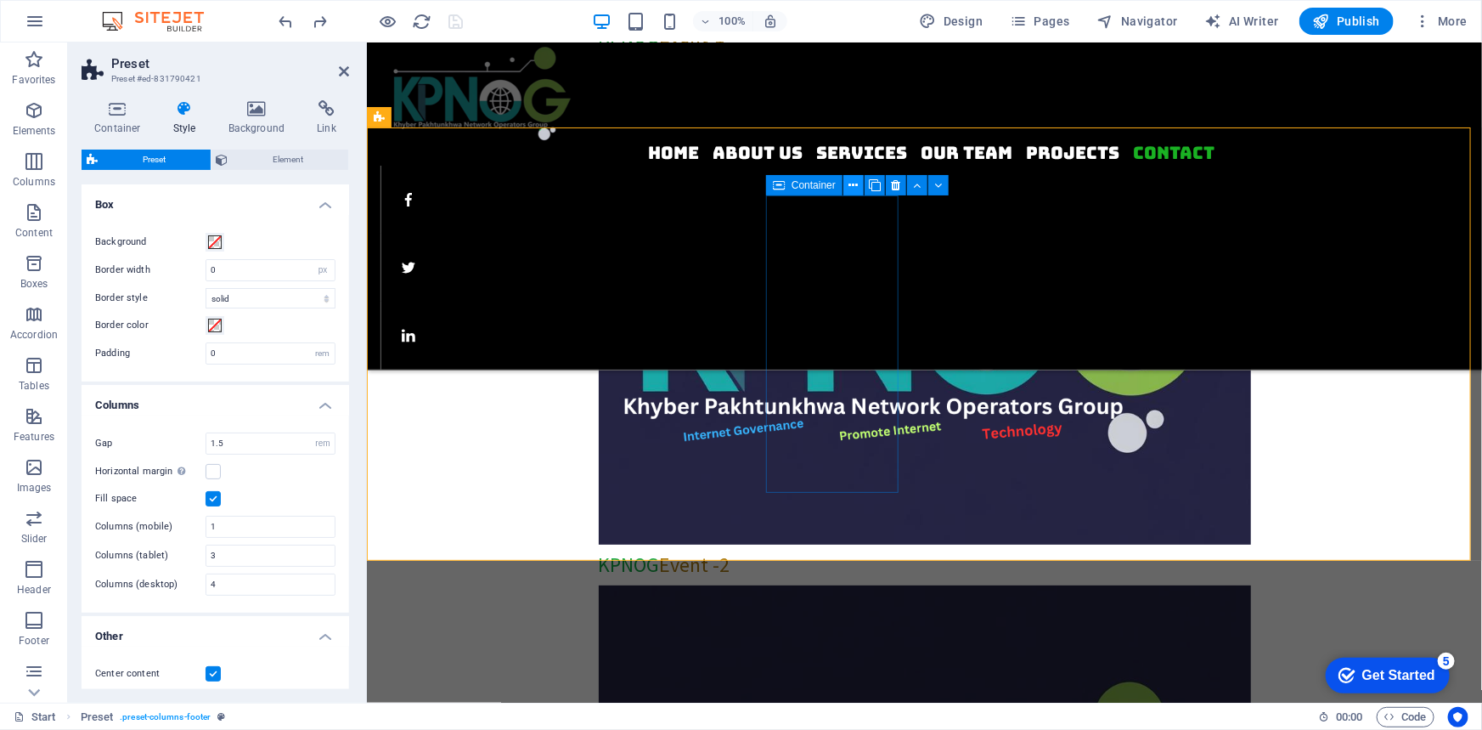
click at [853, 189] on icon at bounding box center [853, 186] width 9 height 18
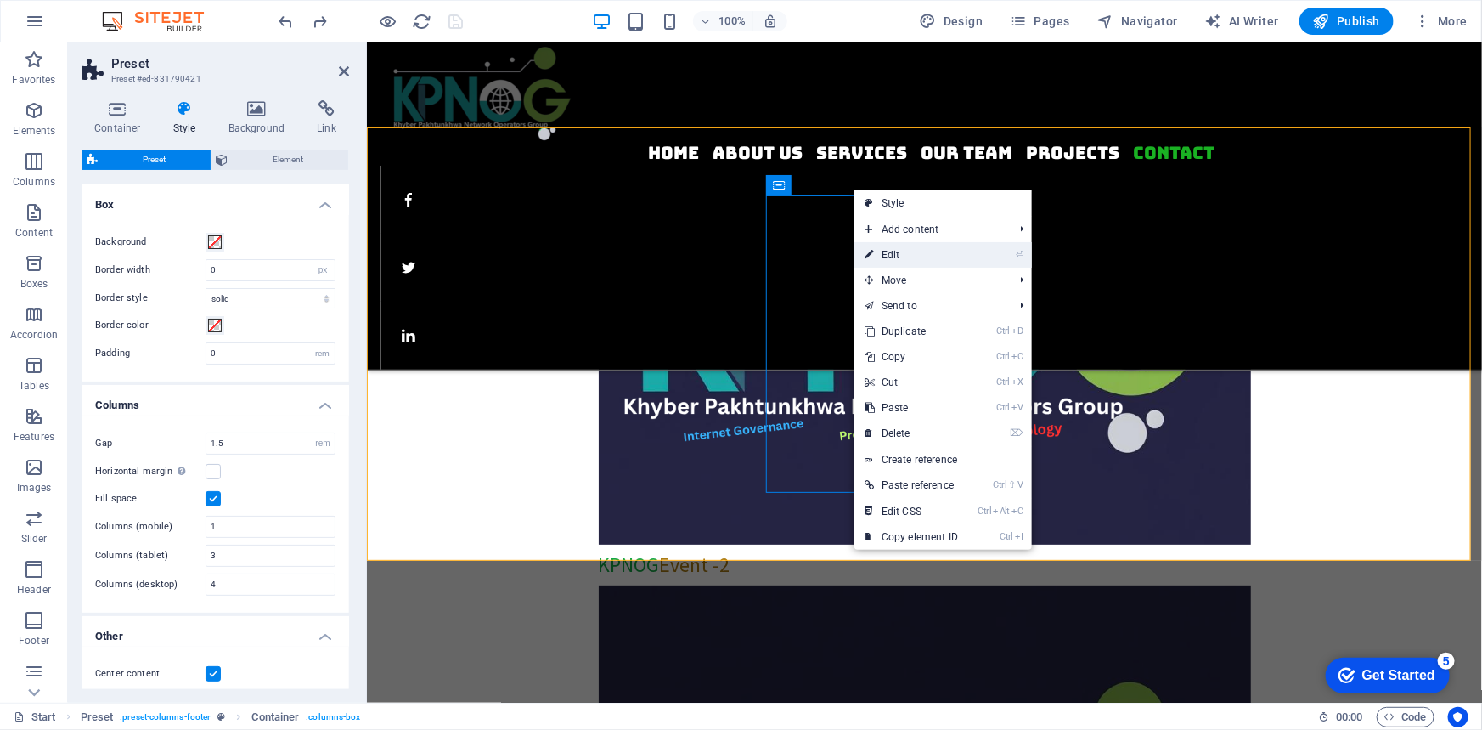
drag, startPoint x: 913, startPoint y: 251, endPoint x: 546, endPoint y: 208, distance: 369.5
click at [913, 251] on link "⏎ Edit" at bounding box center [912, 254] width 114 height 25
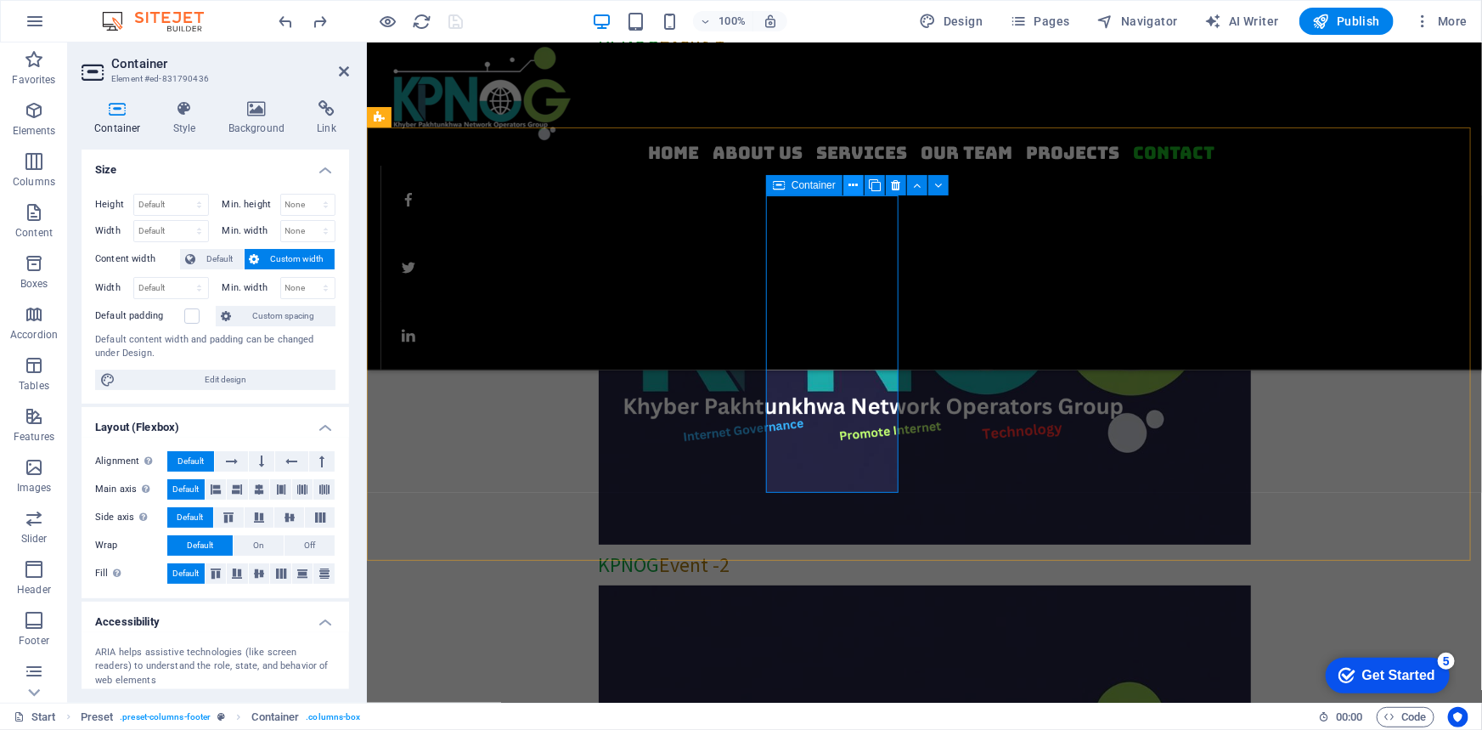
click at [851, 187] on icon at bounding box center [853, 186] width 9 height 18
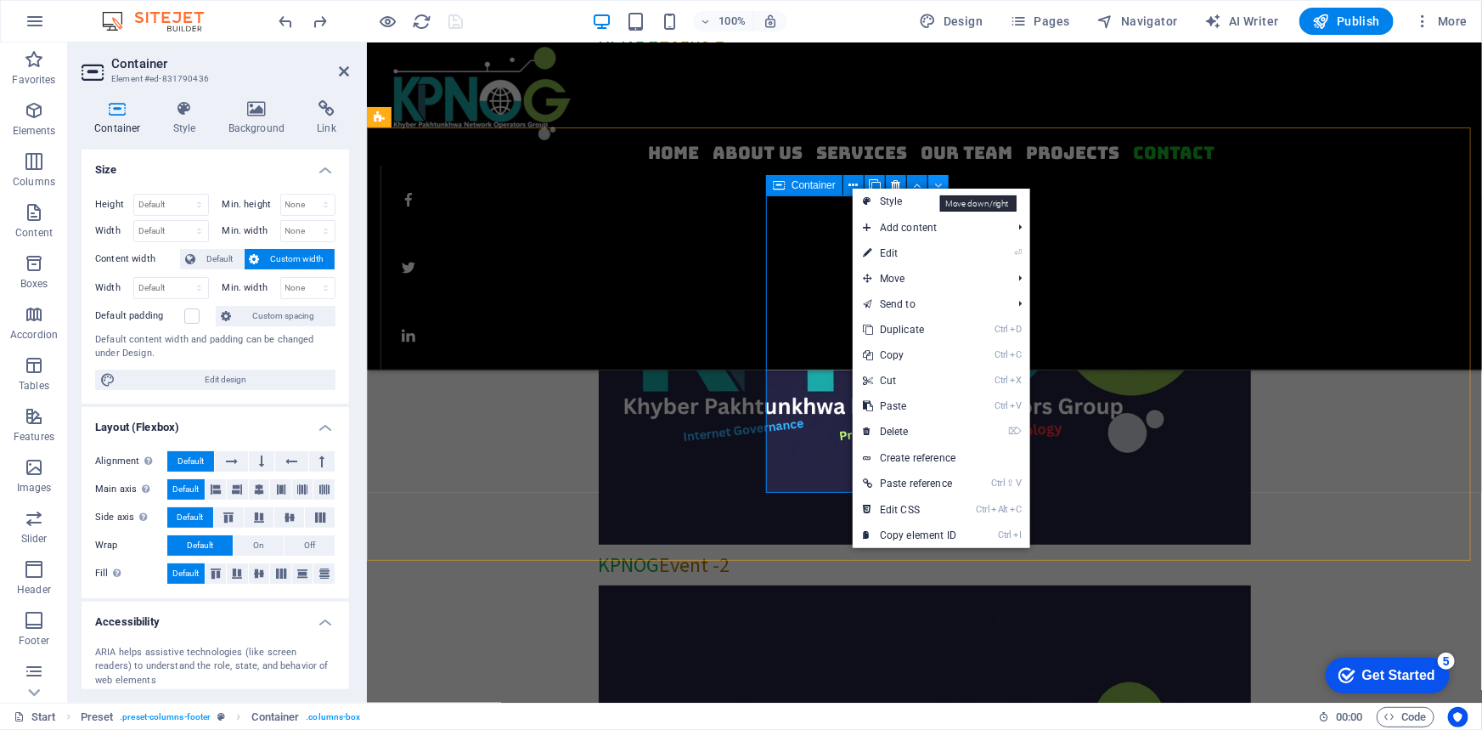
click at [939, 182] on icon at bounding box center [939, 186] width 8 height 18
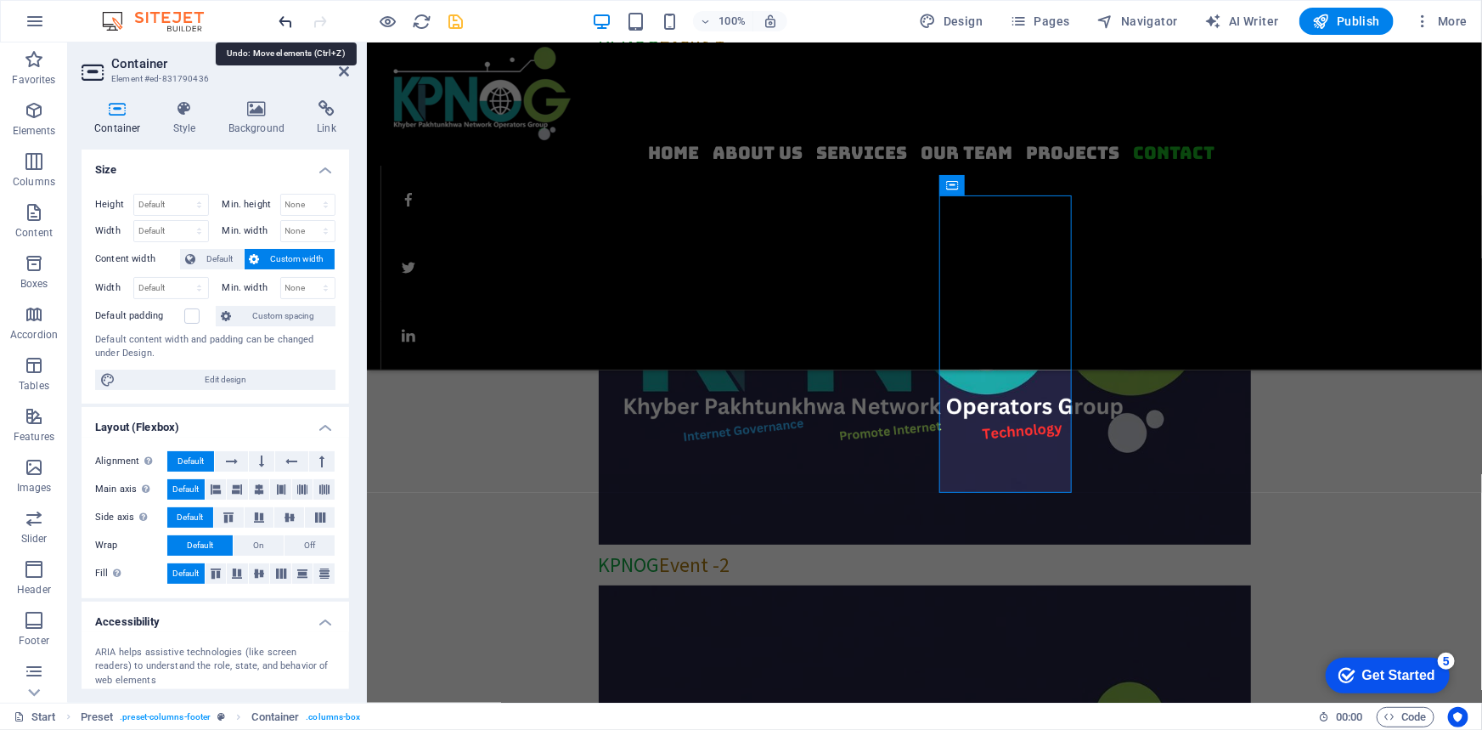
click at [284, 21] on icon "undo" at bounding box center [287, 22] width 20 height 20
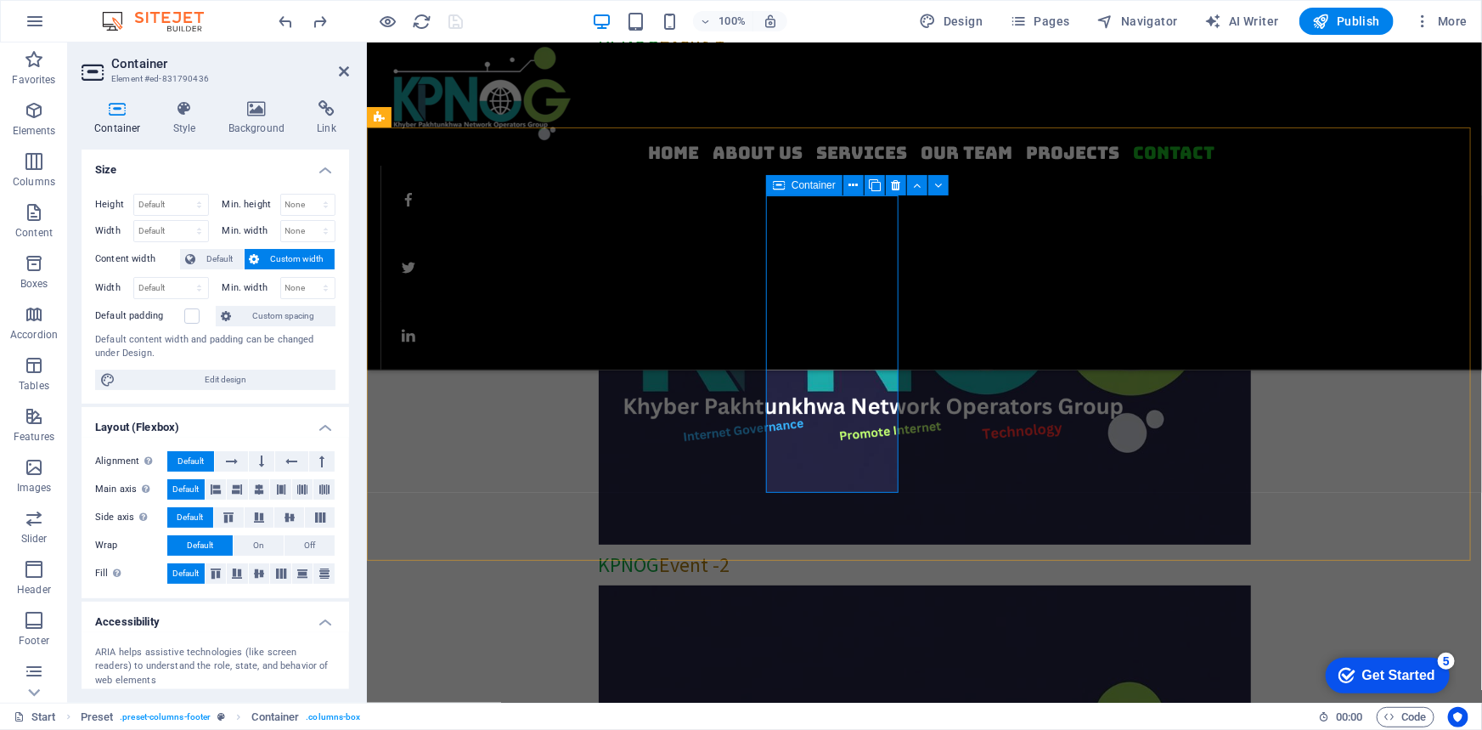
click at [774, 186] on icon at bounding box center [779, 185] width 12 height 20
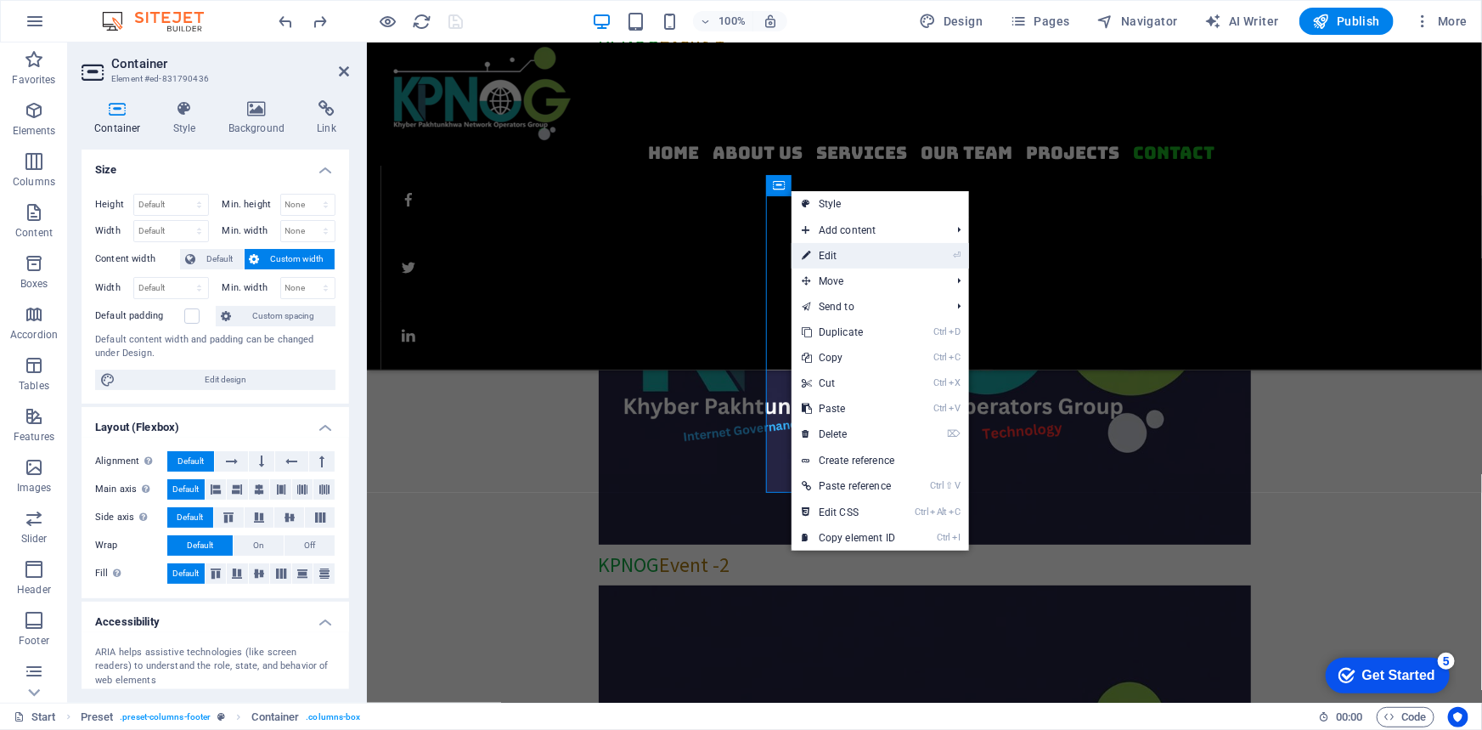
click at [834, 256] on link "⏎ Edit" at bounding box center [849, 255] width 114 height 25
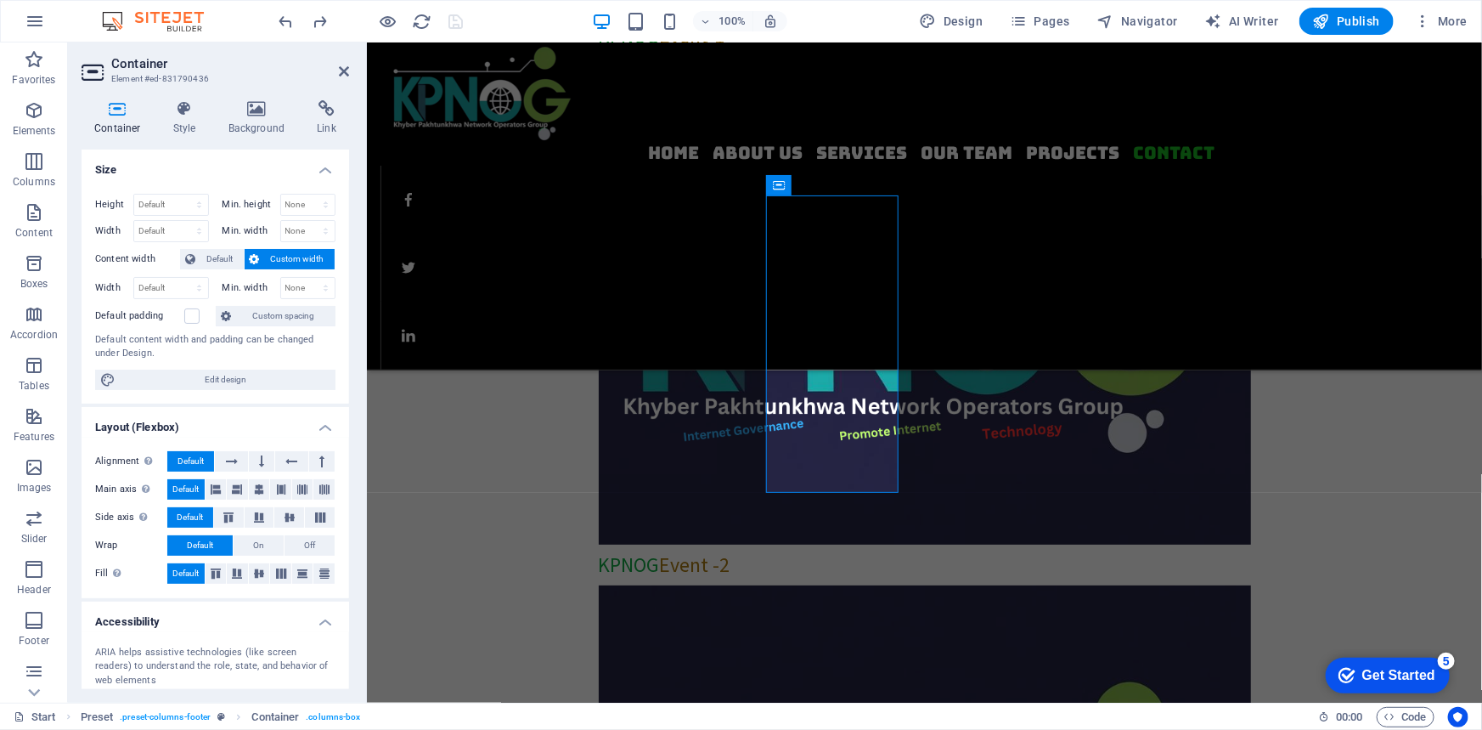
click at [91, 70] on icon at bounding box center [94, 72] width 25 height 27
click at [187, 107] on icon at bounding box center [185, 108] width 48 height 17
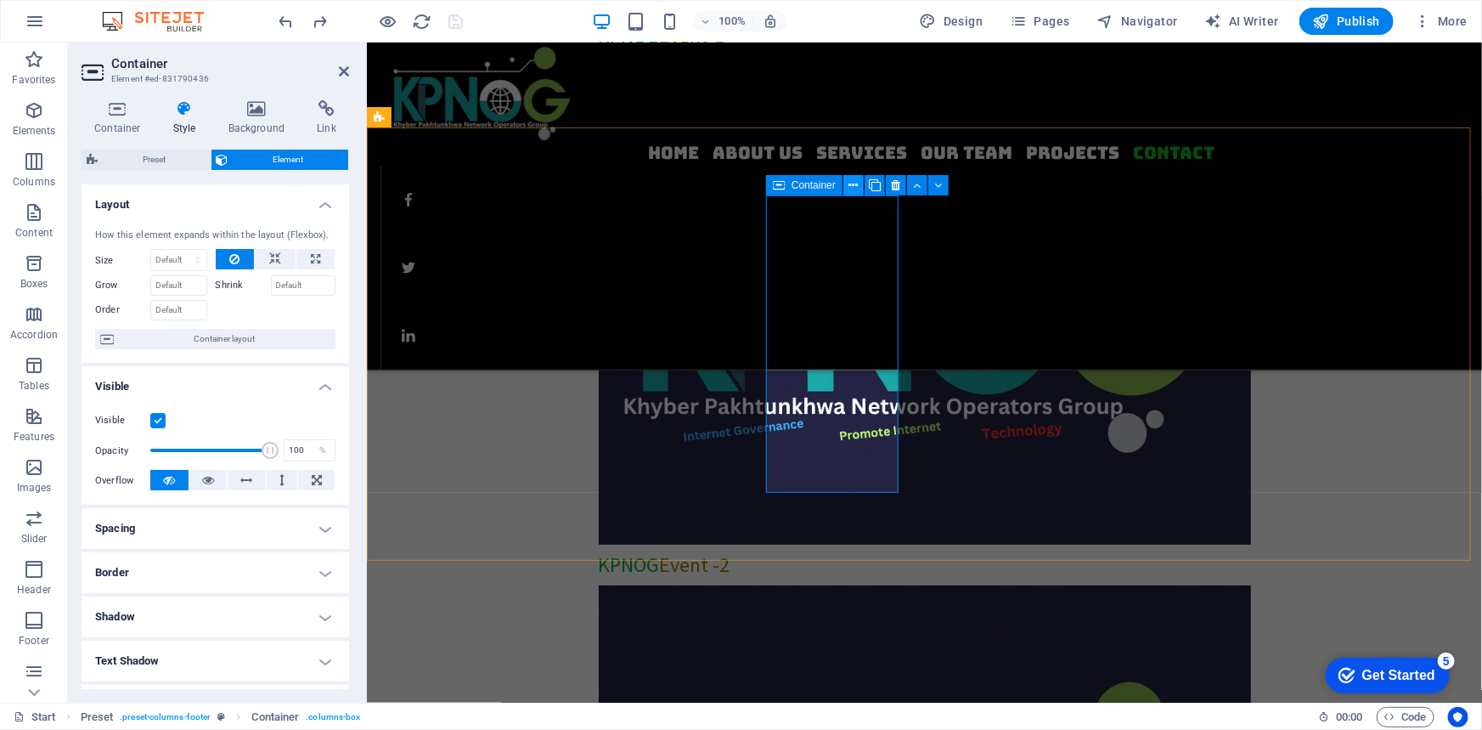
click at [855, 187] on icon at bounding box center [853, 186] width 9 height 18
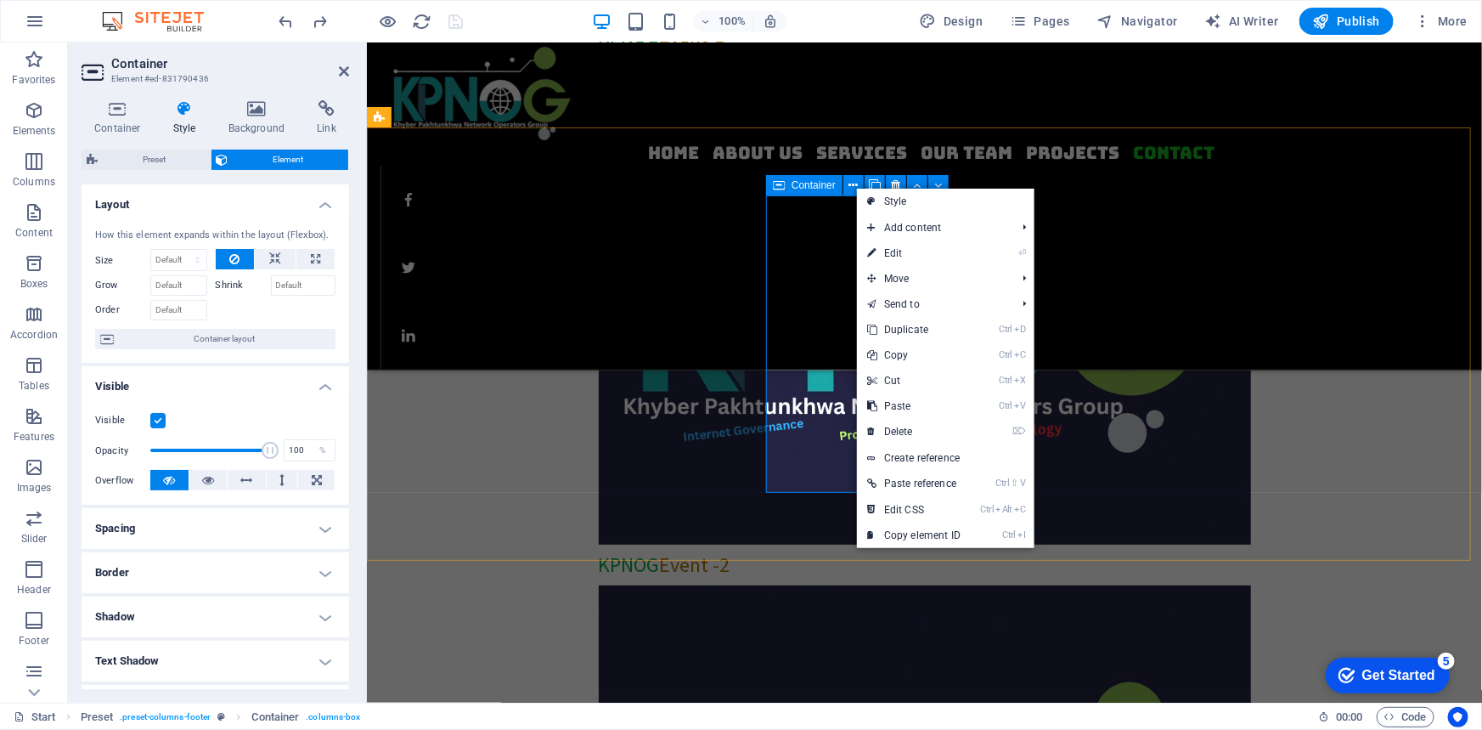
click at [793, 189] on span "Container" at bounding box center [814, 185] width 44 height 10
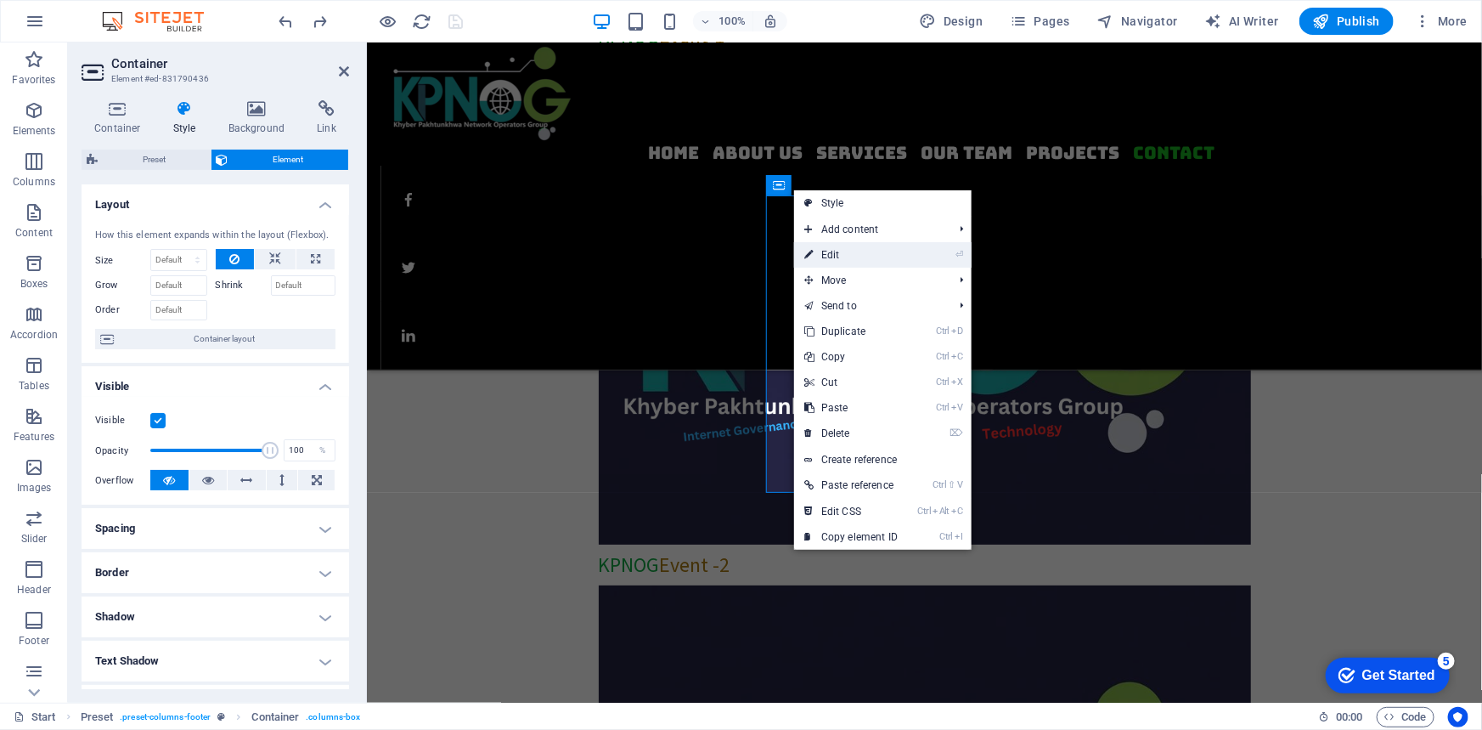
click at [838, 251] on link "⏎ Edit" at bounding box center [851, 254] width 114 height 25
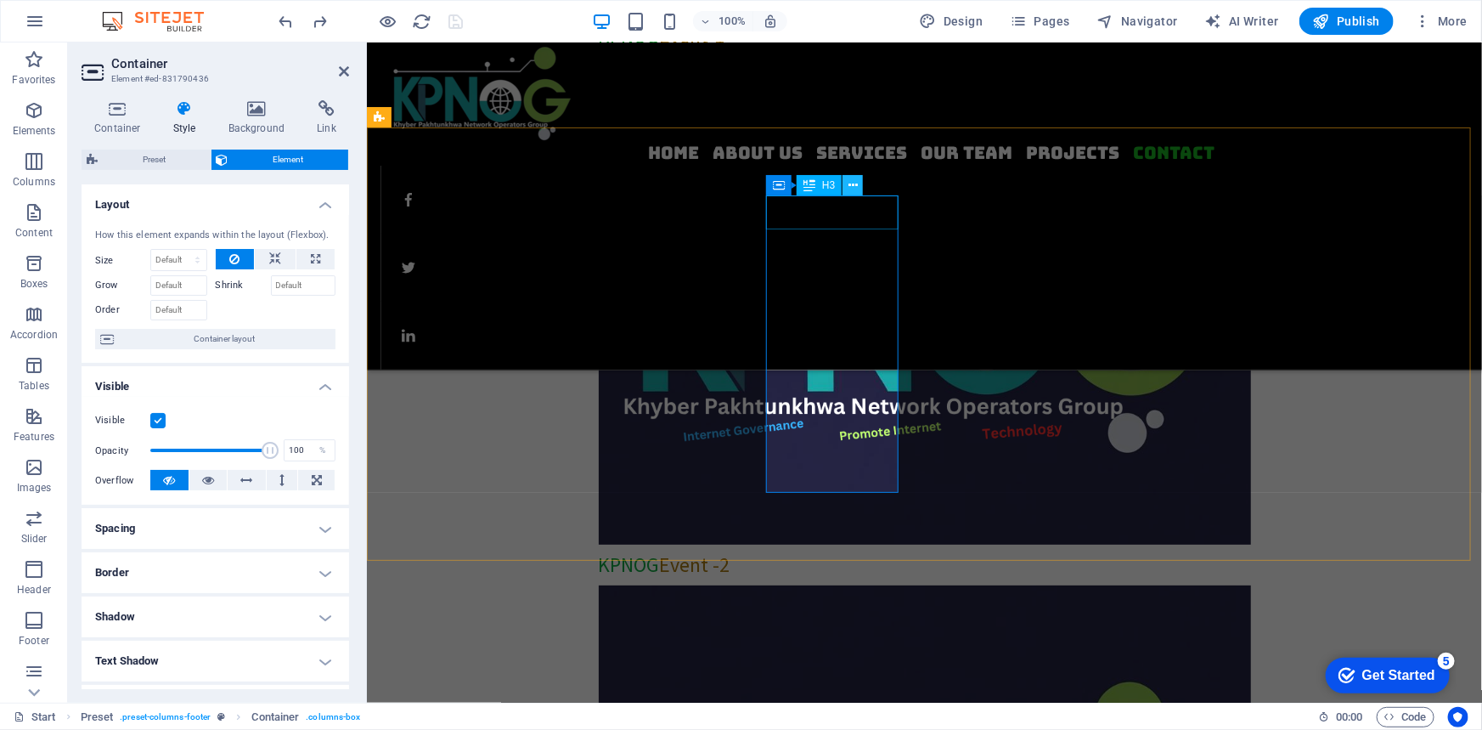
click at [849, 184] on icon at bounding box center [853, 186] width 9 height 18
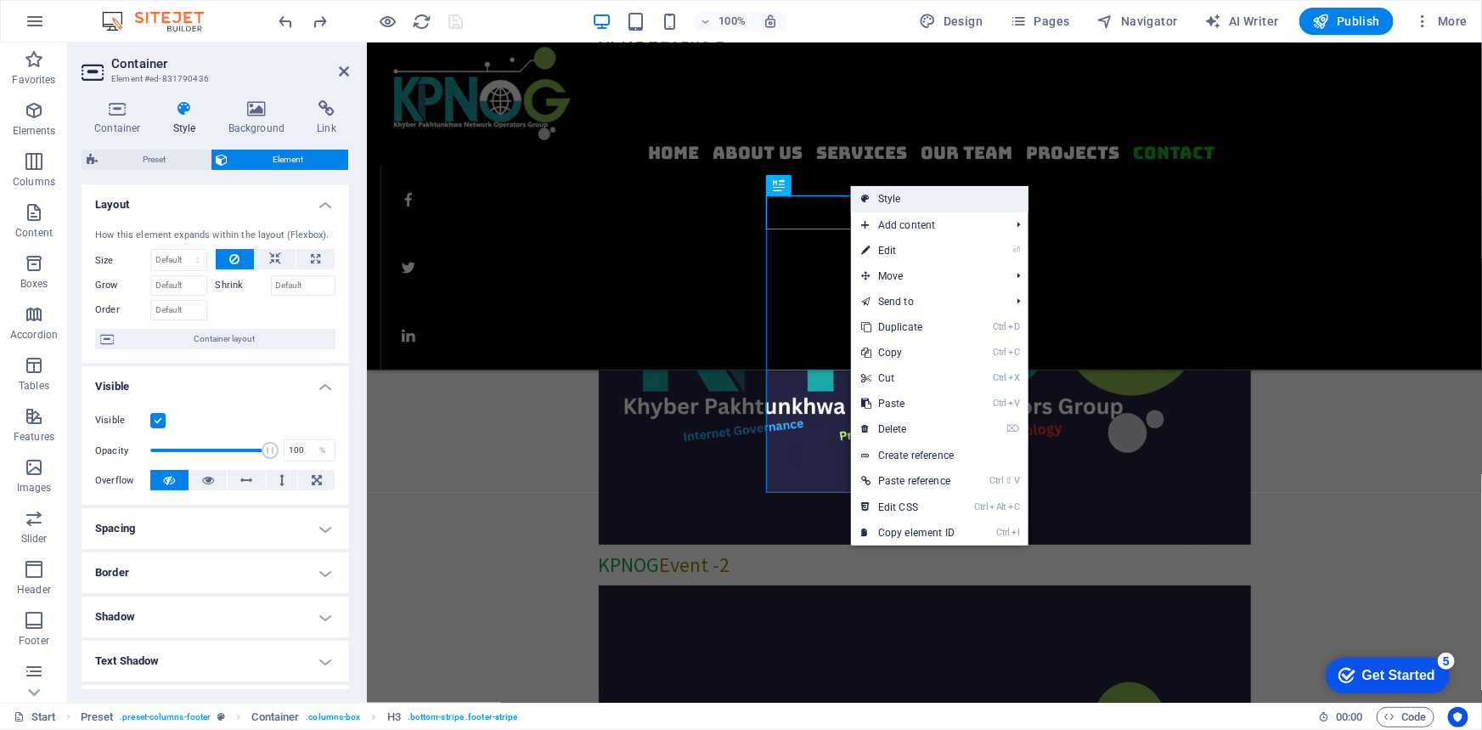
click at [904, 200] on link "Style" at bounding box center [940, 198] width 178 height 25
select select "px"
select select "rem"
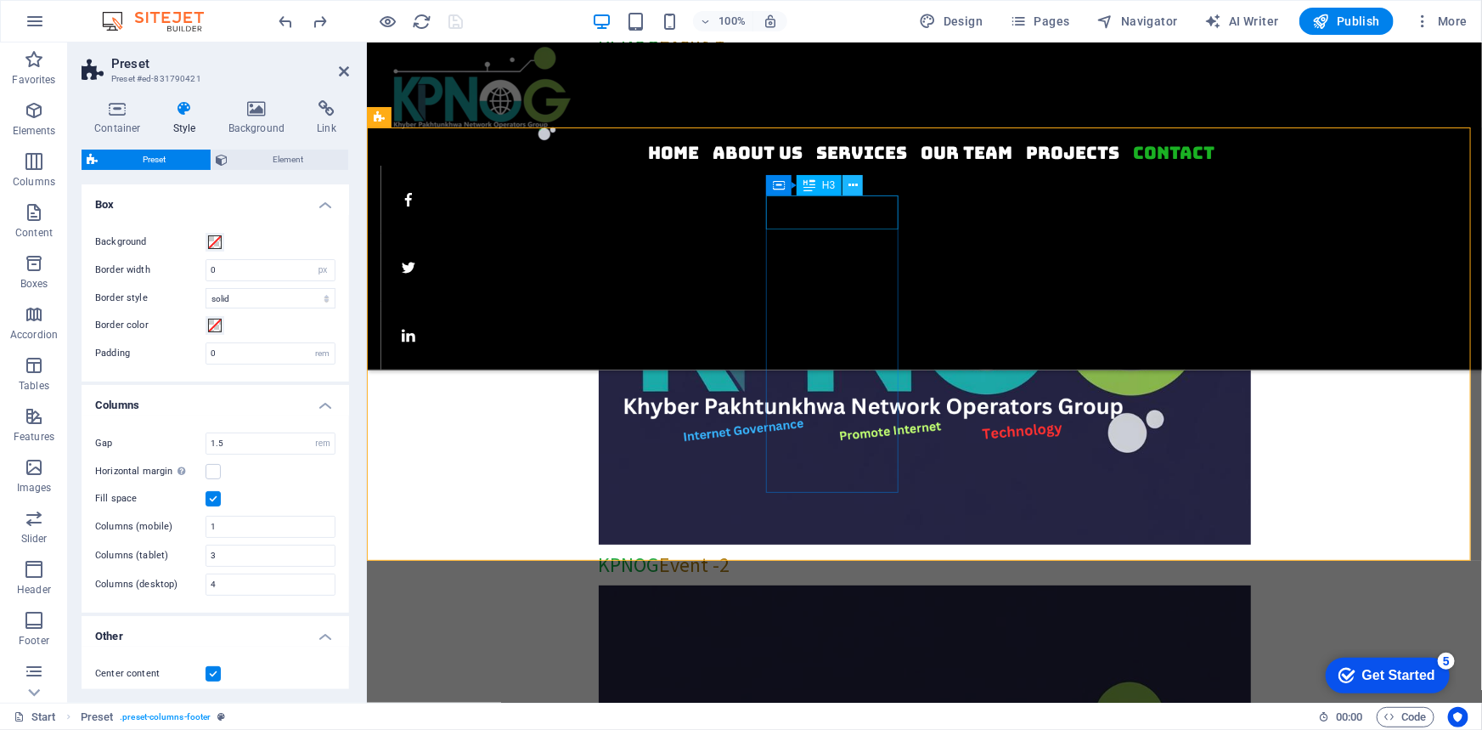
click at [855, 186] on icon at bounding box center [853, 186] width 9 height 18
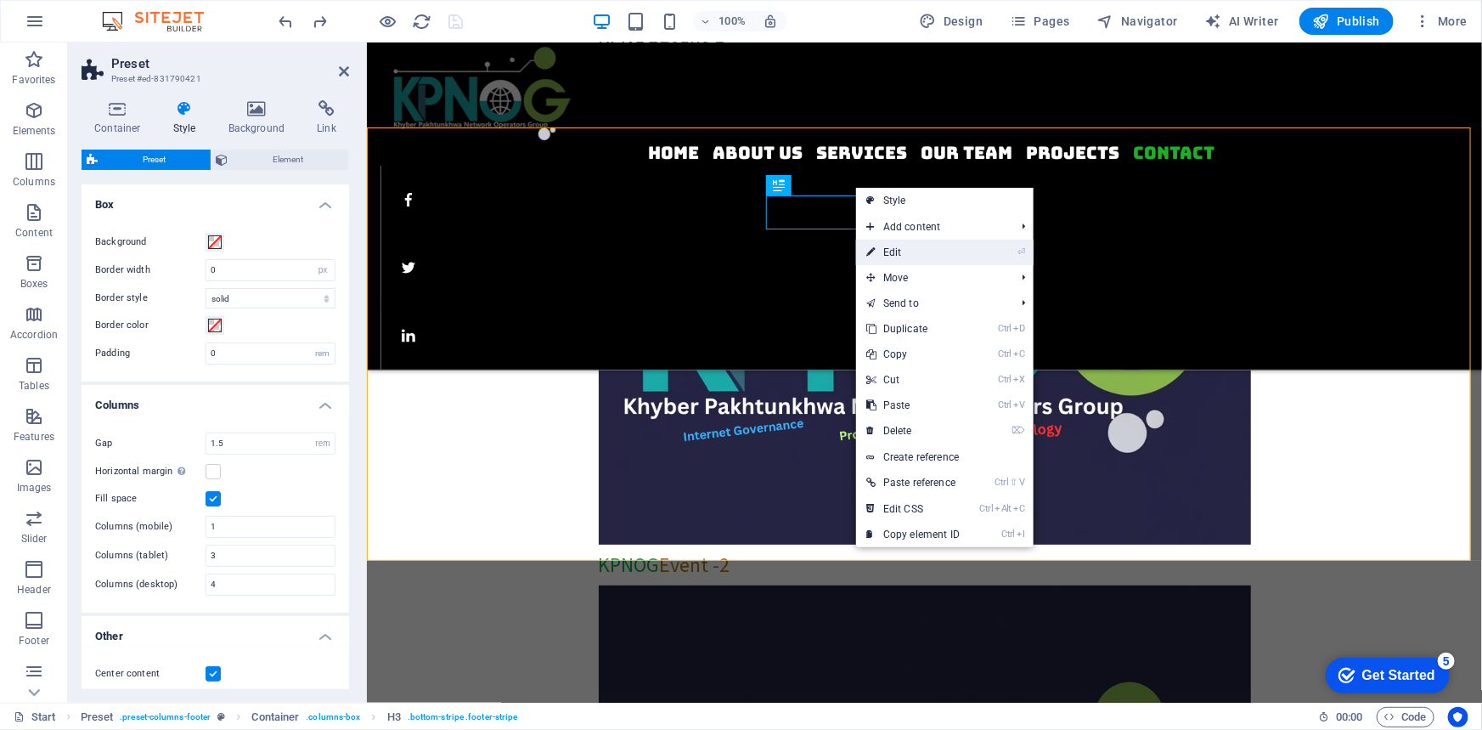
click at [891, 246] on link "⏎ Edit" at bounding box center [913, 252] width 114 height 25
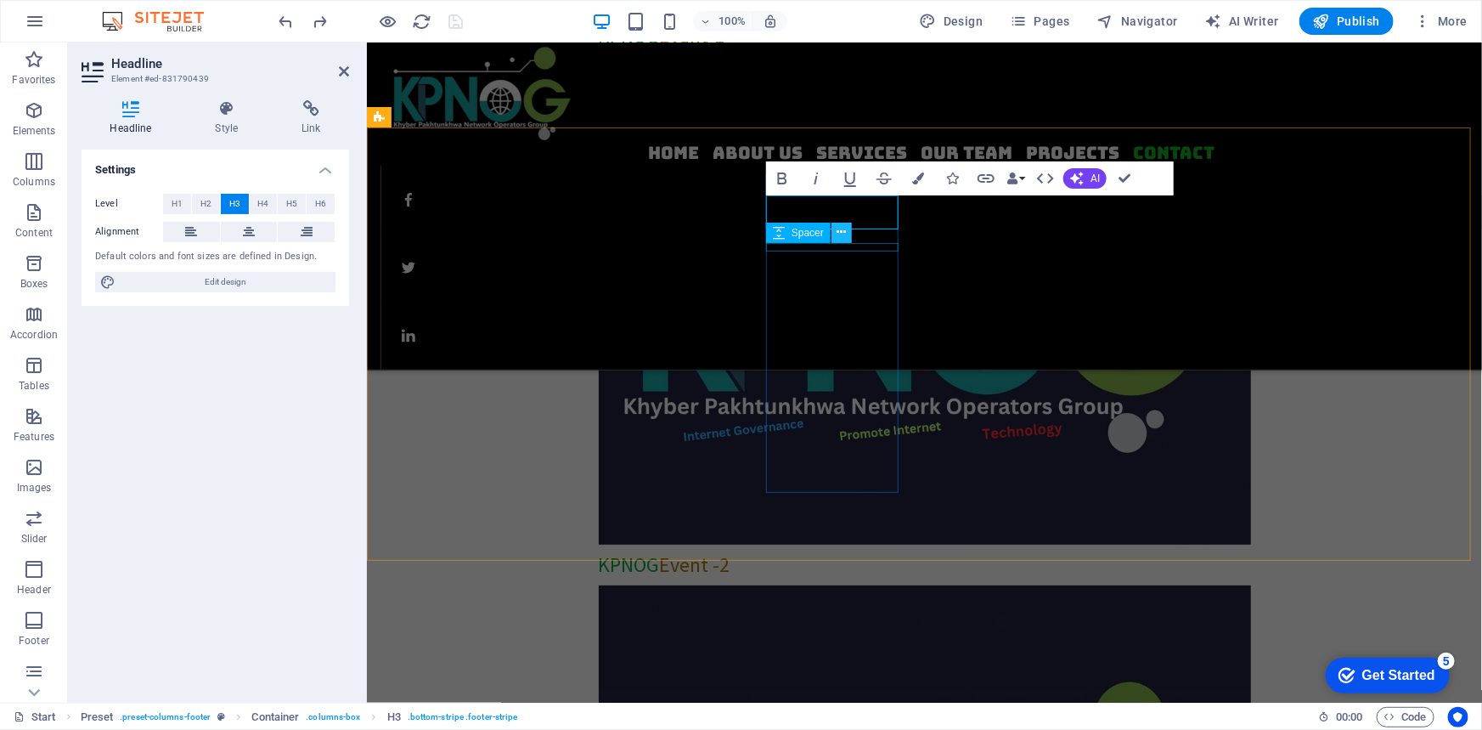
click at [841, 234] on icon at bounding box center [842, 232] width 9 height 18
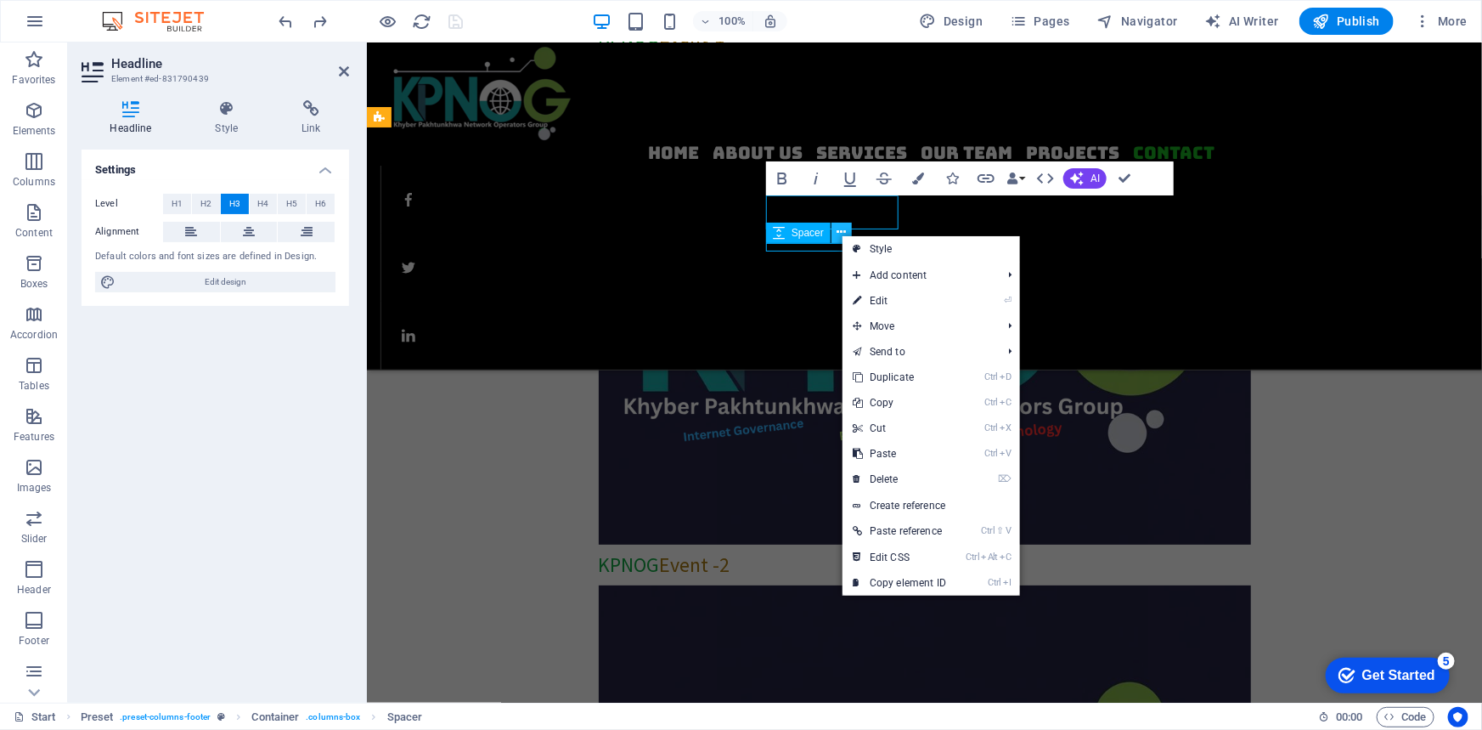
scroll to position [3207, 0]
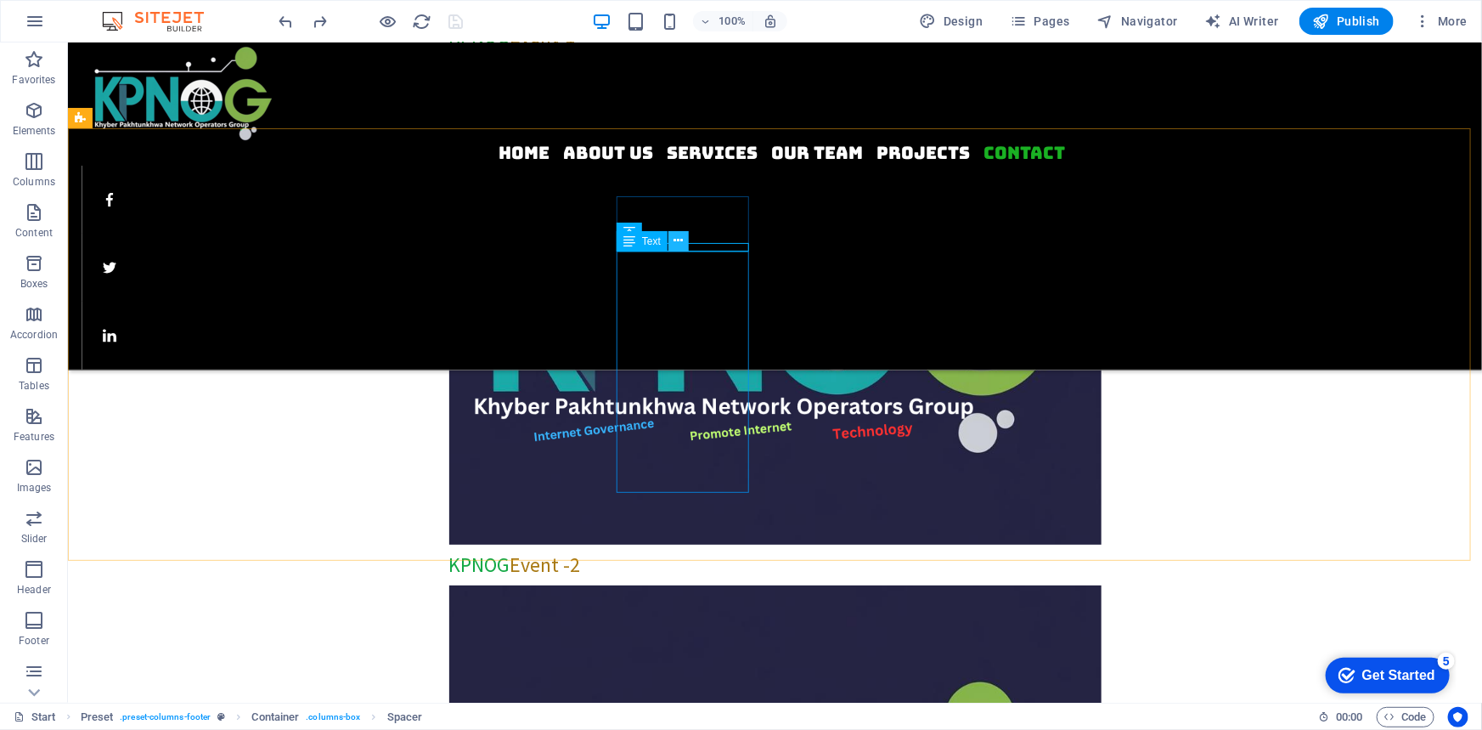
click at [680, 241] on icon at bounding box center [678, 241] width 9 height 18
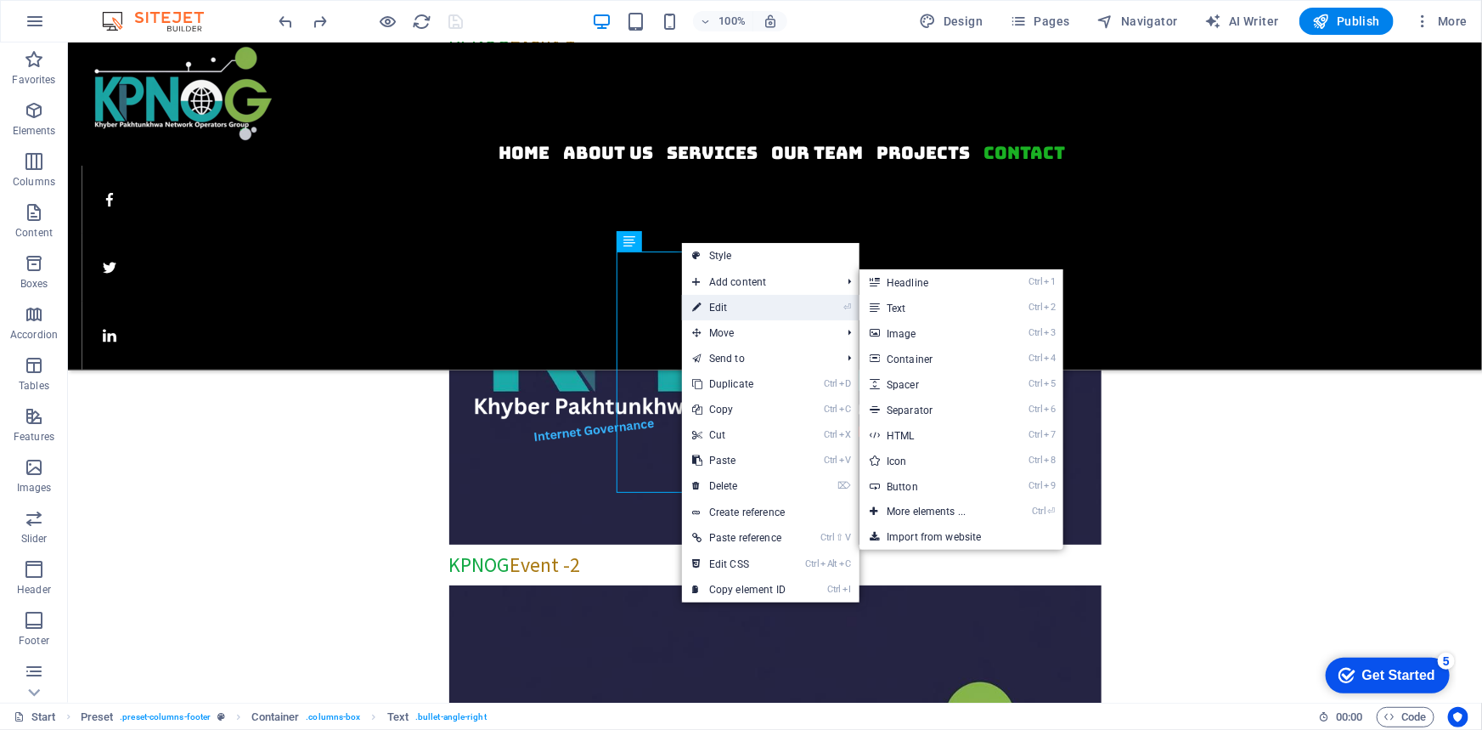
click at [706, 303] on link "⏎ Edit" at bounding box center [739, 307] width 114 height 25
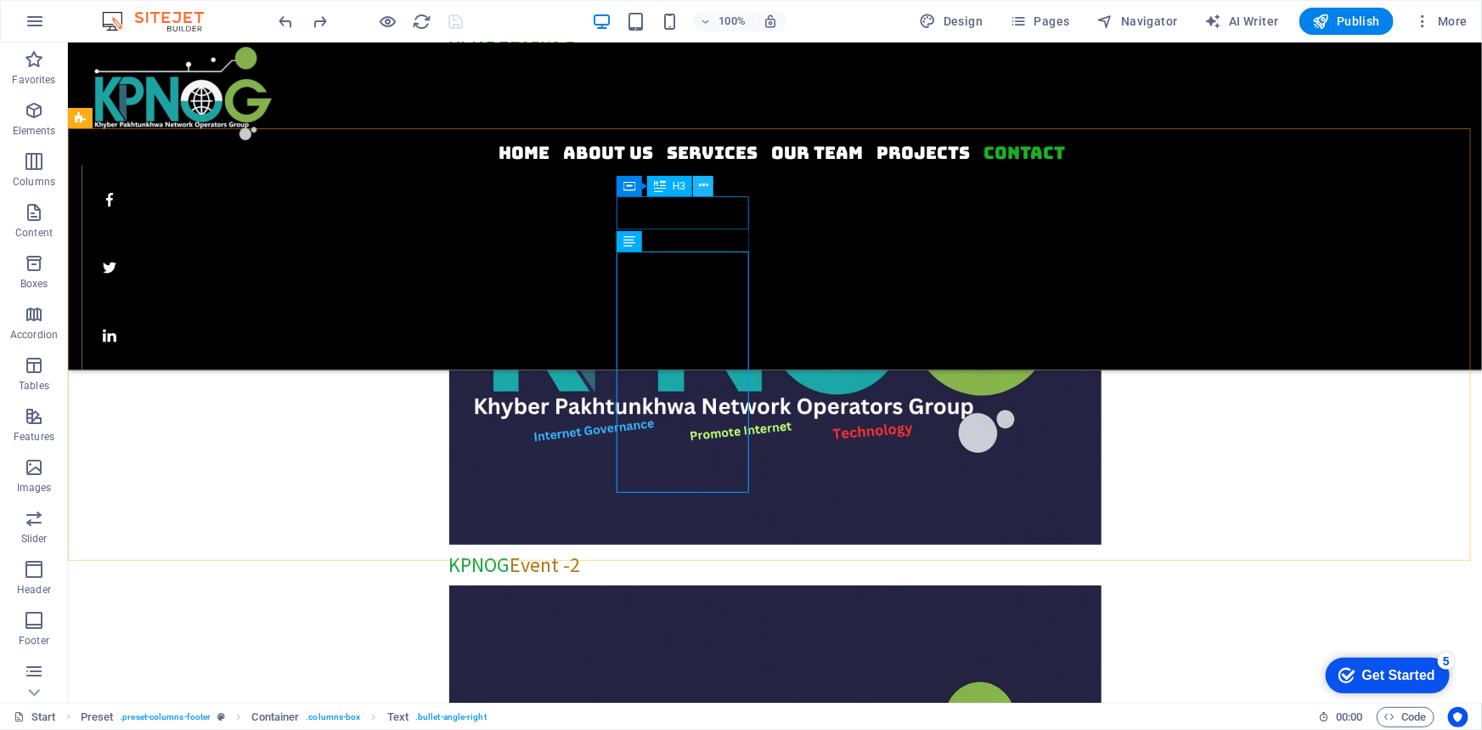
click at [704, 183] on icon at bounding box center [703, 186] width 9 height 18
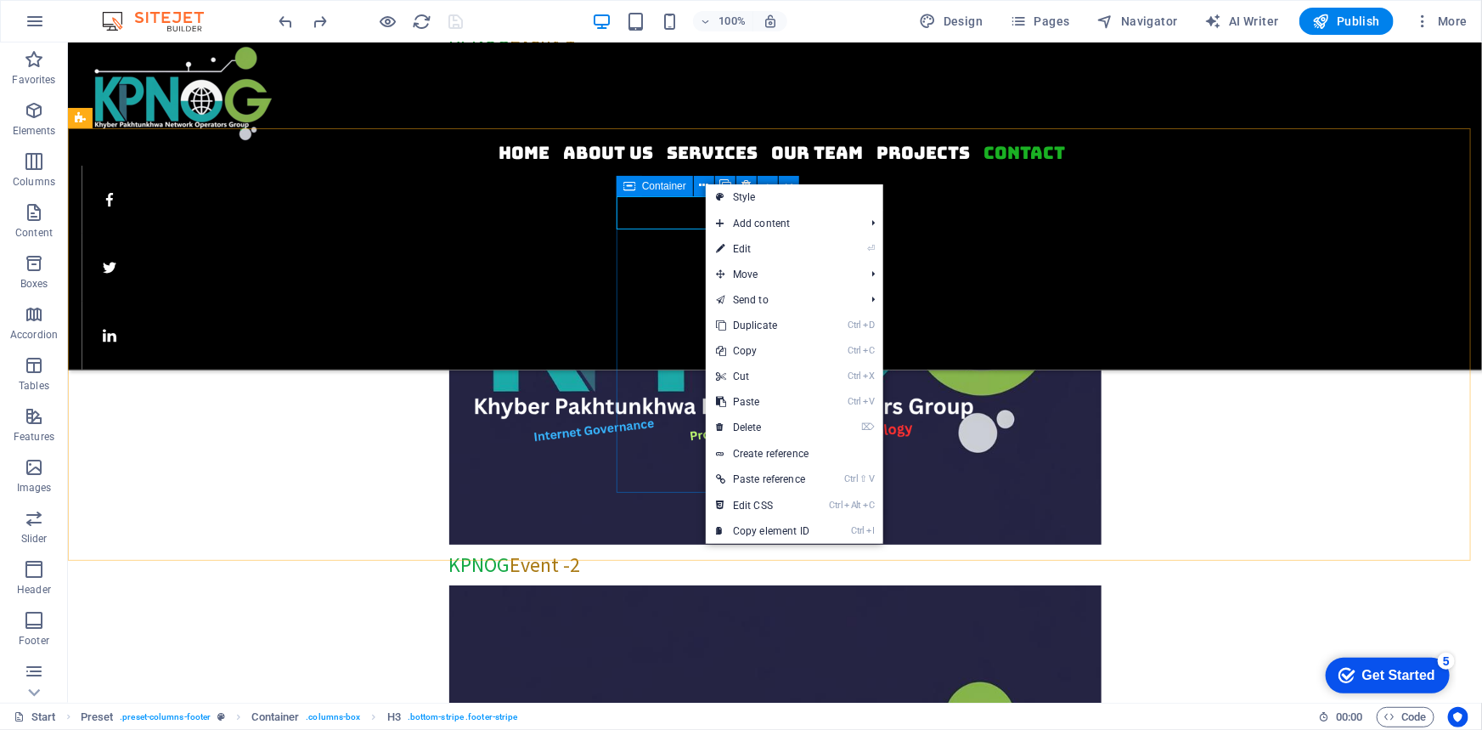
click at [631, 187] on icon at bounding box center [630, 186] width 12 height 20
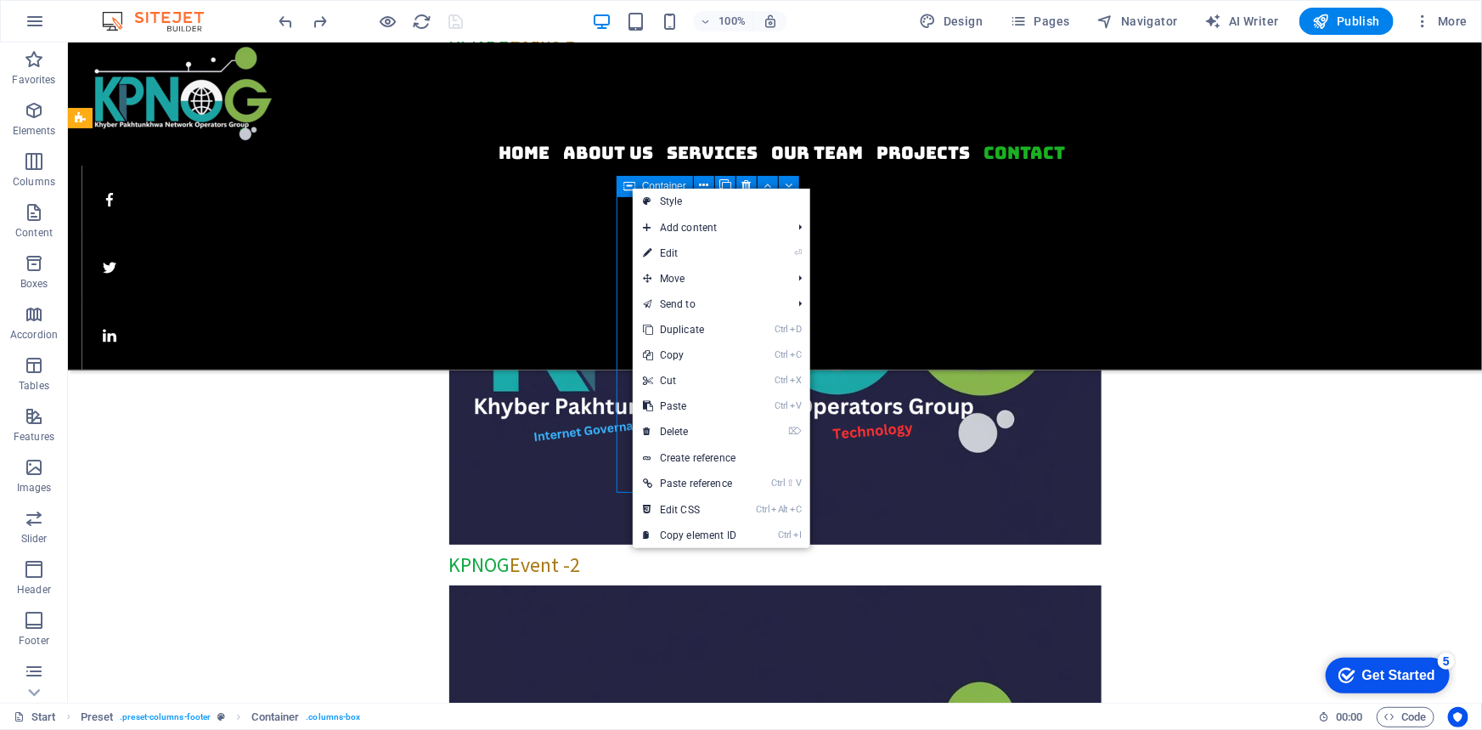
click at [631, 187] on icon at bounding box center [630, 186] width 12 height 20
click at [657, 202] on link "Style" at bounding box center [722, 201] width 178 height 25
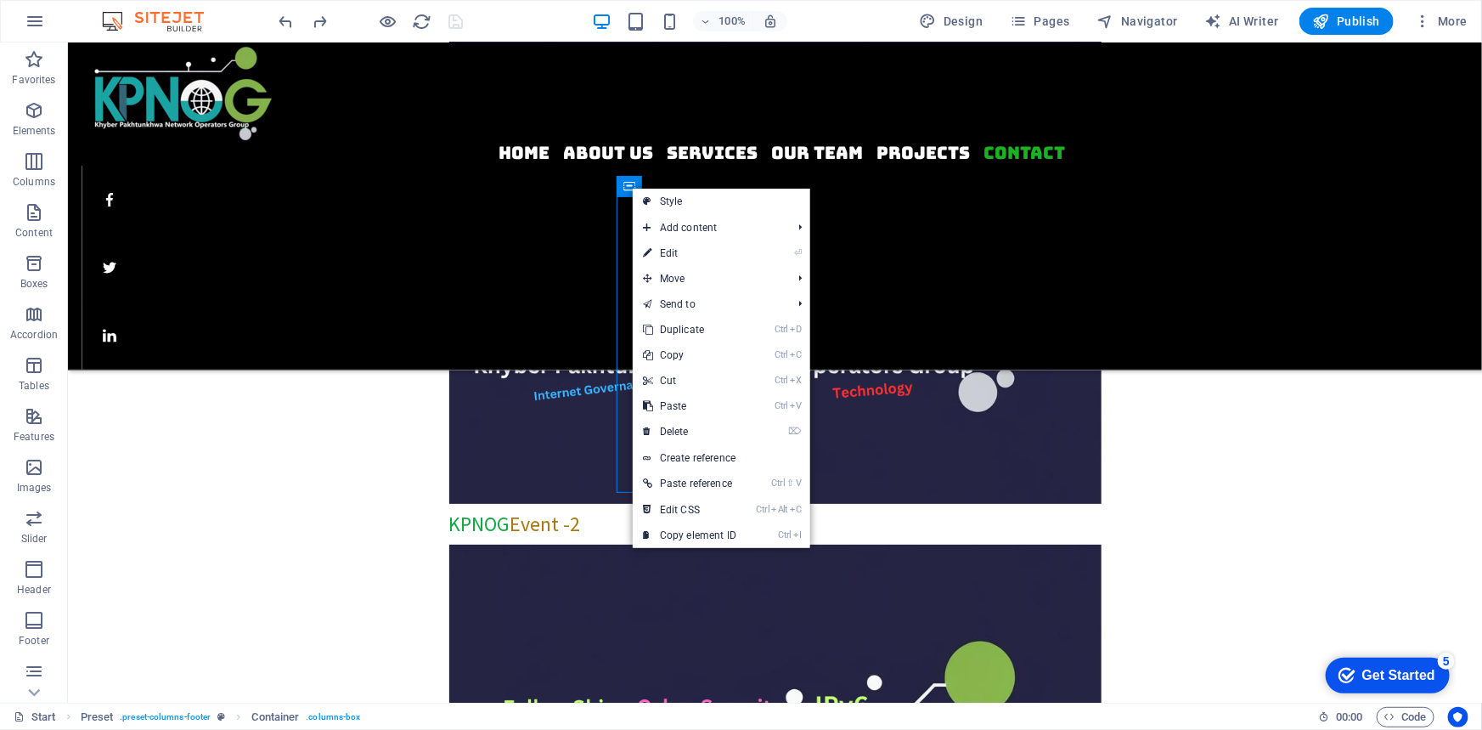
select select "px"
select select "rem"
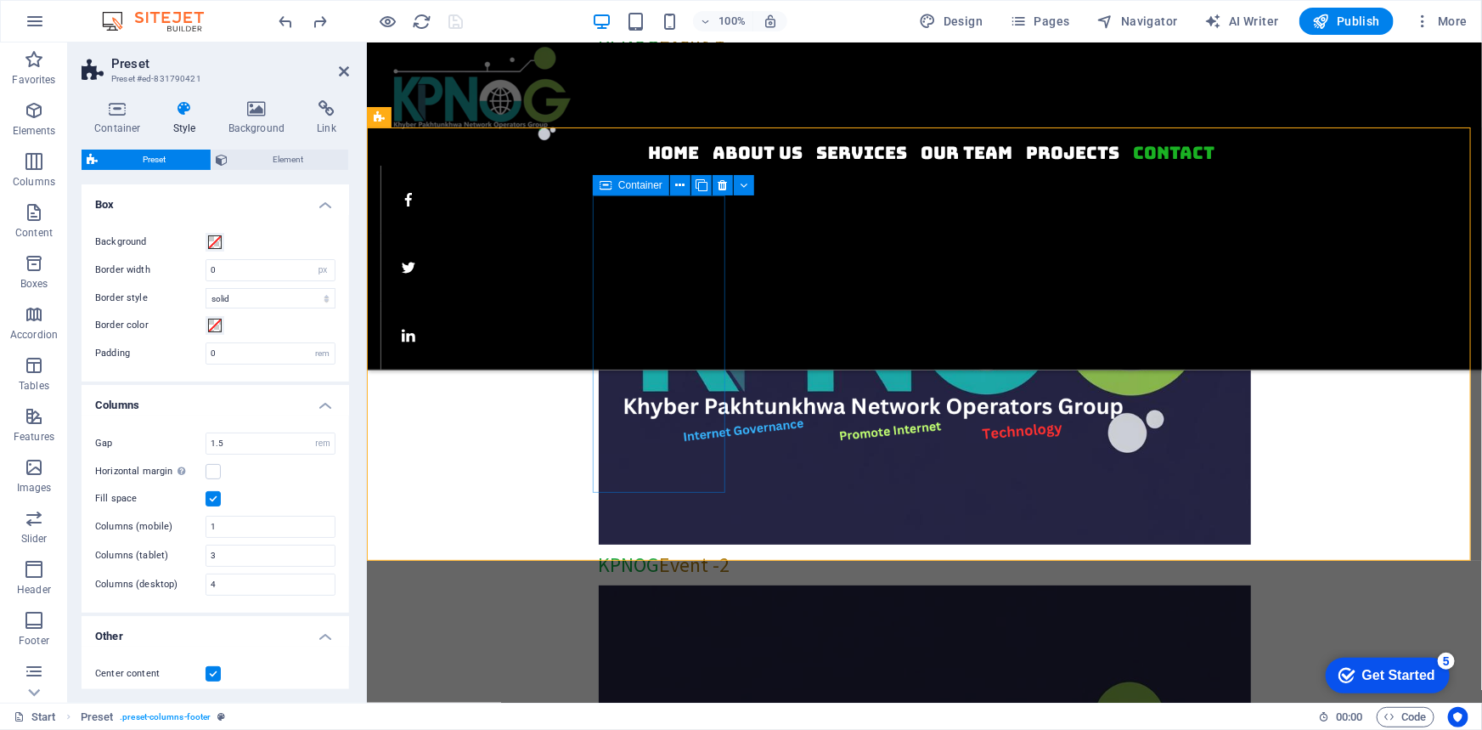
click at [608, 184] on icon at bounding box center [606, 185] width 12 height 20
click at [747, 183] on icon at bounding box center [745, 186] width 8 height 18
click at [680, 183] on icon at bounding box center [679, 186] width 9 height 18
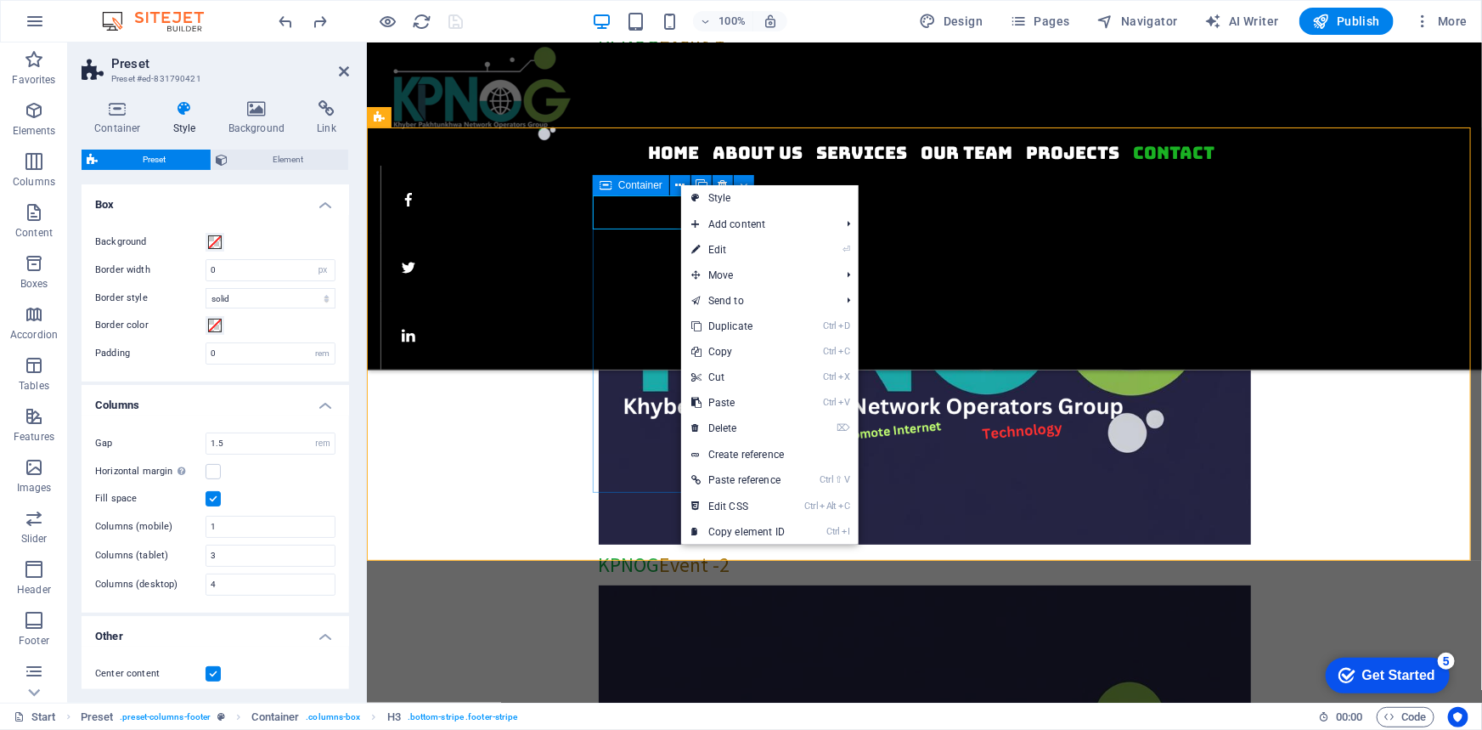
click at [606, 190] on icon at bounding box center [606, 185] width 12 height 20
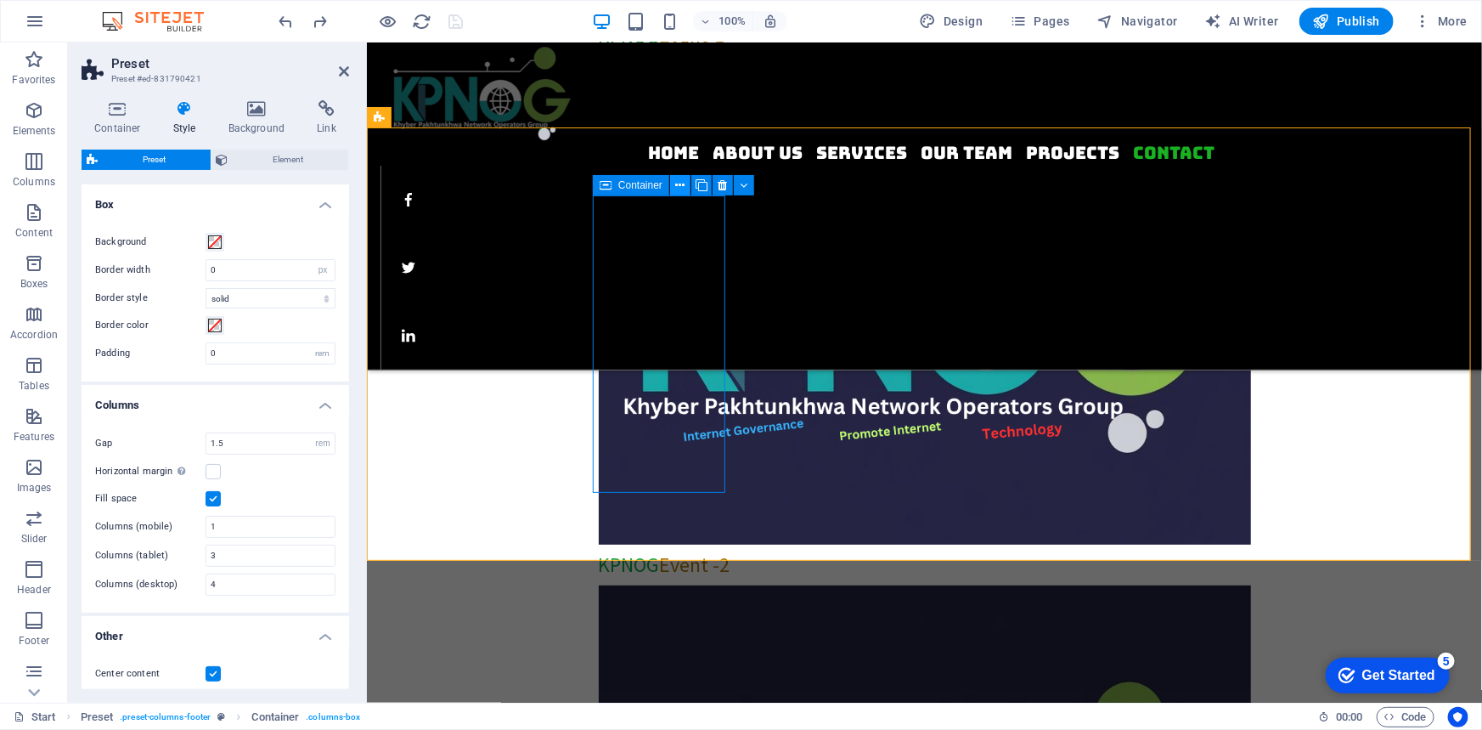
click at [677, 183] on icon at bounding box center [680, 186] width 9 height 18
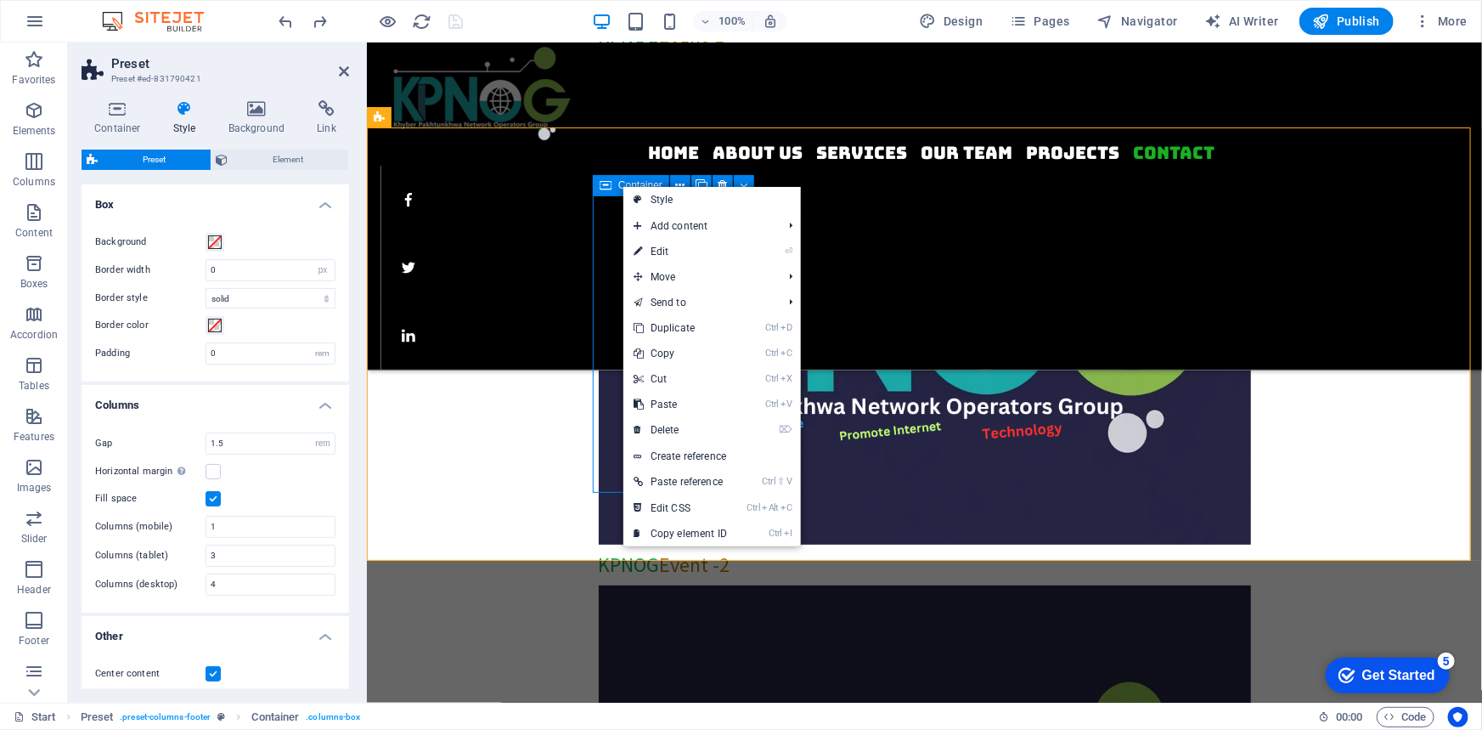
click at [618, 186] on span "Container" at bounding box center [640, 185] width 44 height 10
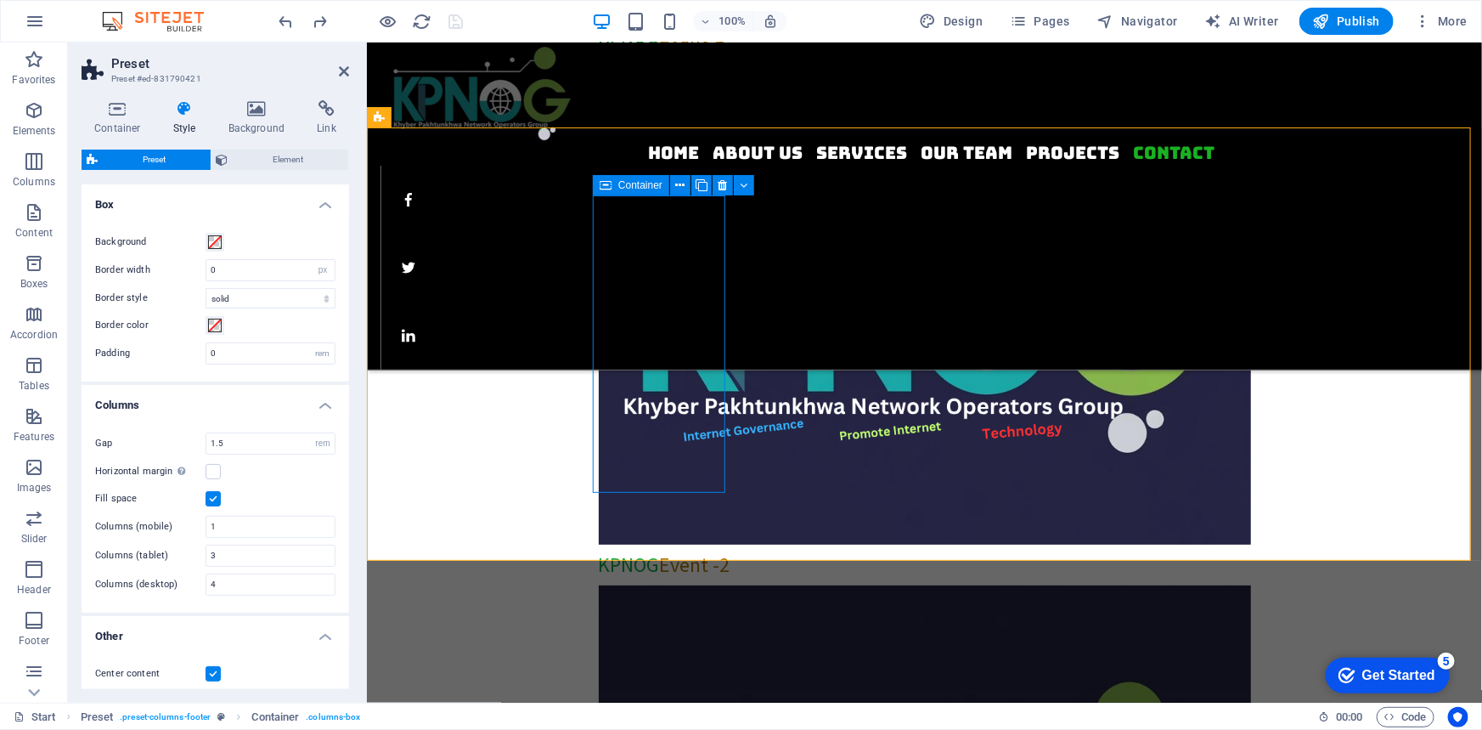
click at [618, 186] on span "Container" at bounding box center [640, 185] width 44 height 10
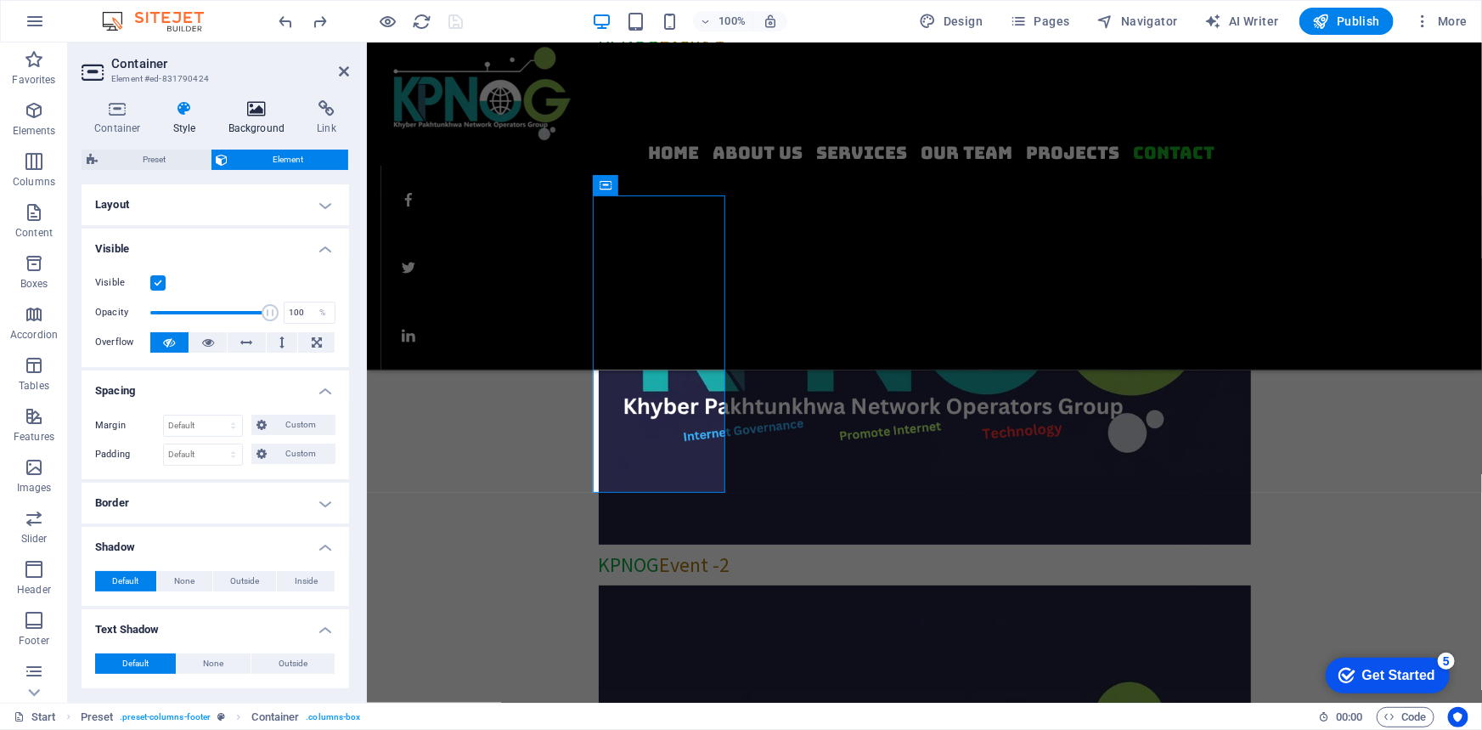
click at [255, 113] on icon at bounding box center [257, 108] width 82 height 17
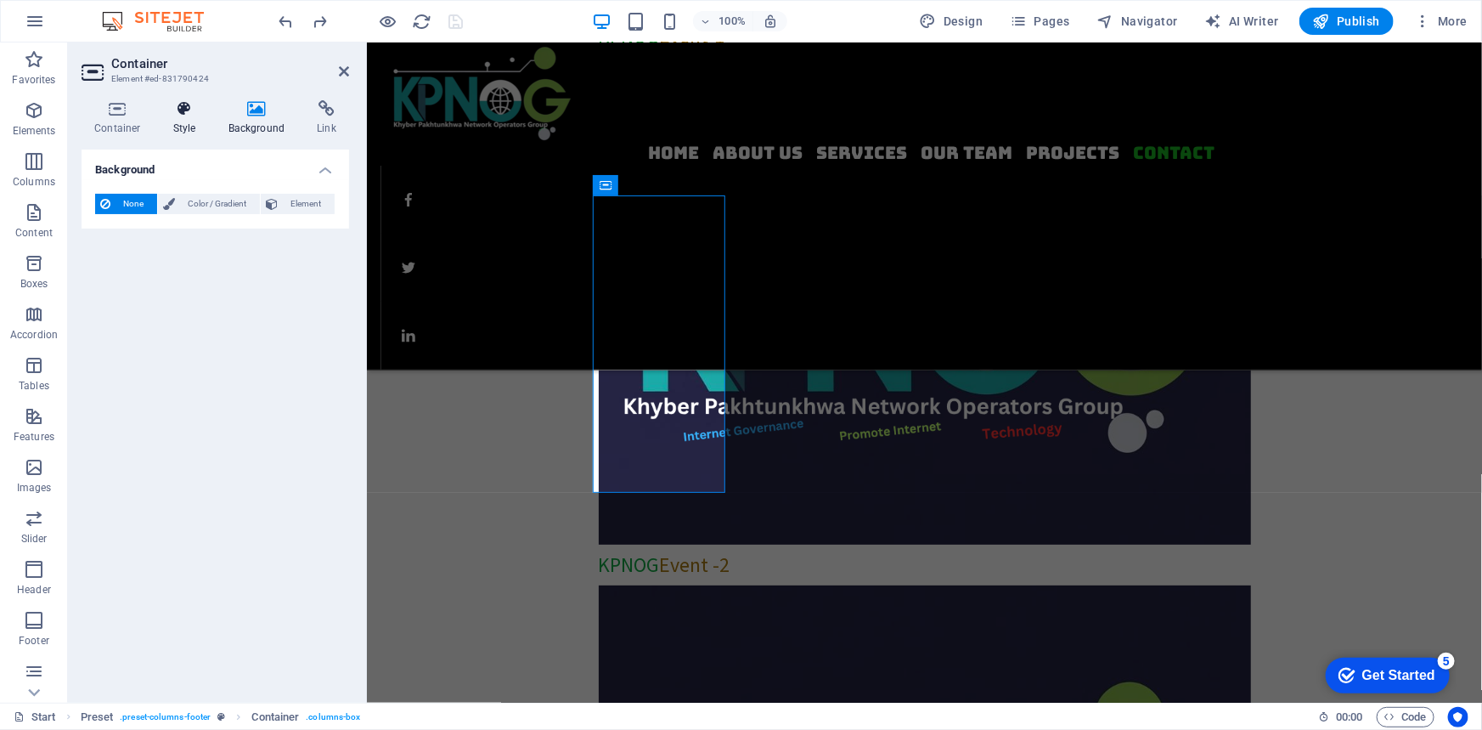
click at [178, 108] on icon at bounding box center [185, 108] width 48 height 17
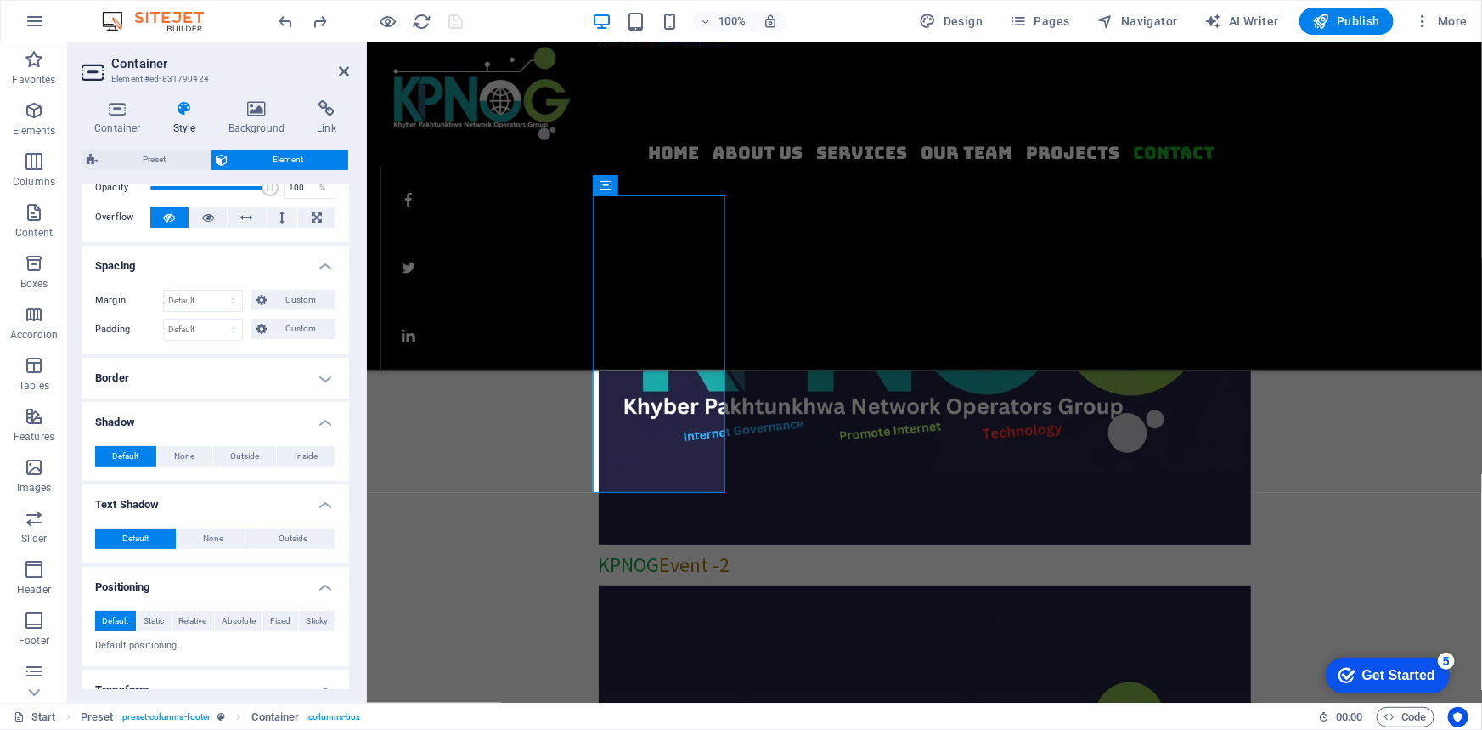
scroll to position [0, 0]
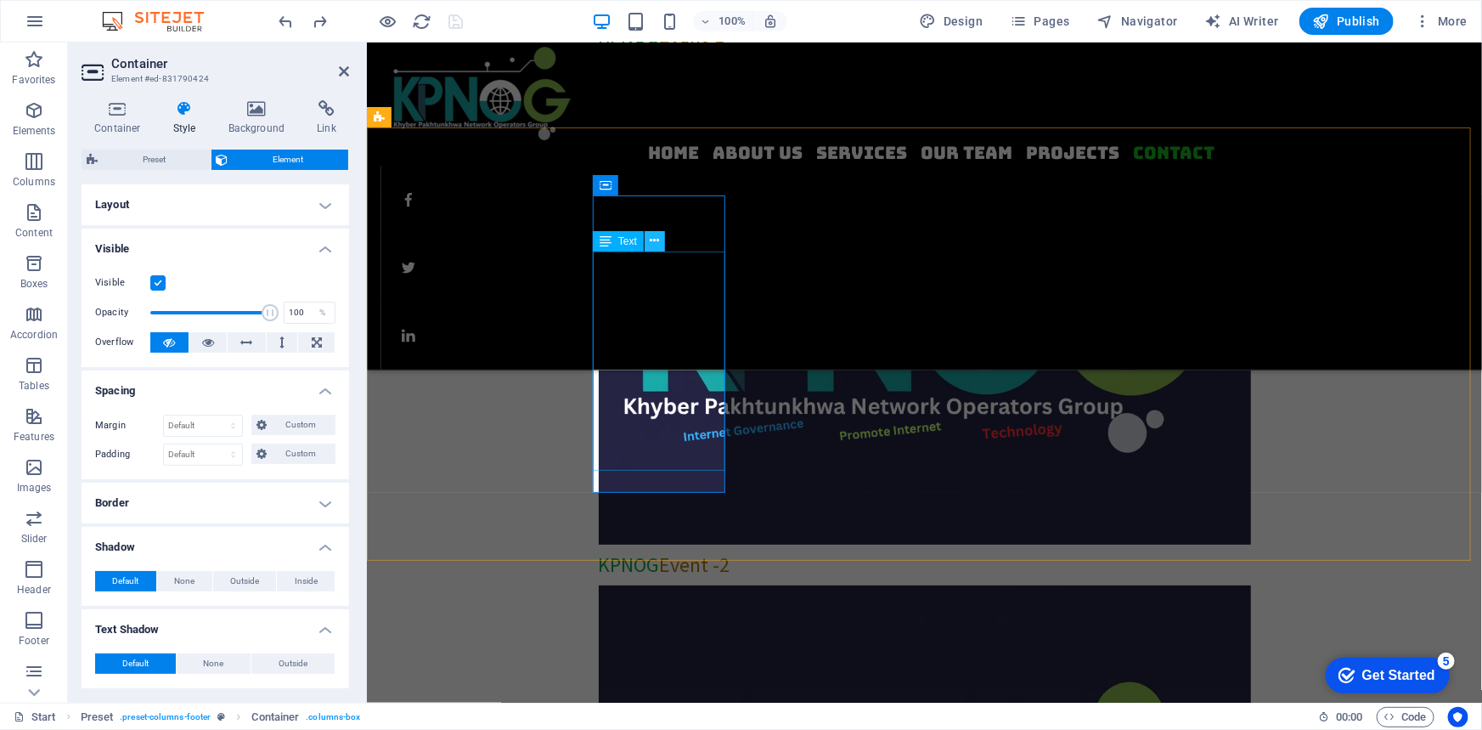
click at [660, 240] on button at bounding box center [655, 241] width 20 height 20
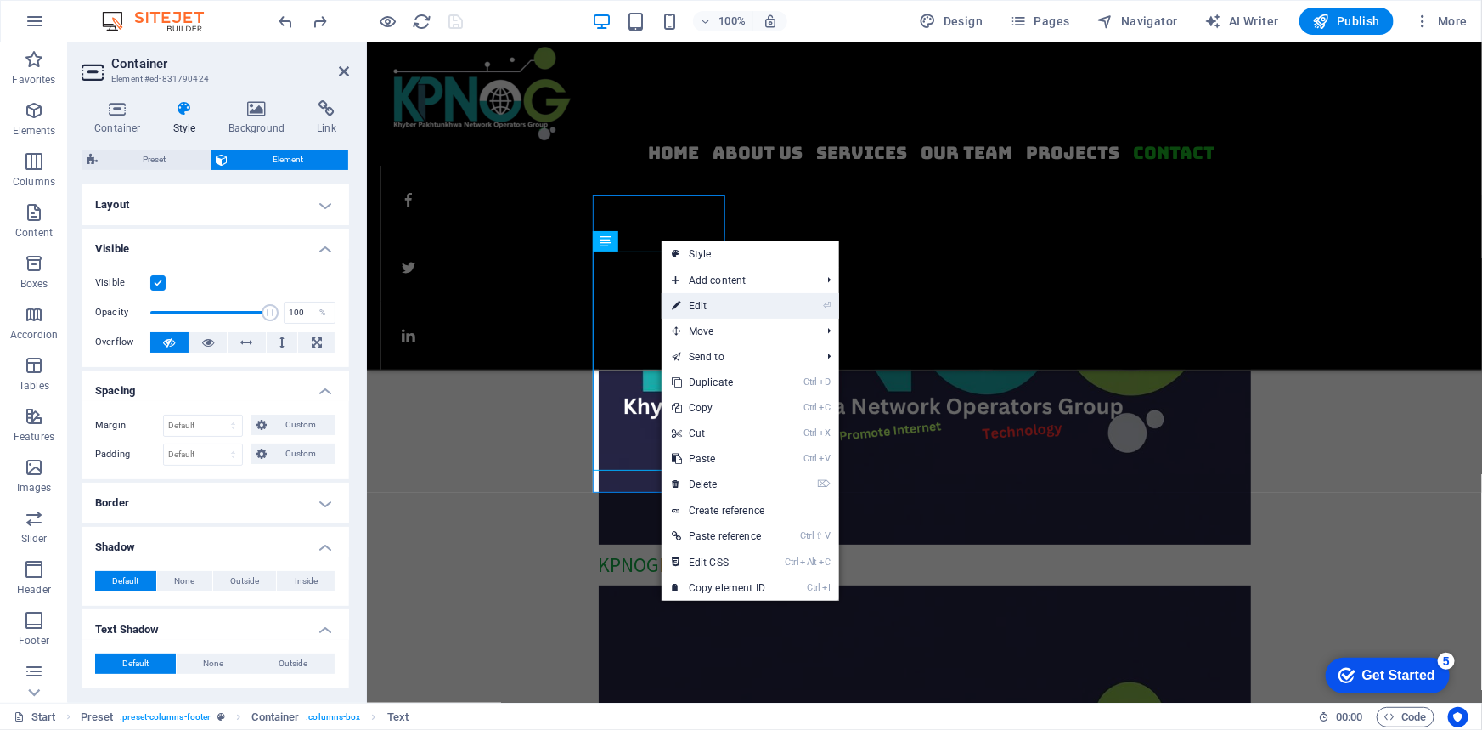
click at [691, 303] on link "⏎ Edit" at bounding box center [719, 305] width 114 height 25
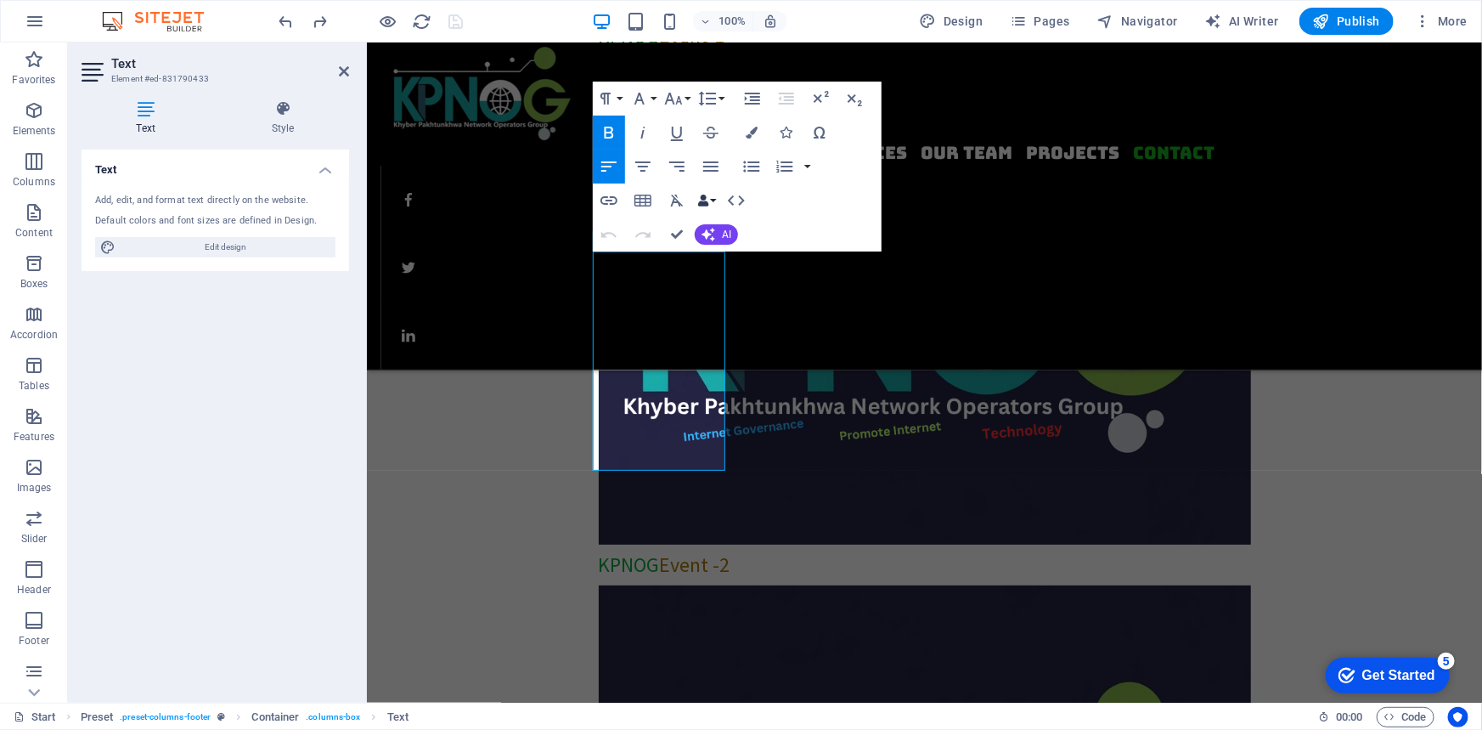
click at [711, 195] on button "Data Bindings" at bounding box center [707, 200] width 24 height 34
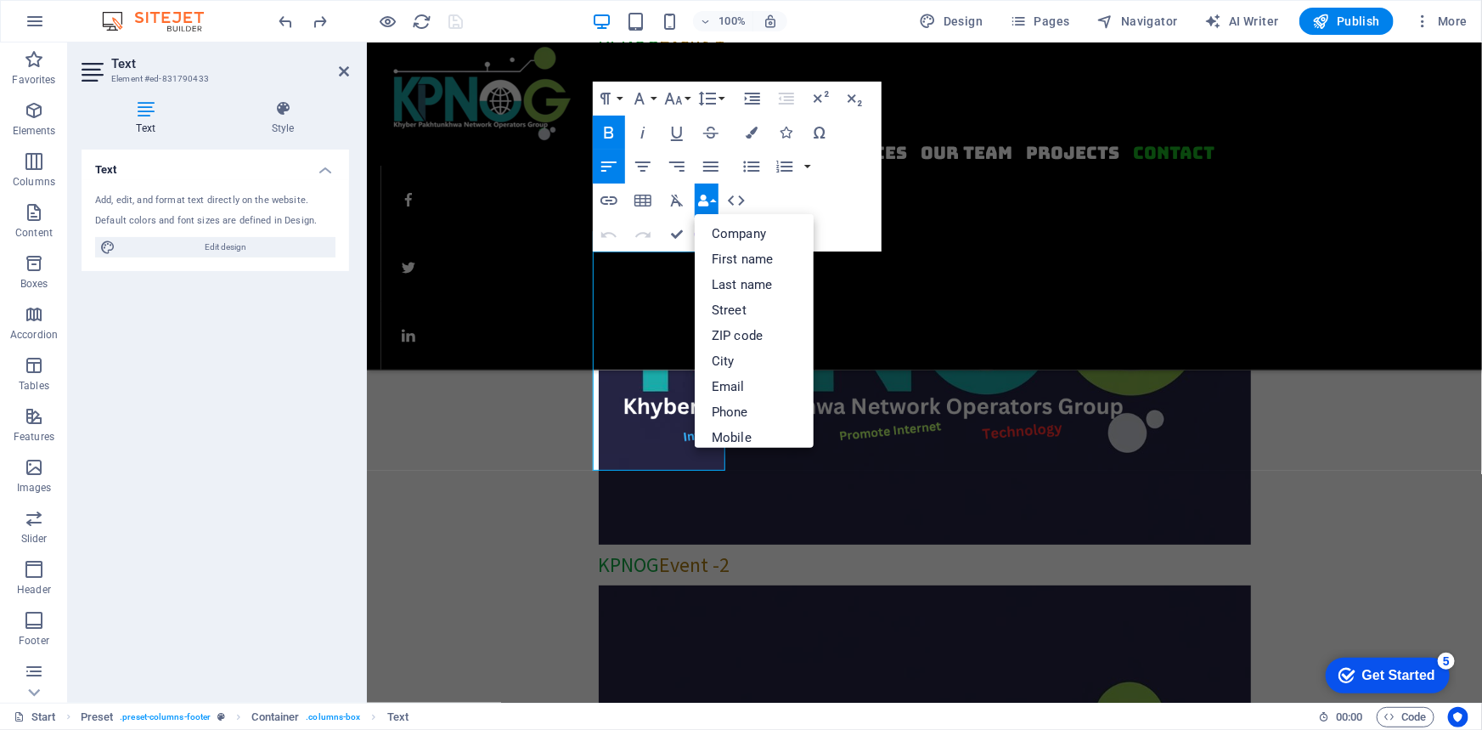
click at [855, 180] on div "Paragraph Format Normal Heading 1 Heading 2 Heading 3 Heading 4 Heading 5 Headi…" at bounding box center [737, 167] width 289 height 170
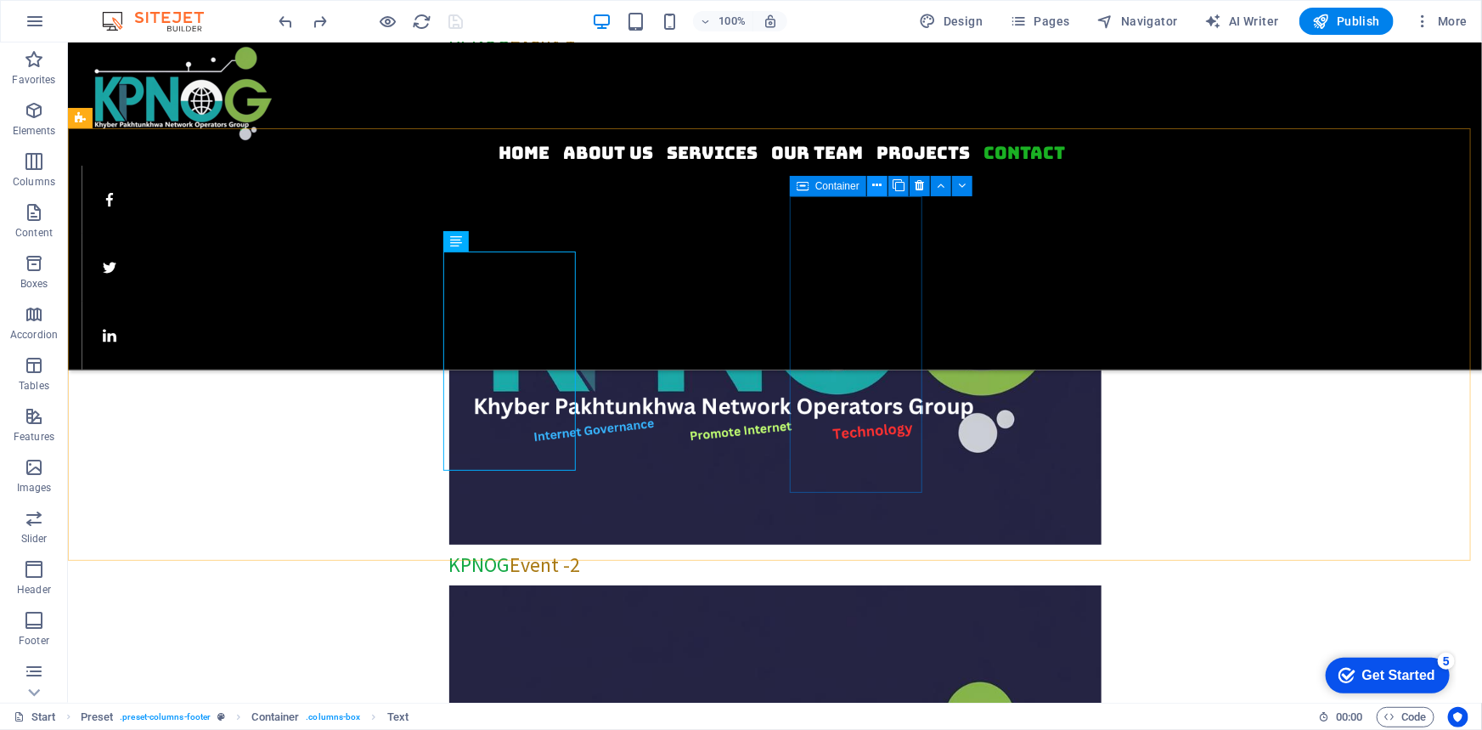
click at [874, 188] on icon at bounding box center [876, 186] width 9 height 18
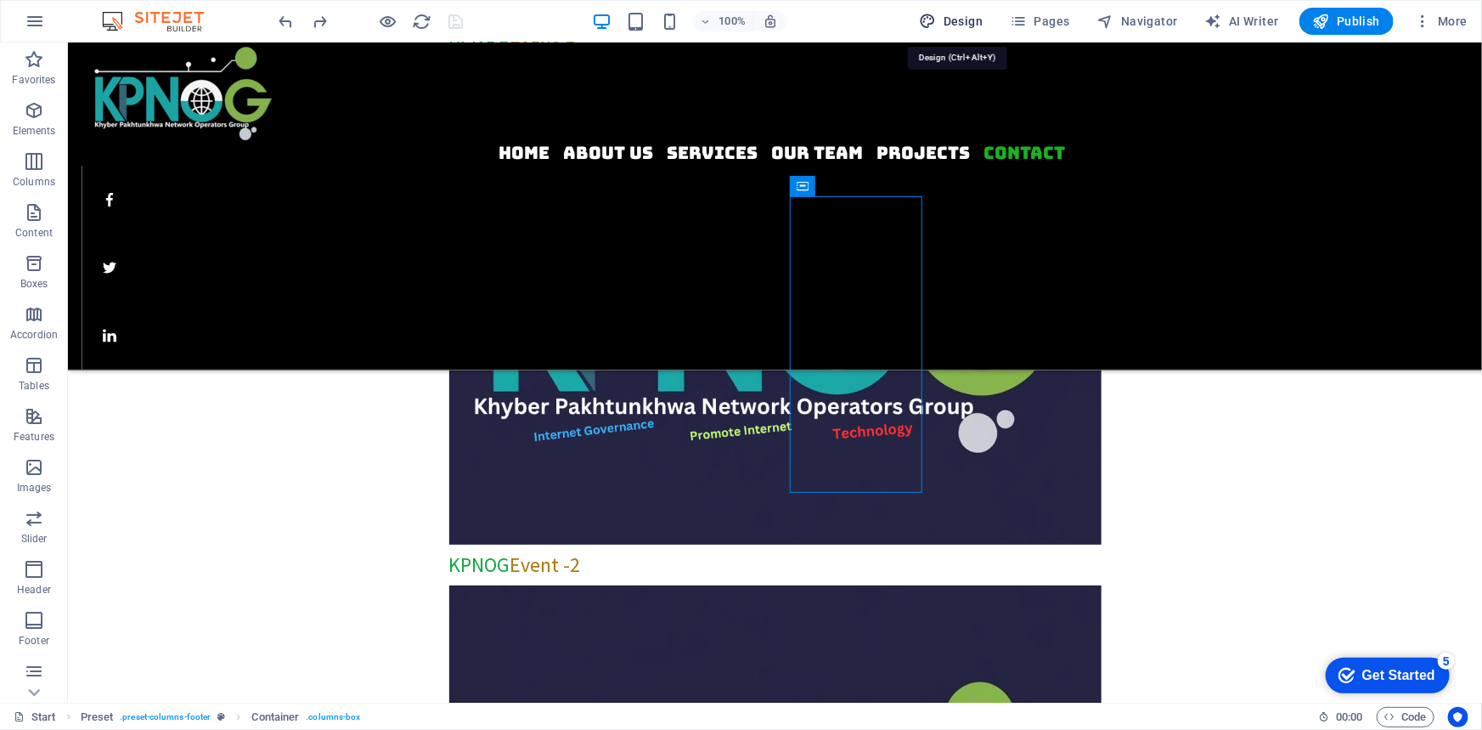
click at [955, 15] on span "Design" at bounding box center [952, 21] width 64 height 17
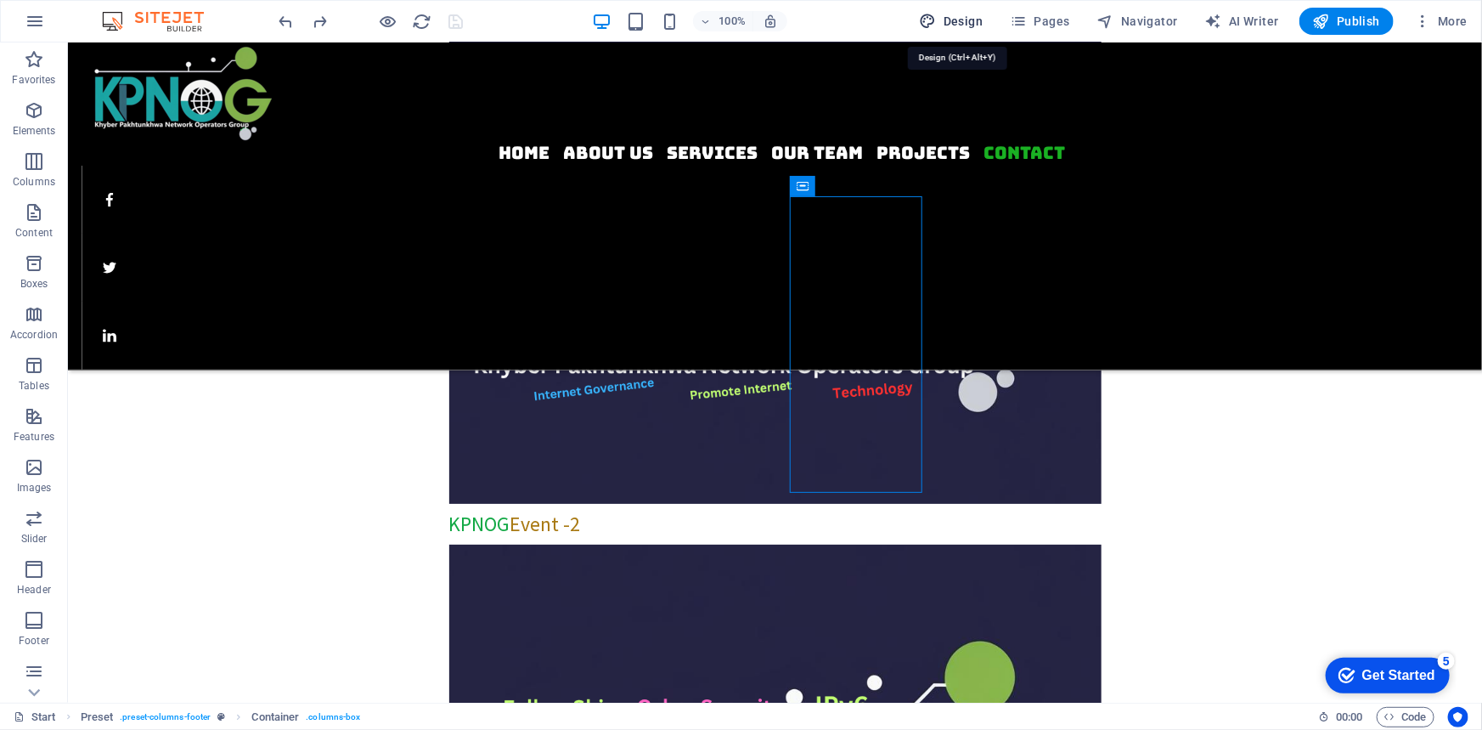
select select "rem"
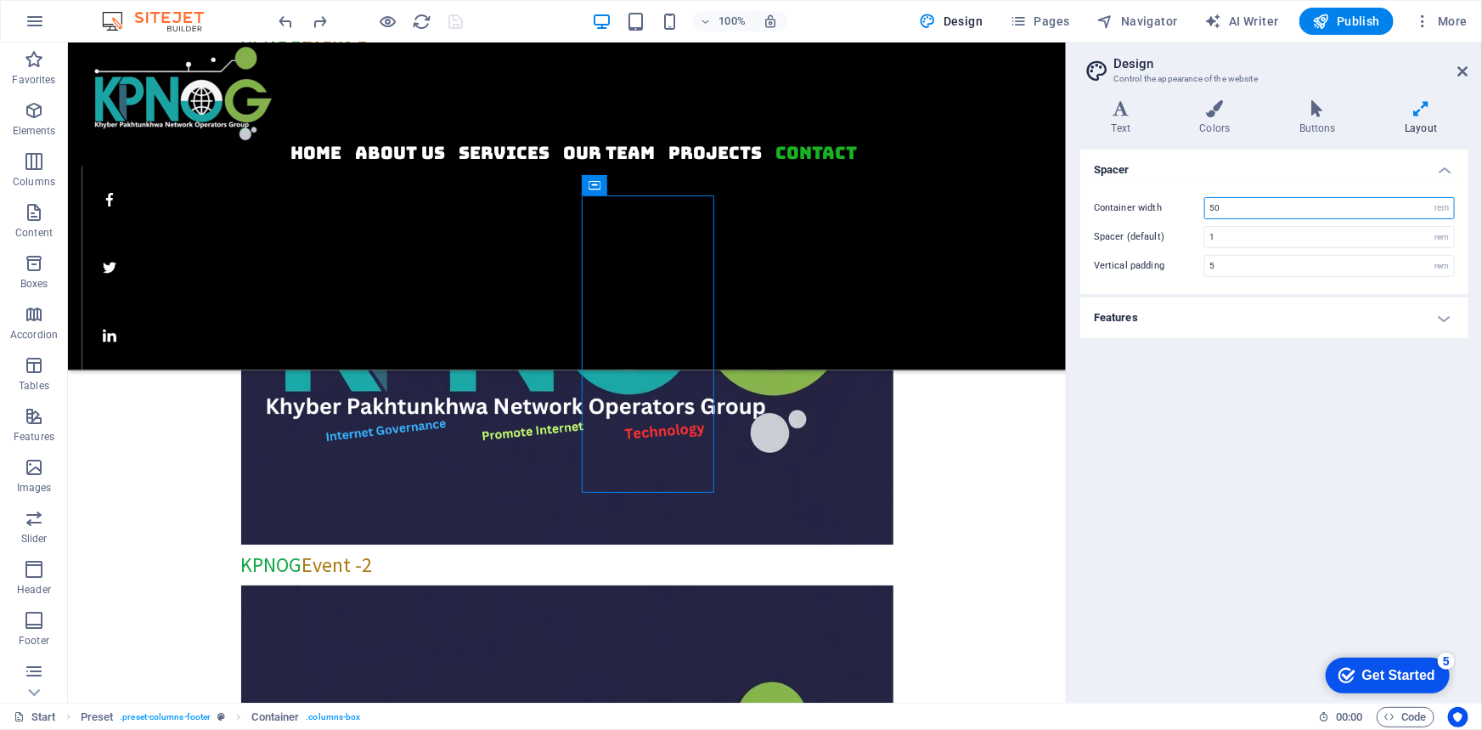
drag, startPoint x: 1222, startPoint y: 210, endPoint x: 1122, endPoint y: 200, distance: 100.8
click at [1122, 200] on div "Container width 50 rem px" at bounding box center [1274, 208] width 361 height 22
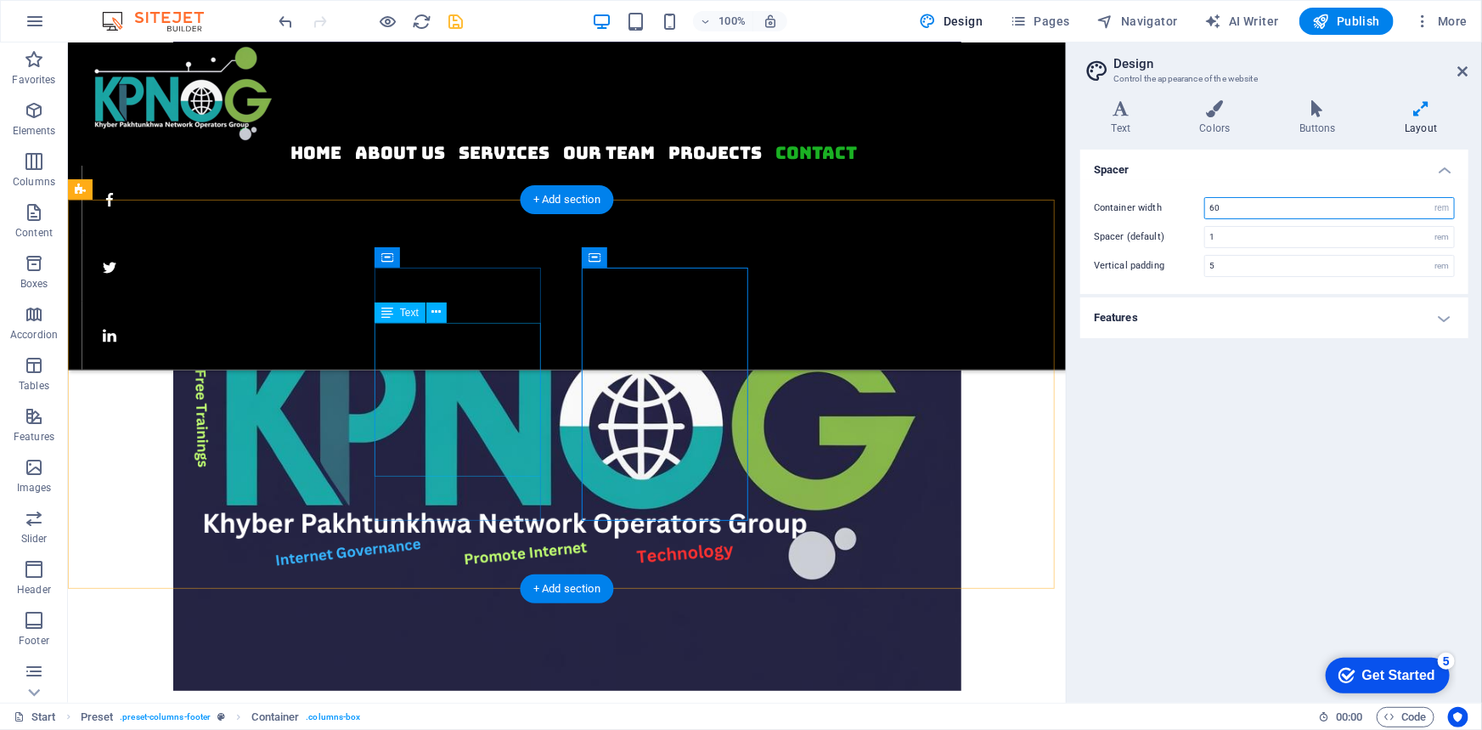
type input "60"
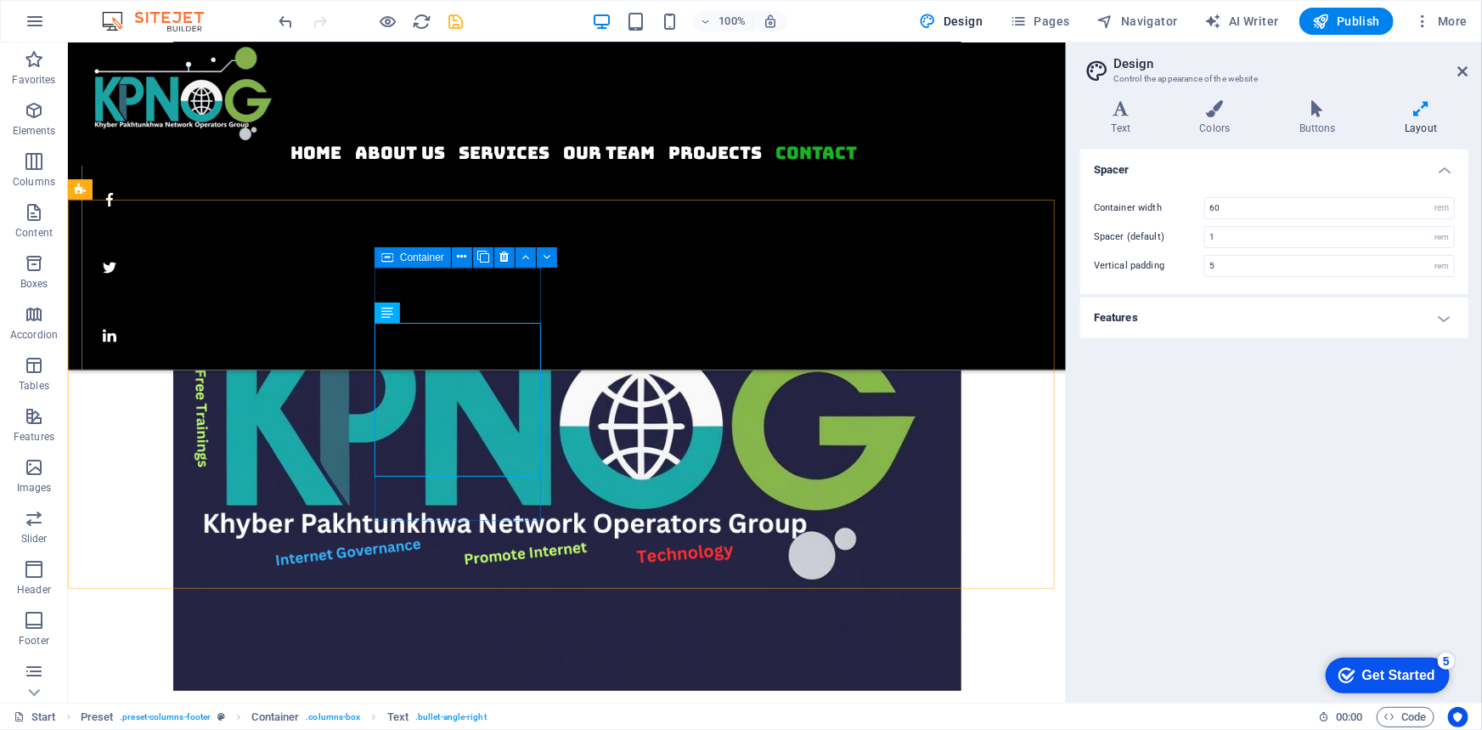
click at [392, 251] on icon at bounding box center [387, 257] width 12 height 20
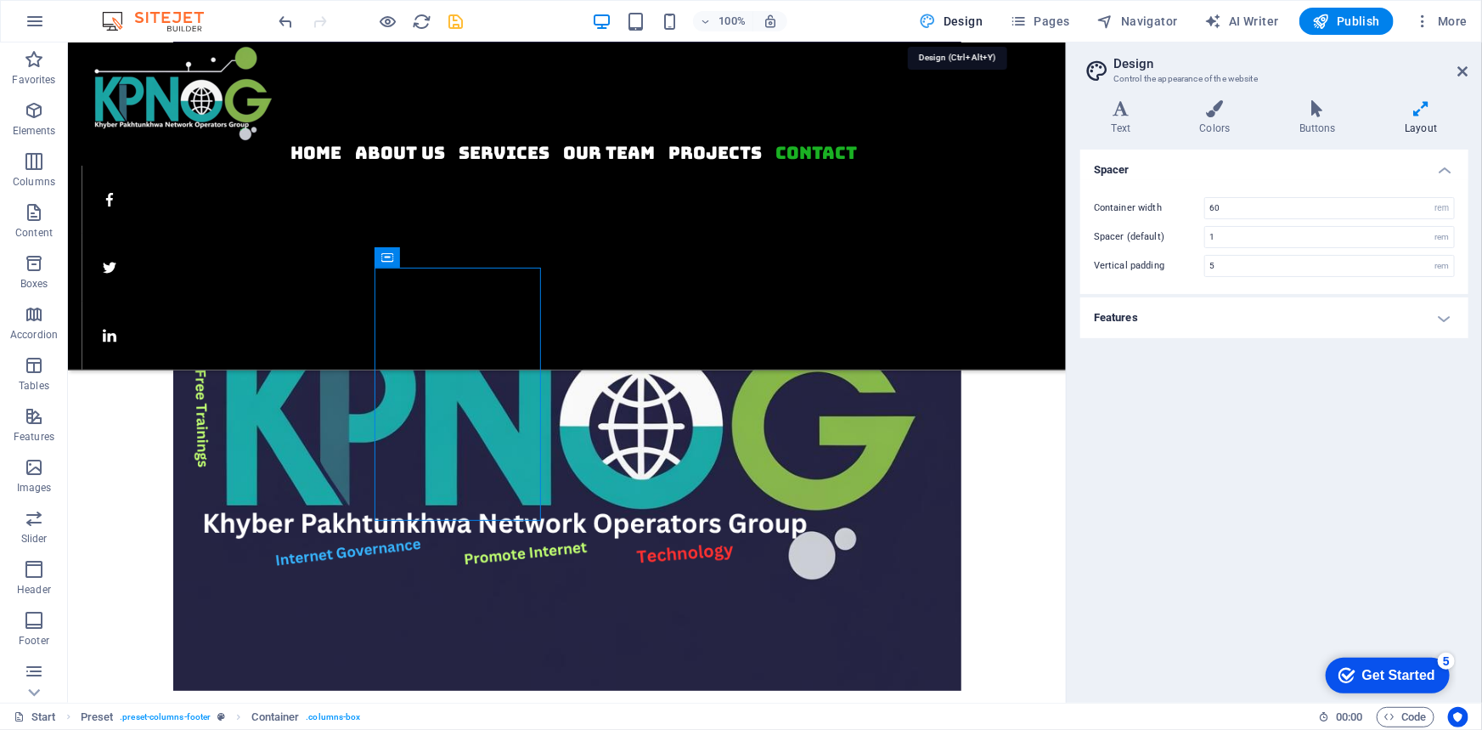
click at [952, 18] on span "Design" at bounding box center [952, 21] width 64 height 17
drag, startPoint x: 1459, startPoint y: 71, endPoint x: 1273, endPoint y: 23, distance: 192.2
click at [1459, 71] on icon at bounding box center [1464, 72] width 10 height 14
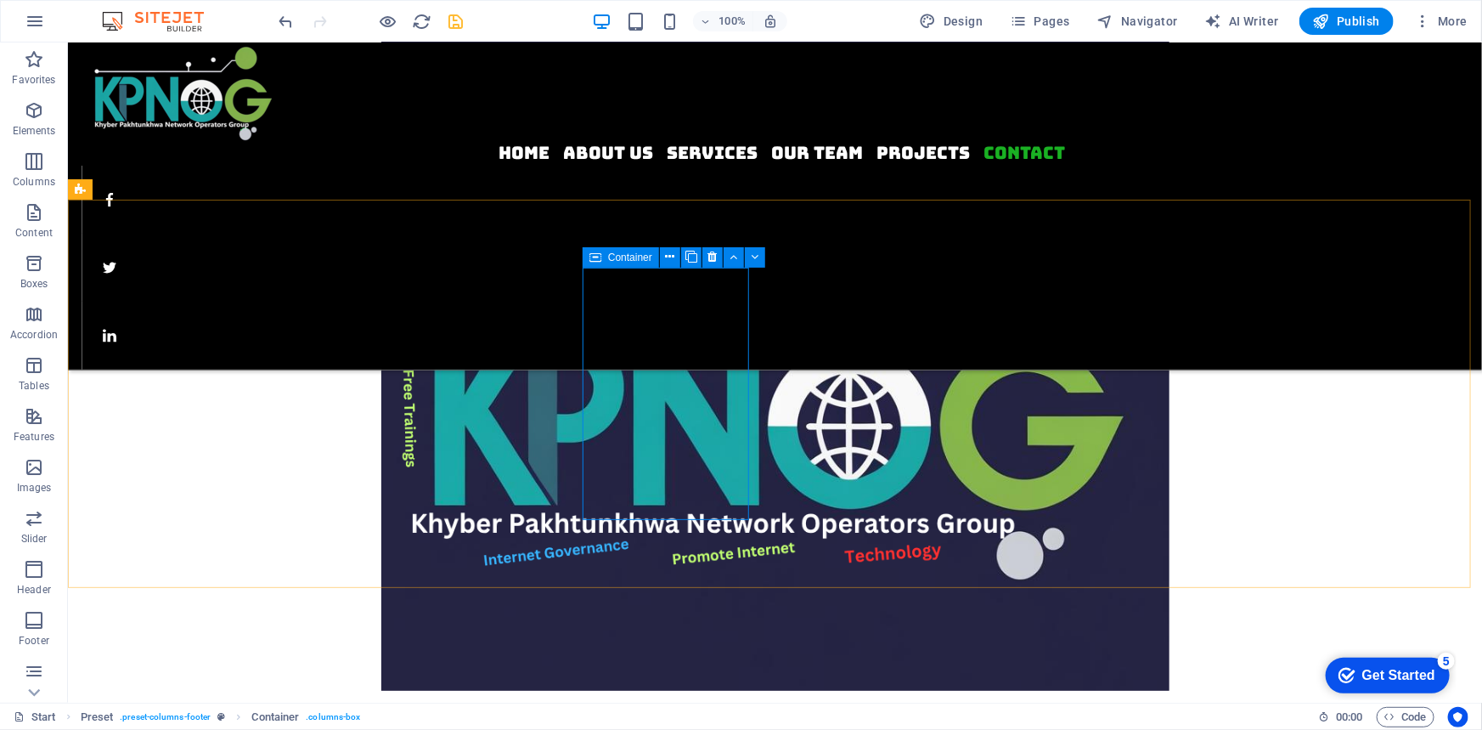
click at [594, 255] on icon at bounding box center [596, 257] width 12 height 20
click at [962, 19] on span "Design" at bounding box center [952, 21] width 64 height 17
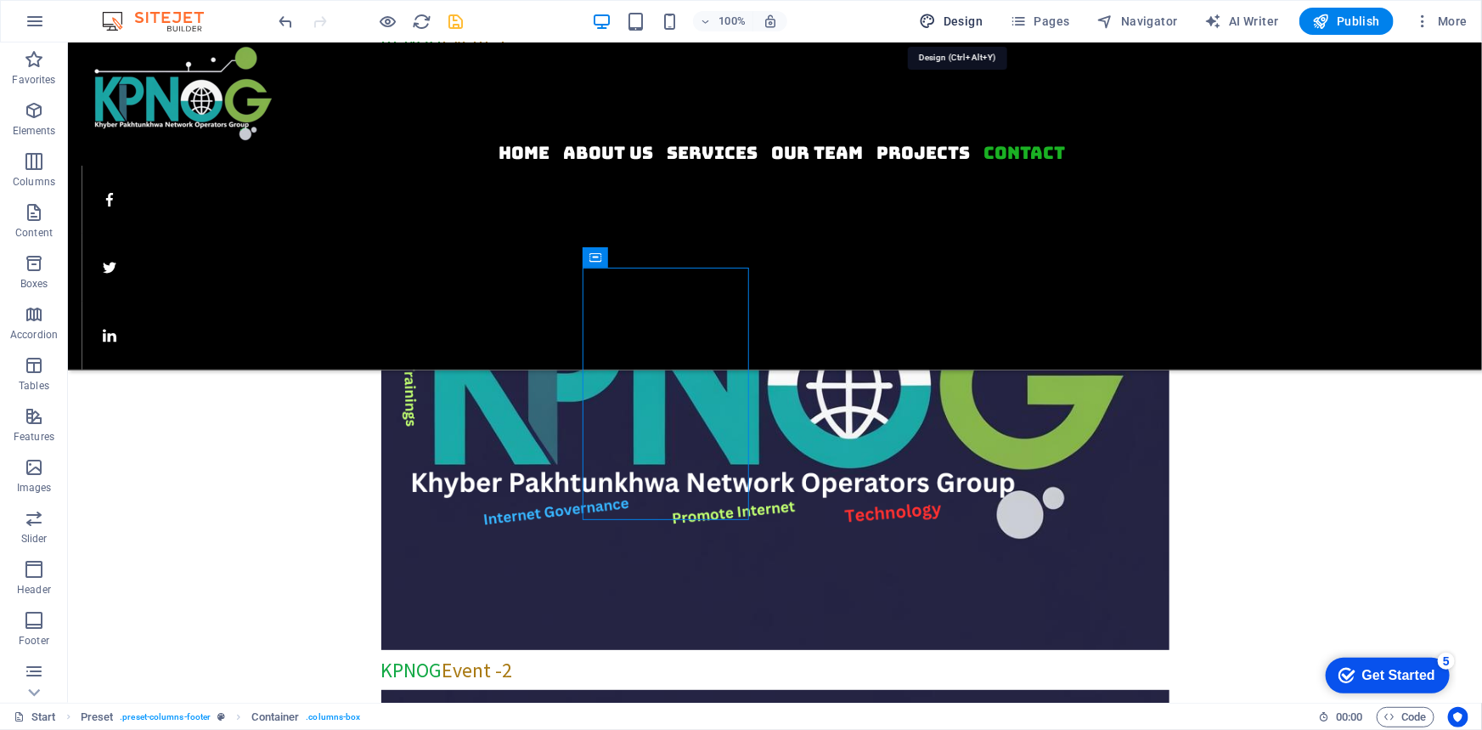
select select "rem"
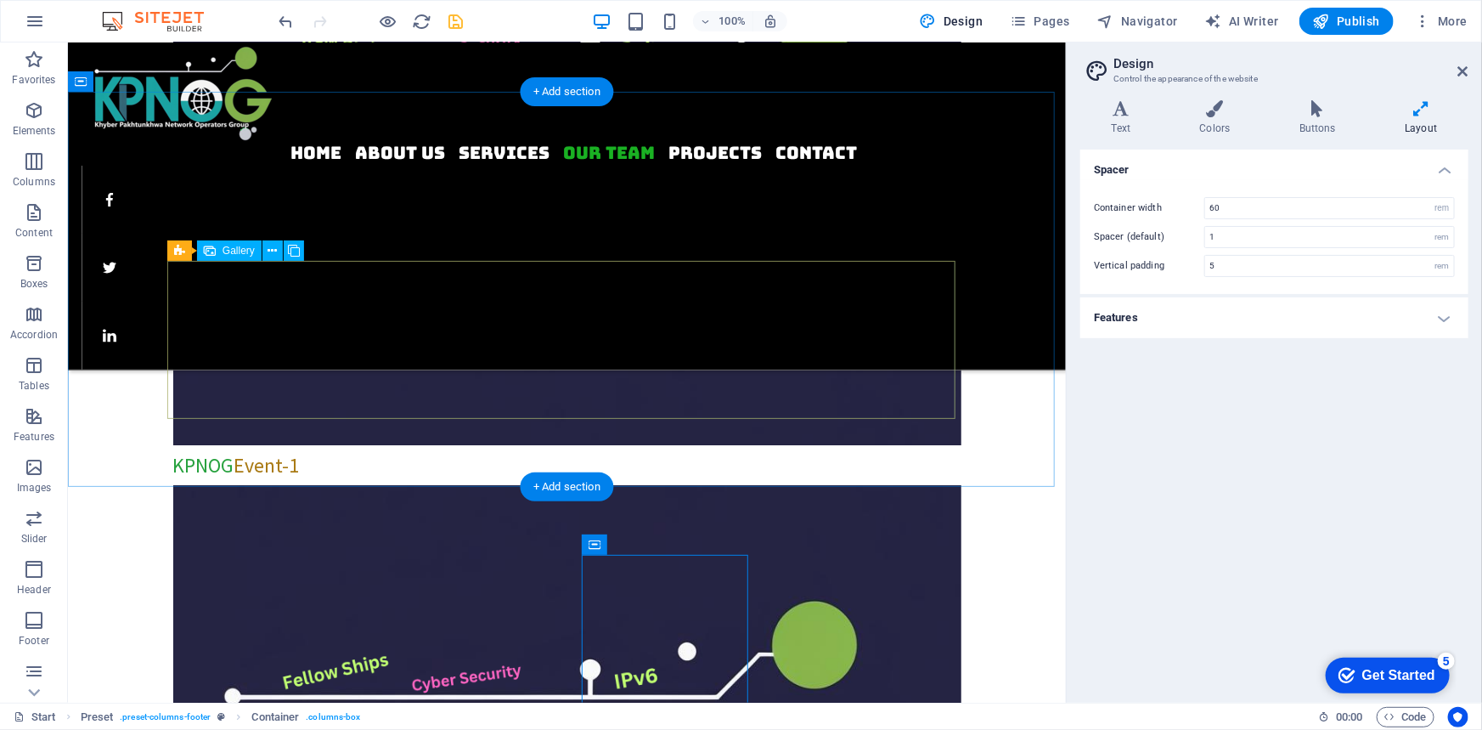
scroll to position [2785, 0]
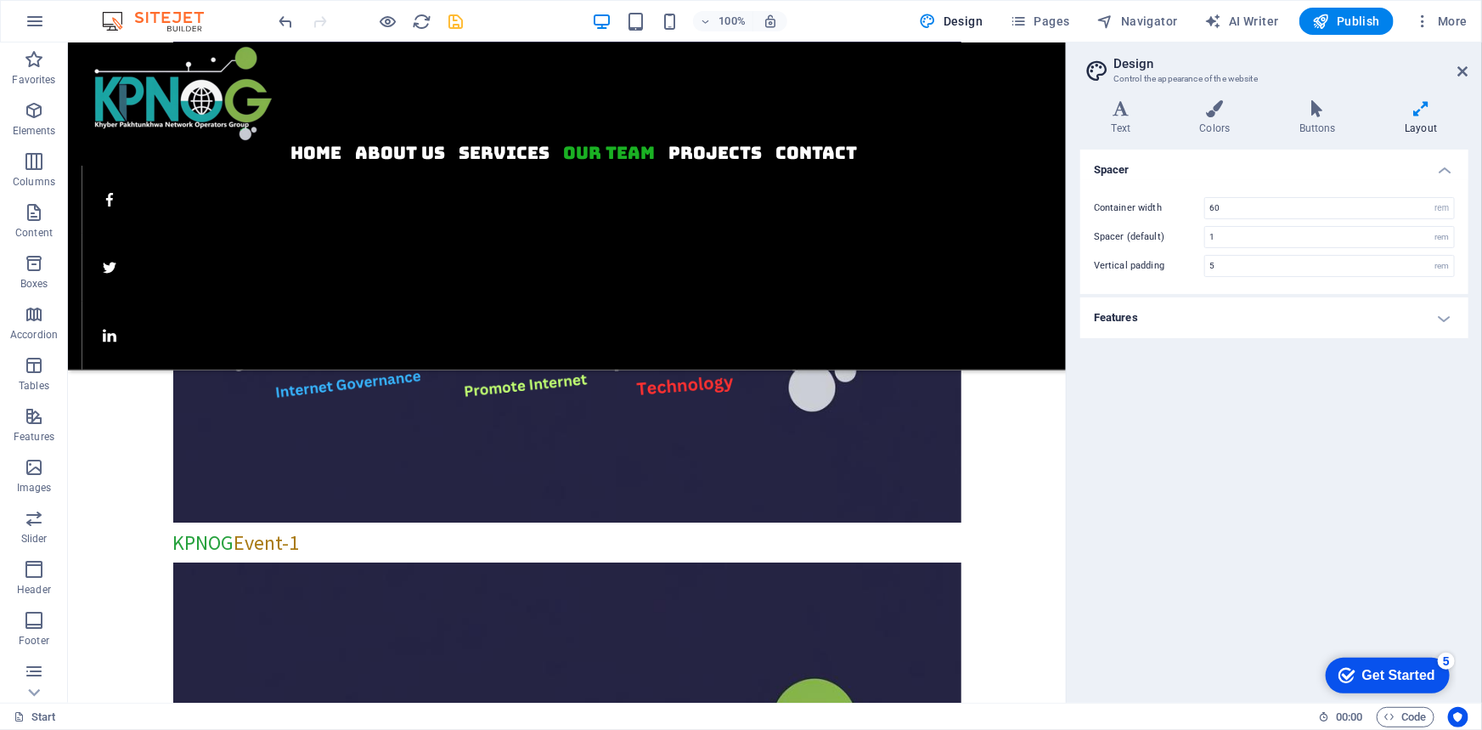
click at [1471, 65] on aside "Design Control the appearance of the website Variants Text Colors Buttons Layou…" at bounding box center [1274, 372] width 416 height 660
click at [1468, 67] on icon at bounding box center [1464, 72] width 10 height 14
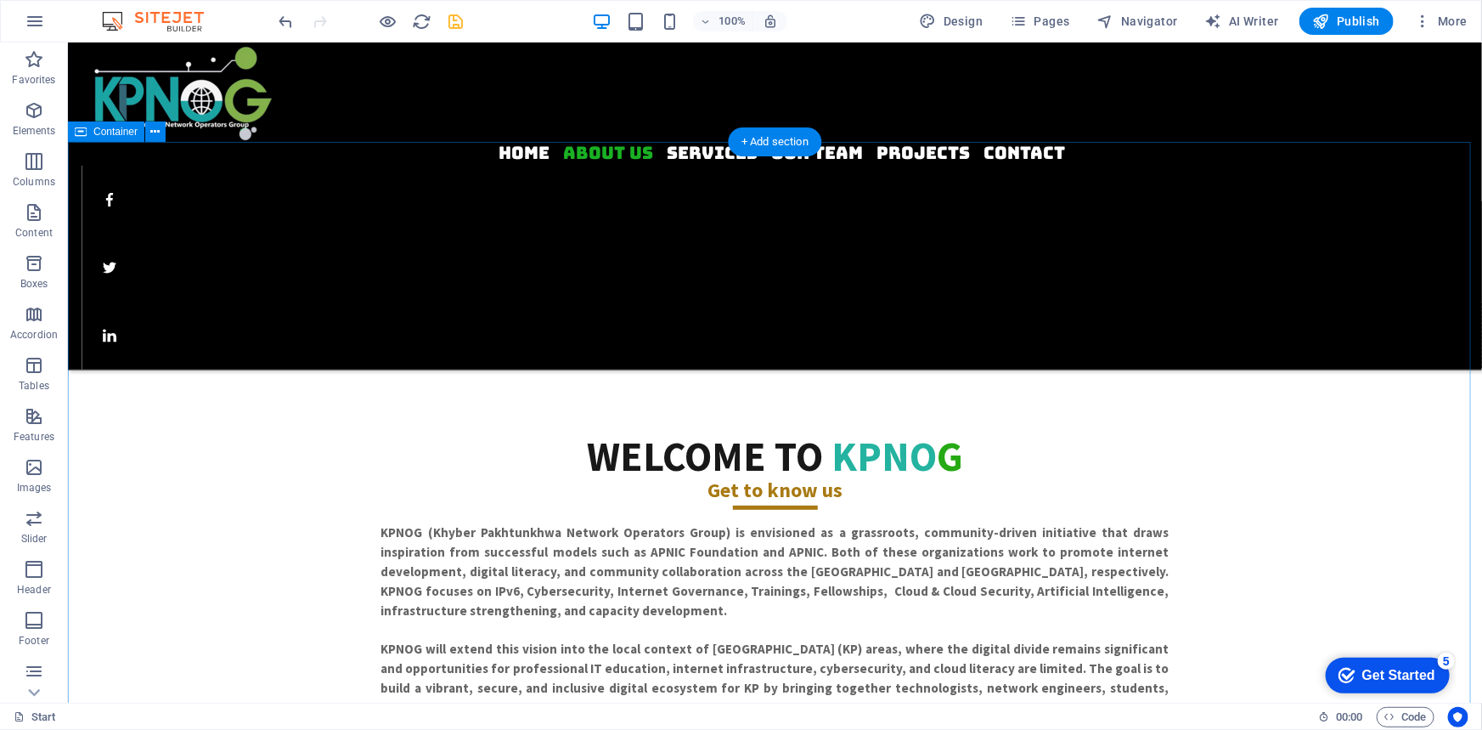
scroll to position [0, 0]
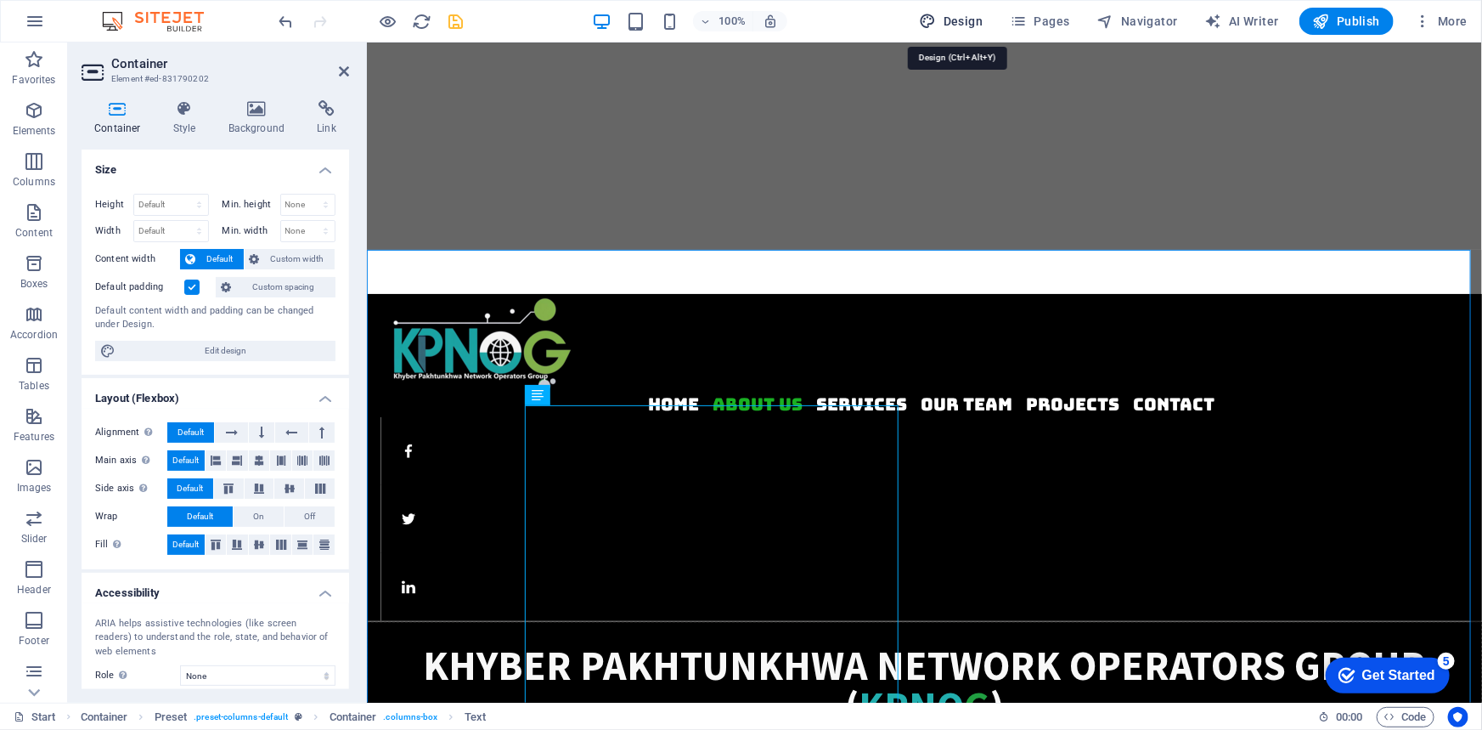
click at [953, 14] on span "Design" at bounding box center [952, 21] width 64 height 17
select select "rem"
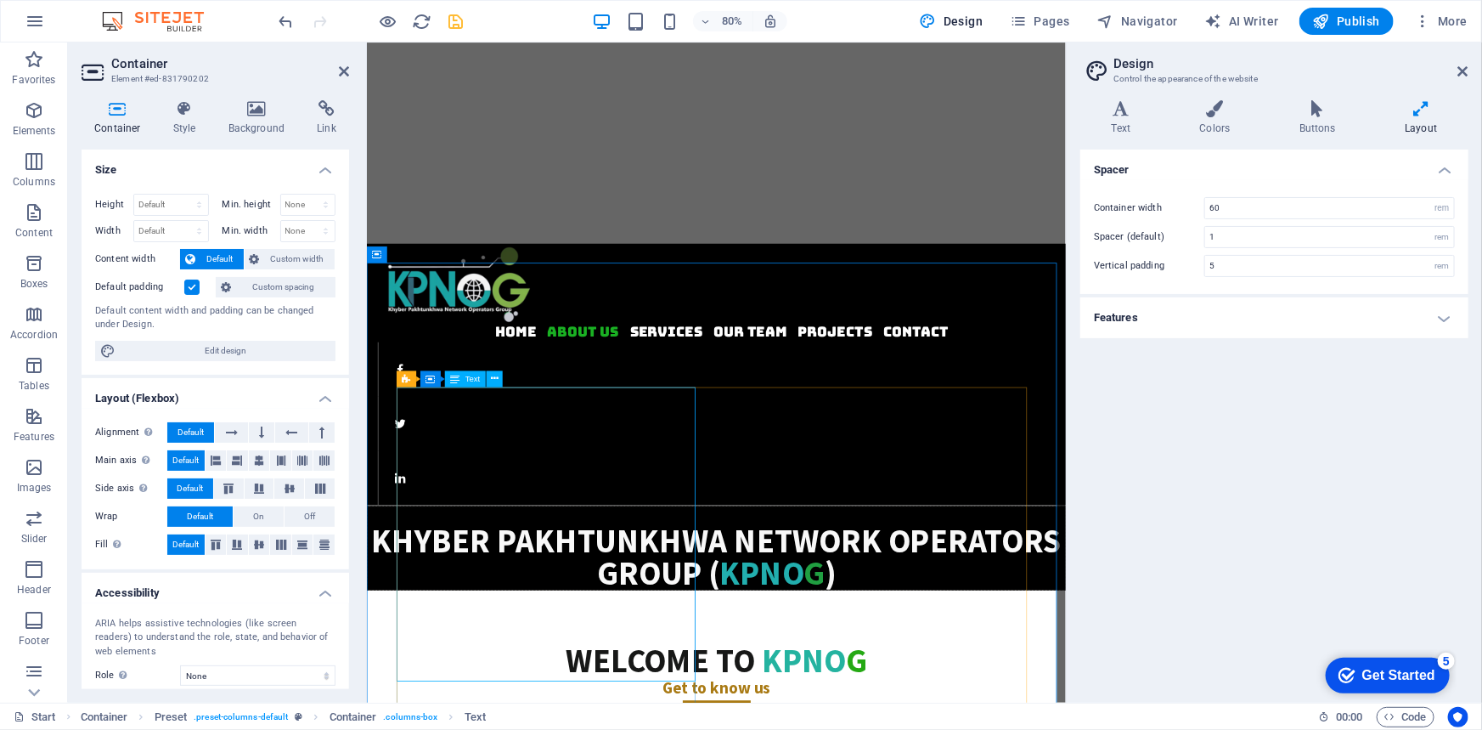
click at [451, 378] on icon at bounding box center [455, 378] width 8 height 14
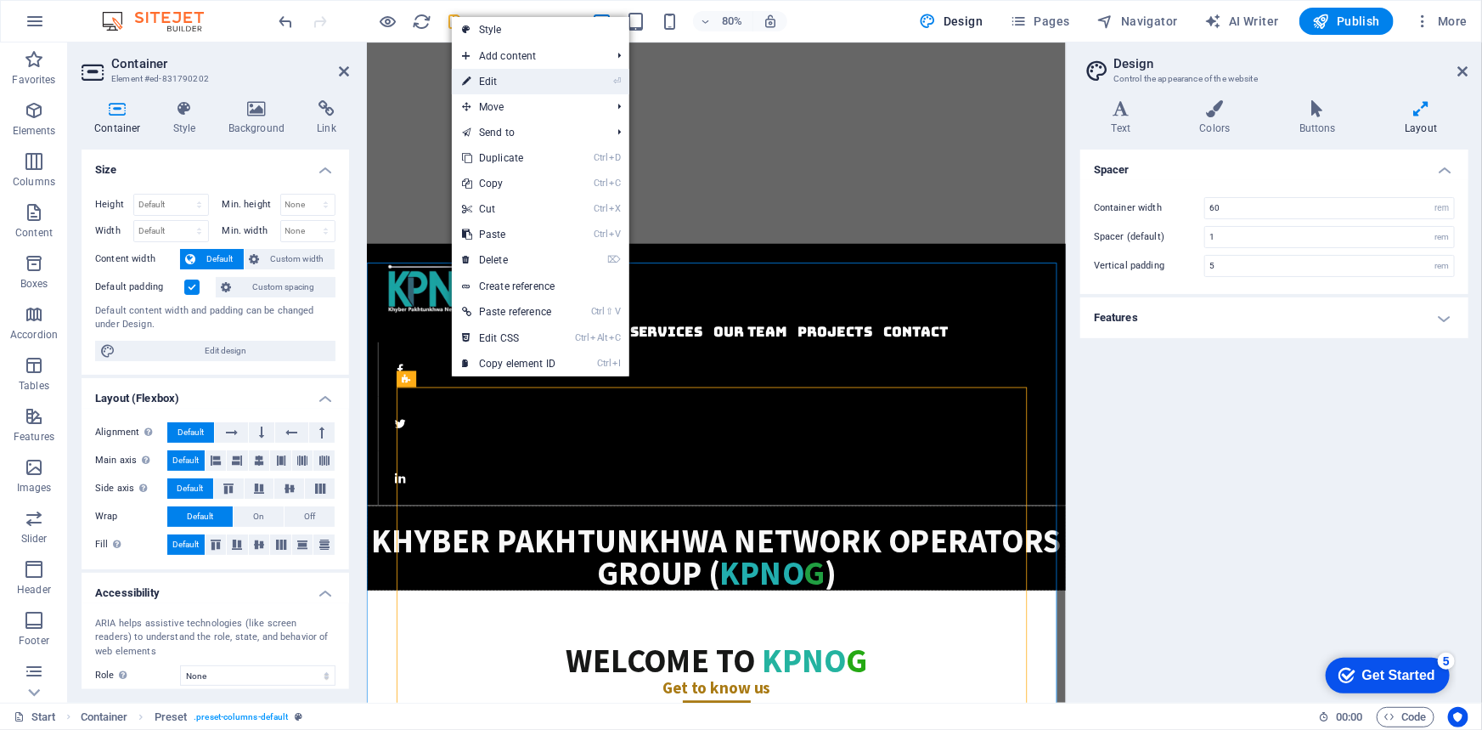
click at [522, 74] on link "⏎ Edit" at bounding box center [509, 81] width 114 height 25
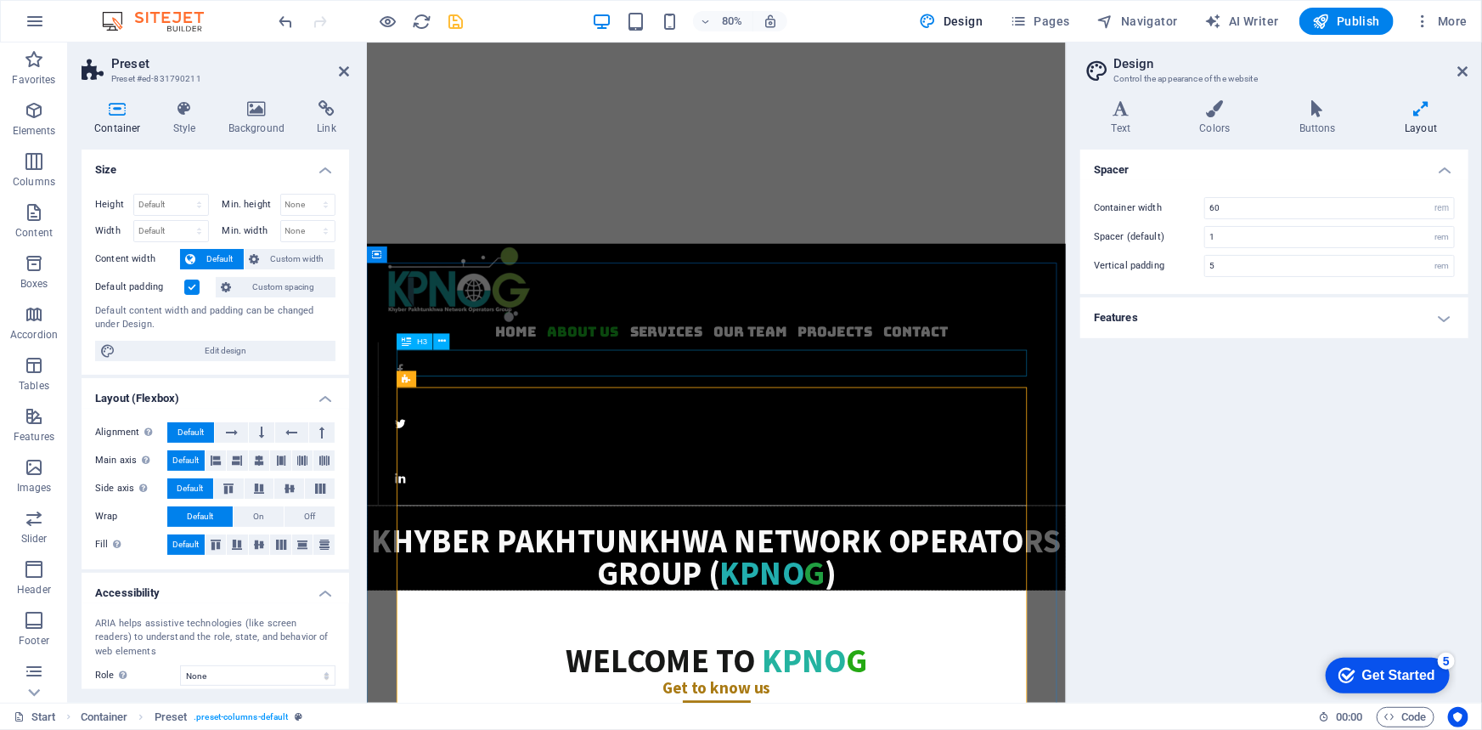
scroll to position [231, 0]
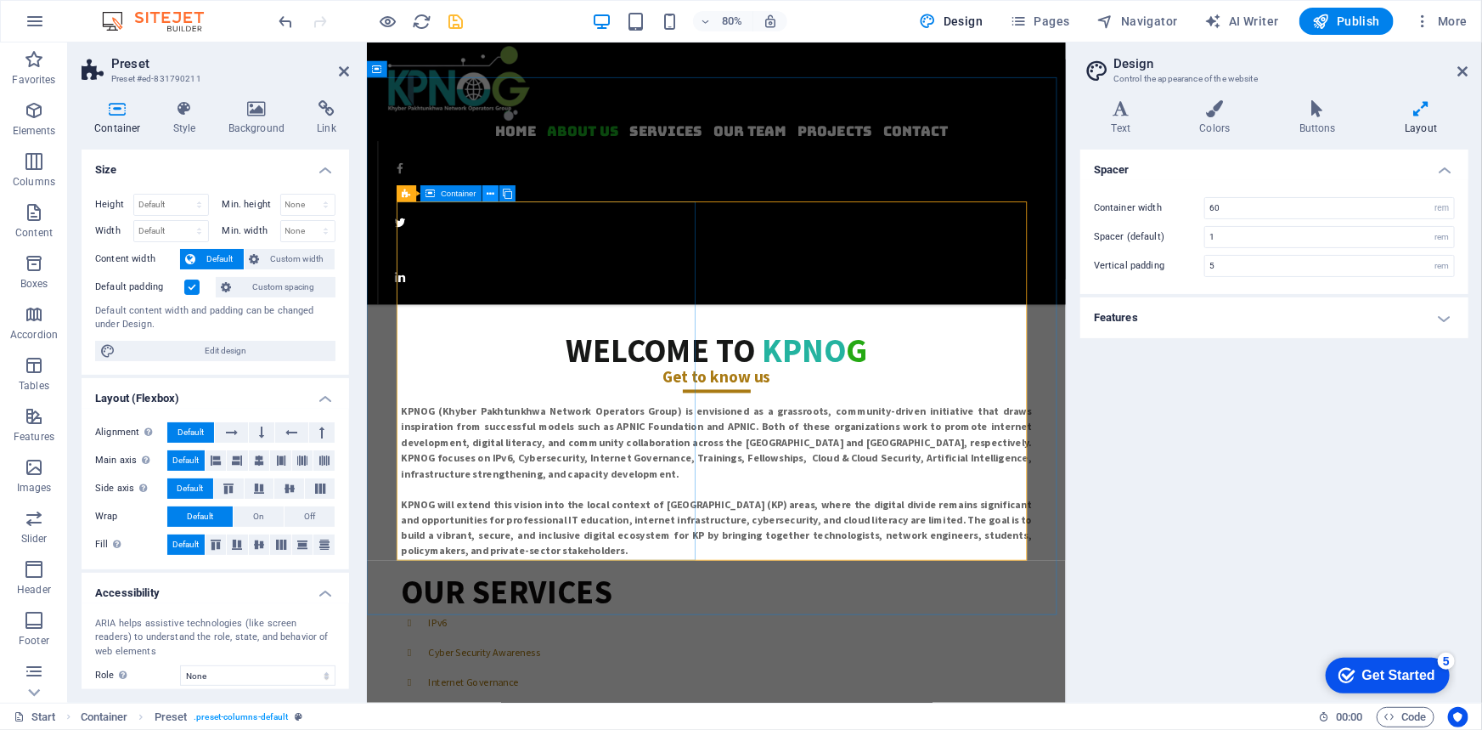
click at [492, 194] on icon at bounding box center [491, 193] width 8 height 14
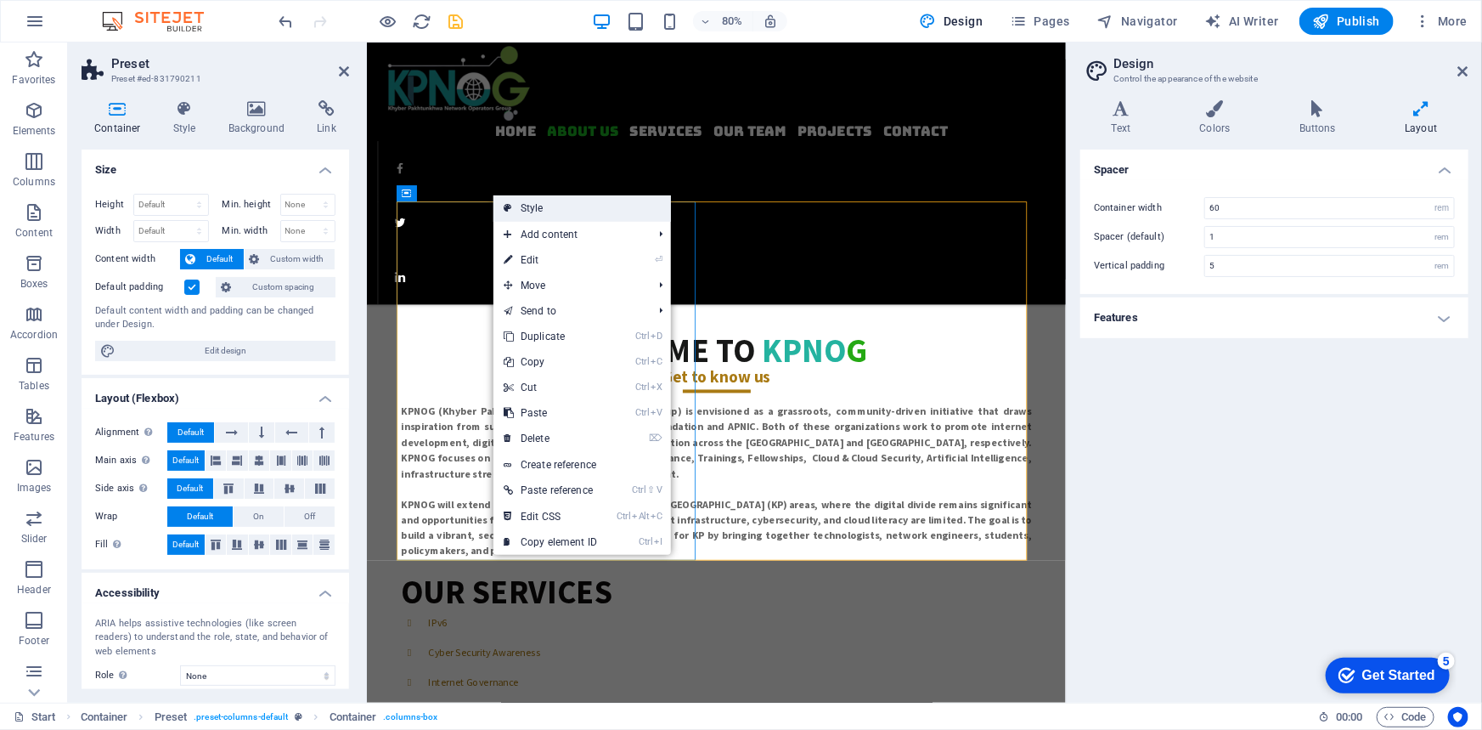
click at [524, 207] on link "Style" at bounding box center [583, 207] width 178 height 25
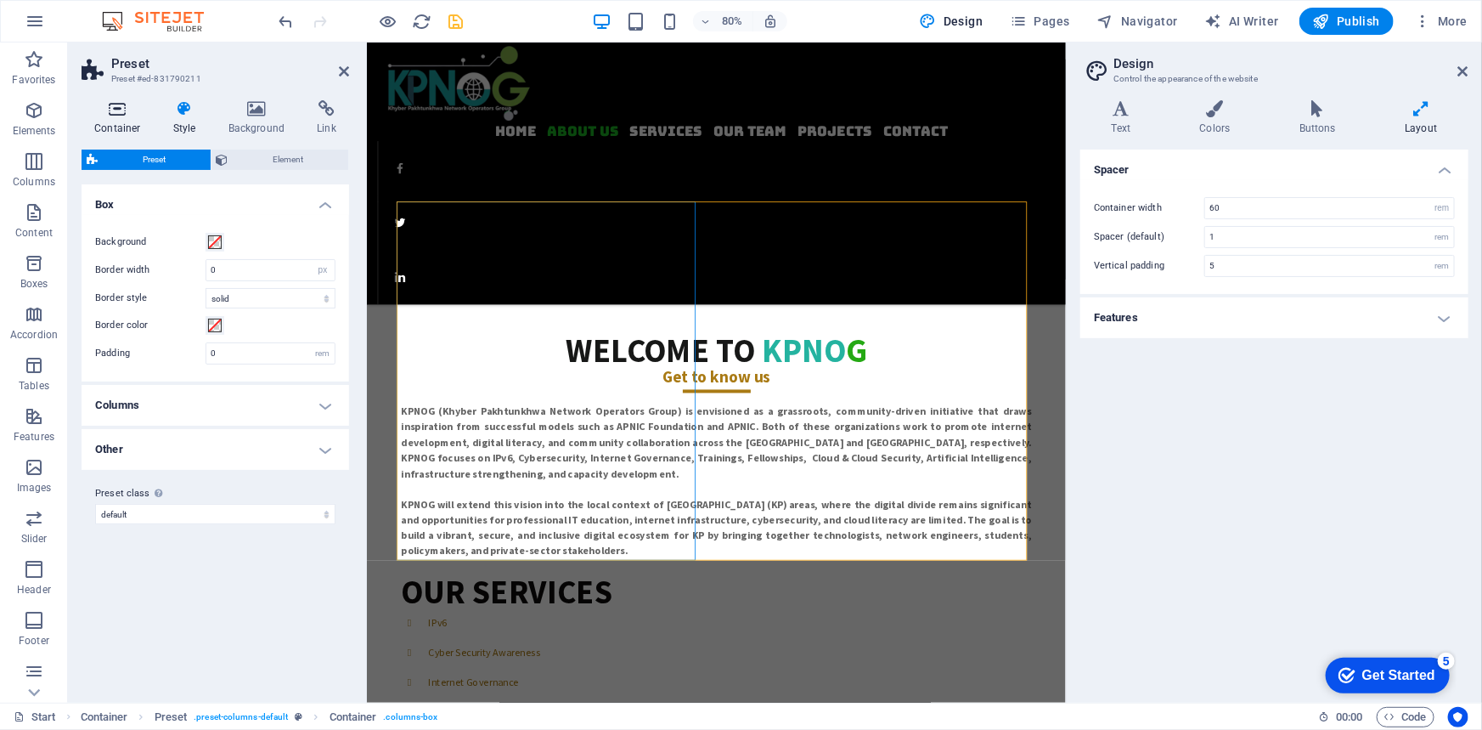
click at [113, 107] on icon at bounding box center [118, 108] width 72 height 17
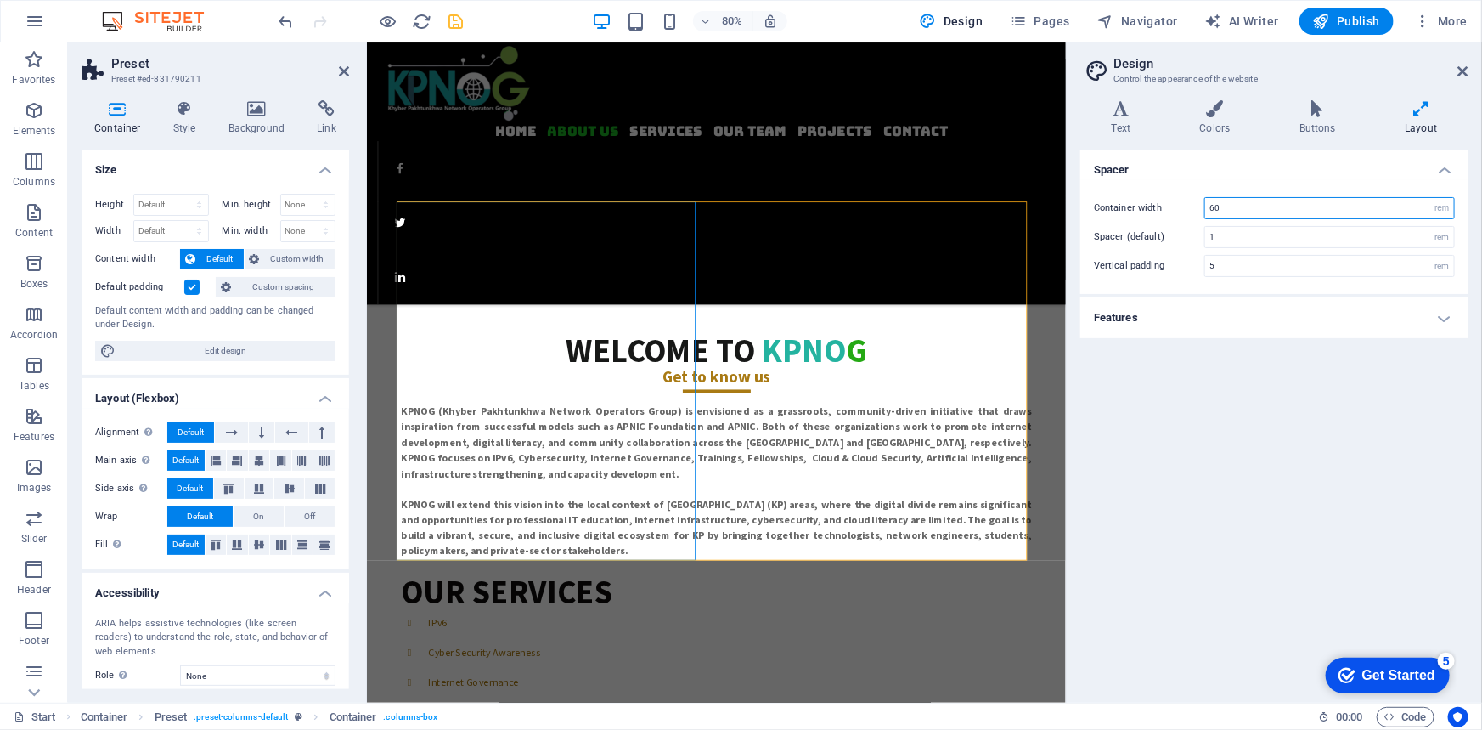
drag, startPoint x: 1220, startPoint y: 210, endPoint x: 1190, endPoint y: 207, distance: 29.8
click at [1190, 207] on div "Container width 60 rem px" at bounding box center [1274, 208] width 361 height 22
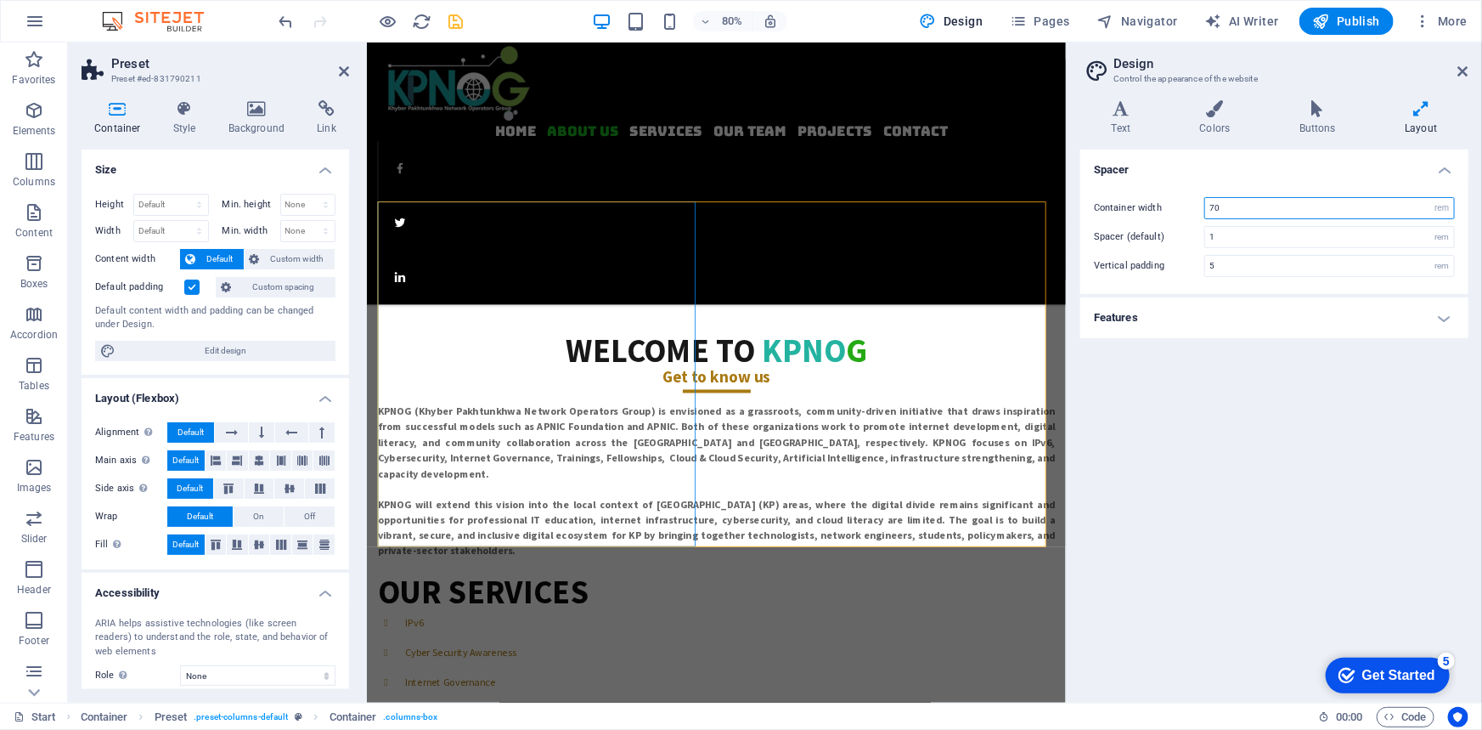
type input "7"
type input "80"
click at [1223, 268] on input "5" at bounding box center [1329, 266] width 249 height 20
drag, startPoint x: 1226, startPoint y: 268, endPoint x: 1183, endPoint y: 274, distance: 43.0
click at [1183, 274] on div "Vertical padding 5 rem" at bounding box center [1274, 266] width 361 height 22
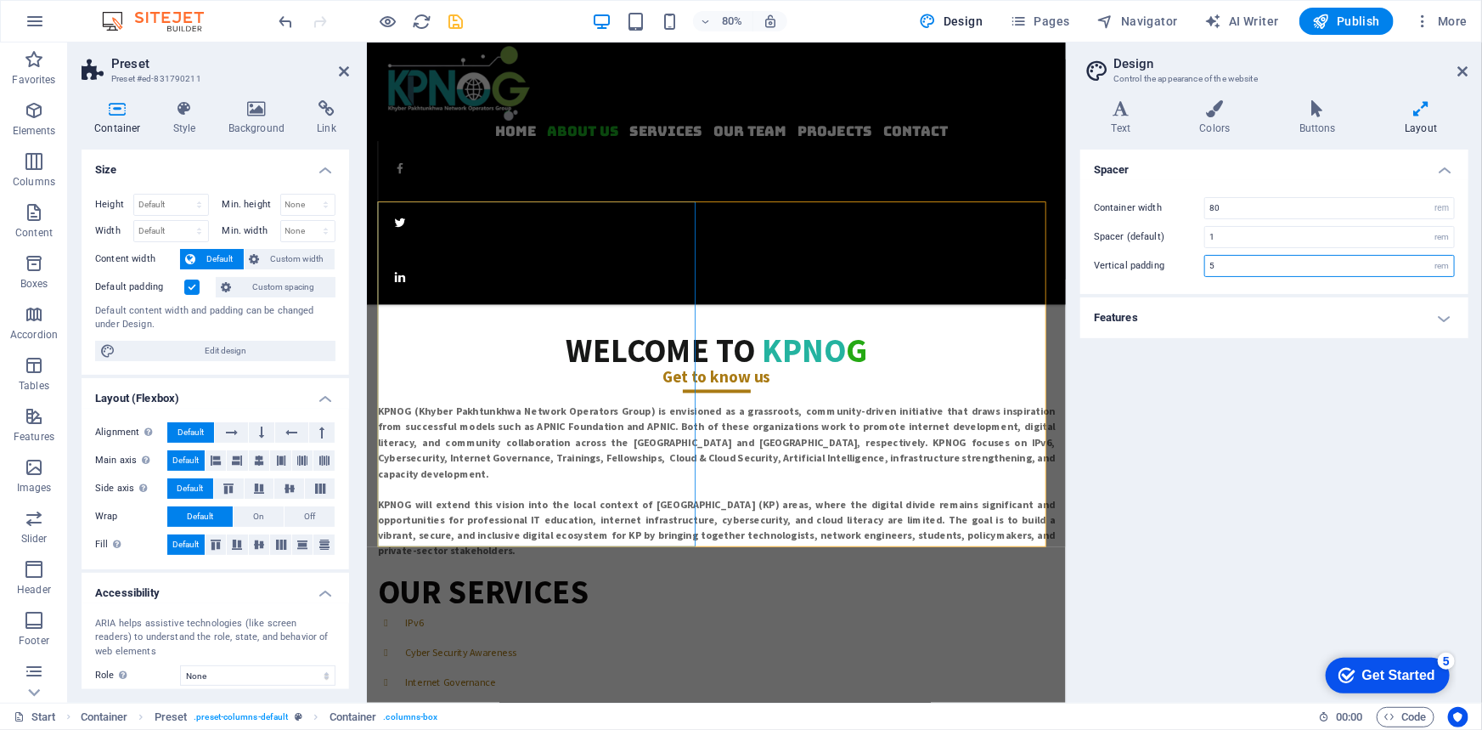
type input "7"
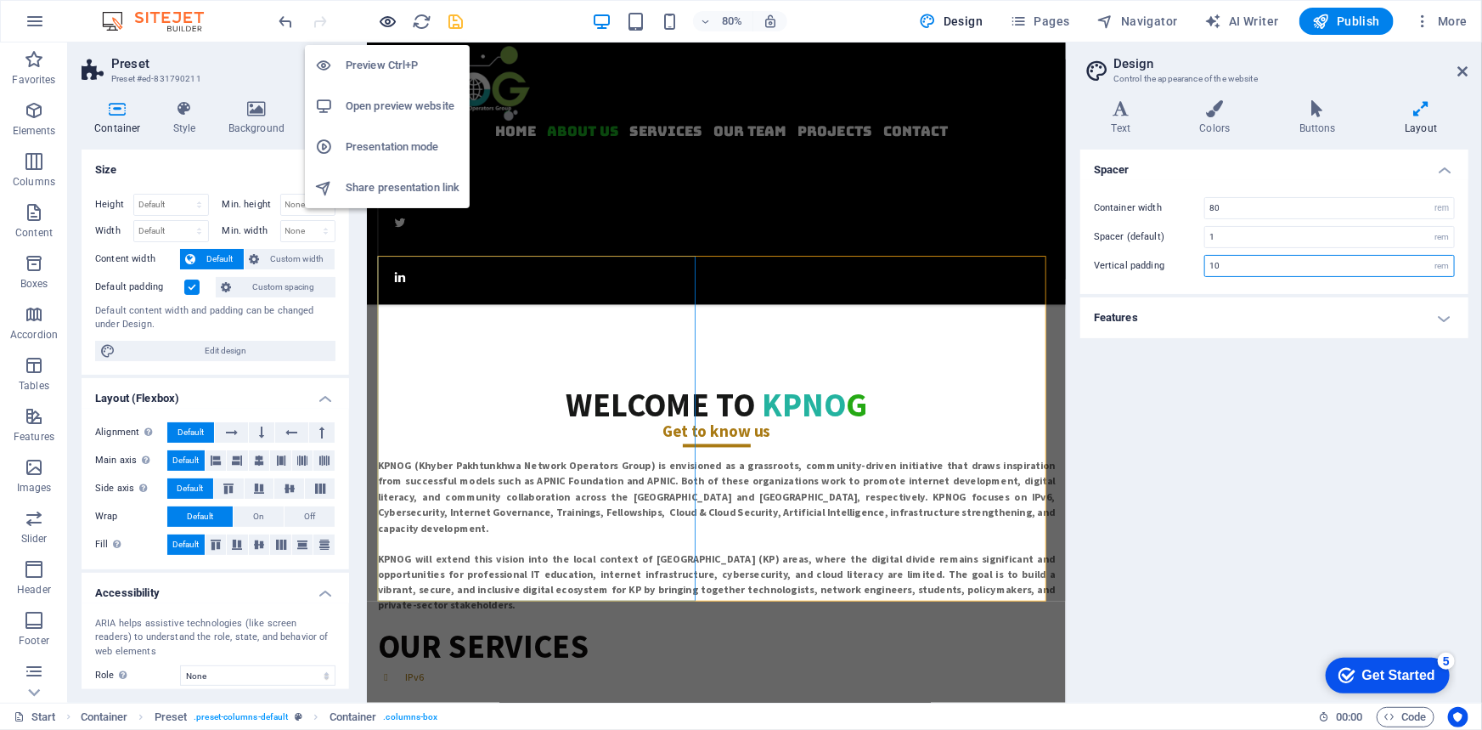
type input "10"
click at [382, 12] on icon "button" at bounding box center [389, 22] width 20 height 20
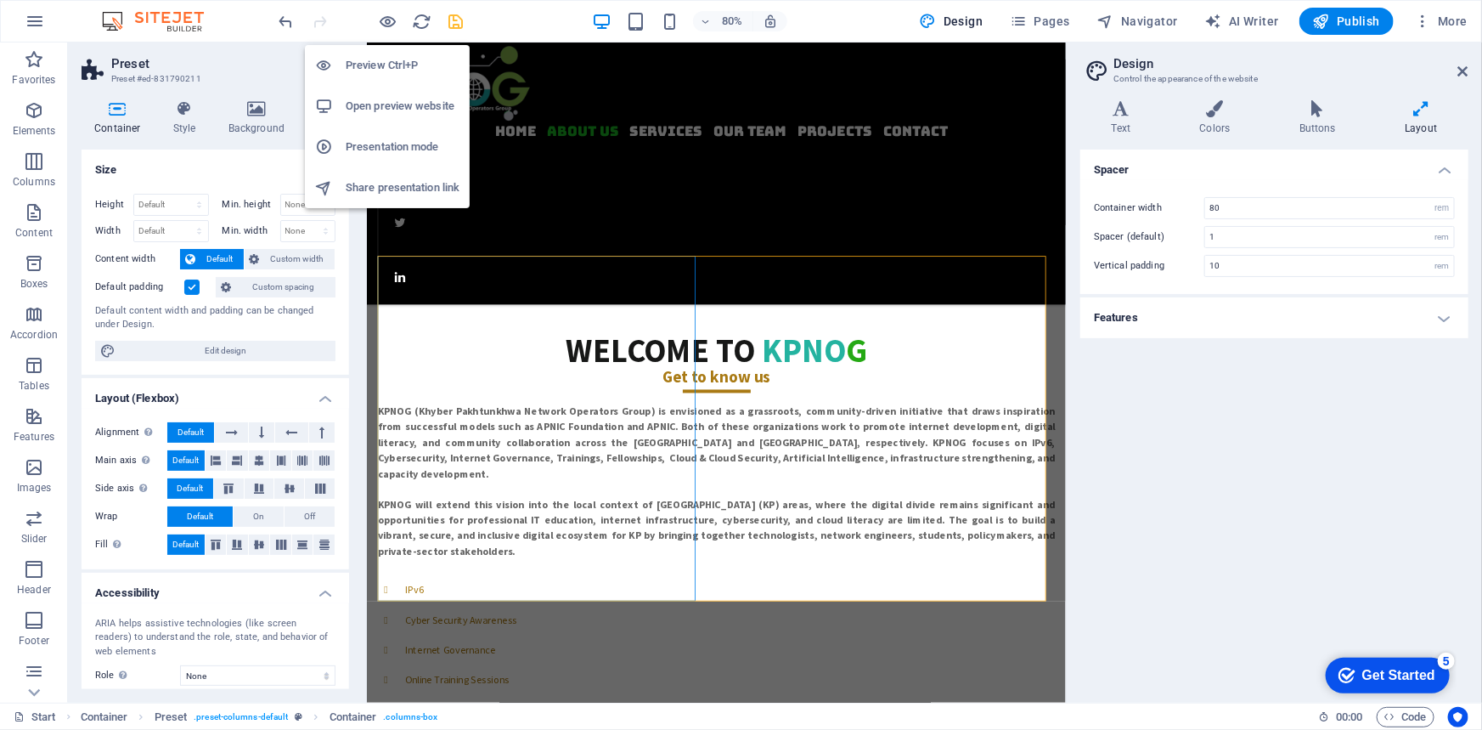
scroll to position [163, 0]
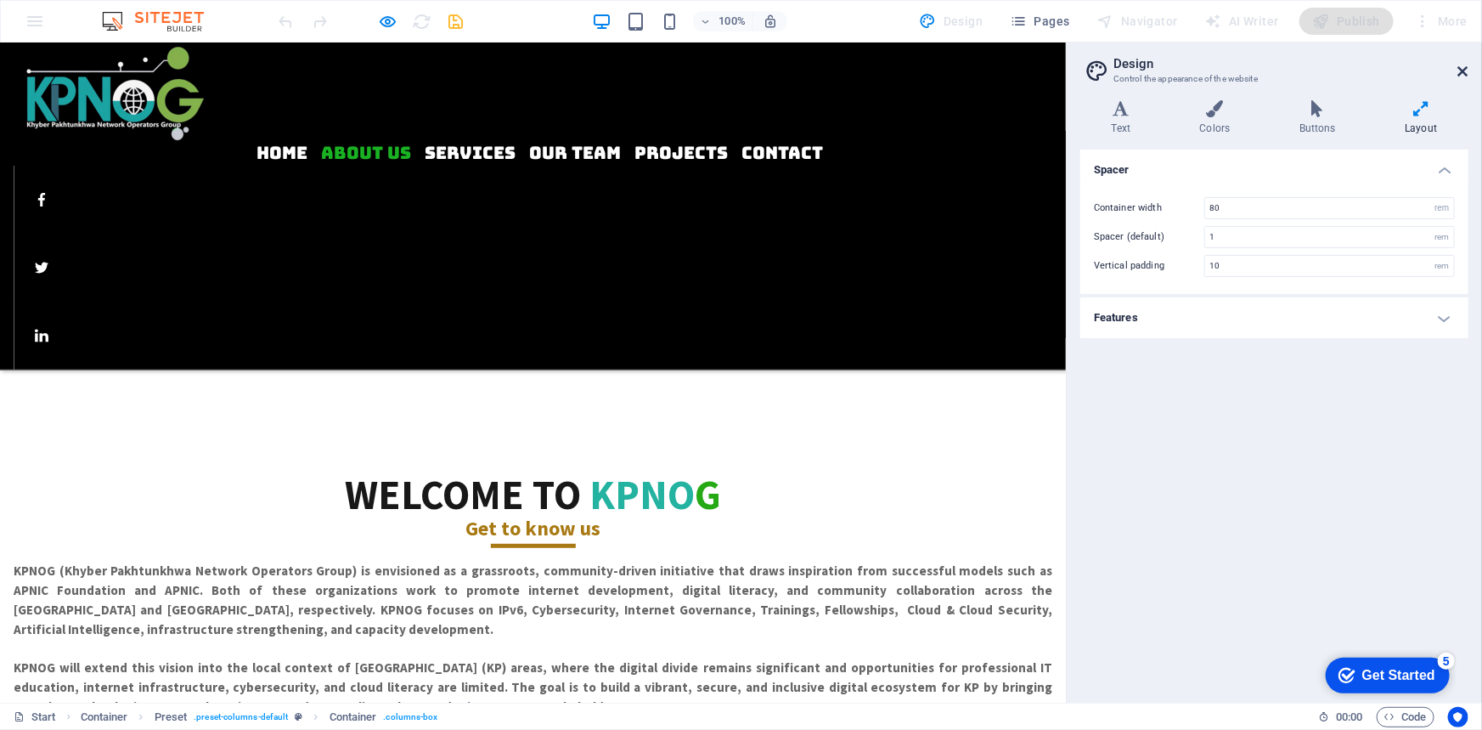
drag, startPoint x: 1460, startPoint y: 67, endPoint x: 1460, endPoint y: 24, distance: 43.3
click at [1460, 66] on icon at bounding box center [1464, 72] width 10 height 14
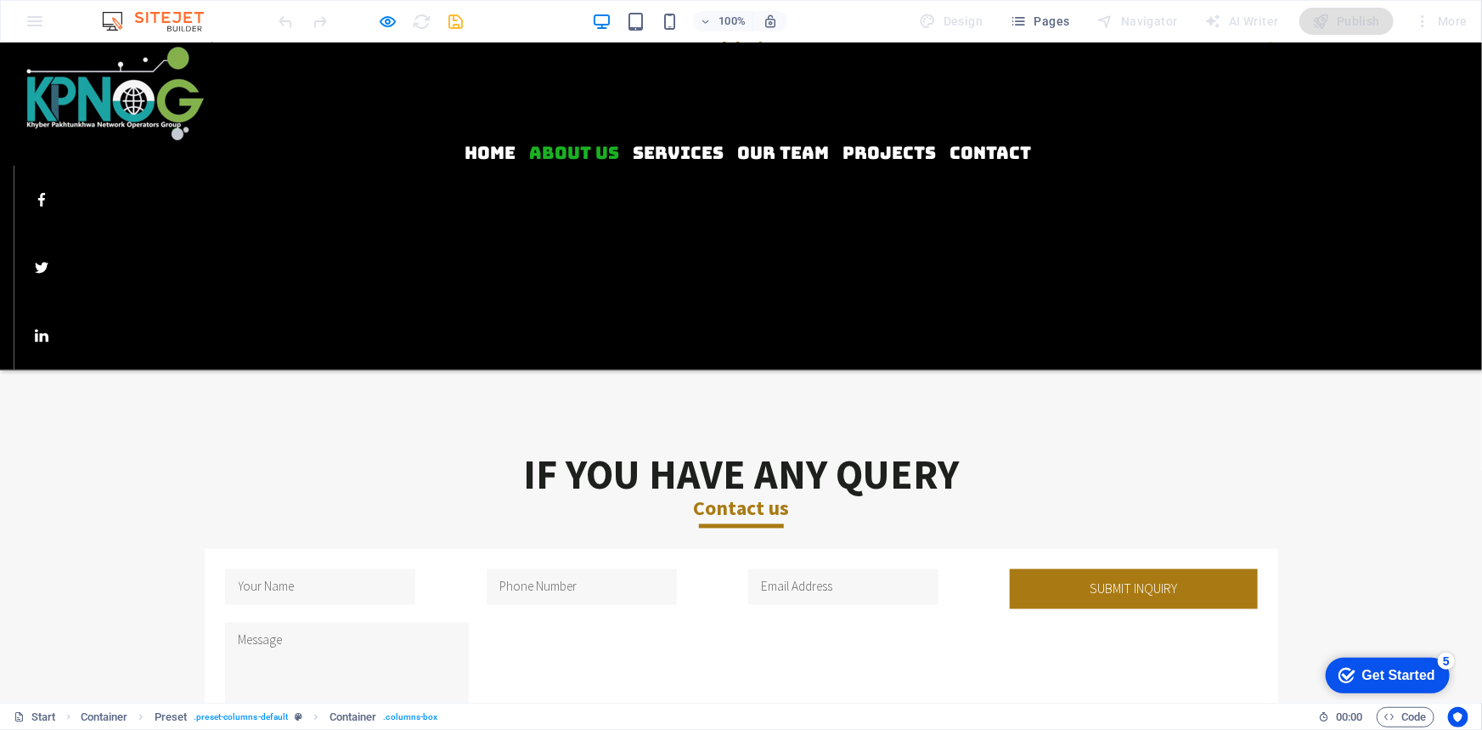
scroll to position [1399, 0]
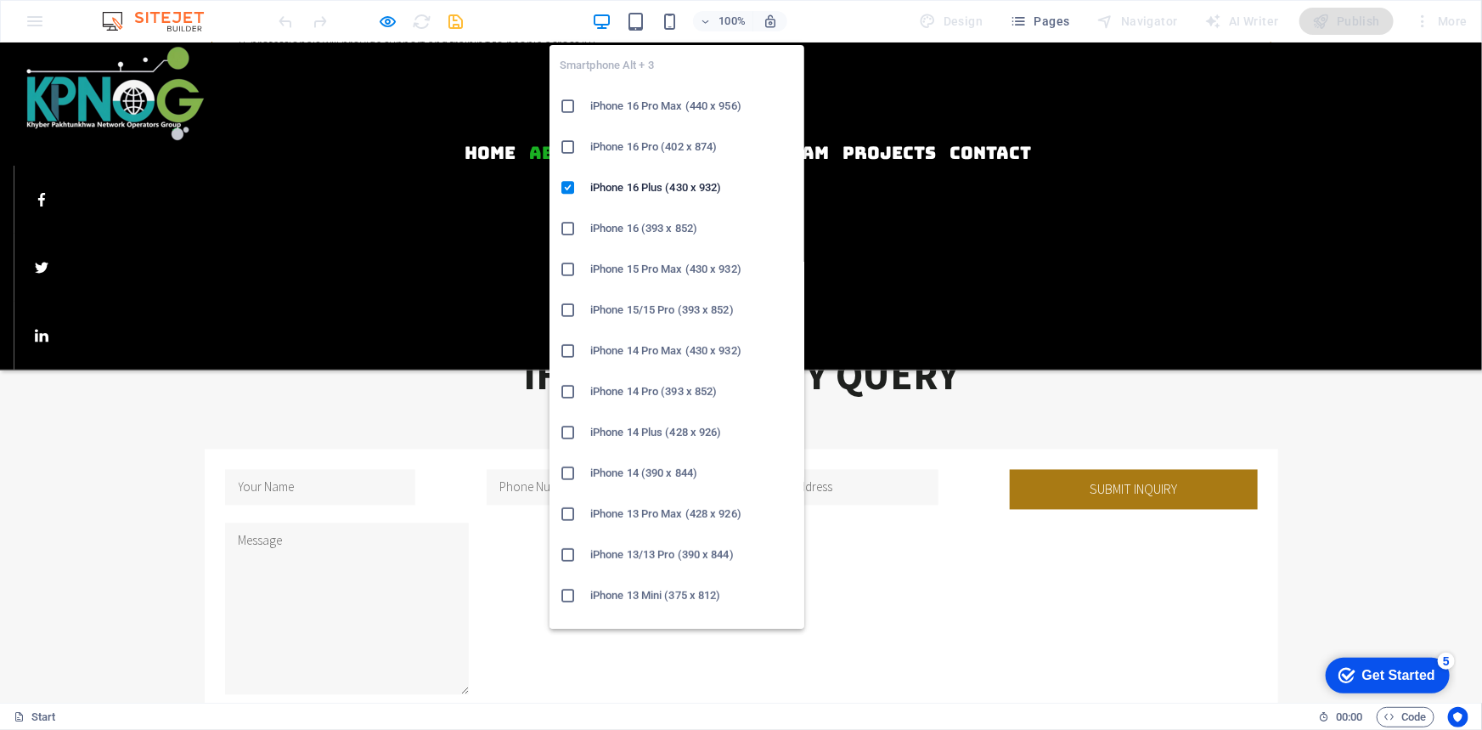
drag, startPoint x: 674, startPoint y: 21, endPoint x: 663, endPoint y: 39, distance: 21.0
click at [674, 20] on icon "button" at bounding box center [670, 22] width 20 height 20
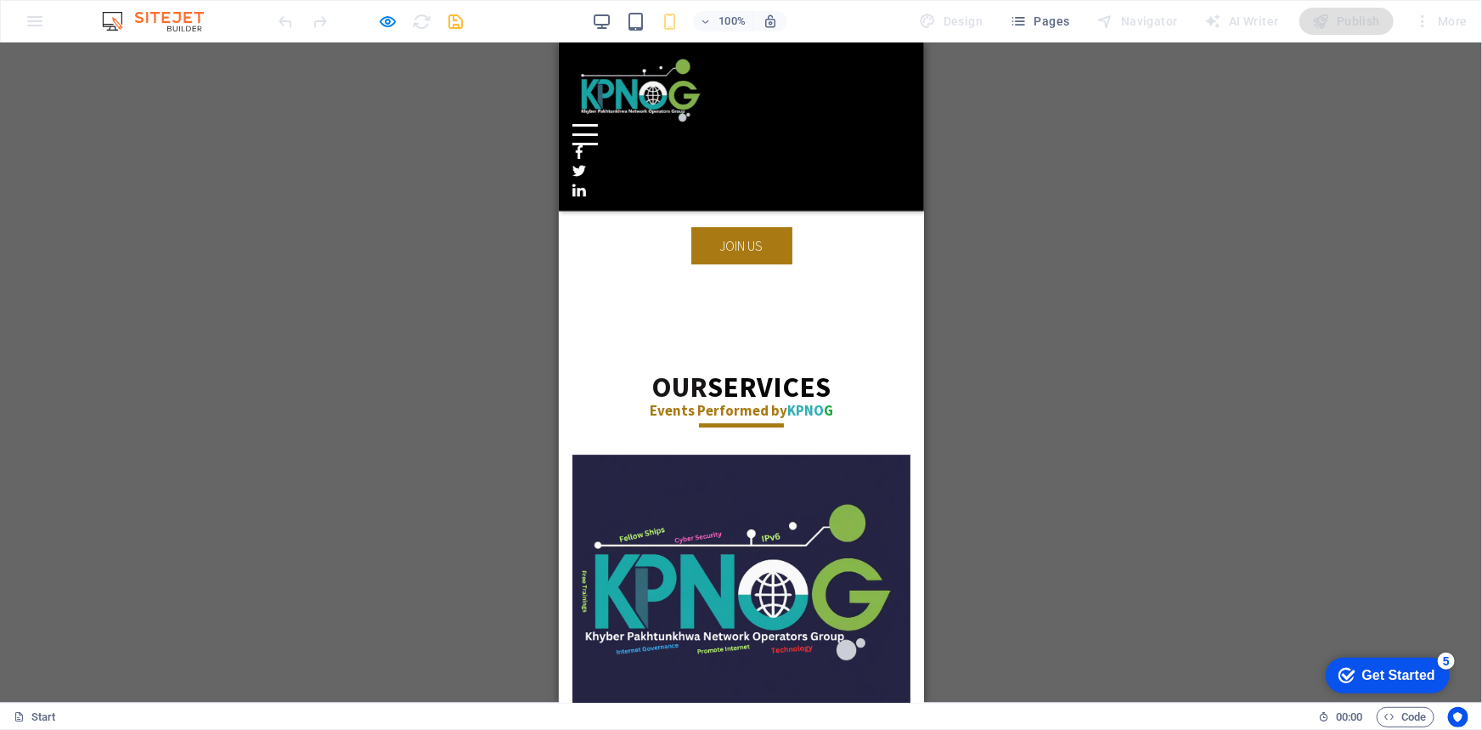
scroll to position [2146, 0]
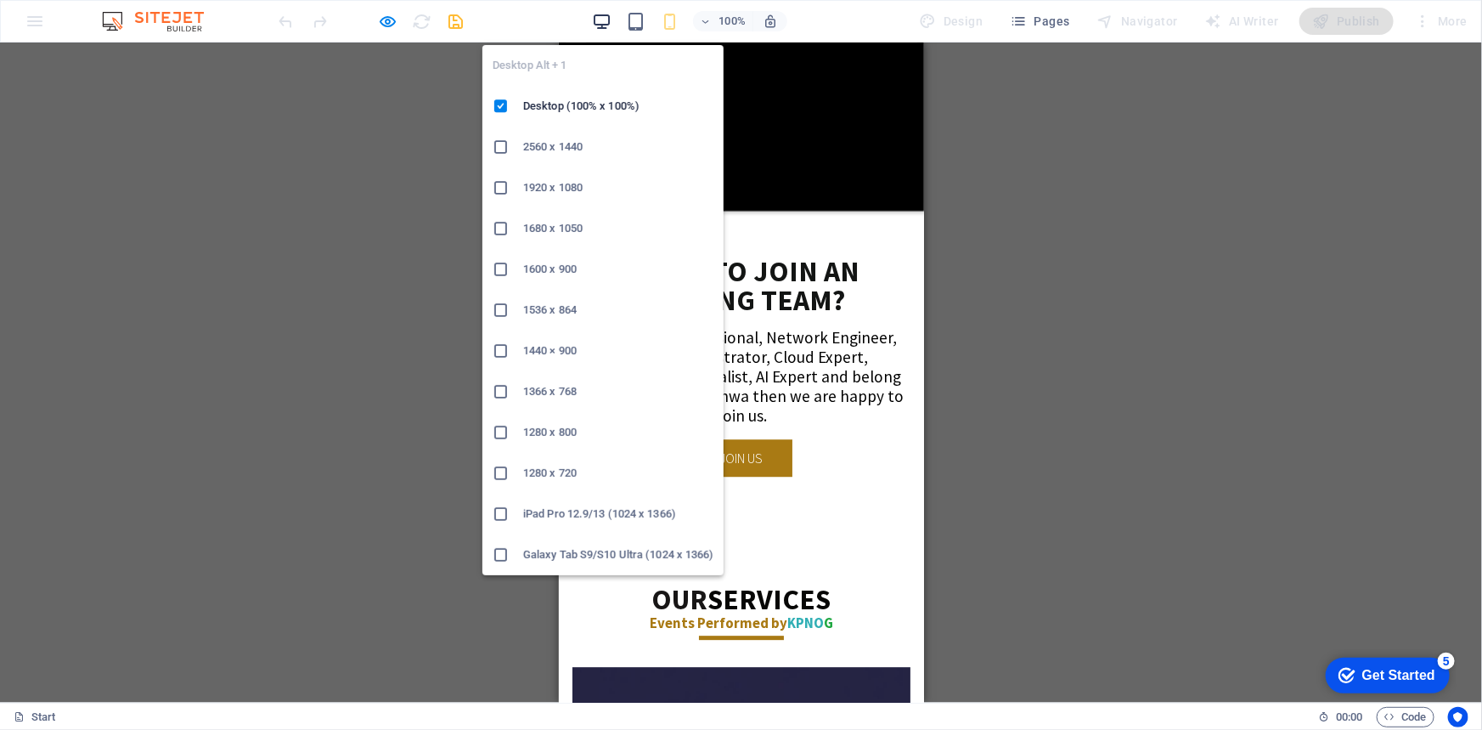
click at [605, 12] on icon "button" at bounding box center [602, 22] width 20 height 20
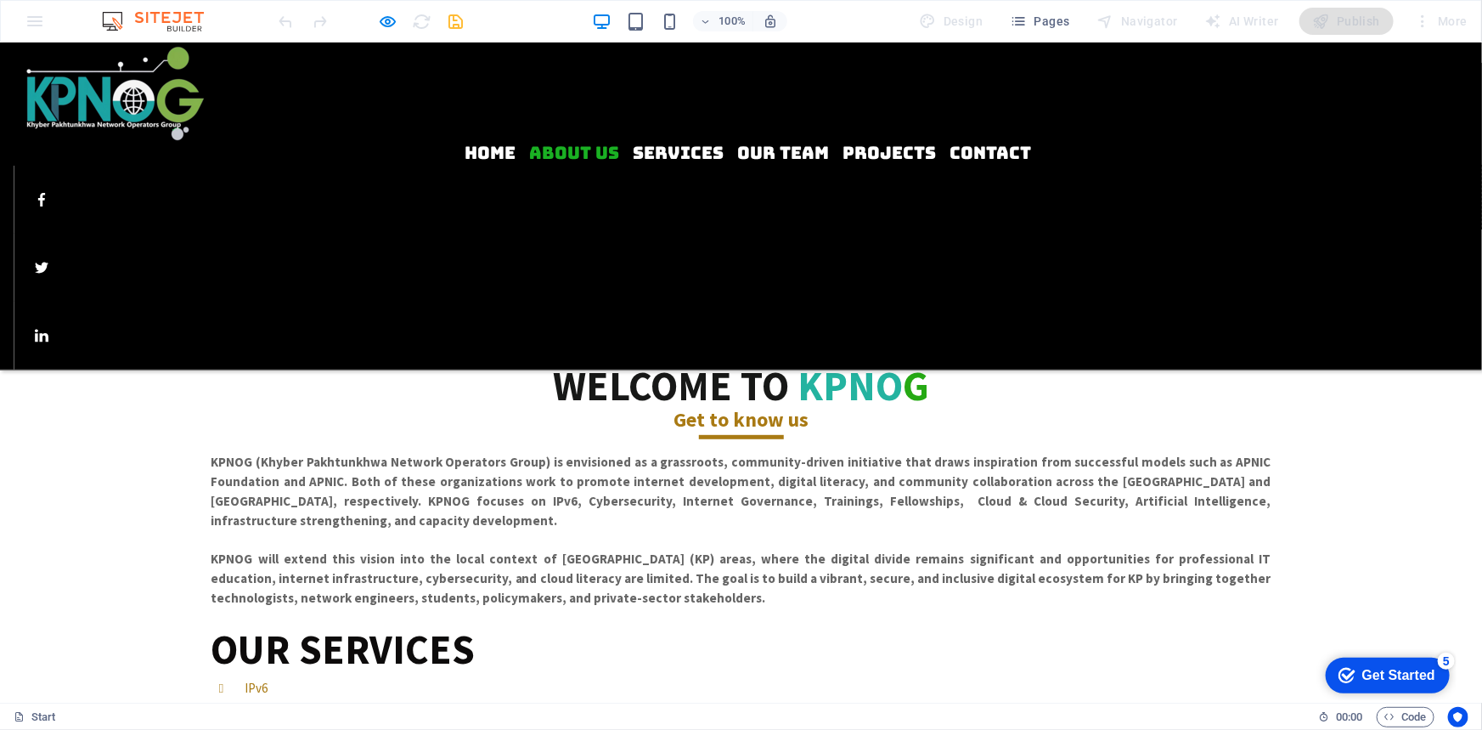
scroll to position [0, 0]
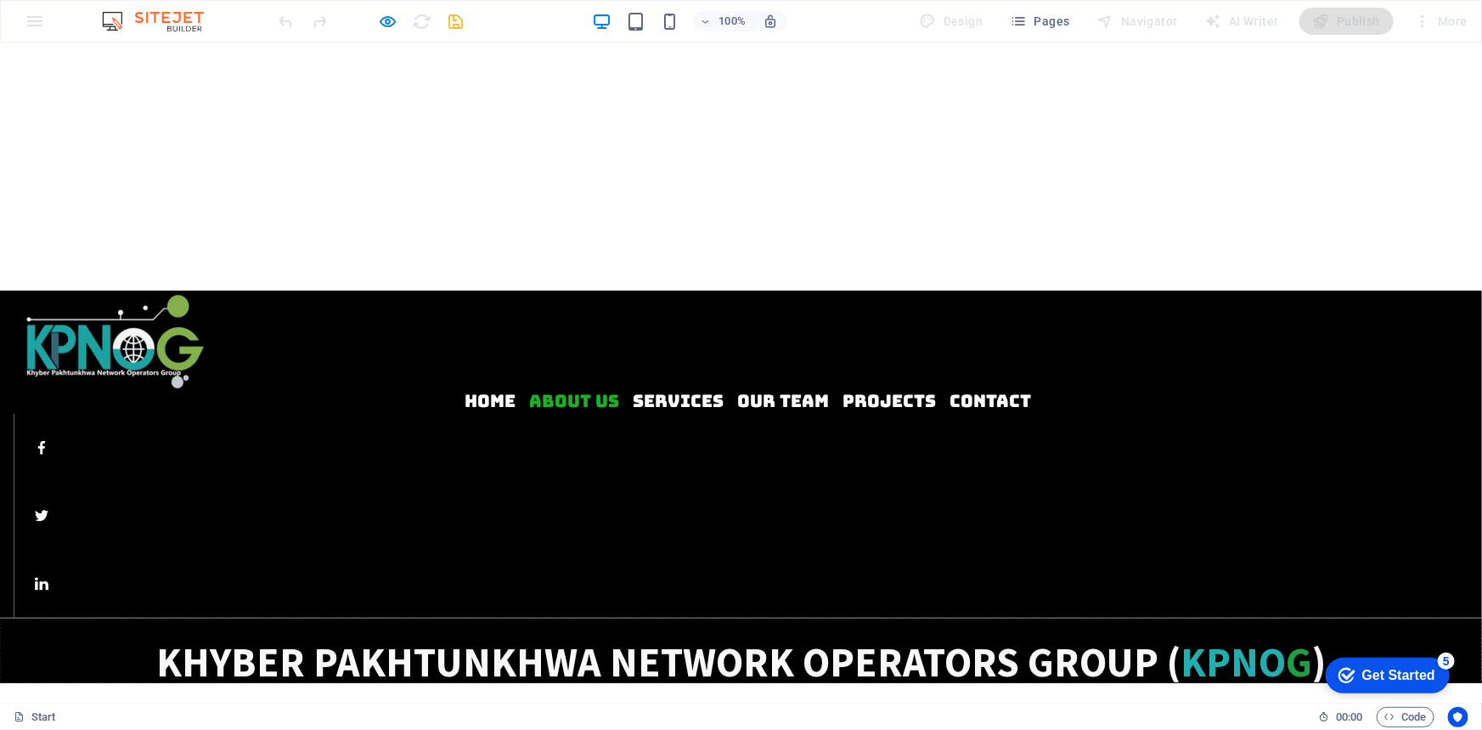
click at [390, 20] on icon "button" at bounding box center [389, 22] width 20 height 20
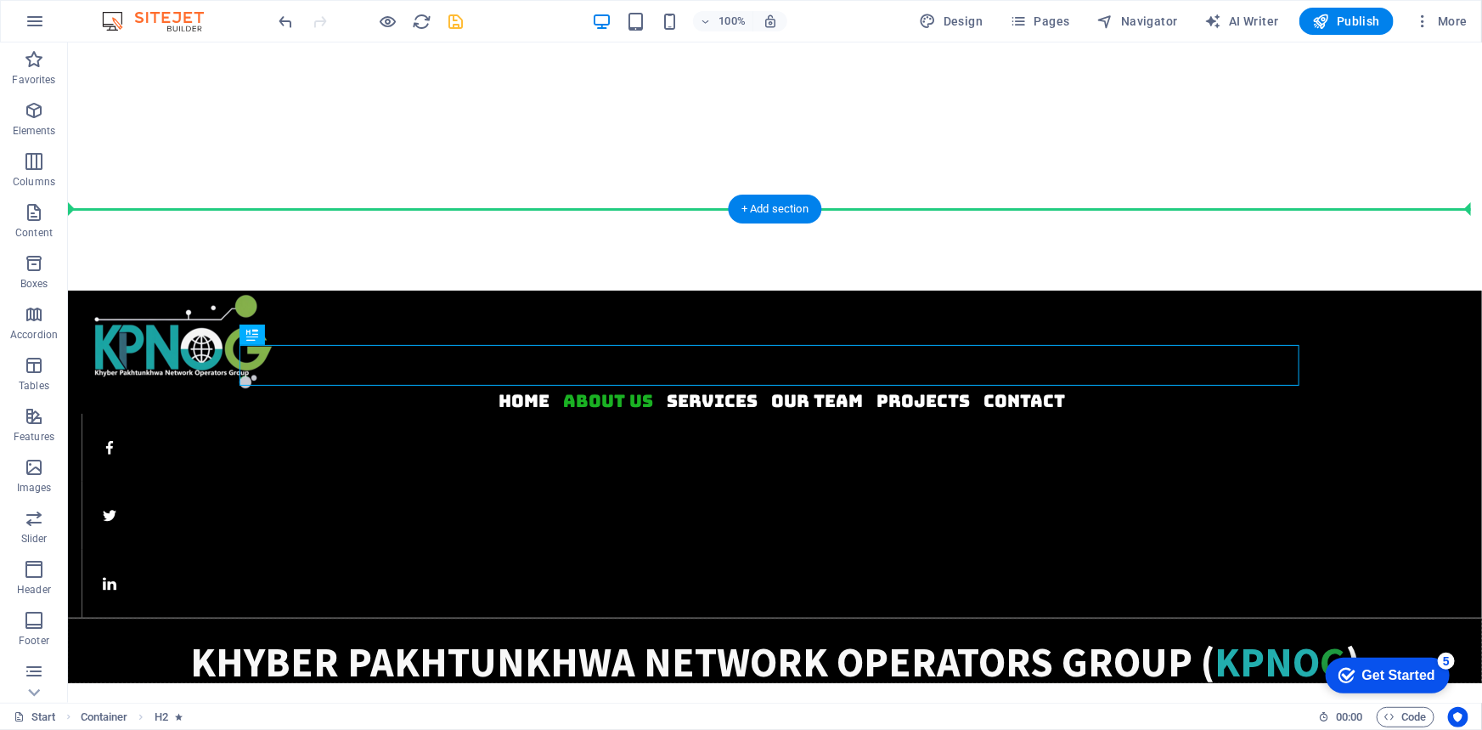
drag, startPoint x: 340, startPoint y: 387, endPoint x: 646, endPoint y: 232, distance: 343.1
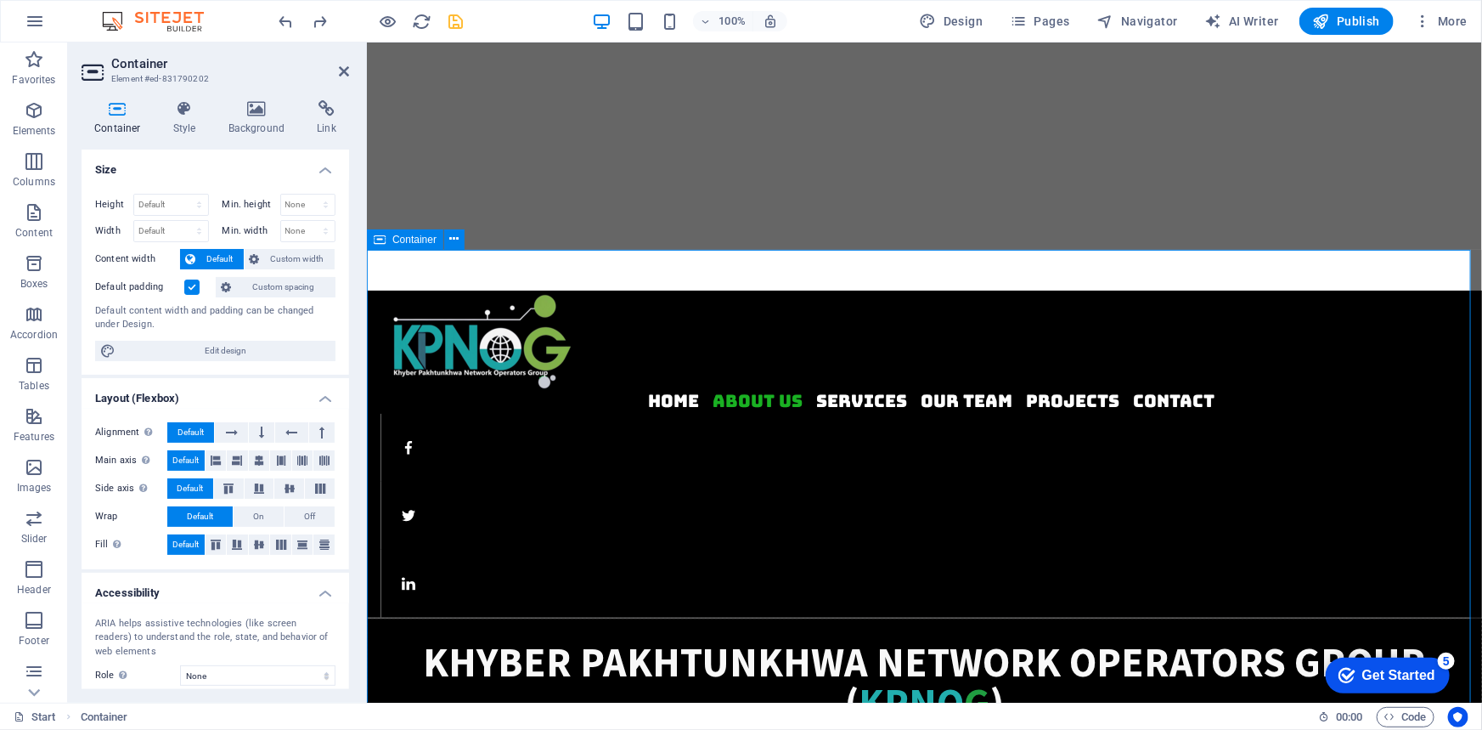
click at [956, 20] on span "Design" at bounding box center [952, 21] width 64 height 17
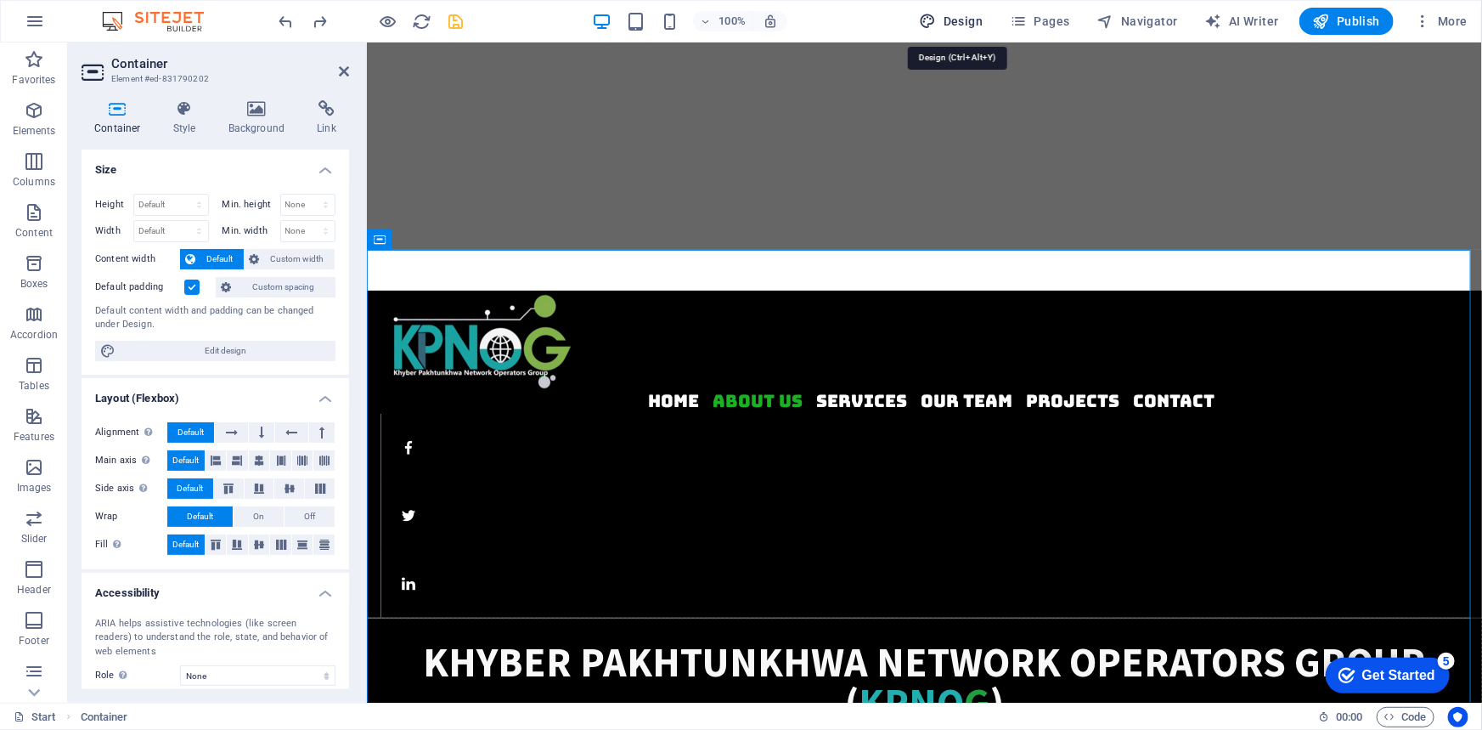
select select "rem"
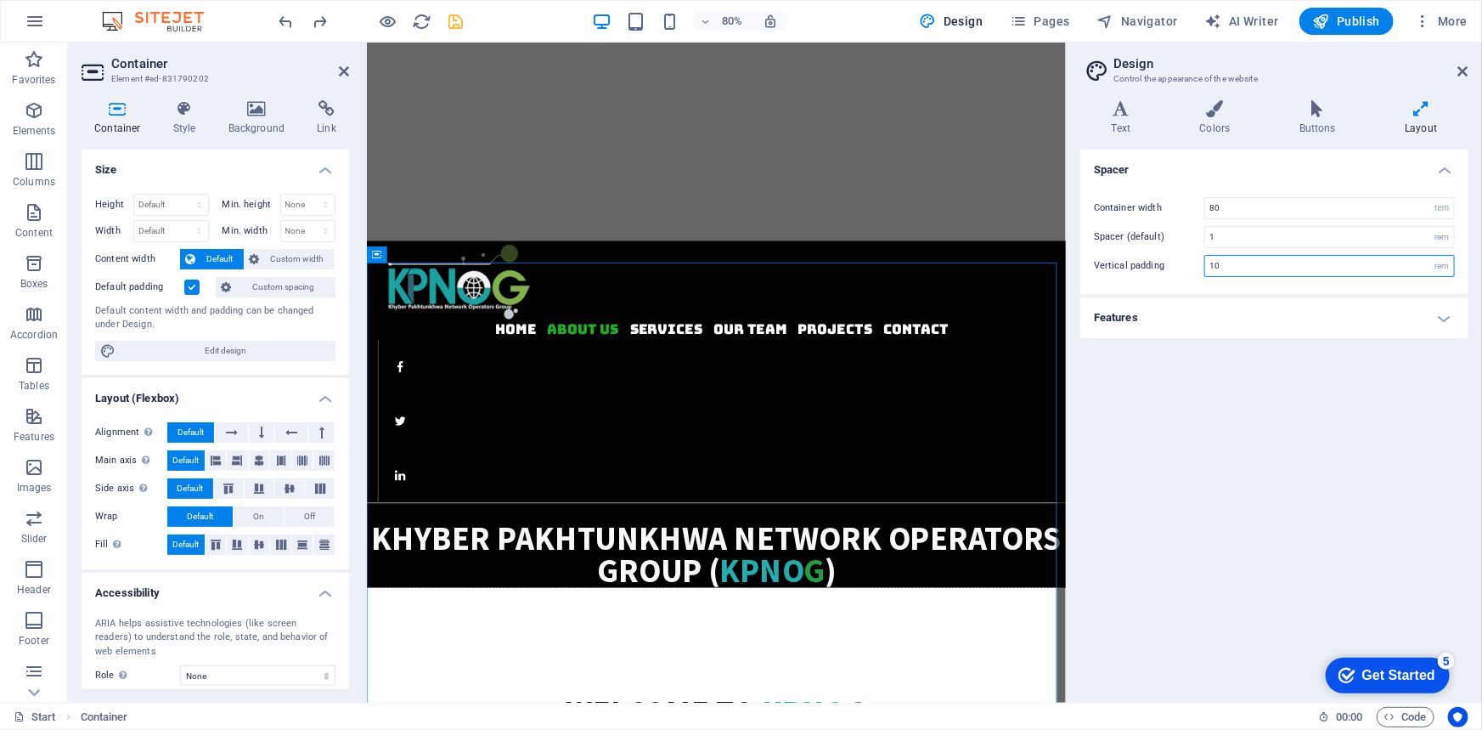
drag, startPoint x: 1241, startPoint y: 264, endPoint x: 1189, endPoint y: 263, distance: 51.8
click at [1189, 263] on div "Vertical padding 10 rem" at bounding box center [1274, 266] width 361 height 22
type input "6"
type input "4"
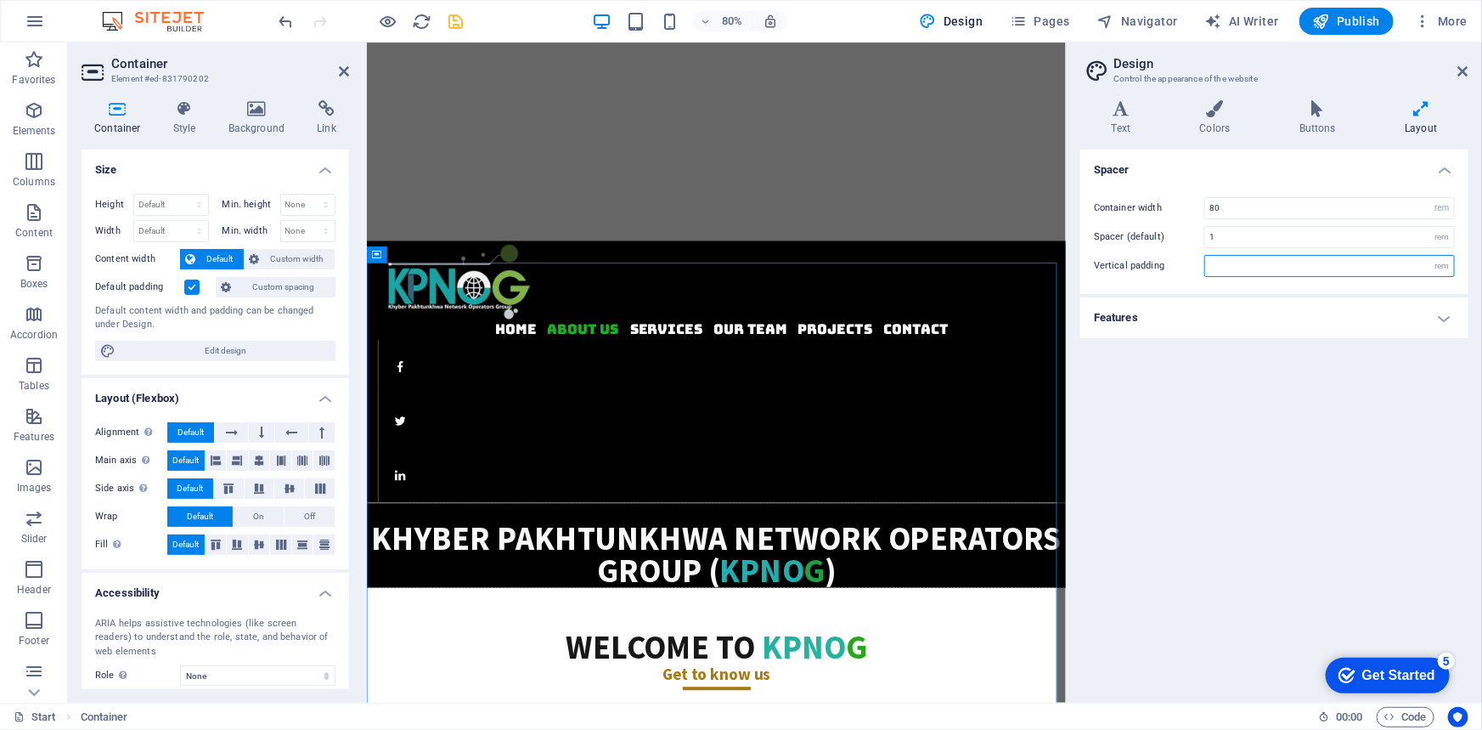
type input "3"
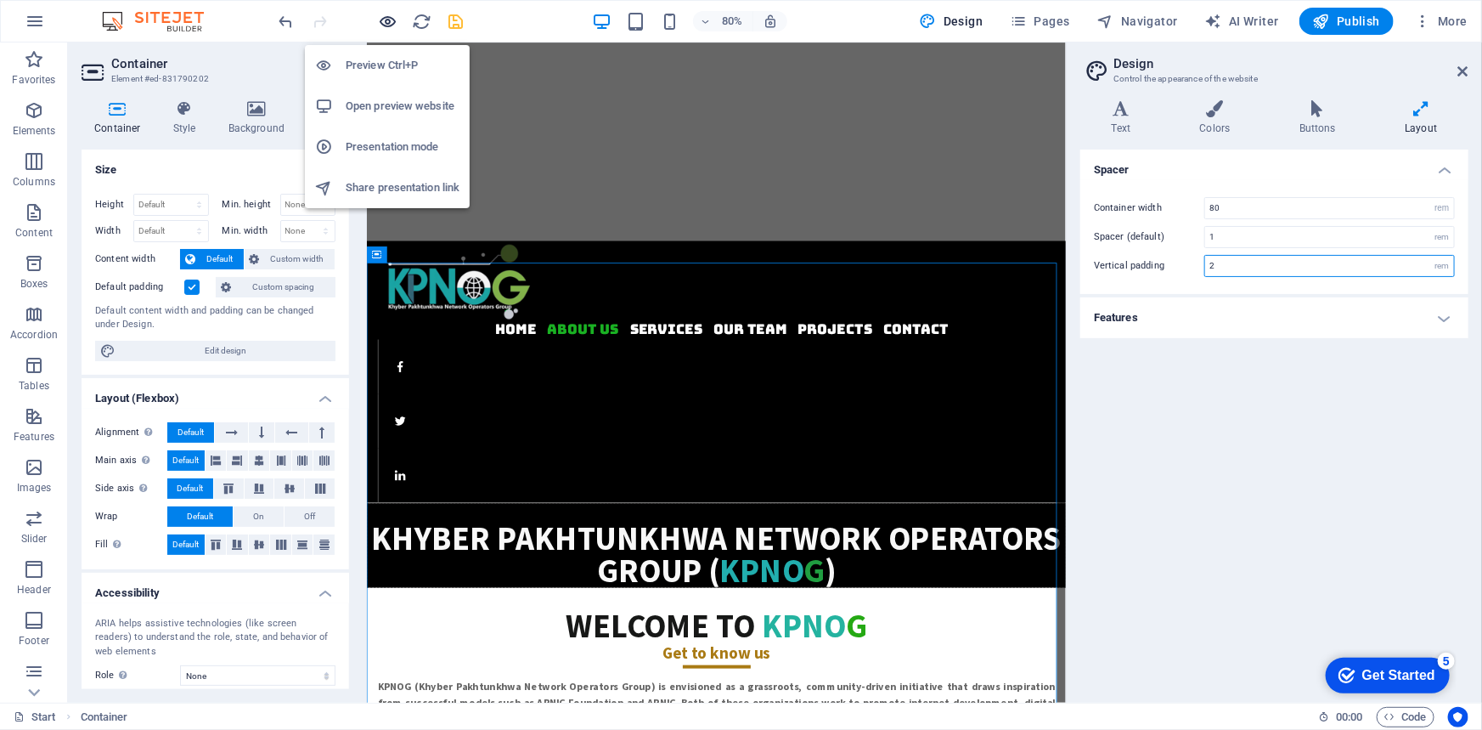
type input "2"
click at [381, 19] on icon "button" at bounding box center [389, 22] width 20 height 20
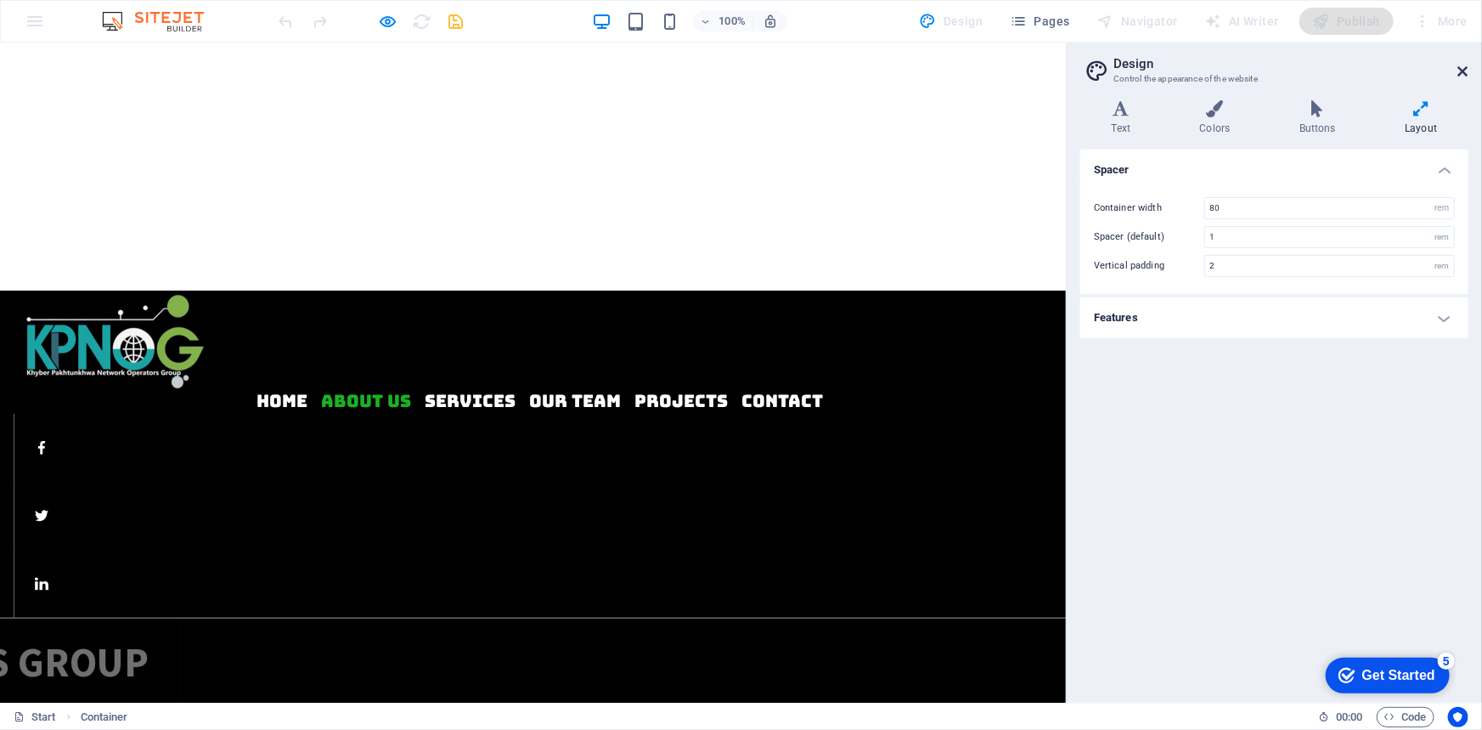
click at [1460, 66] on icon at bounding box center [1464, 72] width 10 height 14
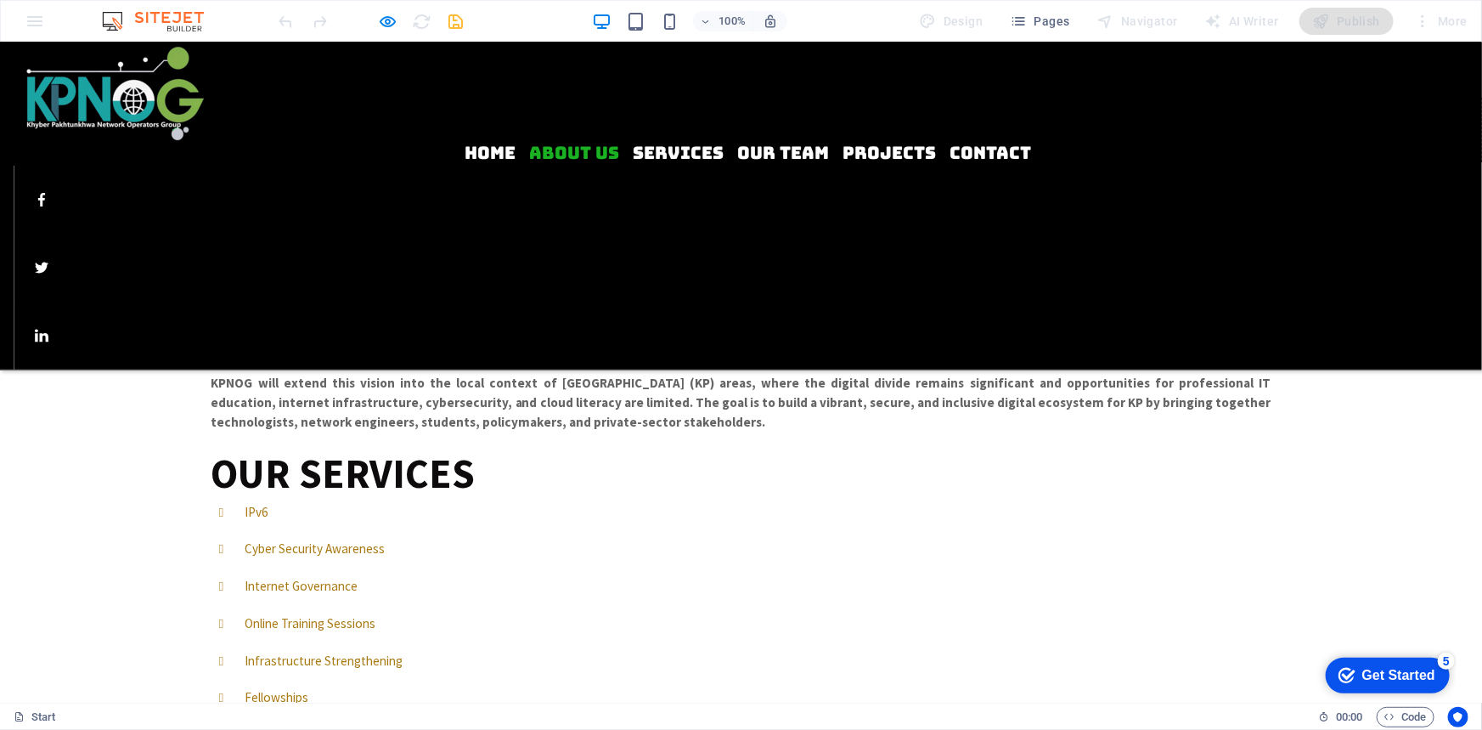
scroll to position [231, 0]
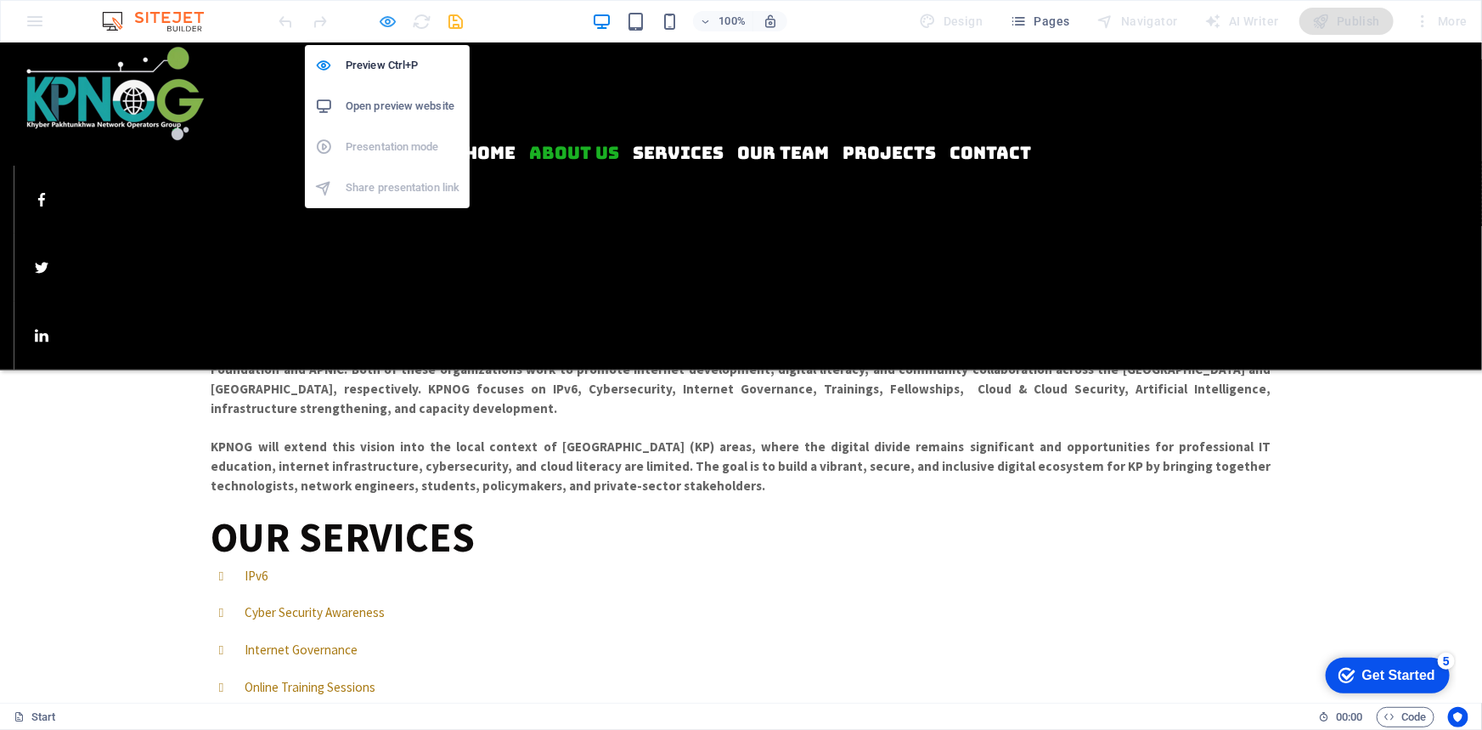
click at [383, 20] on icon "button" at bounding box center [389, 22] width 20 height 20
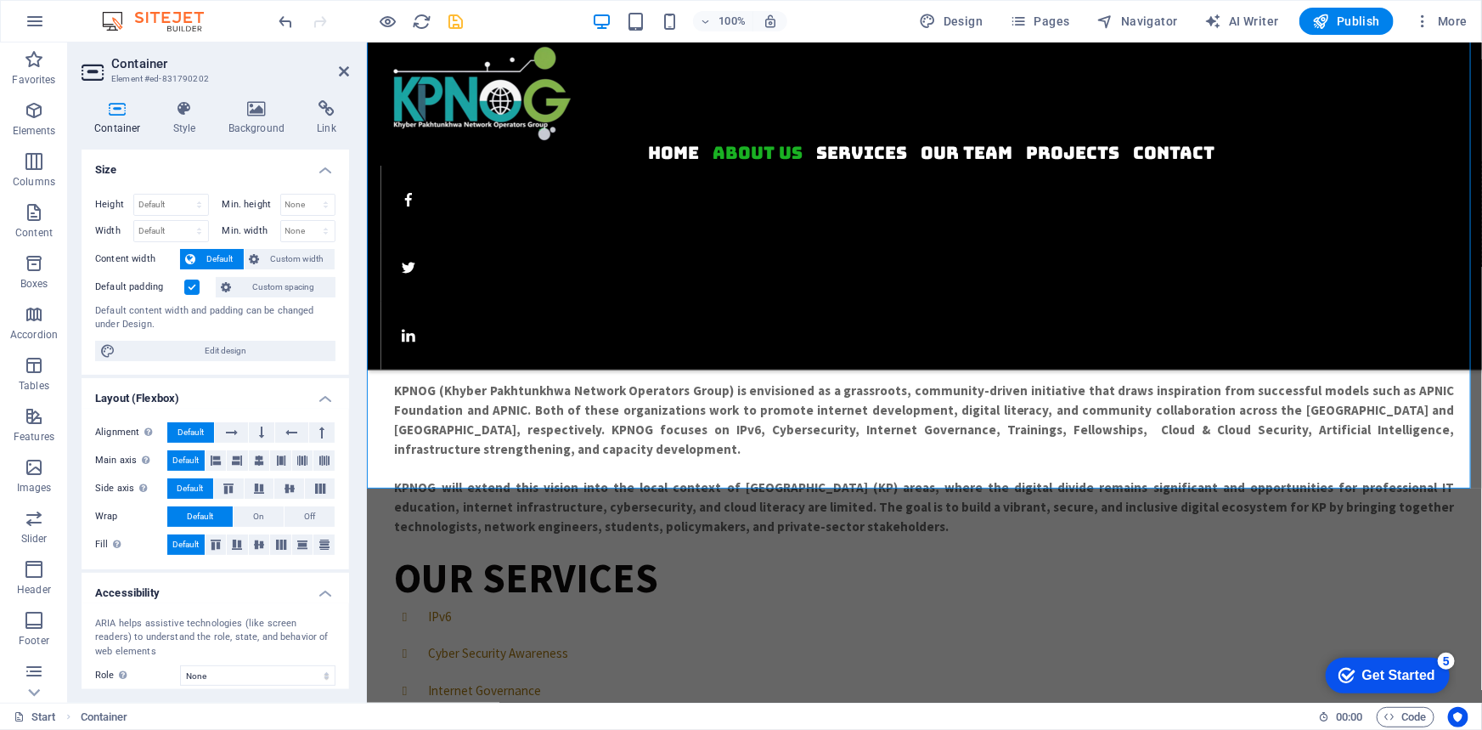
scroll to position [272, 0]
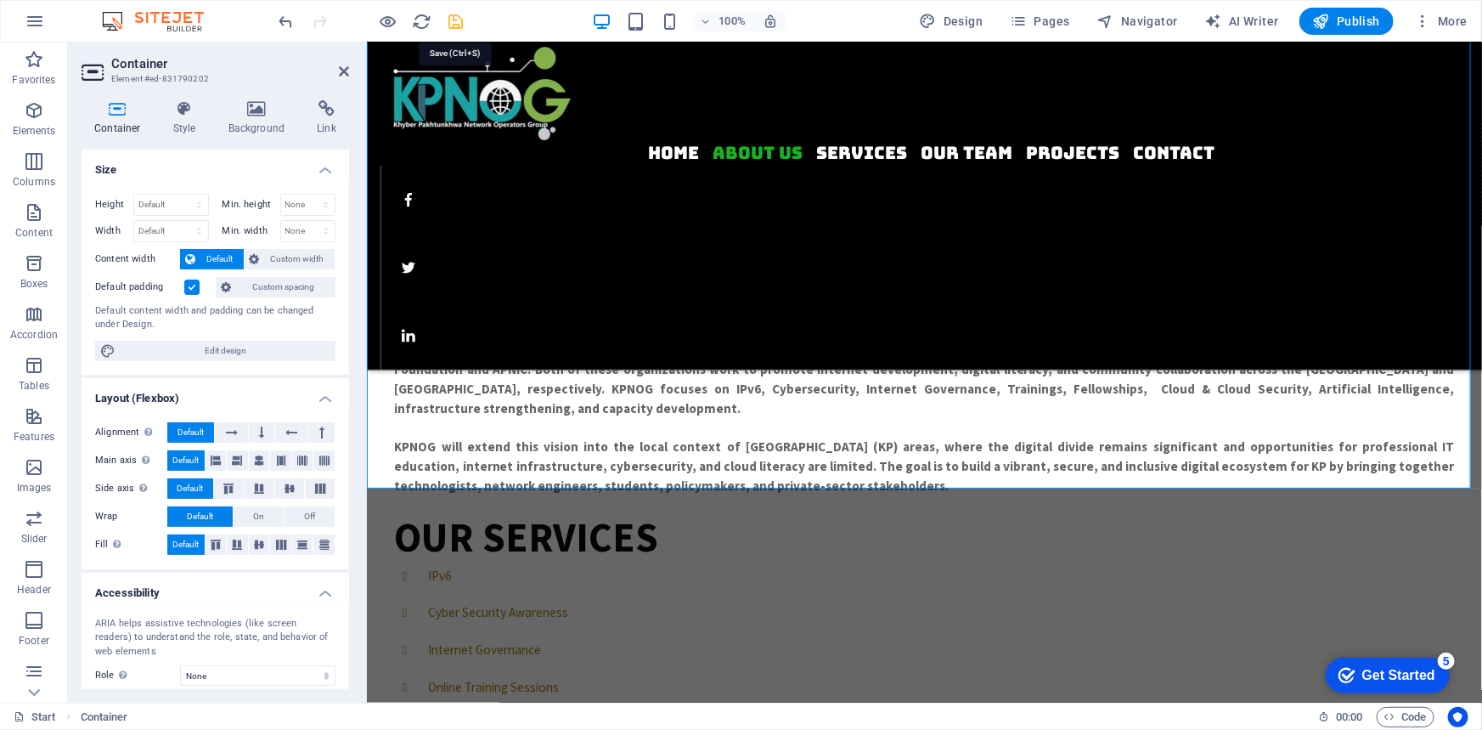
drag, startPoint x: 452, startPoint y: 20, endPoint x: 92, endPoint y: 0, distance: 360.8
click at [452, 20] on icon "save" at bounding box center [457, 22] width 20 height 20
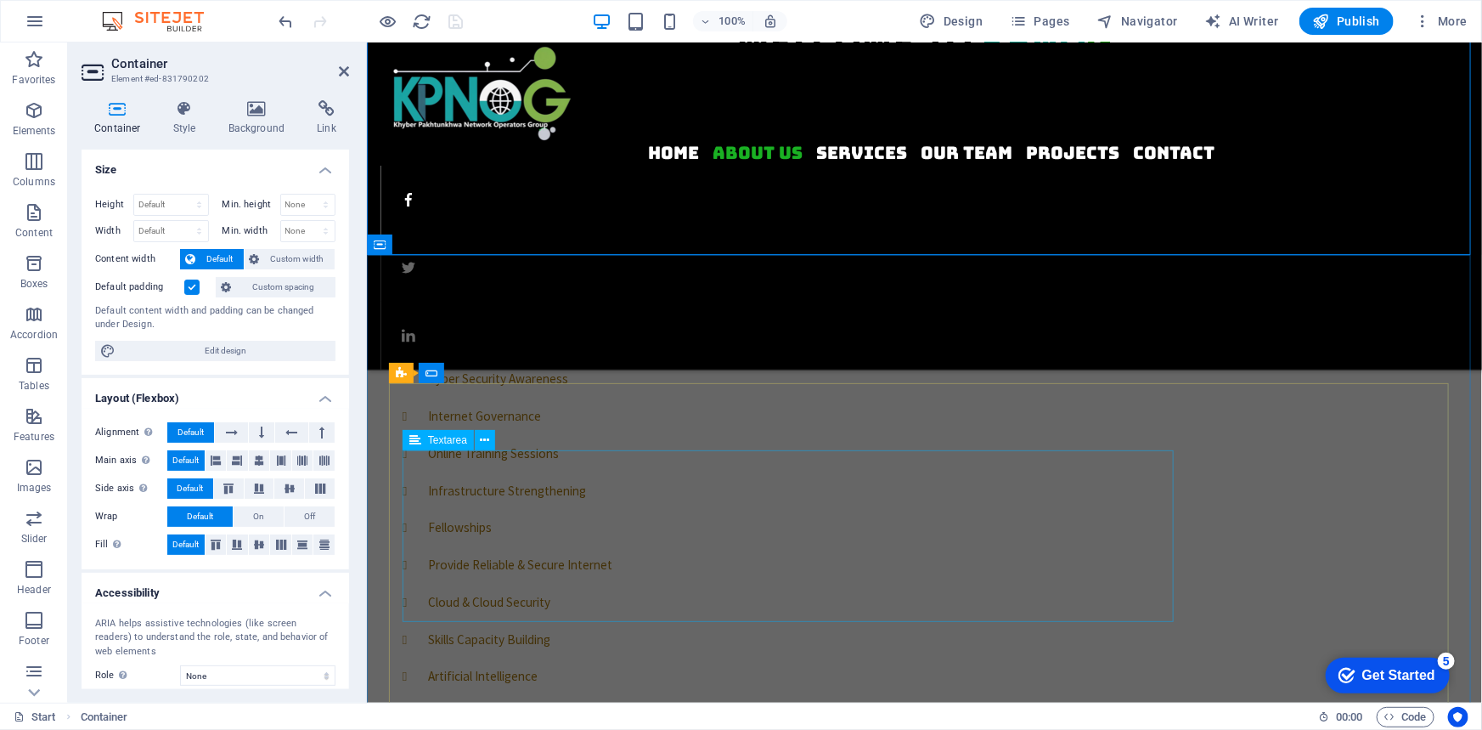
scroll to position [735, 0]
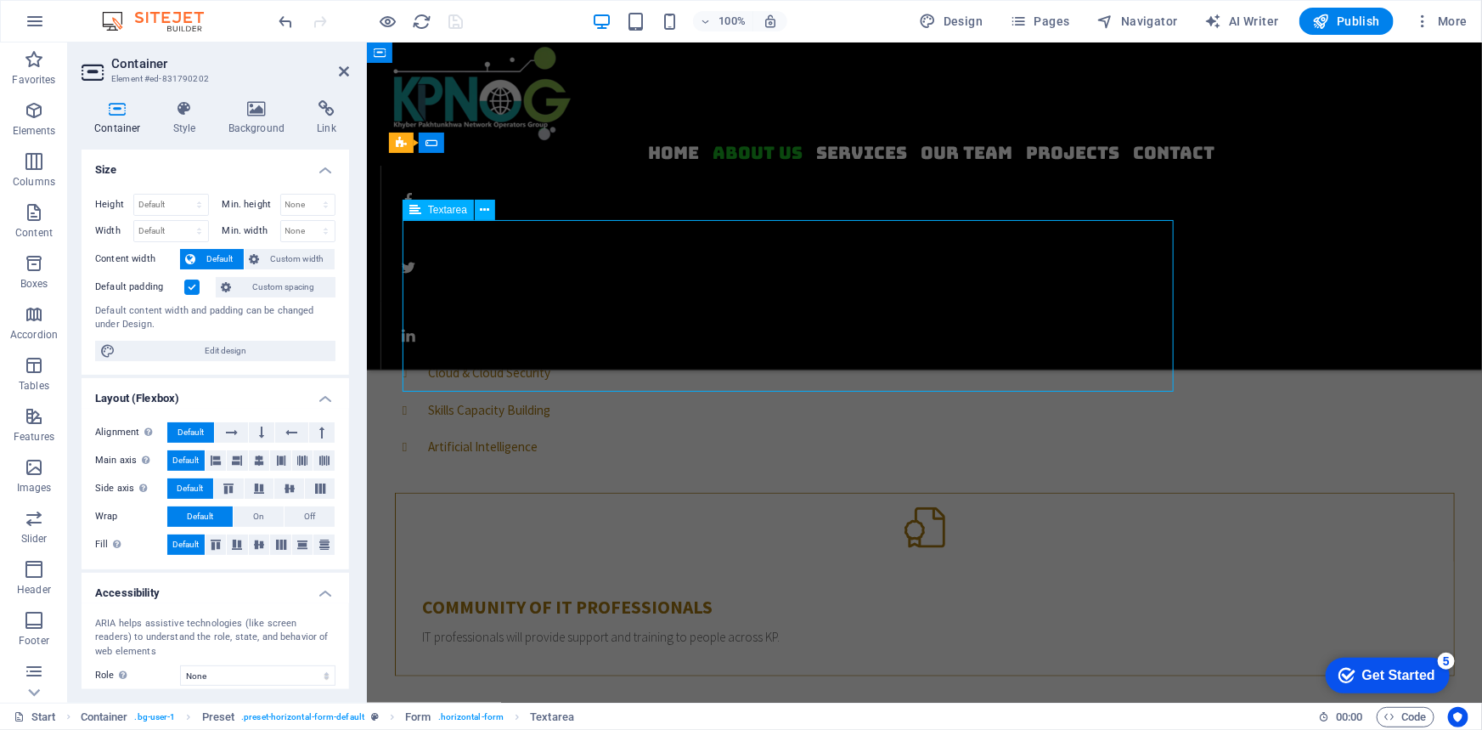
scroll to position [694, 0]
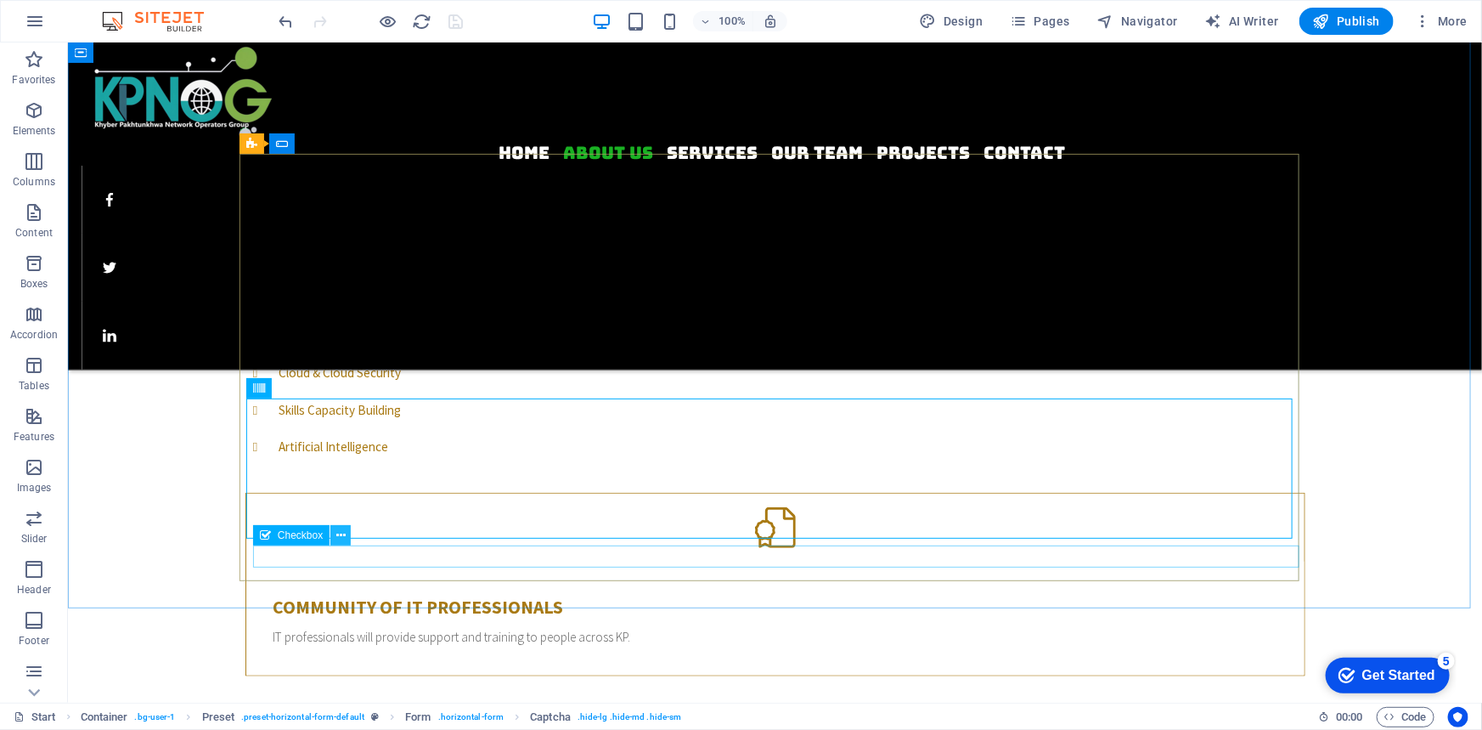
click at [339, 533] on icon at bounding box center [340, 536] width 9 height 18
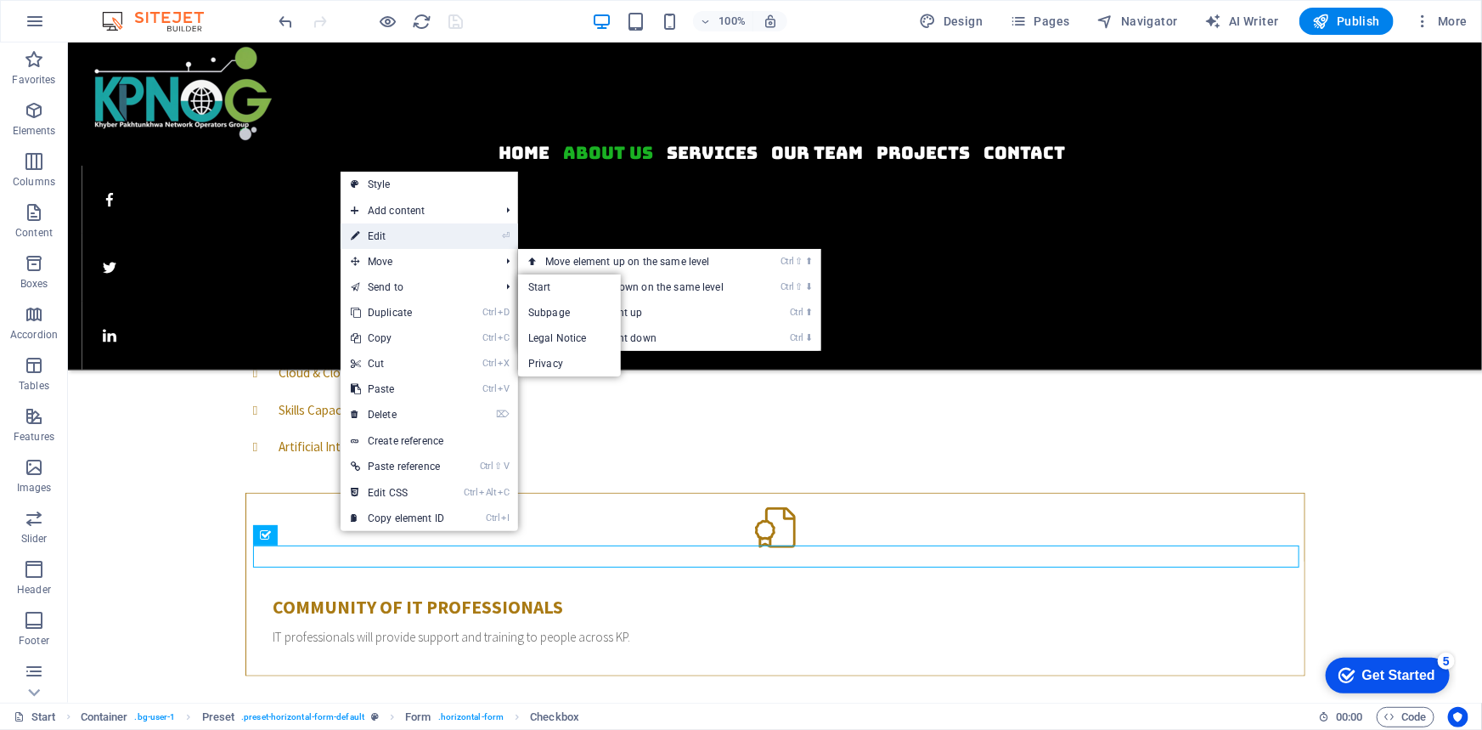
click at [420, 229] on link "⏎ Edit" at bounding box center [398, 235] width 114 height 25
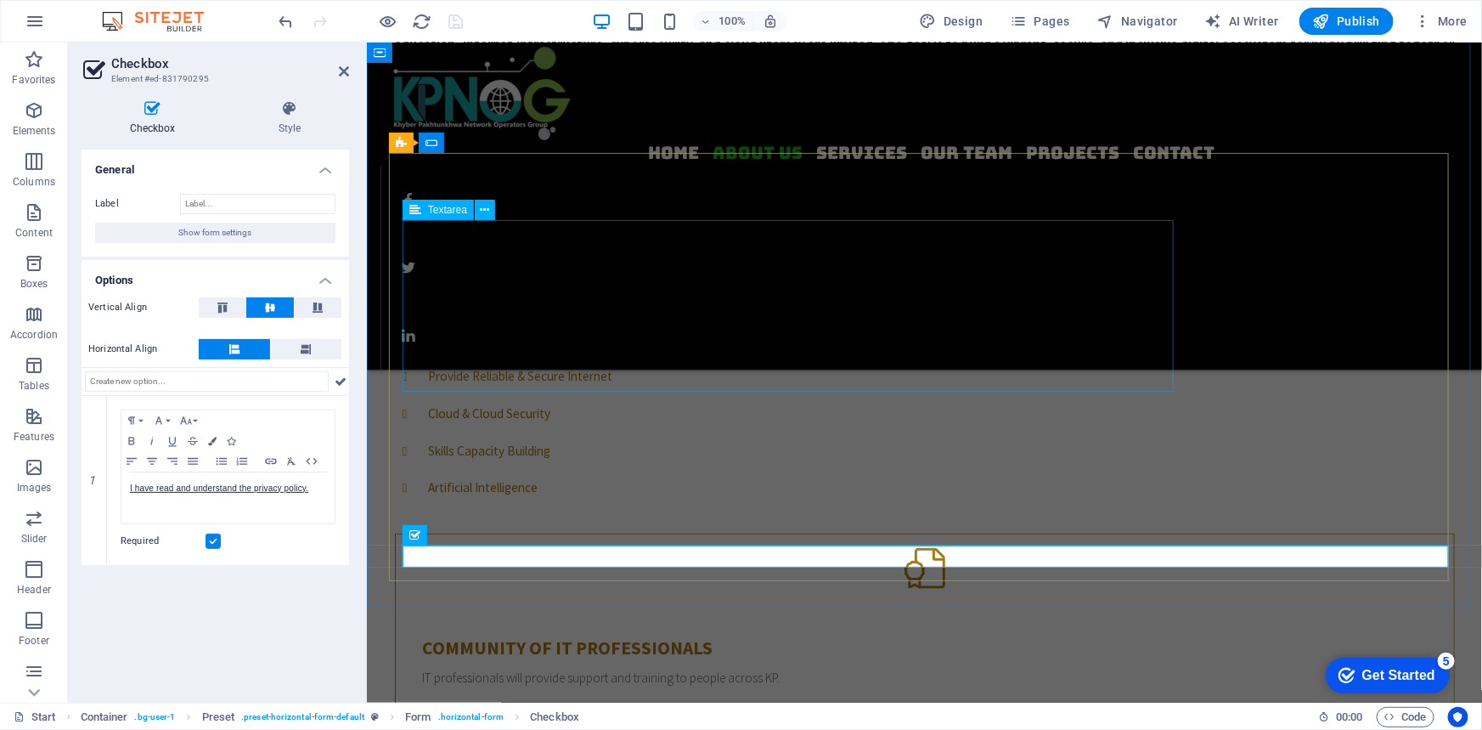
scroll to position [735, 0]
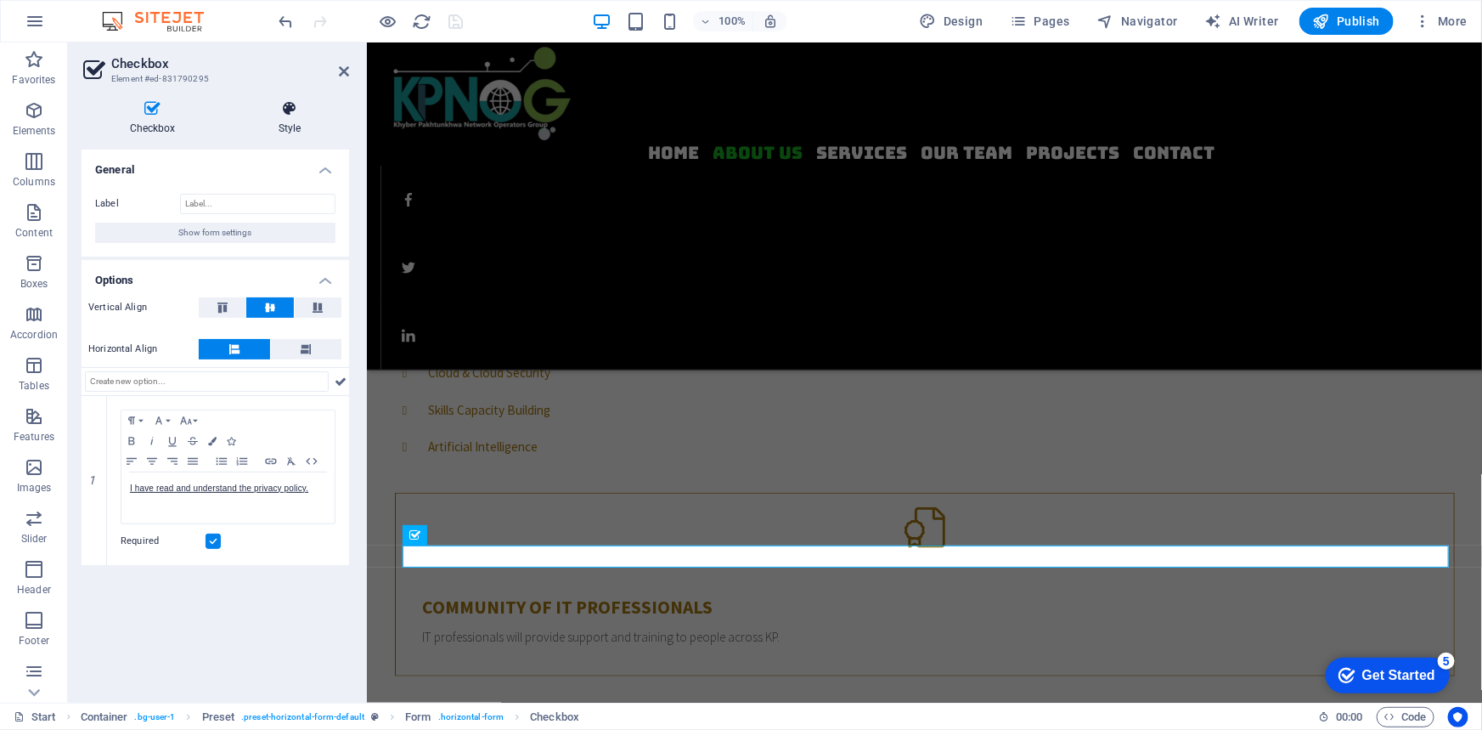
click at [286, 106] on icon at bounding box center [289, 108] width 119 height 17
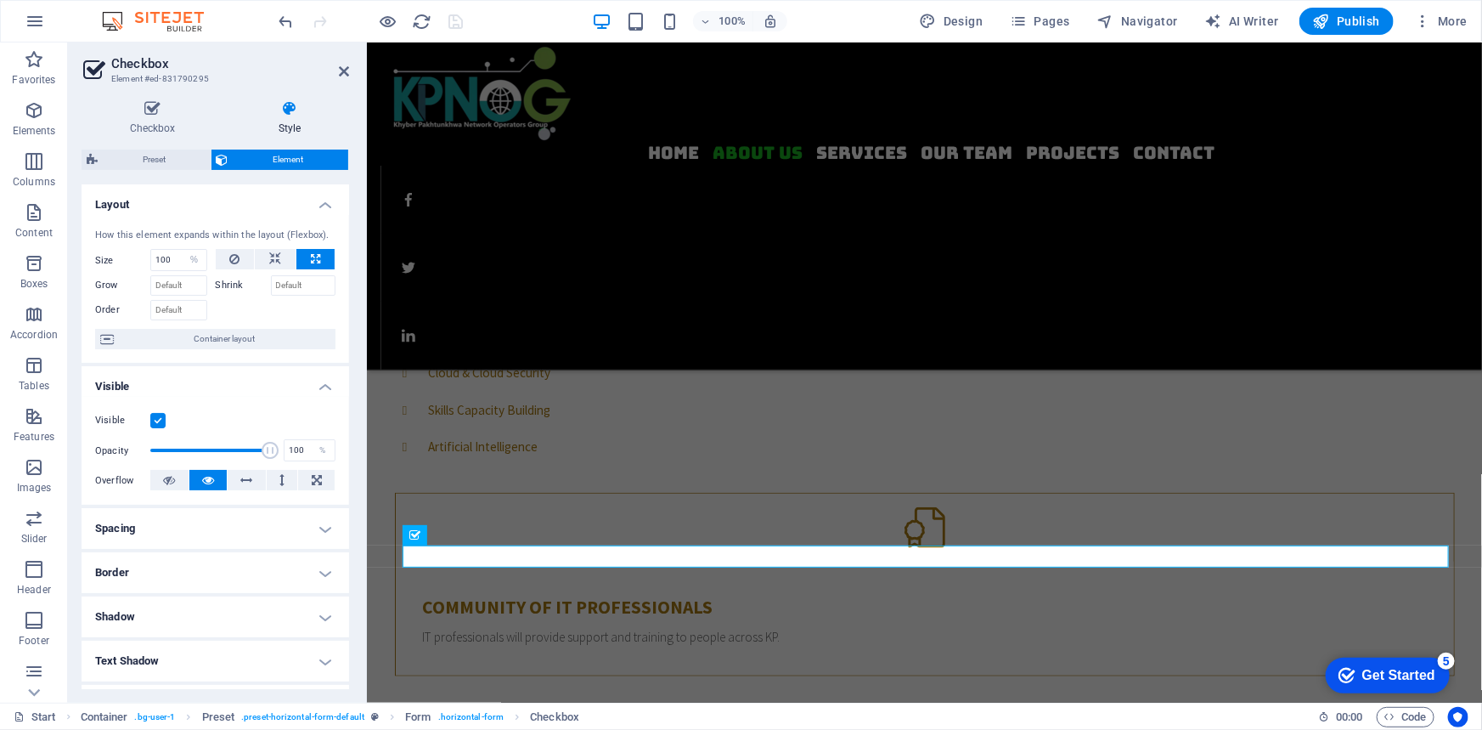
click at [159, 417] on label at bounding box center [157, 420] width 15 height 15
click at [0, 0] on input "Visible" at bounding box center [0, 0] width 0 height 0
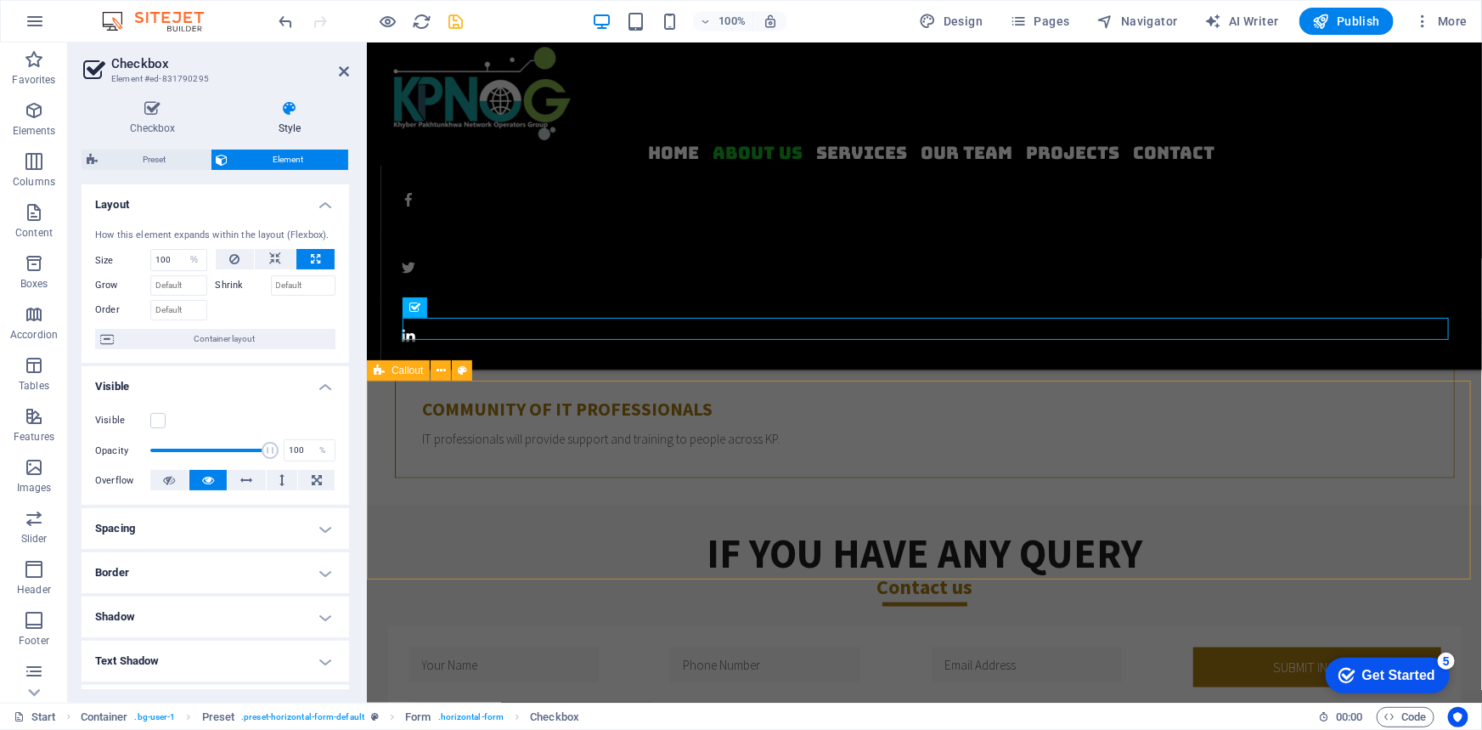
scroll to position [967, 0]
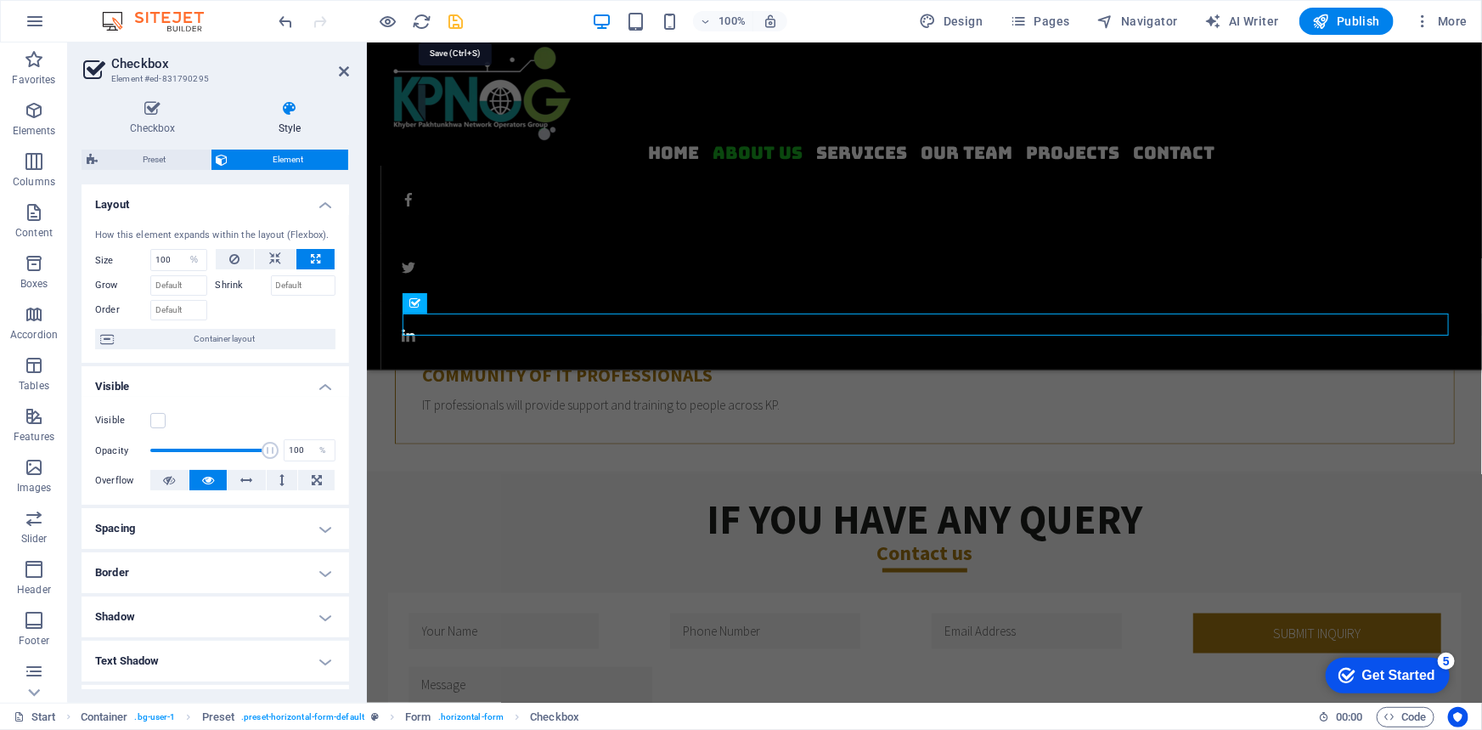
click at [457, 20] on icon "save" at bounding box center [457, 22] width 20 height 20
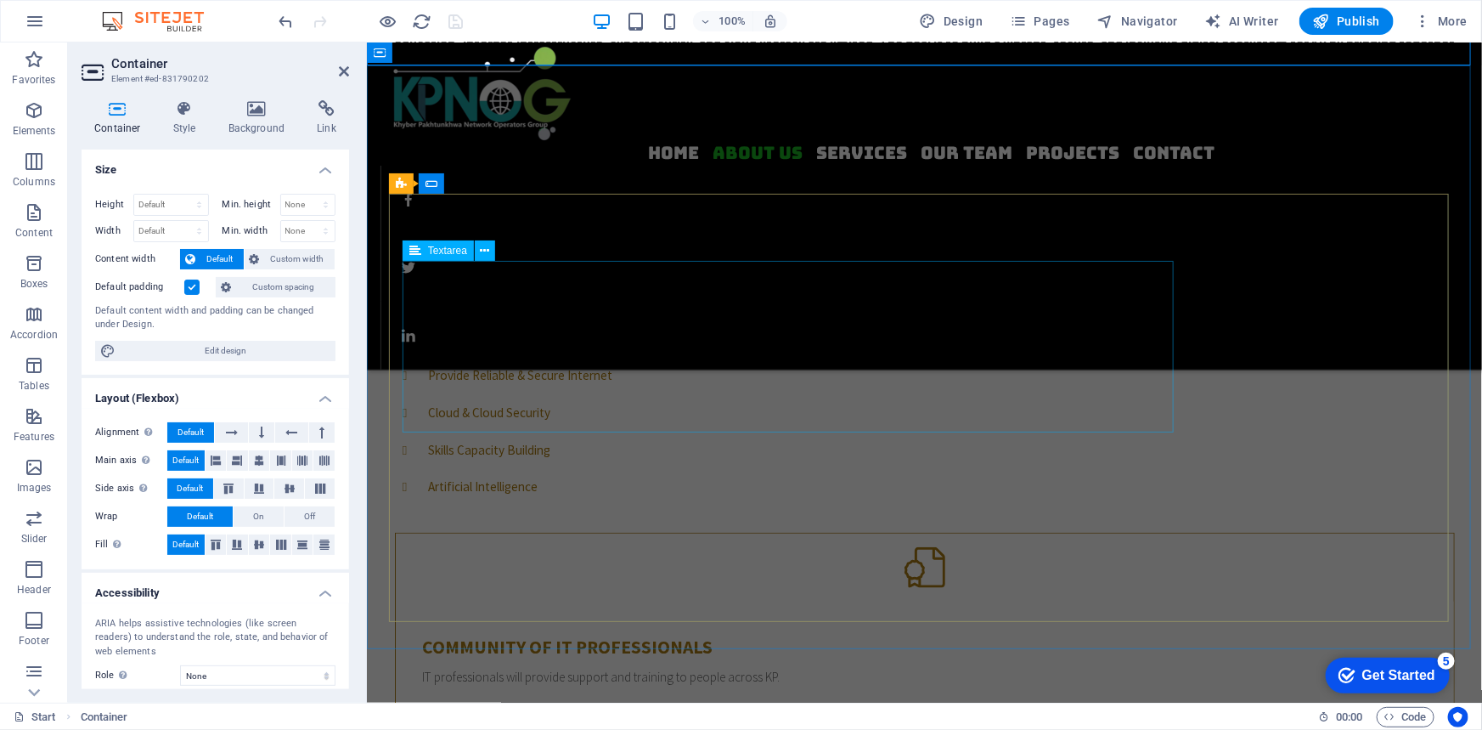
scroll to position [673, 0]
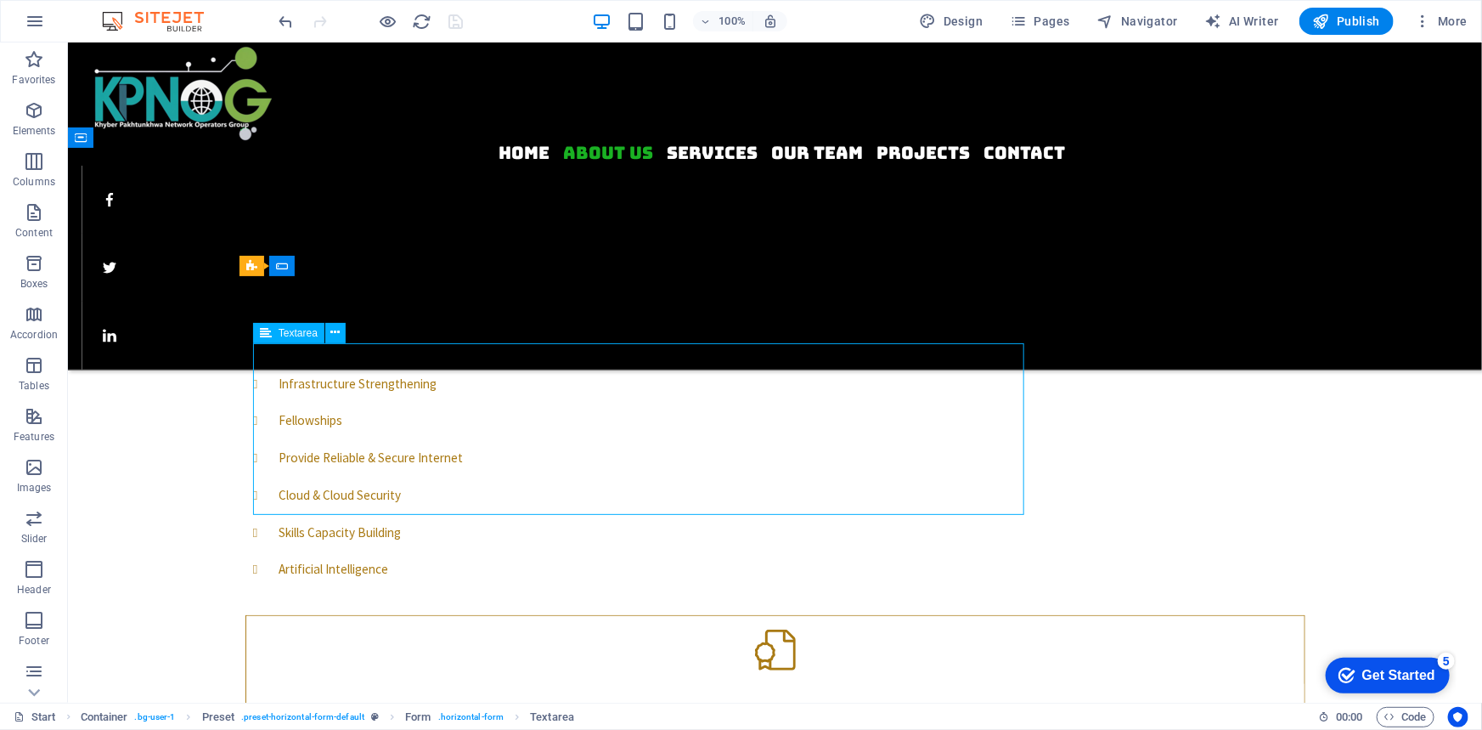
scroll to position [477, 0]
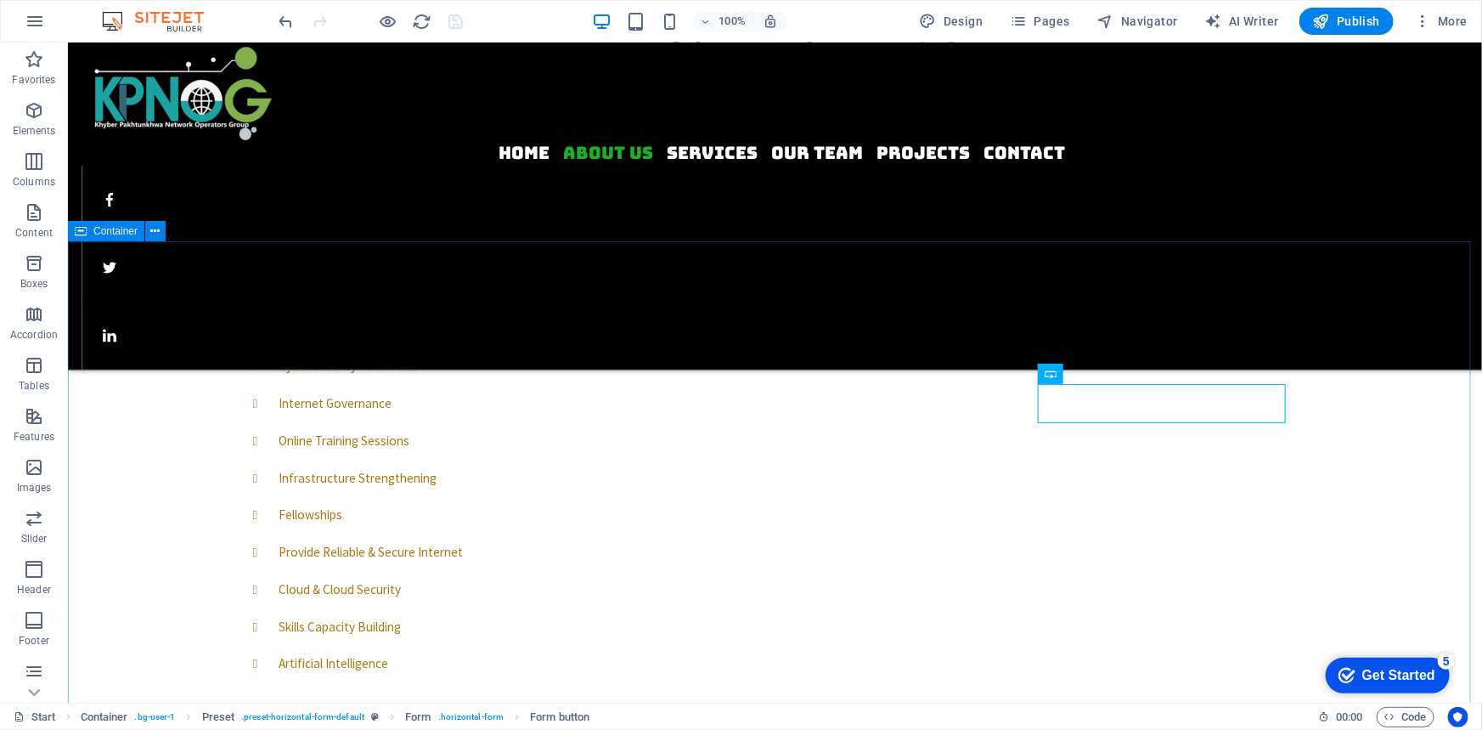
click at [93, 231] on span "Container" at bounding box center [115, 231] width 44 height 10
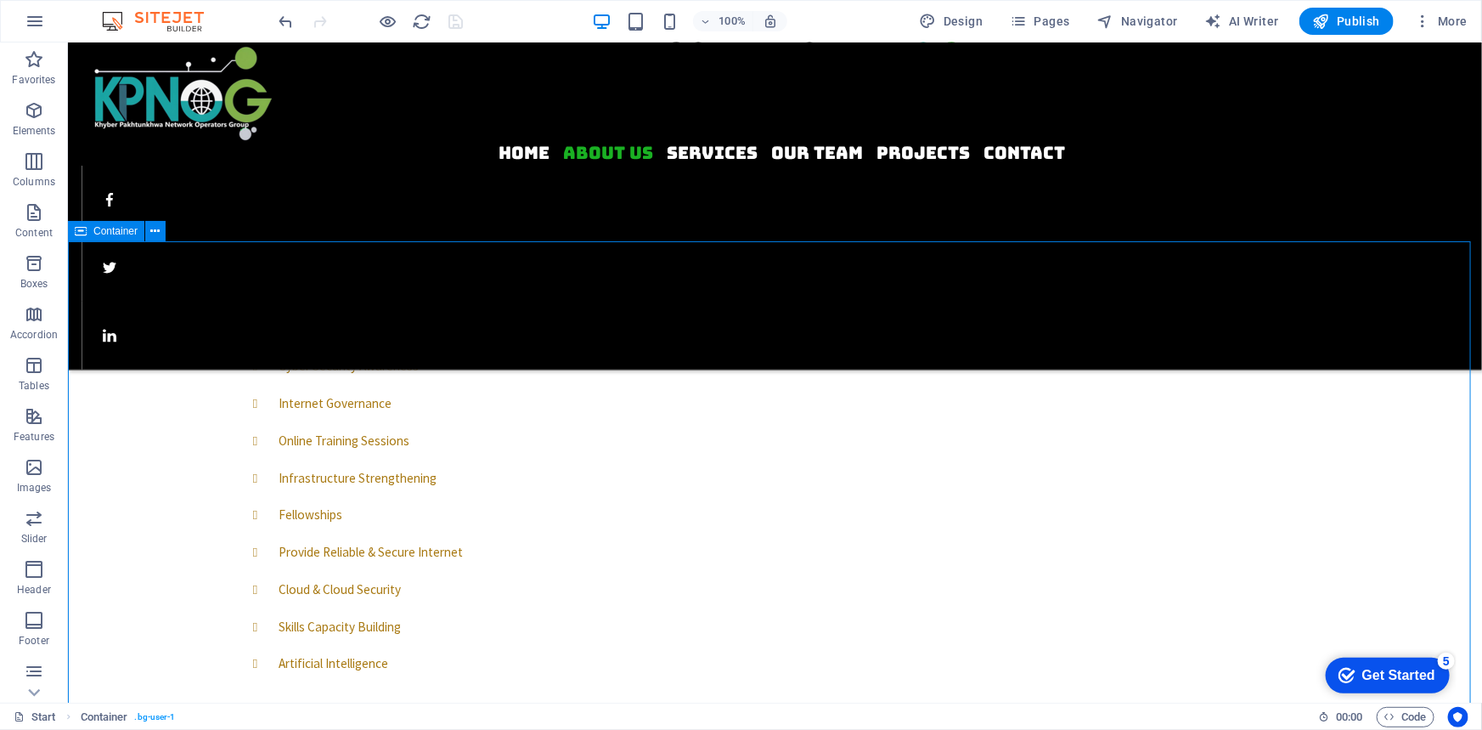
click at [93, 231] on span "Container" at bounding box center [115, 231] width 44 height 10
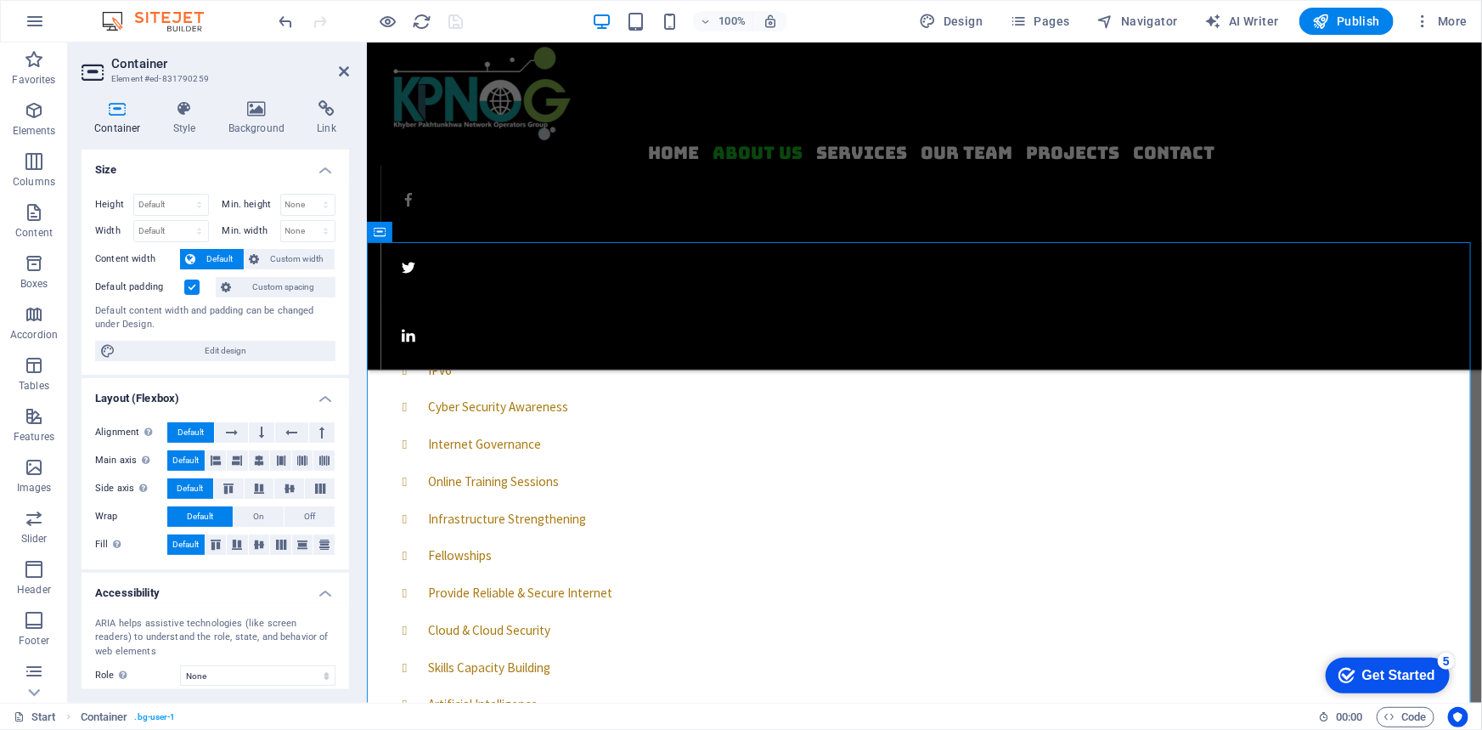
scroll to position [518, 0]
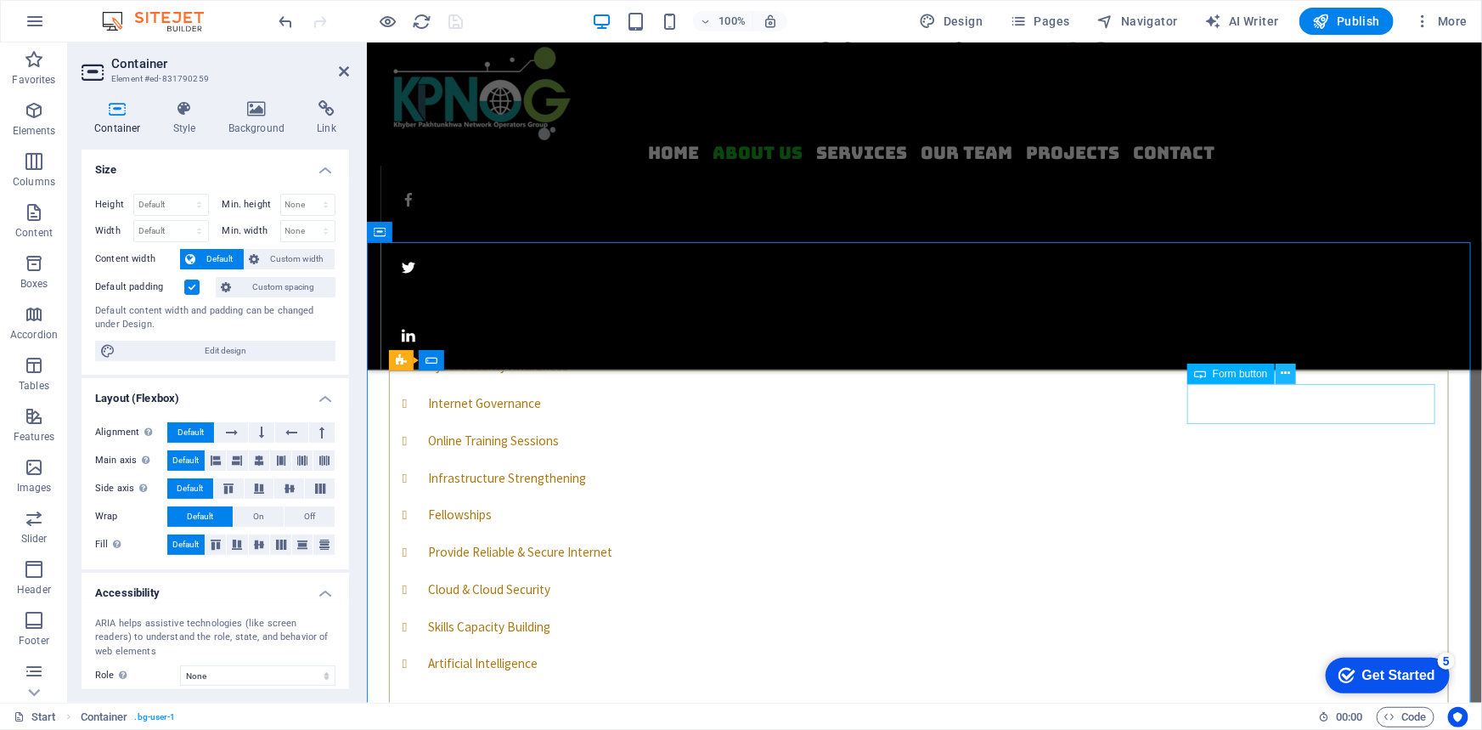
click at [1279, 374] on button at bounding box center [1286, 374] width 20 height 20
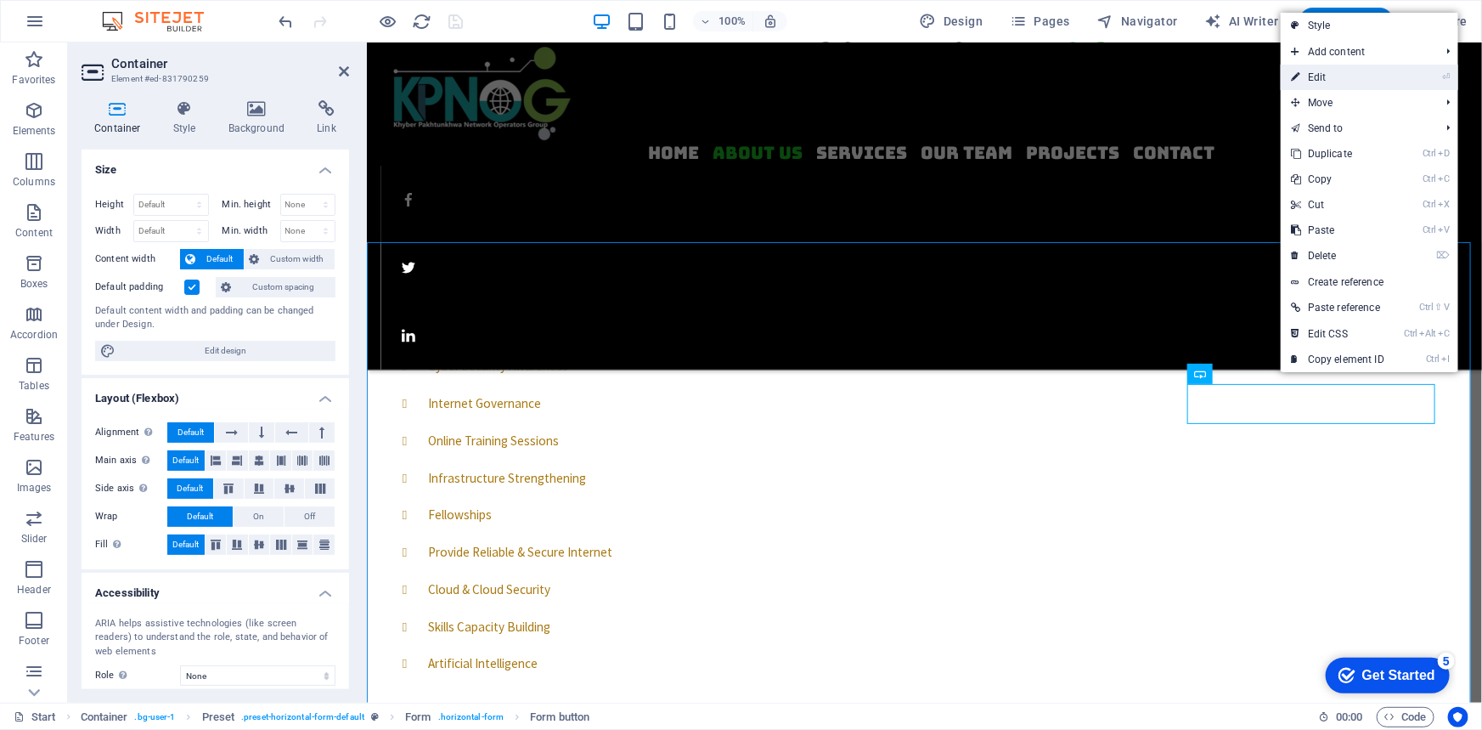
click at [1358, 80] on link "⏎ Edit" at bounding box center [1338, 77] width 114 height 25
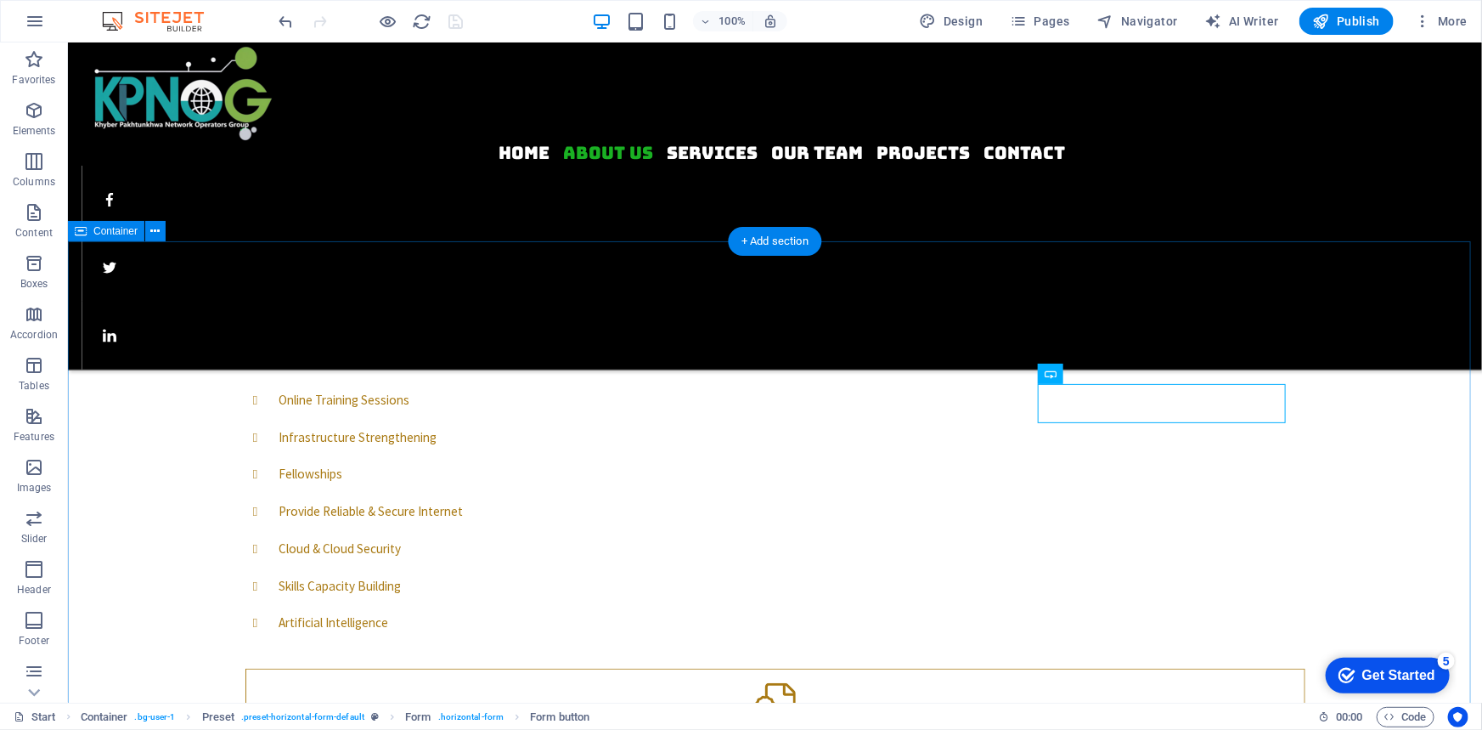
scroll to position [477, 0]
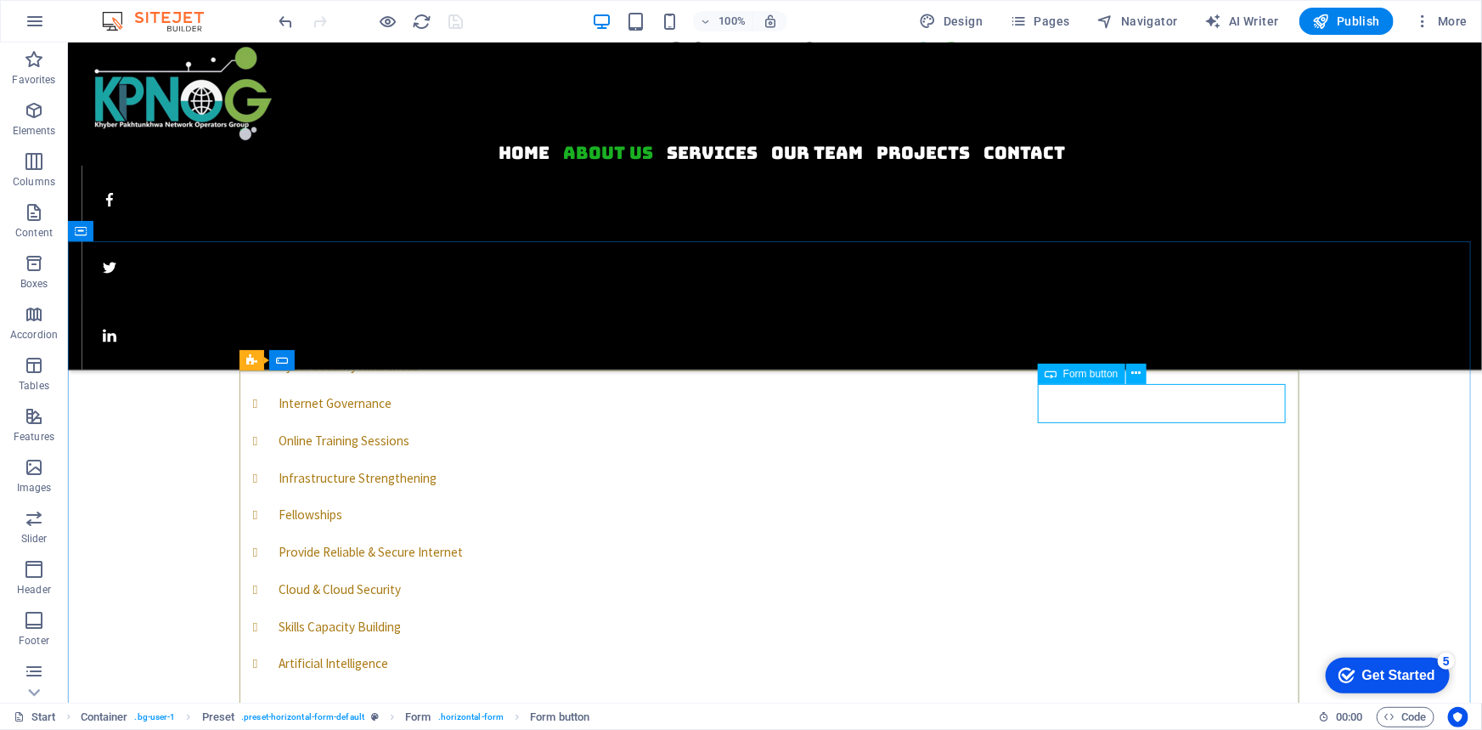
click at [1083, 374] on span "Form button" at bounding box center [1091, 374] width 55 height 10
click at [970, 22] on span "Design" at bounding box center [952, 21] width 64 height 17
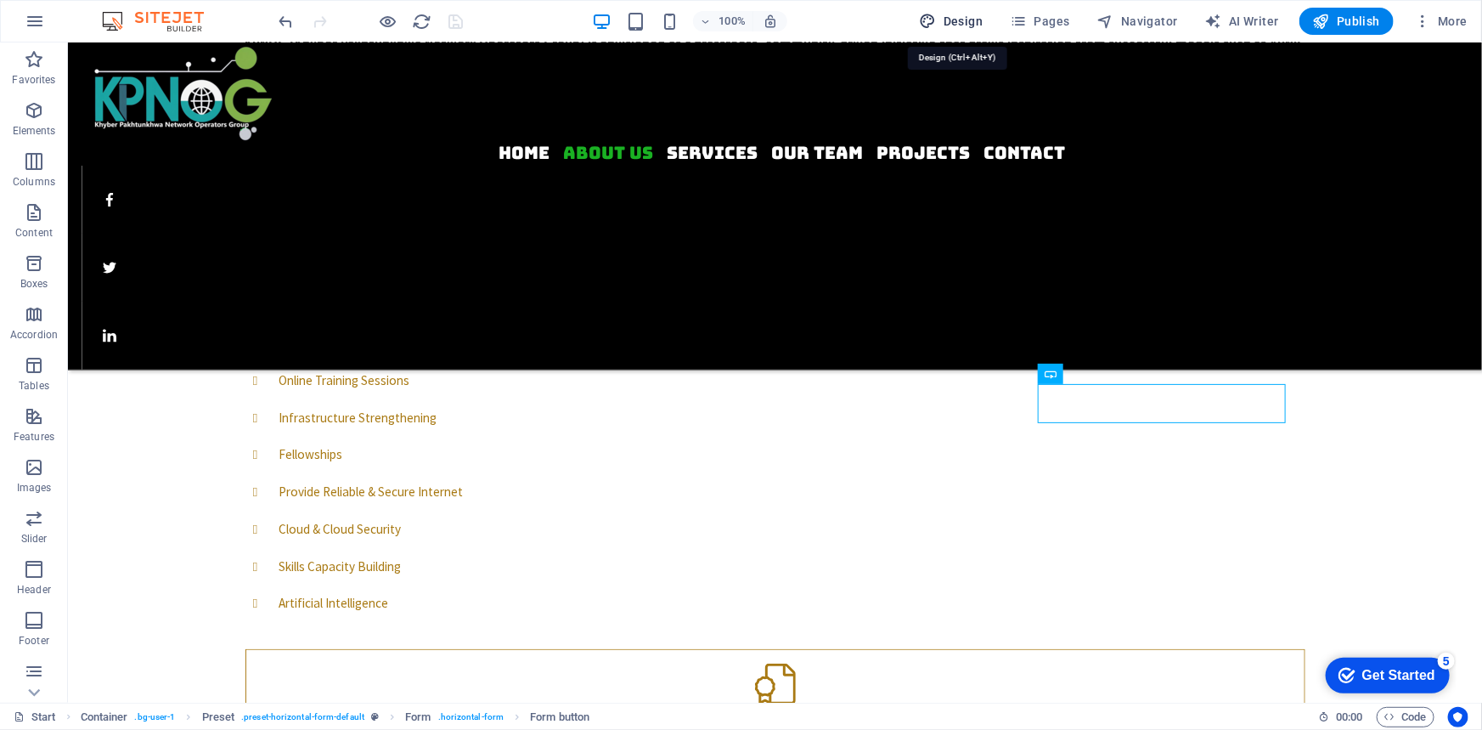
select select "rem"
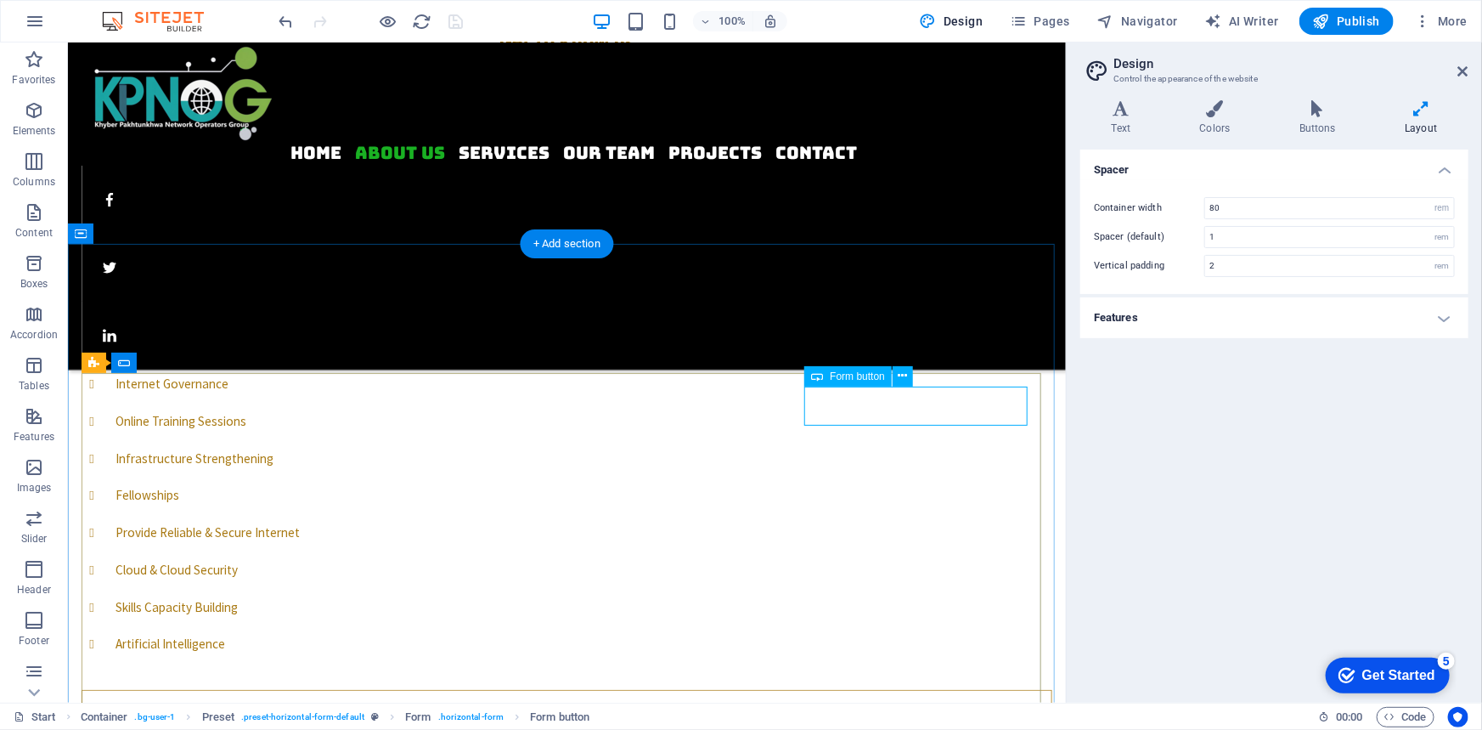
click at [908, 371] on button at bounding box center [903, 376] width 20 height 20
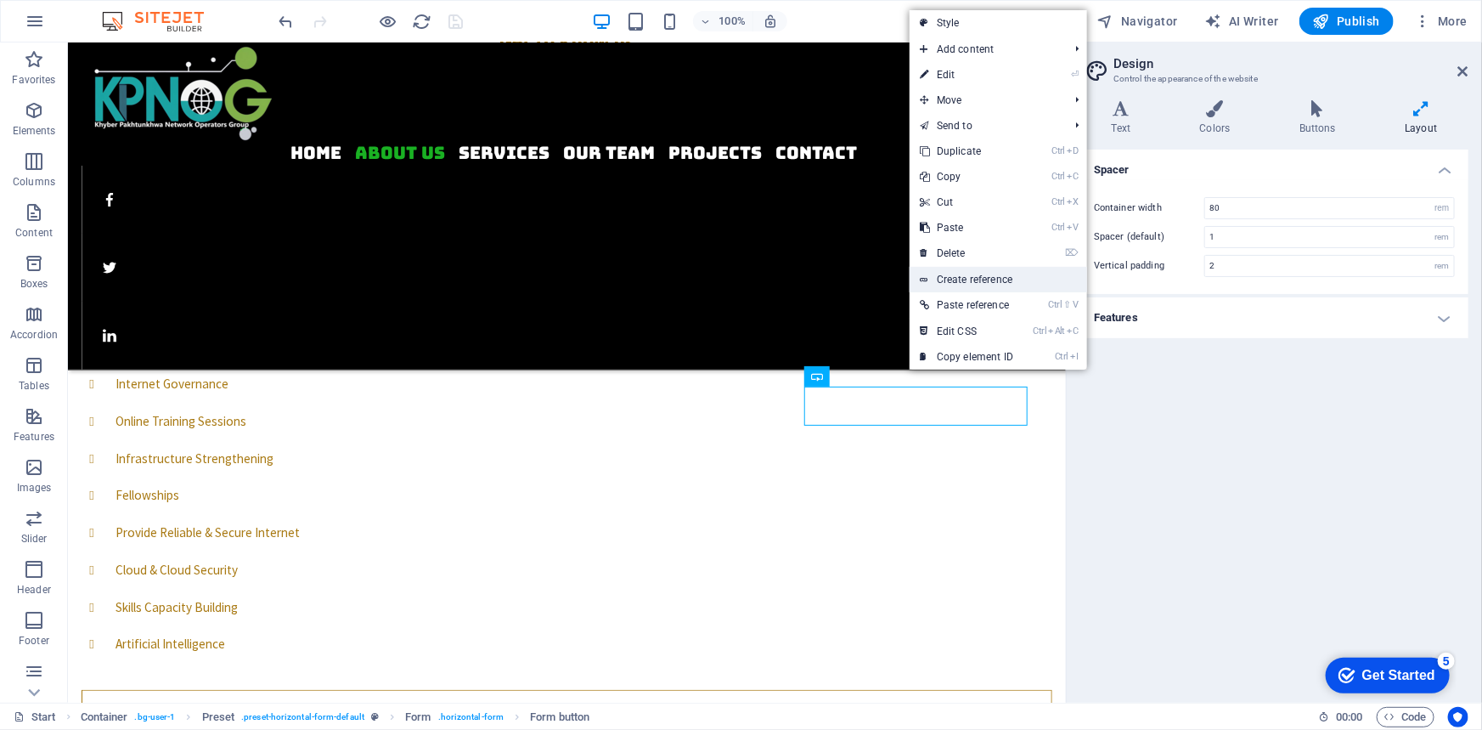
click at [972, 279] on link "Create reference" at bounding box center [999, 279] width 178 height 25
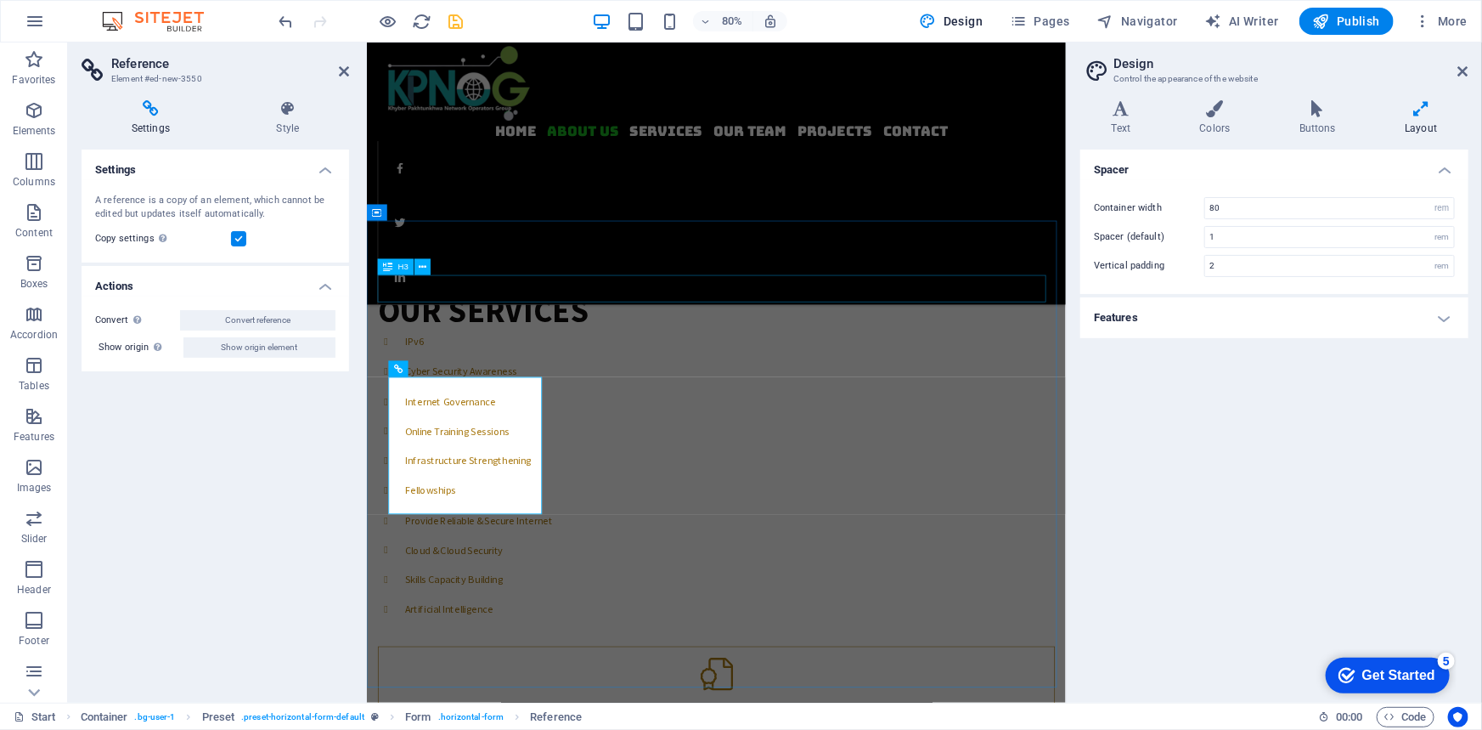
scroll to position [625, 0]
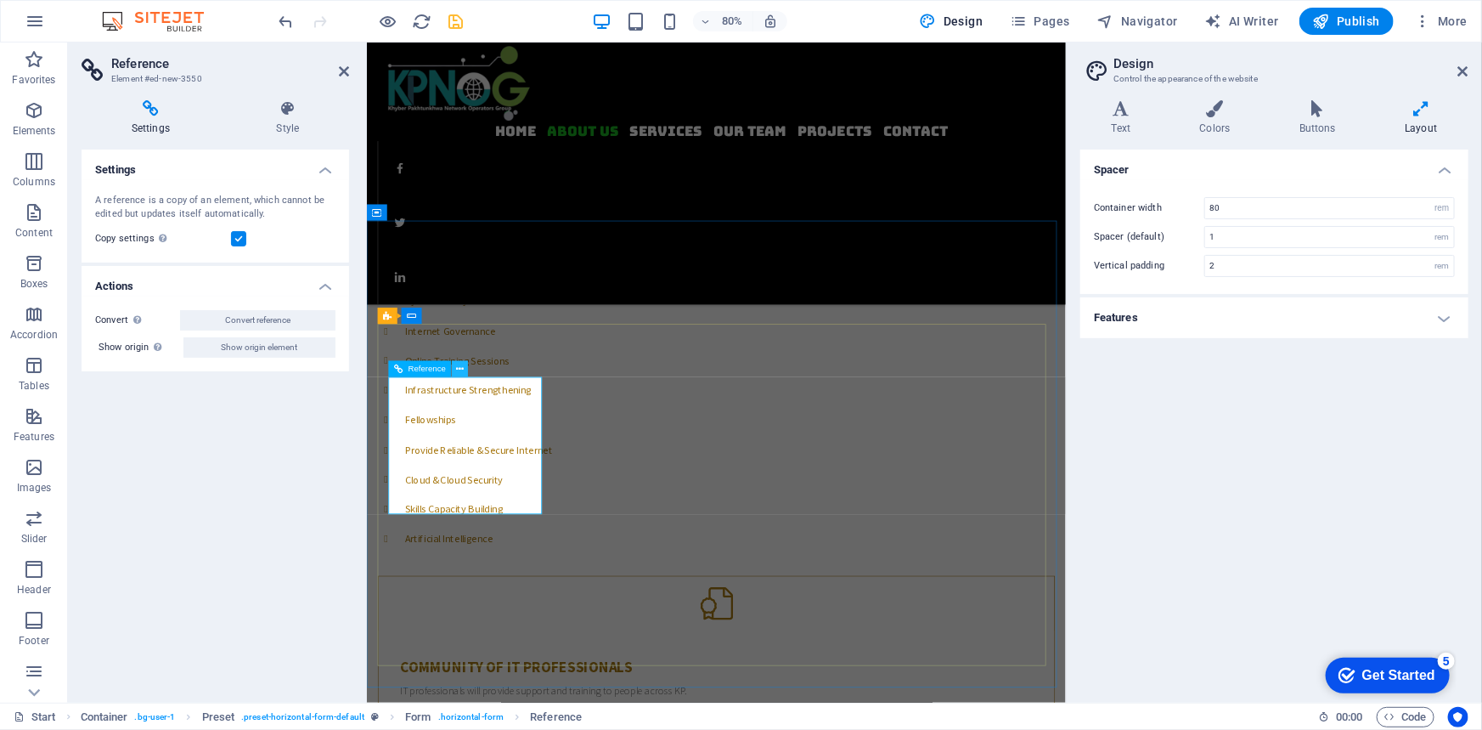
click at [460, 370] on icon at bounding box center [460, 369] width 8 height 14
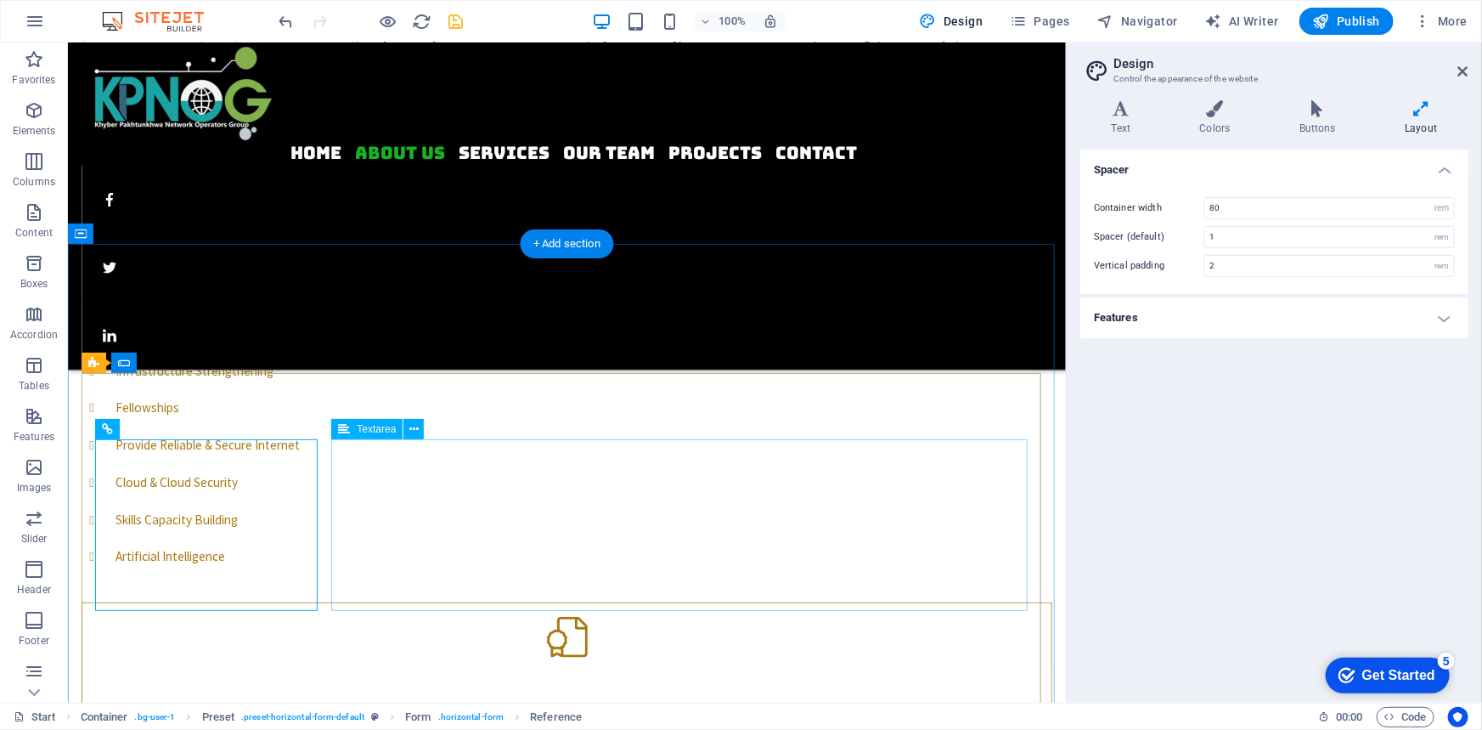
scroll to position [538, 0]
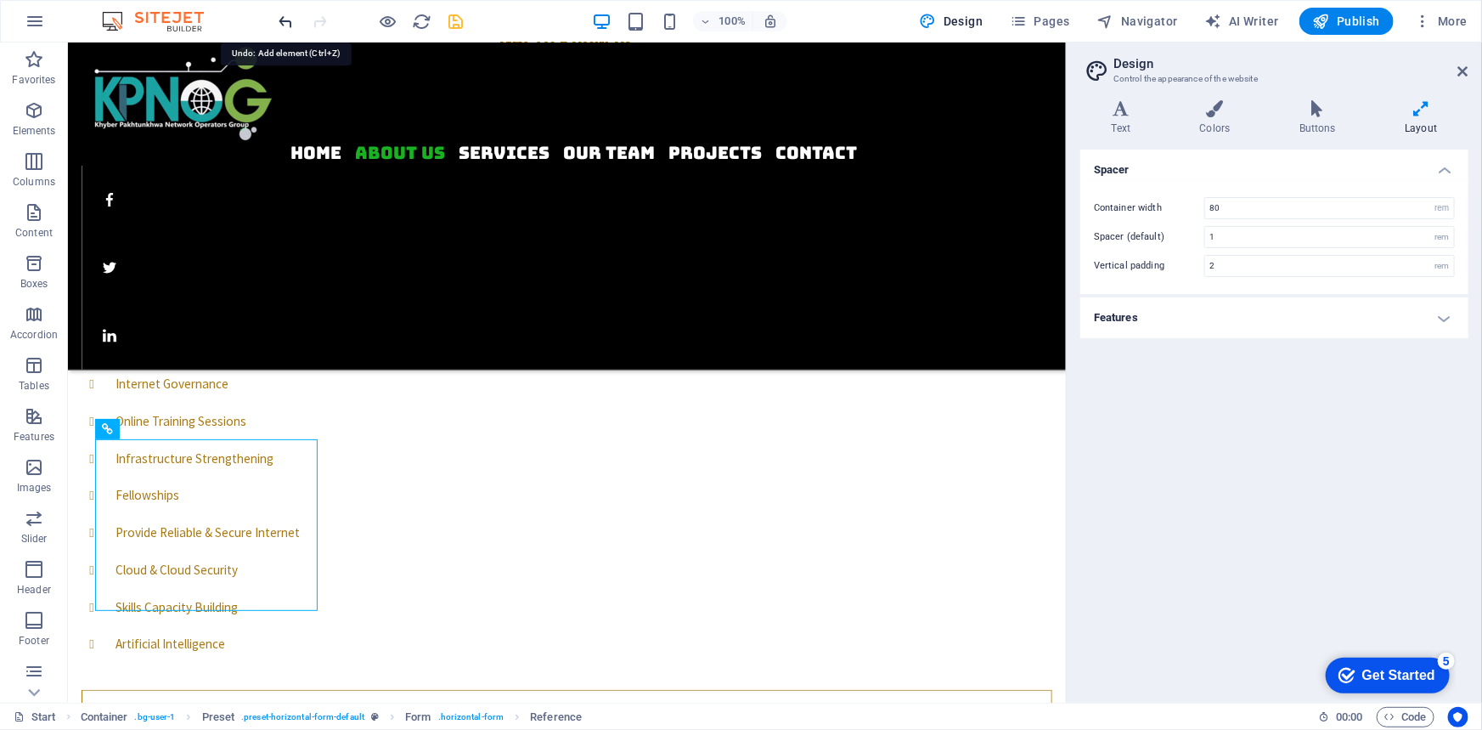
click at [289, 12] on icon "undo" at bounding box center [287, 22] width 20 height 20
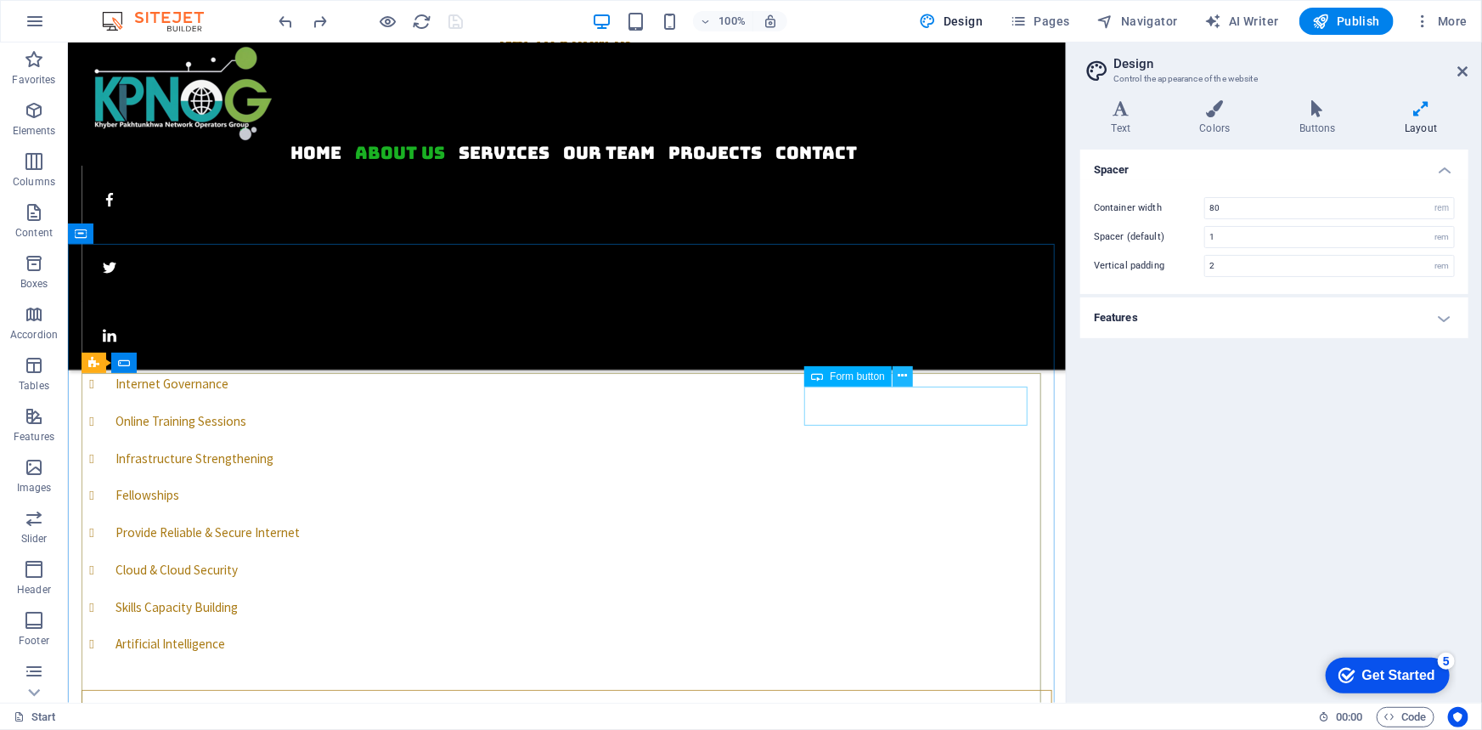
click at [906, 374] on icon at bounding box center [903, 376] width 9 height 18
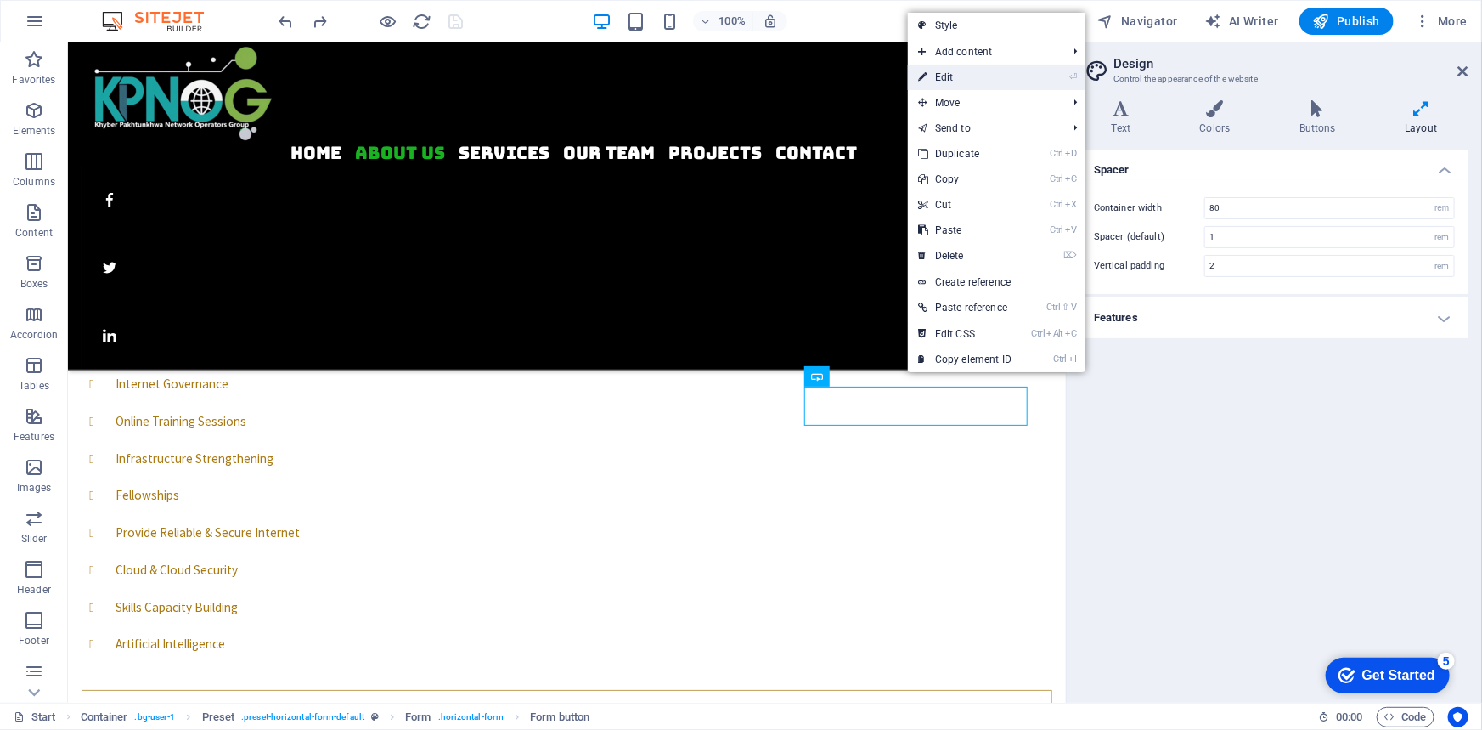
click at [979, 81] on link "⏎ Edit" at bounding box center [965, 77] width 114 height 25
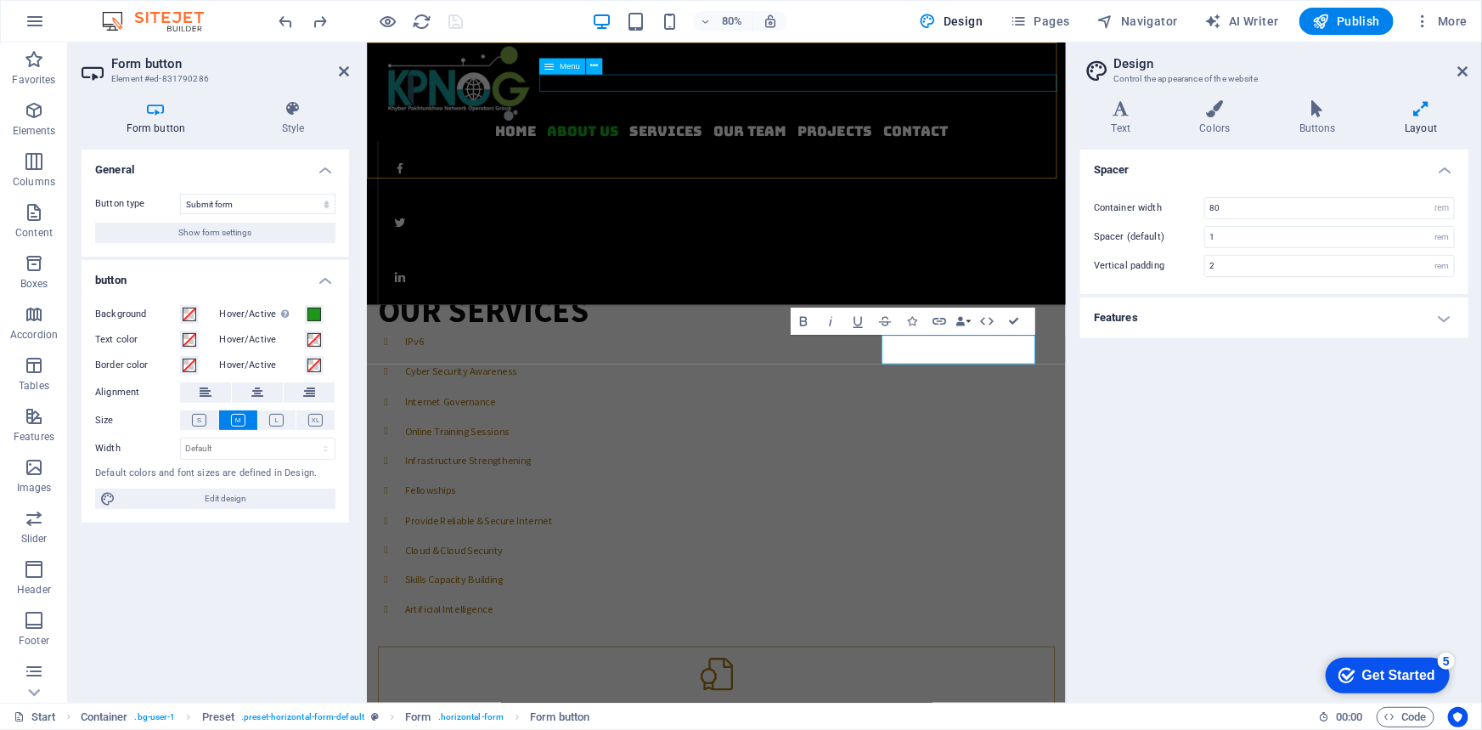
scroll to position [625, 0]
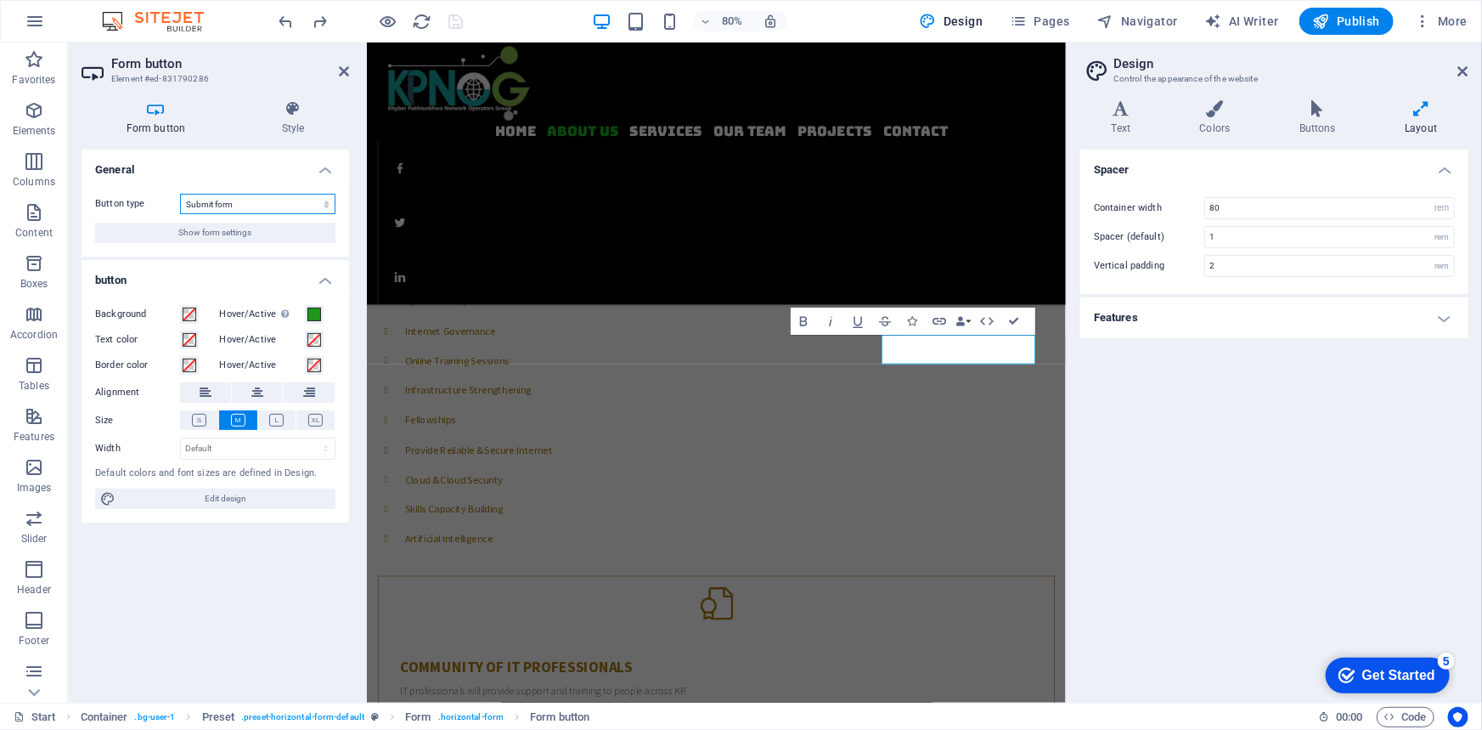
click at [243, 198] on select "Submit form Reset form No action" at bounding box center [257, 204] width 155 height 20
click at [228, 232] on span "Show form settings" at bounding box center [215, 233] width 73 height 20
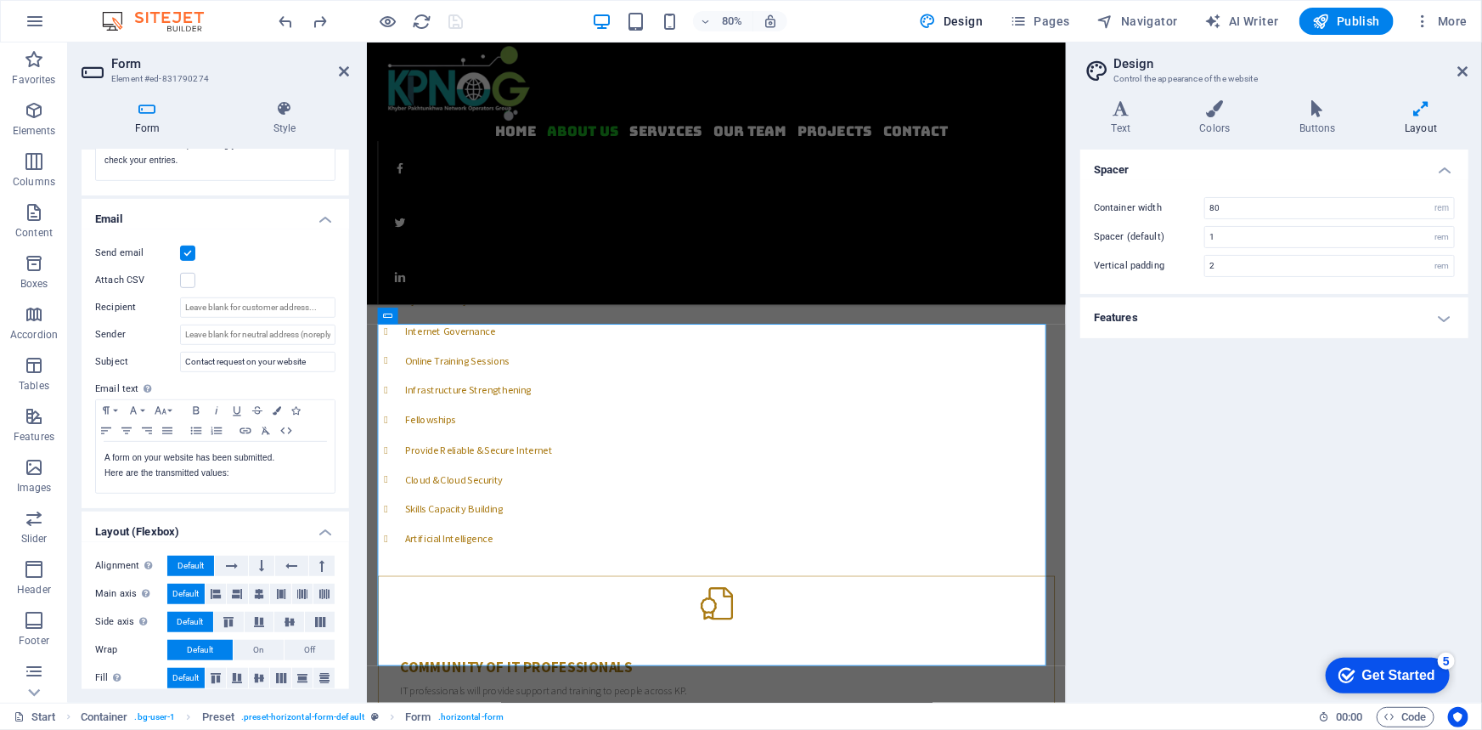
scroll to position [398, 0]
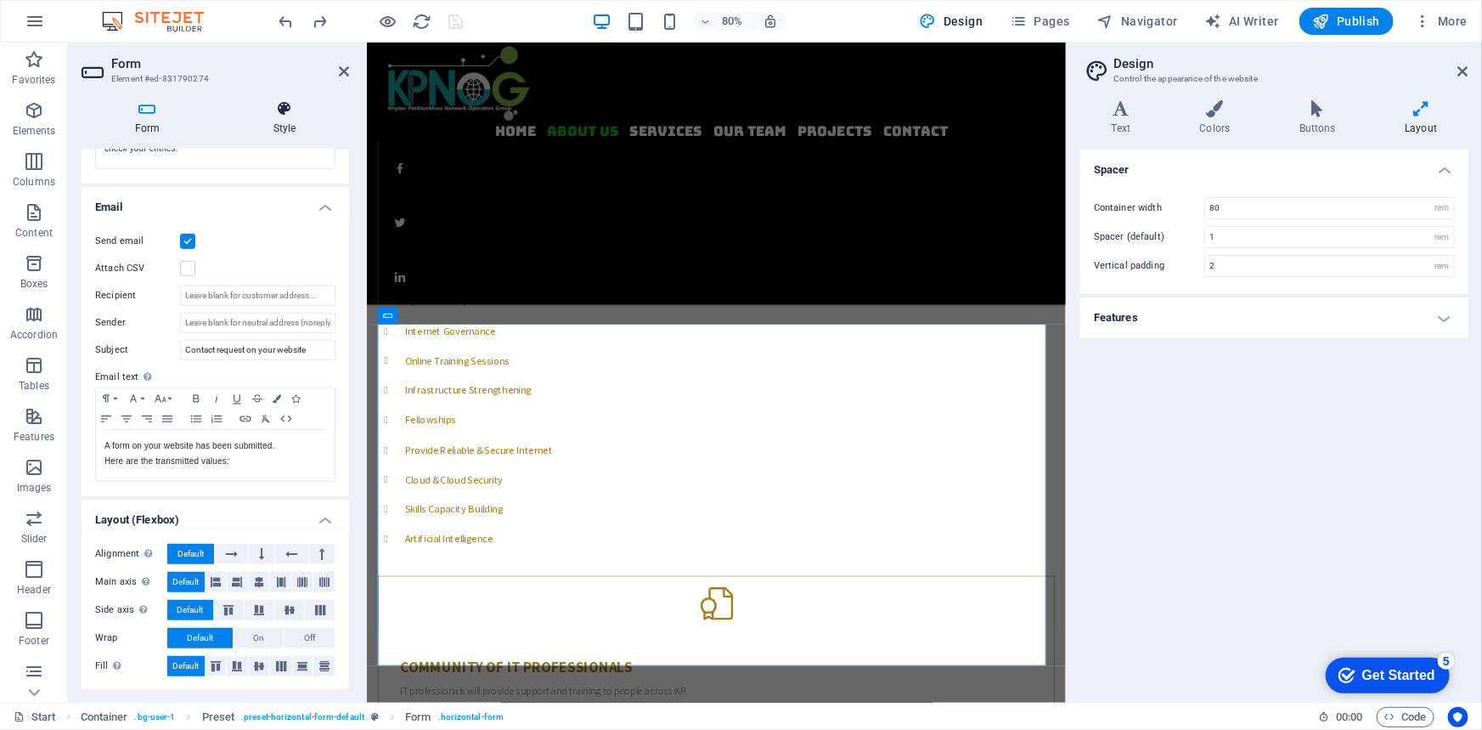
click at [284, 108] on icon at bounding box center [284, 108] width 129 height 17
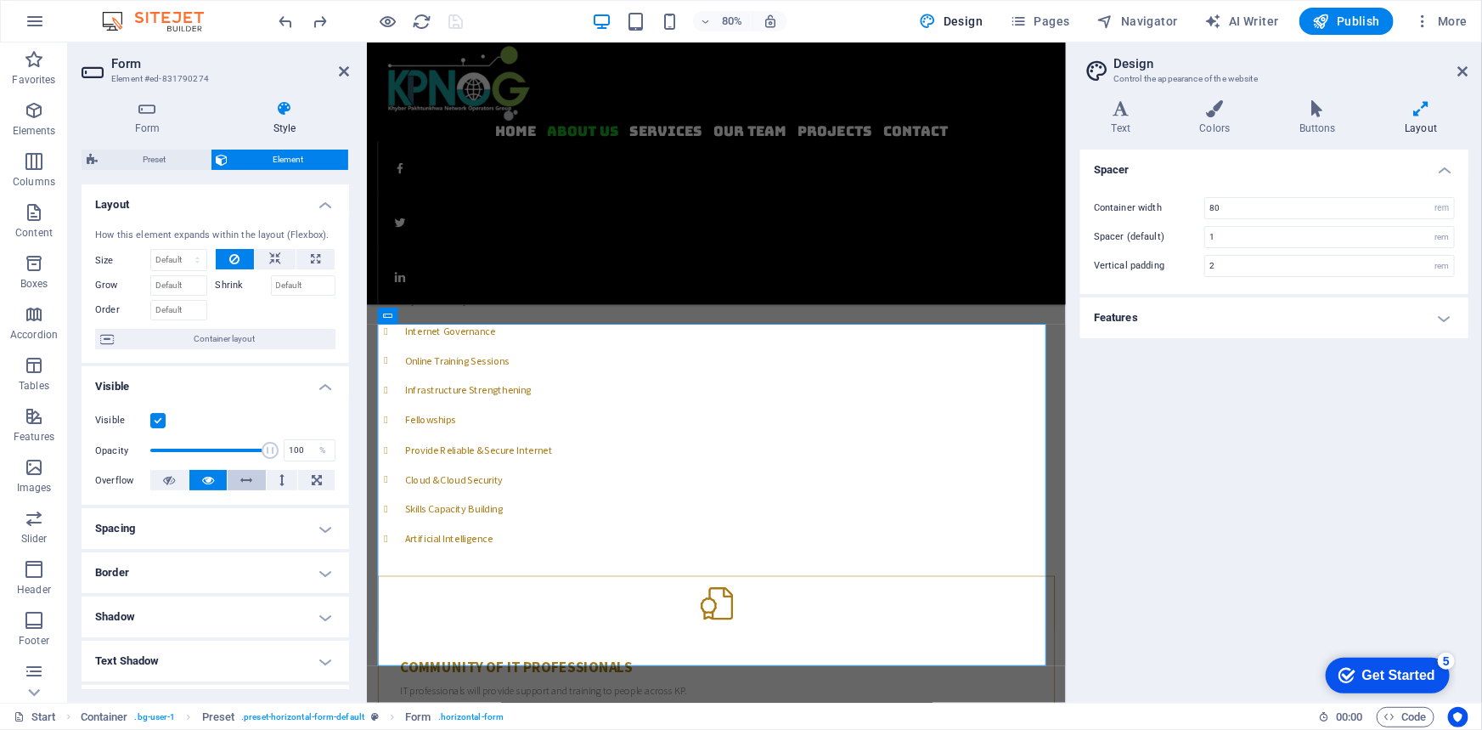
scroll to position [212, 0]
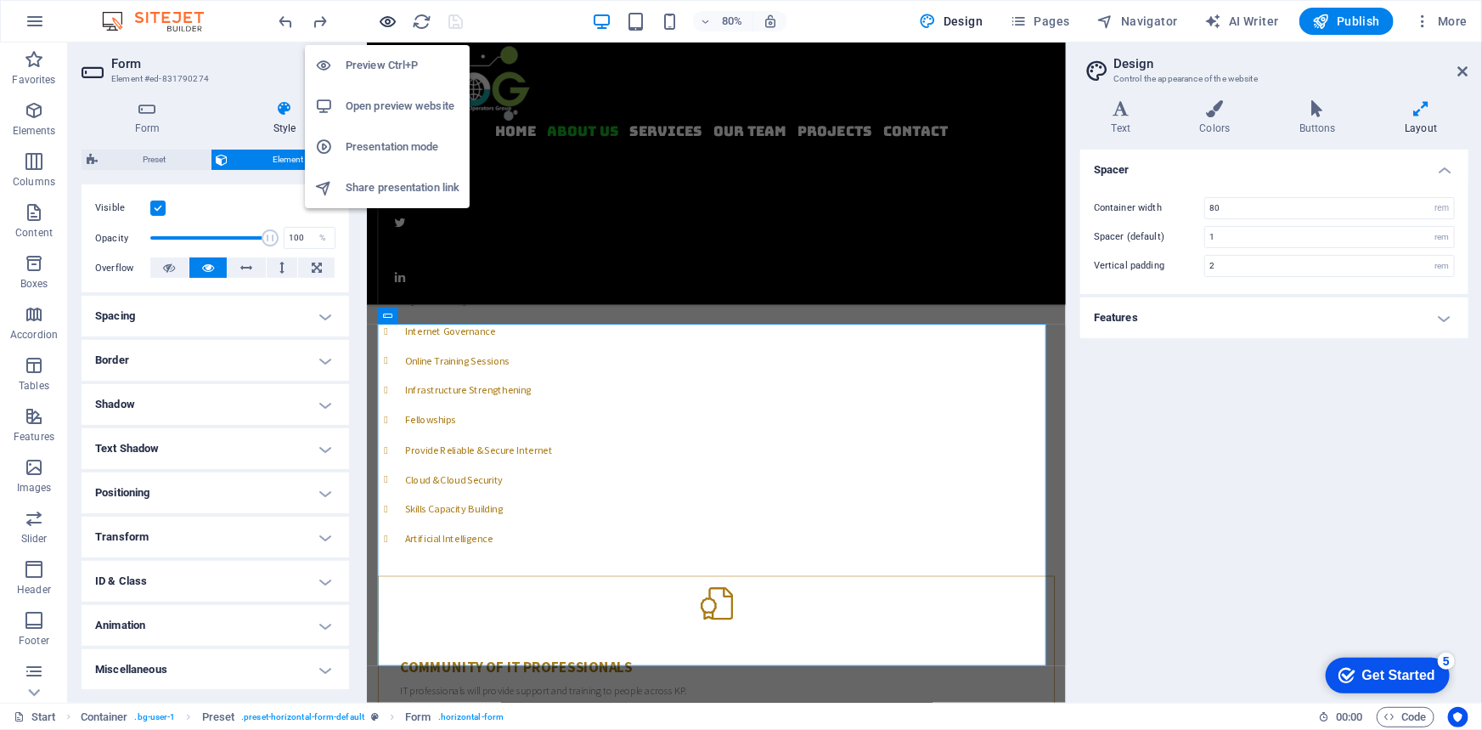
click at [386, 15] on icon "button" at bounding box center [389, 22] width 20 height 20
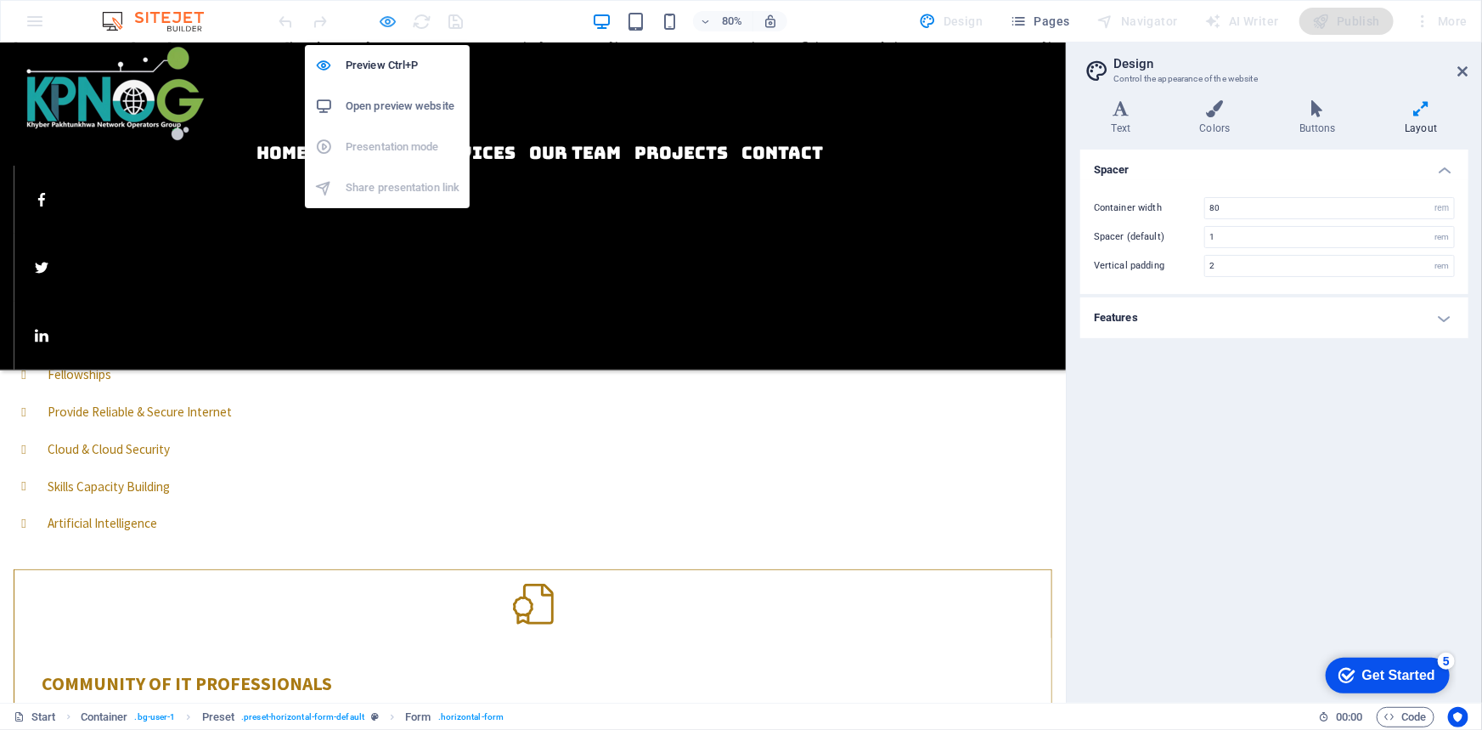
scroll to position [518, 0]
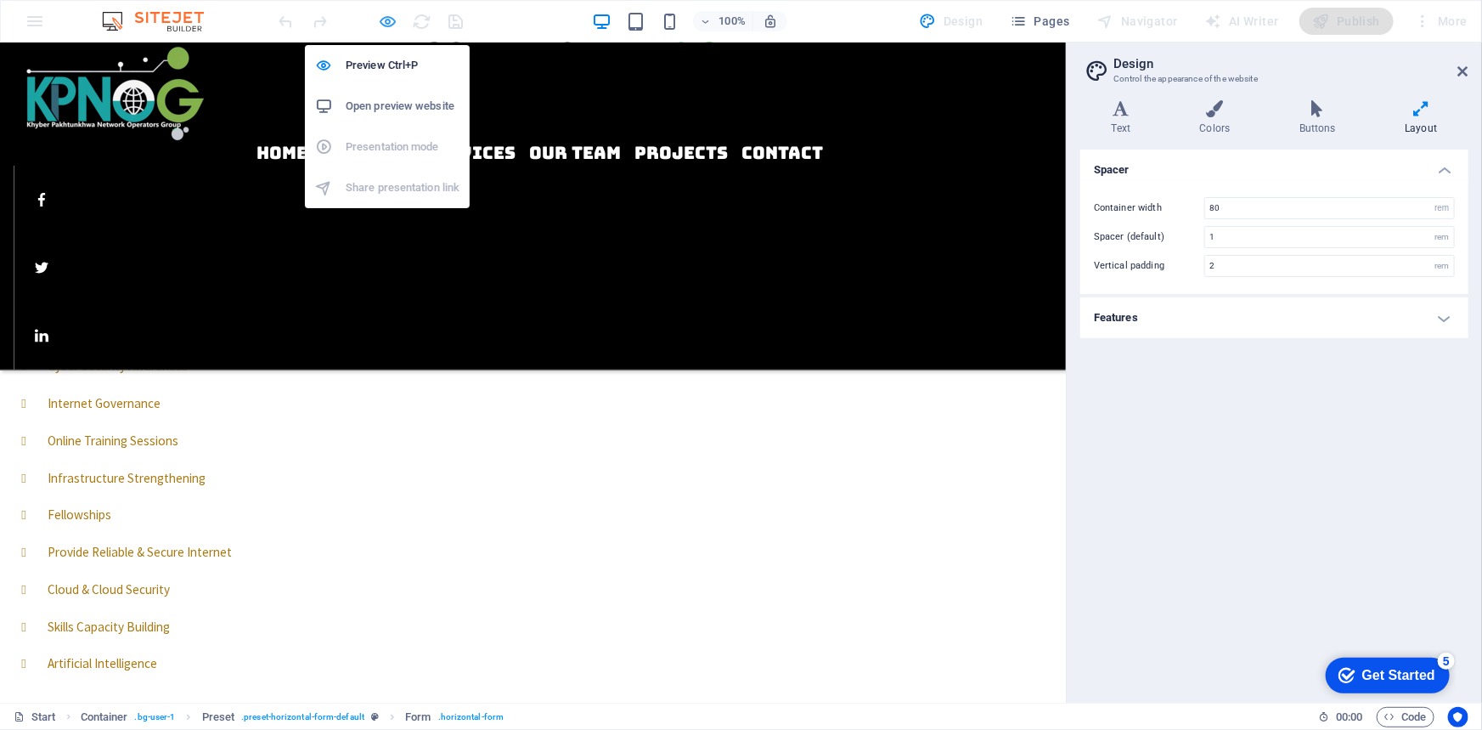
click at [389, 19] on icon "button" at bounding box center [389, 22] width 20 height 20
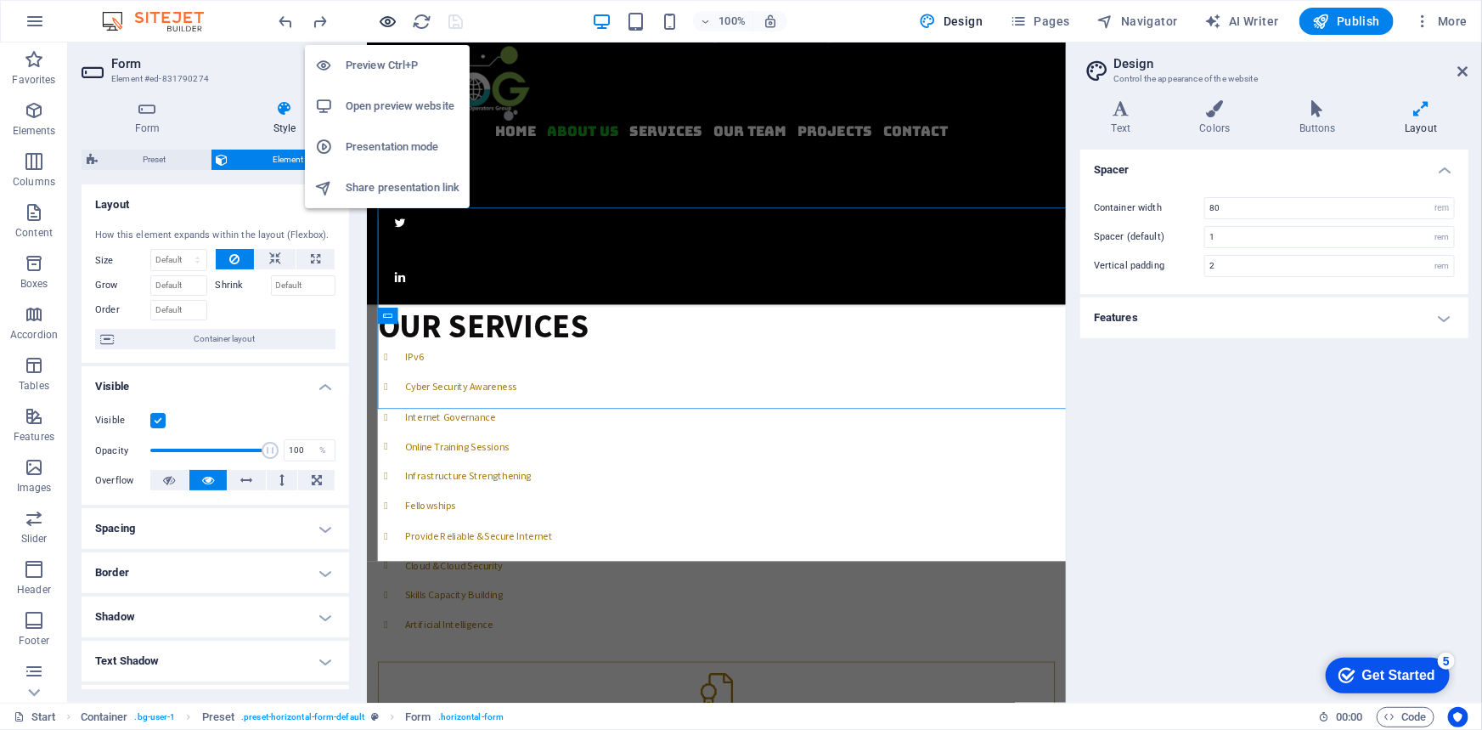
scroll to position [625, 0]
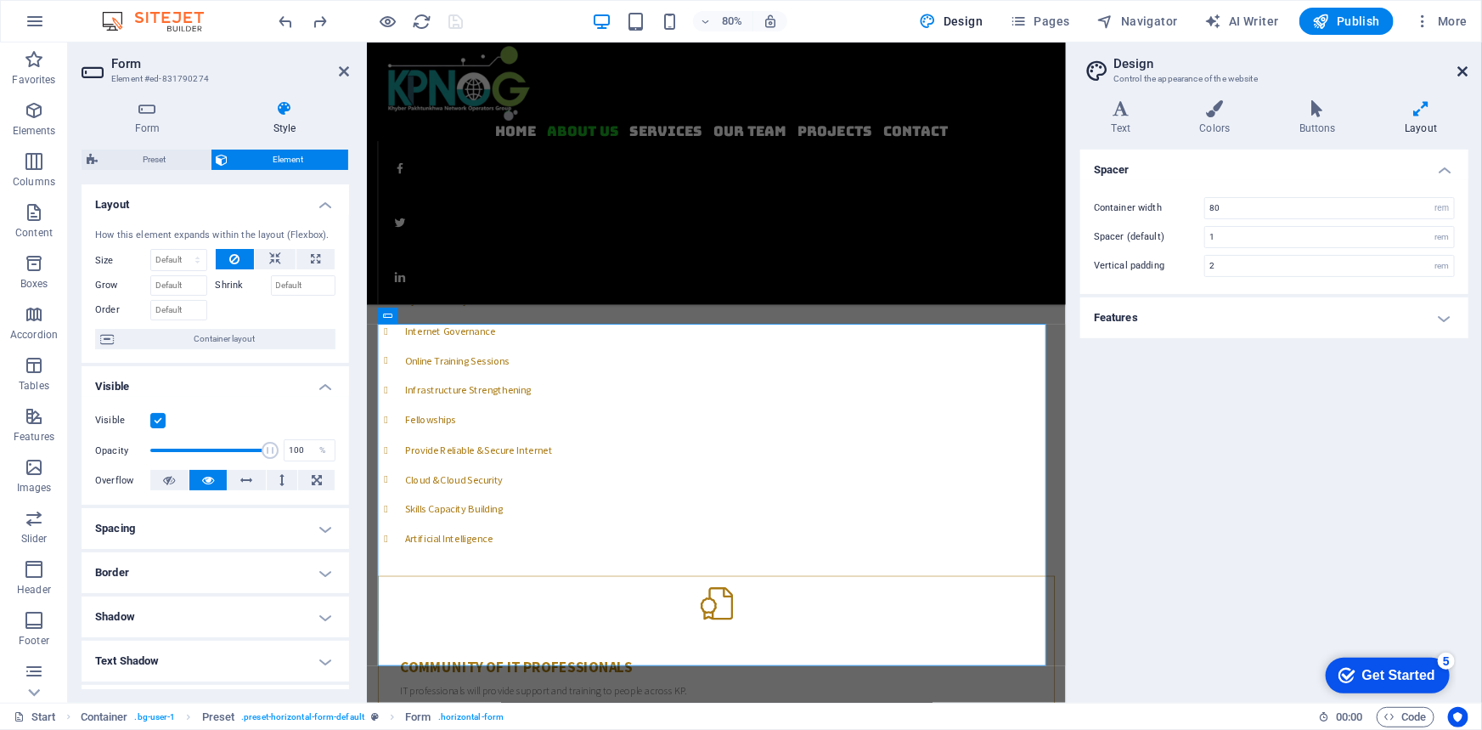
click at [1469, 73] on icon at bounding box center [1464, 72] width 10 height 14
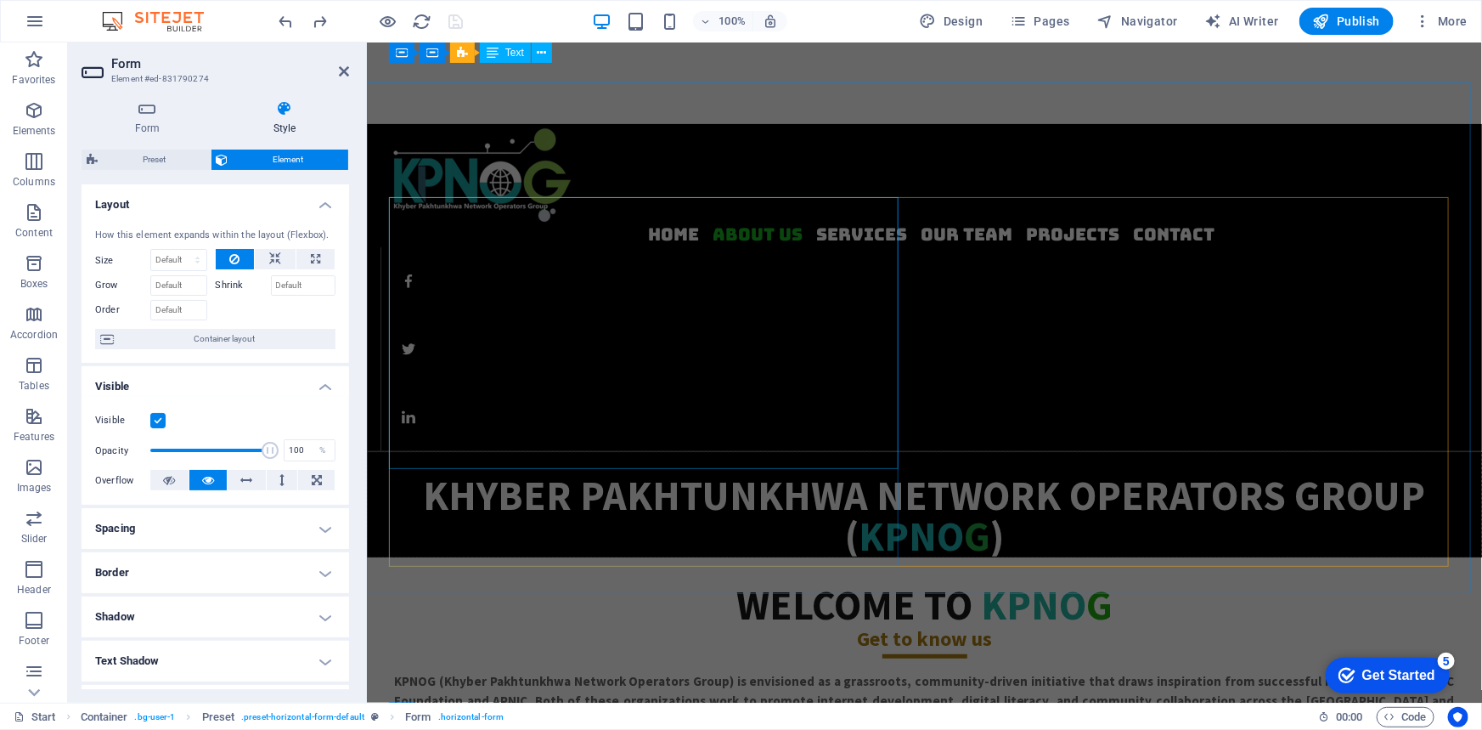
scroll to position [0, 0]
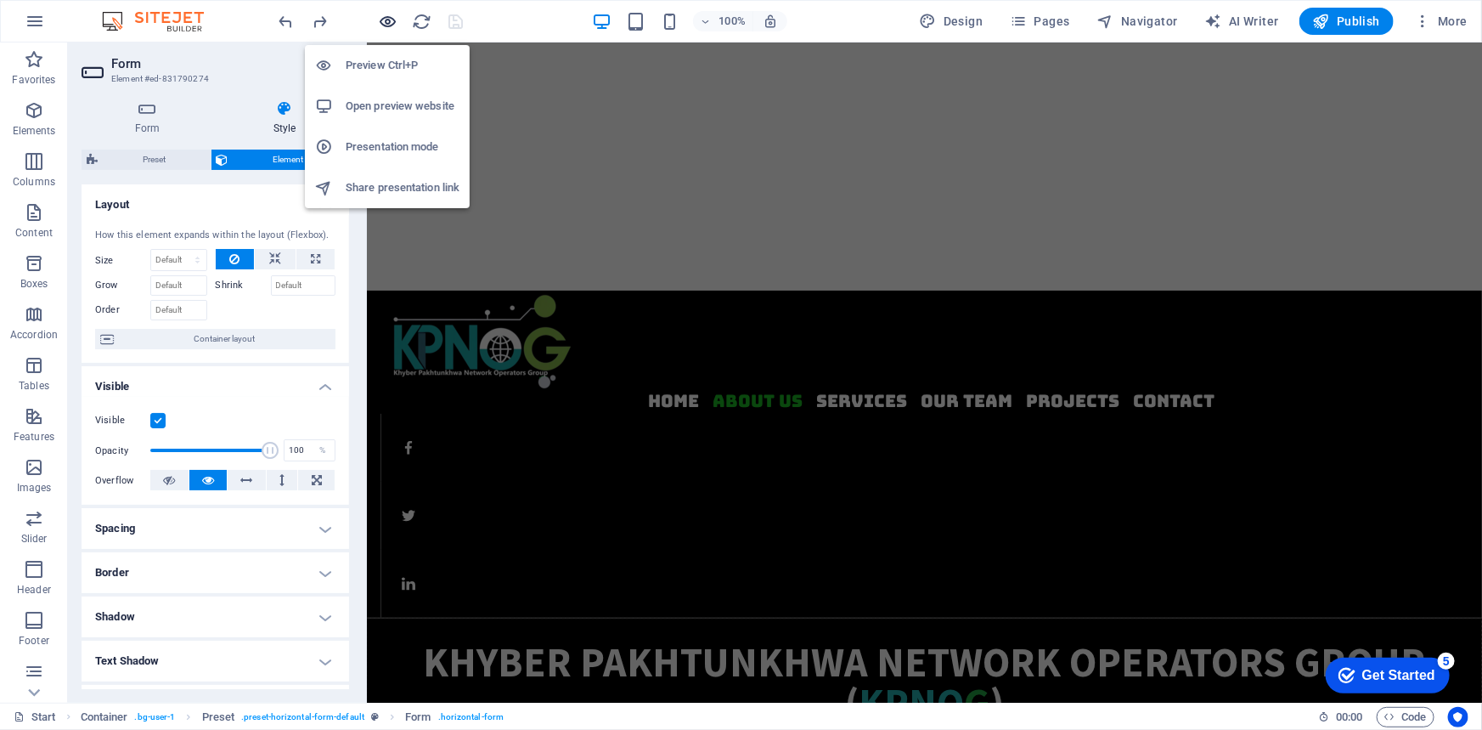
click at [389, 17] on icon "button" at bounding box center [389, 22] width 20 height 20
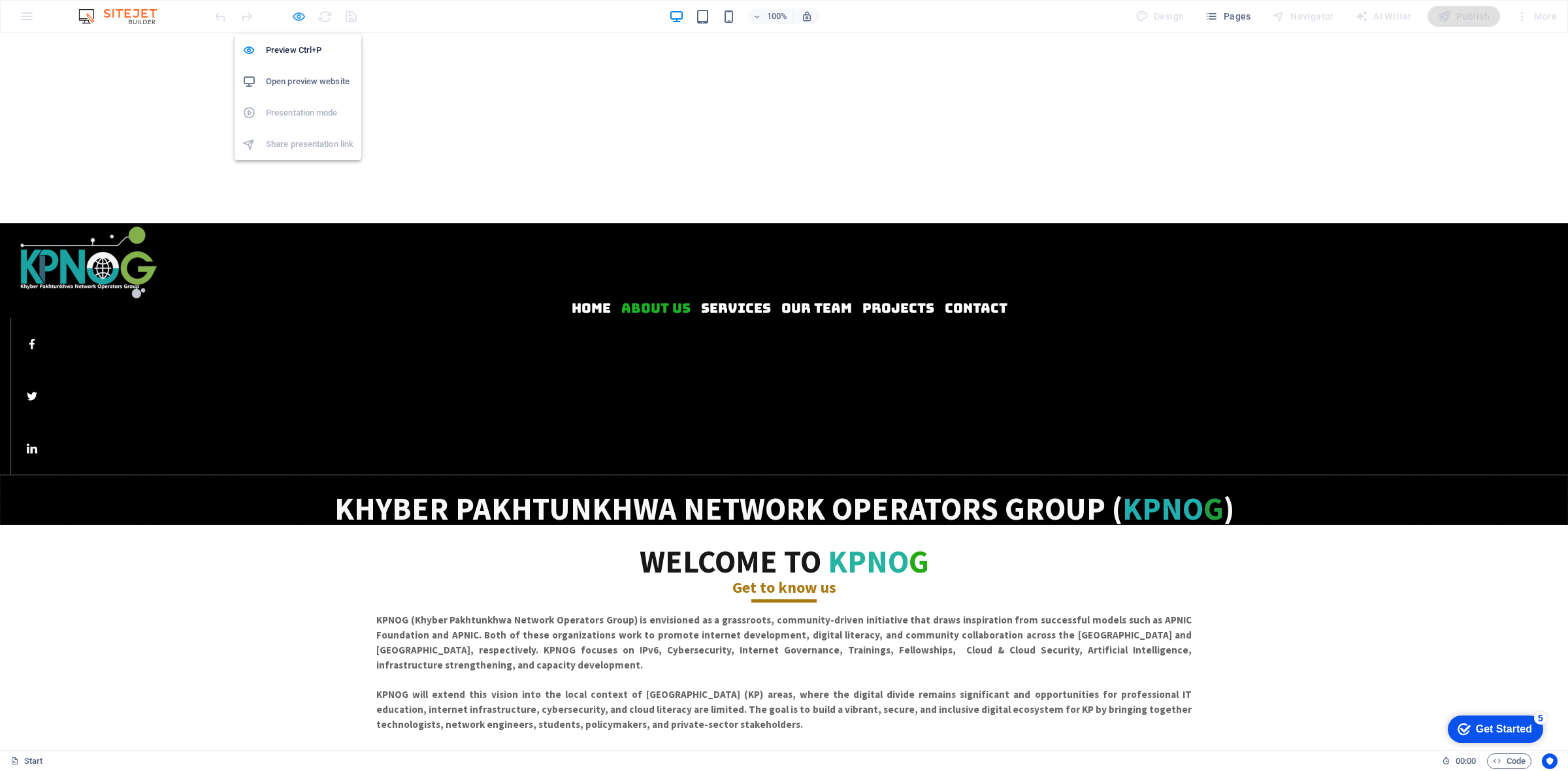
click at [295, 16] on icon "button" at bounding box center [299, 17] width 15 height 15
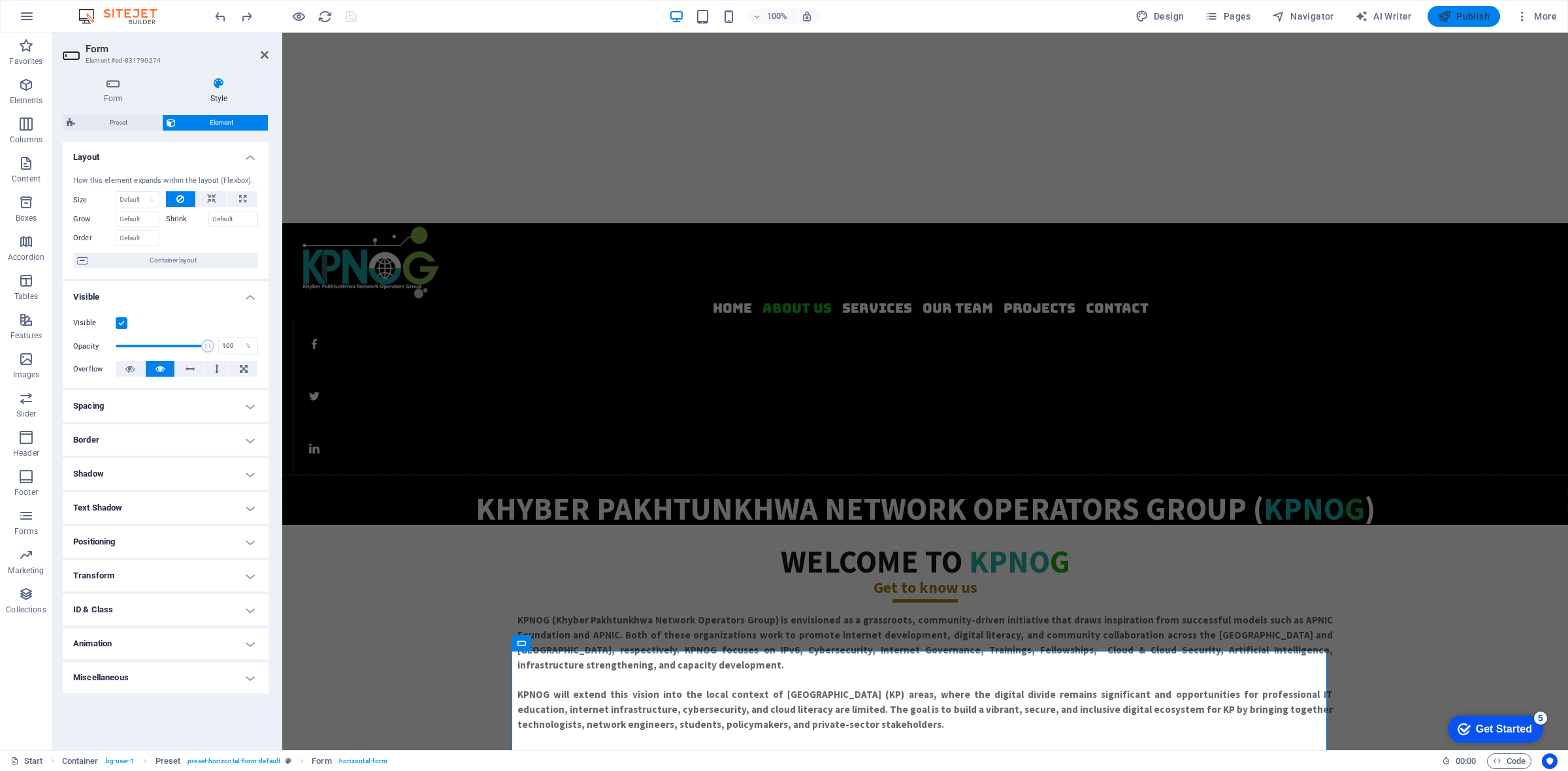
drag, startPoint x: 1466, startPoint y: 15, endPoint x: 1452, endPoint y: 19, distance: 14.6
click at [1139, 15] on span "Publish" at bounding box center [1463, 16] width 52 height 13
